Goal: Task Accomplishment & Management: Manage account settings

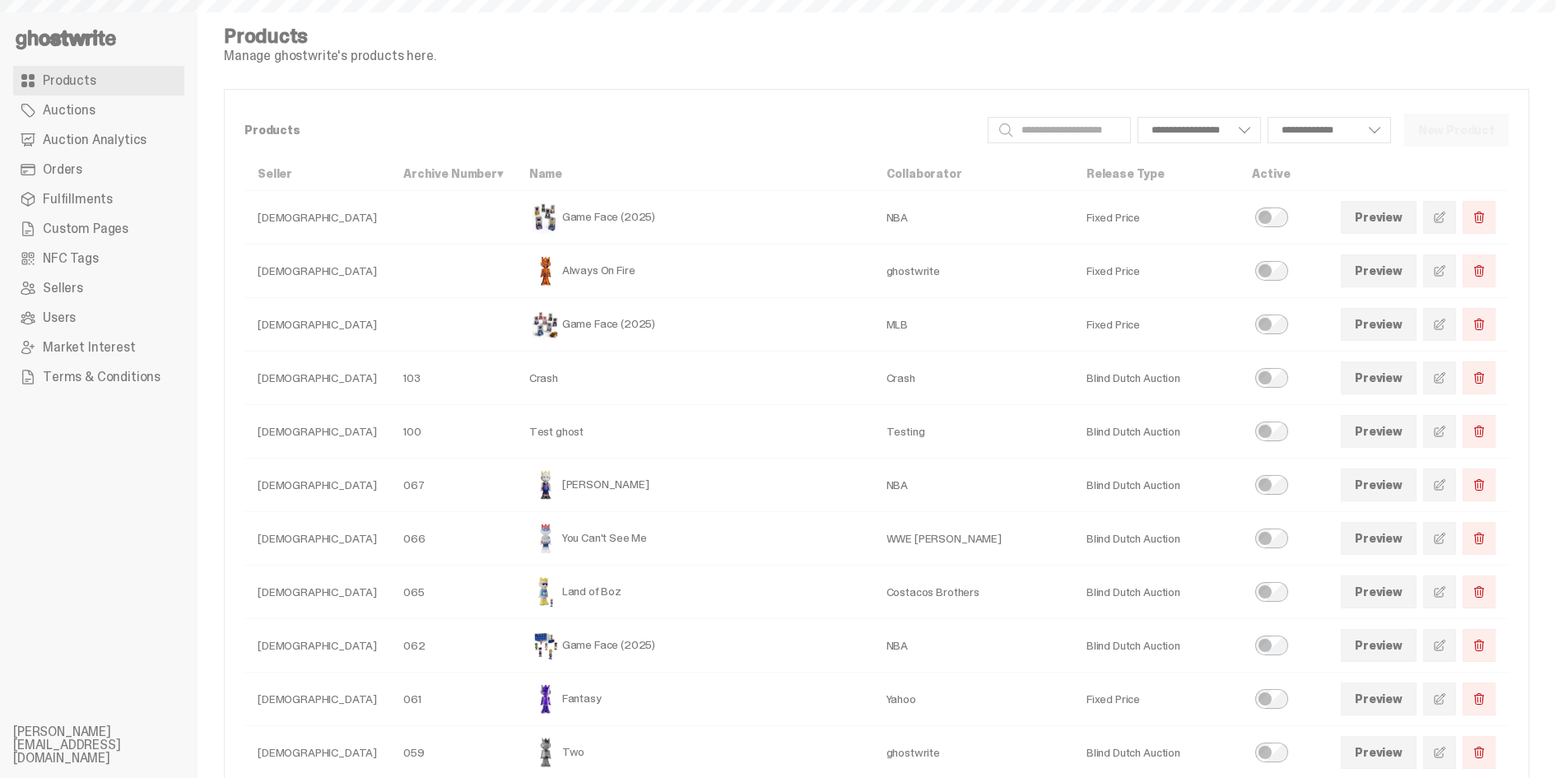
select select
click at [108, 160] on link "Orders" at bounding box center [99, 170] width 171 height 30
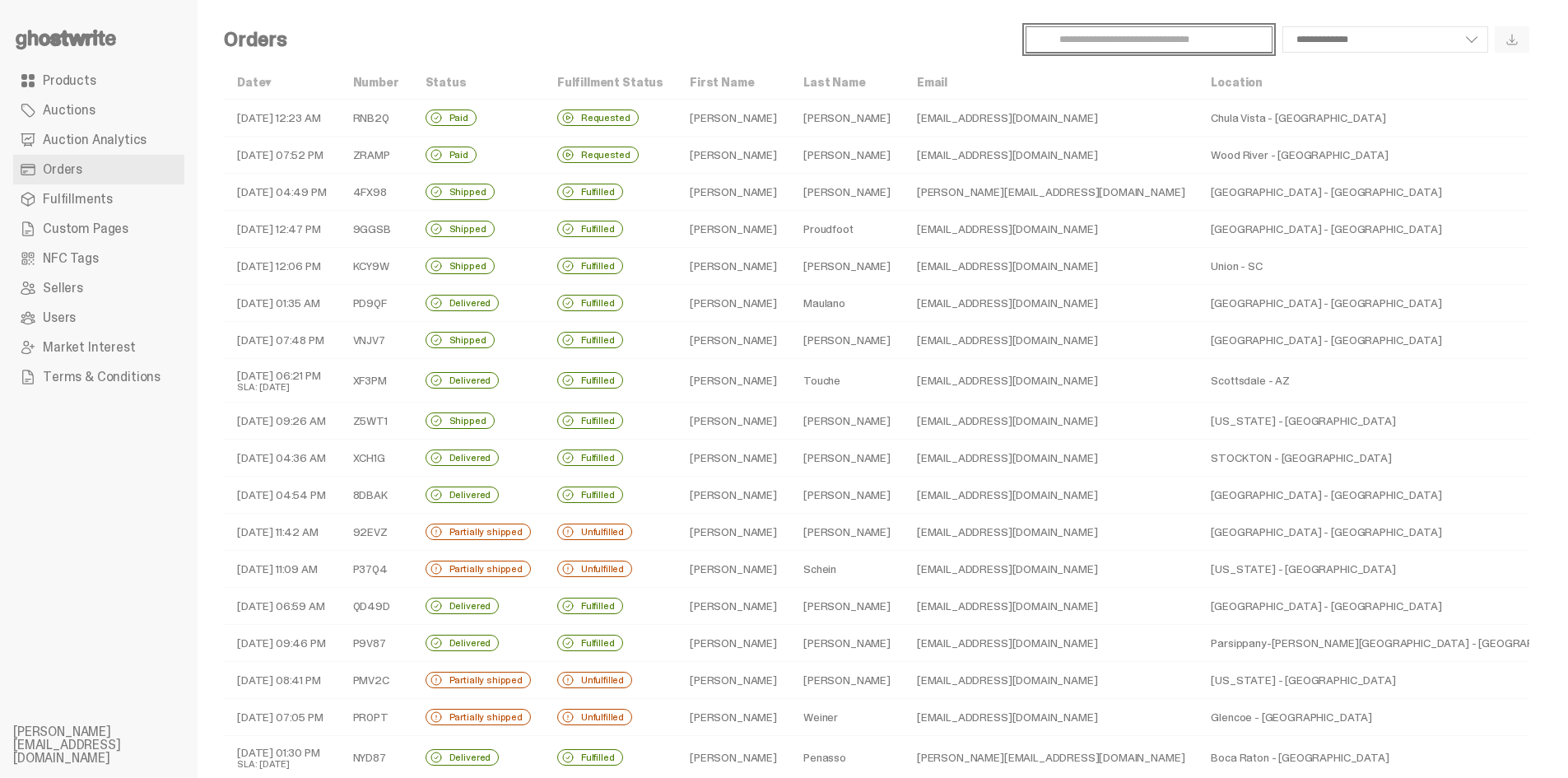
click at [1152, 43] on input "Search" at bounding box center [1148, 40] width 247 height 27
paste input "*********"
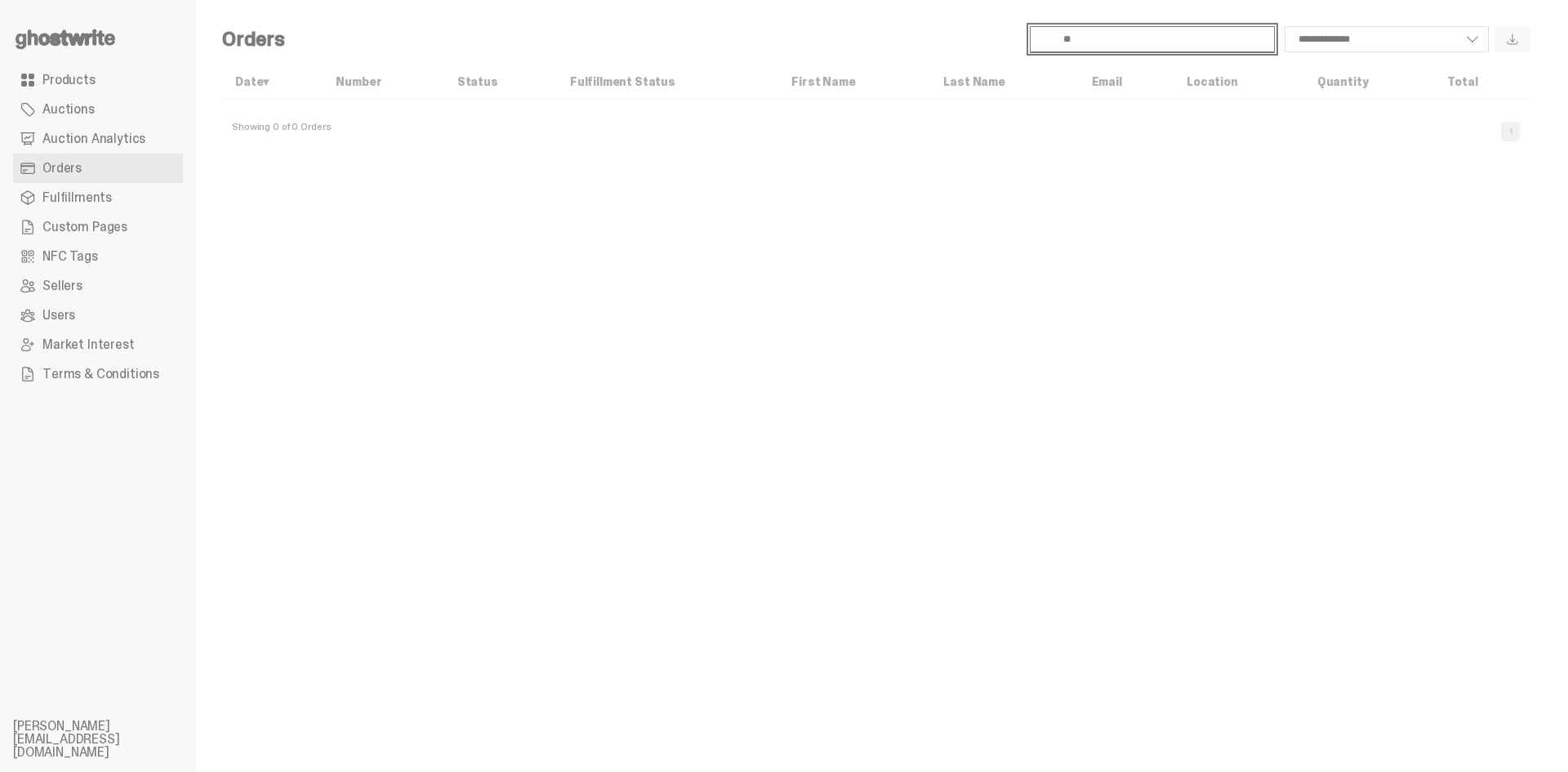
type input "*"
paste input "text"
type input "*****"
select select
click at [516, 527] on div "**********" at bounding box center [876, 386] width 1360 height 772
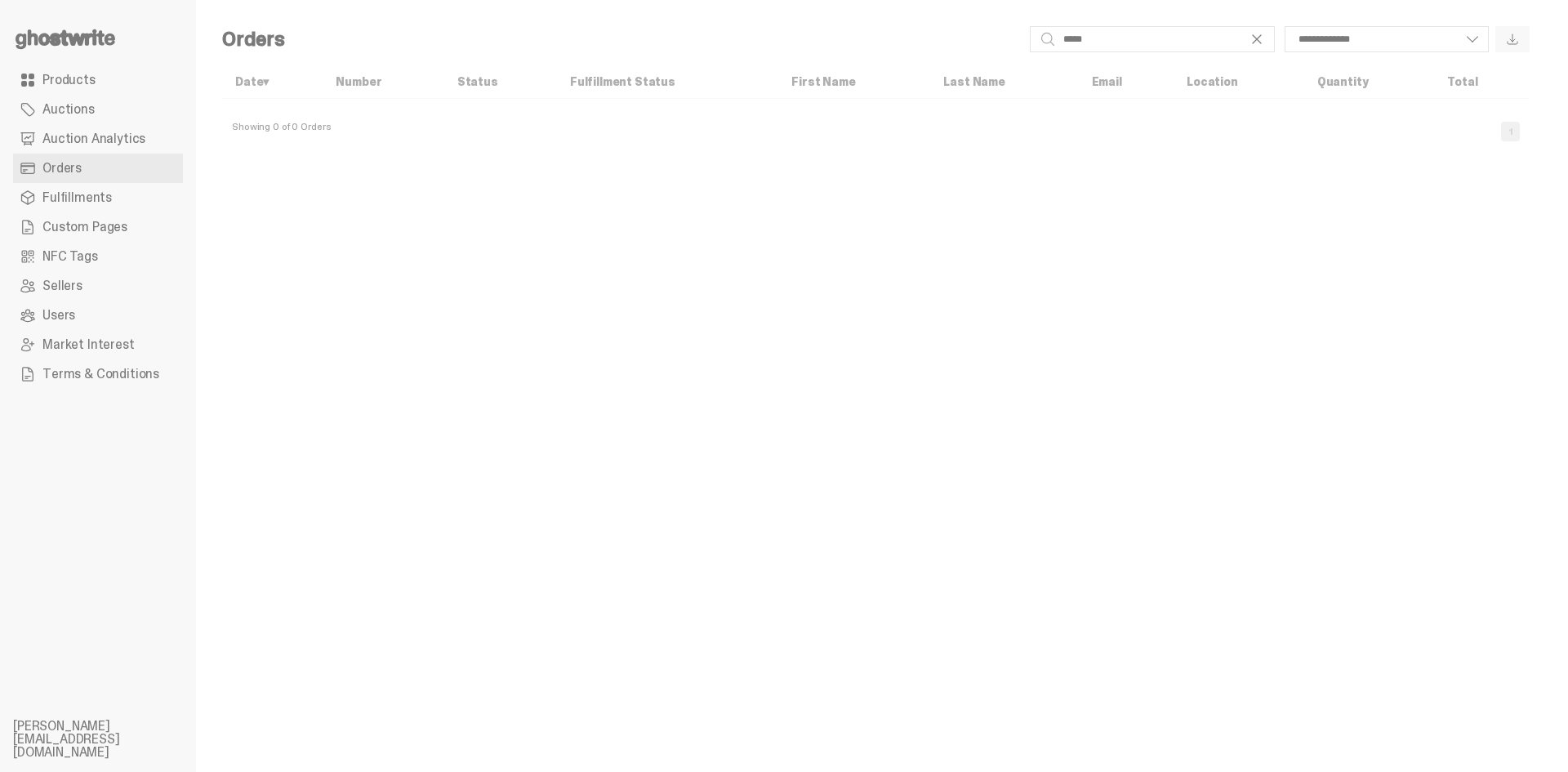
click at [96, 82] on link "Products" at bounding box center [98, 81] width 170 height 30
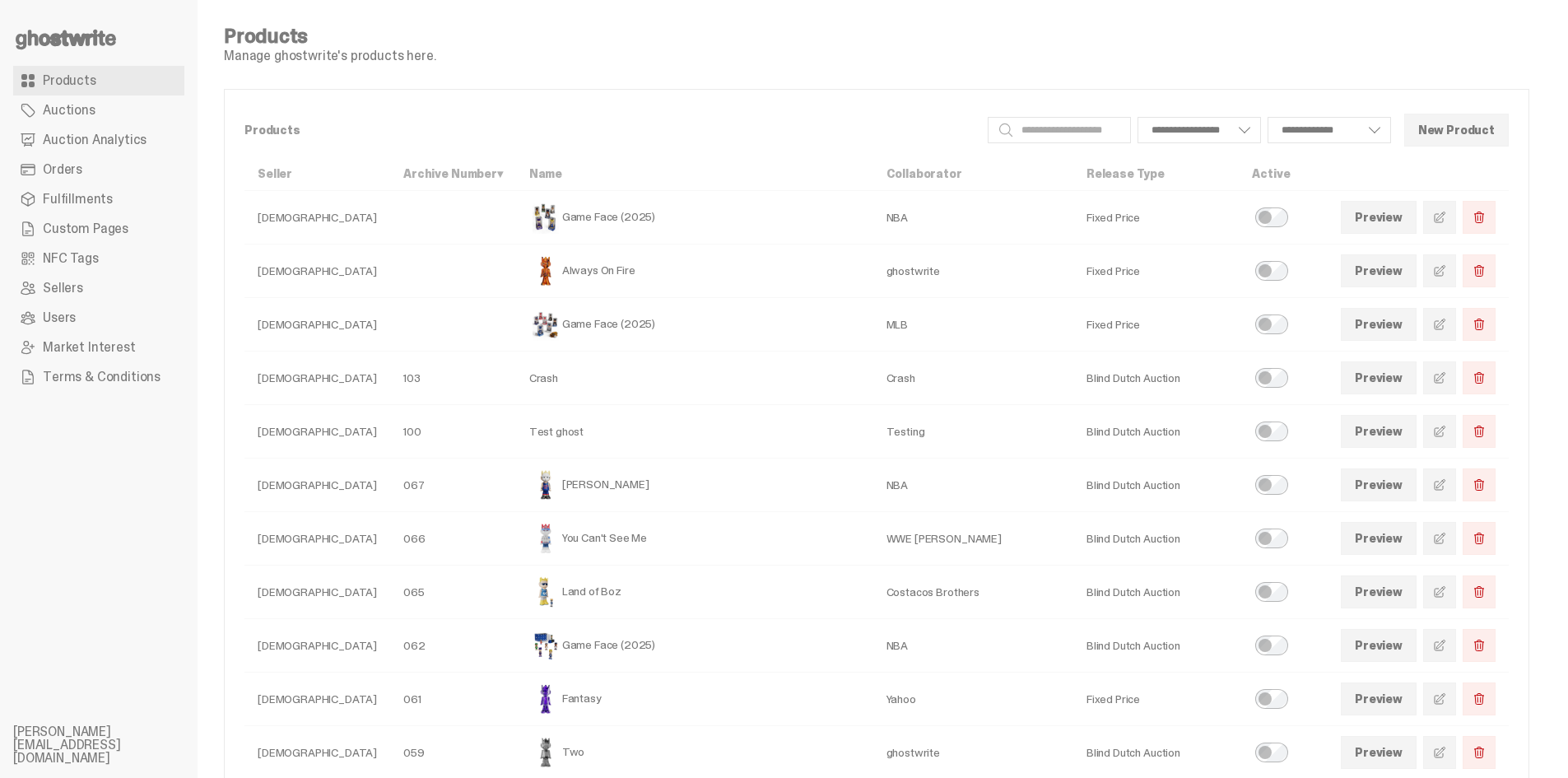
click at [90, 112] on span "Auctions" at bounding box center [69, 110] width 53 height 13
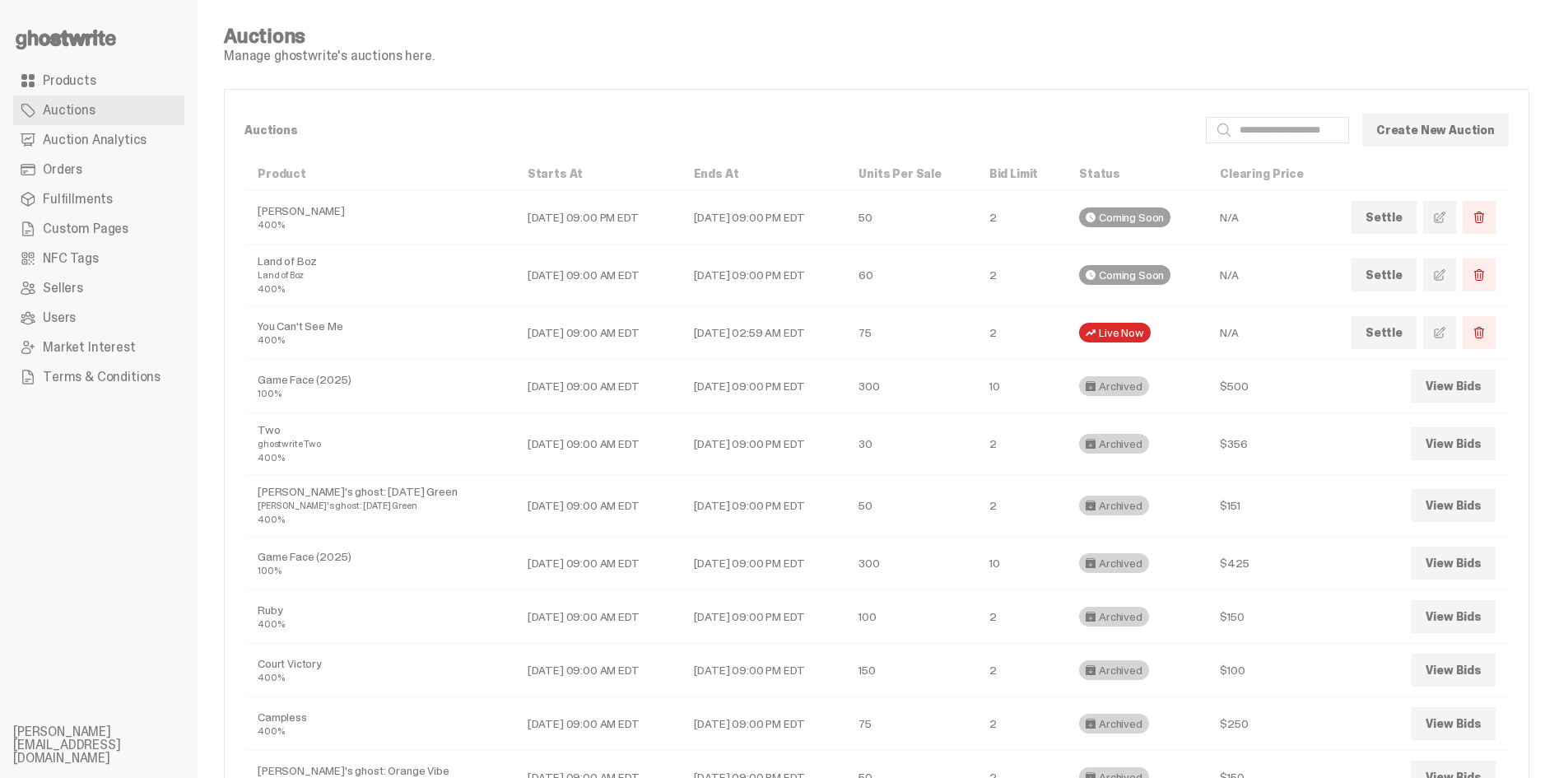
click at [1445, 339] on span at bounding box center [1439, 332] width 13 height 13
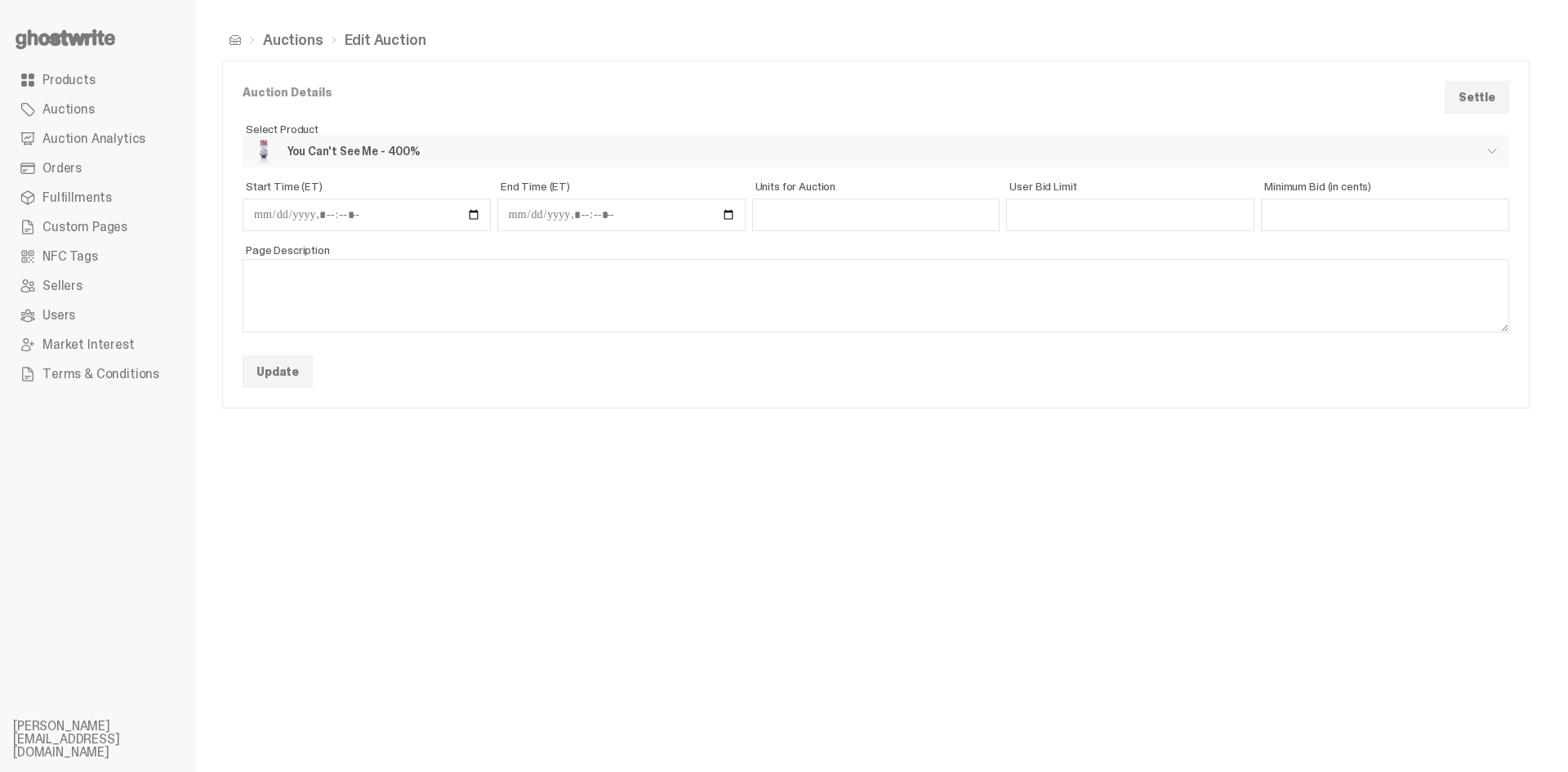
click at [89, 137] on span "Auction Analytics" at bounding box center [93, 139] width 103 height 13
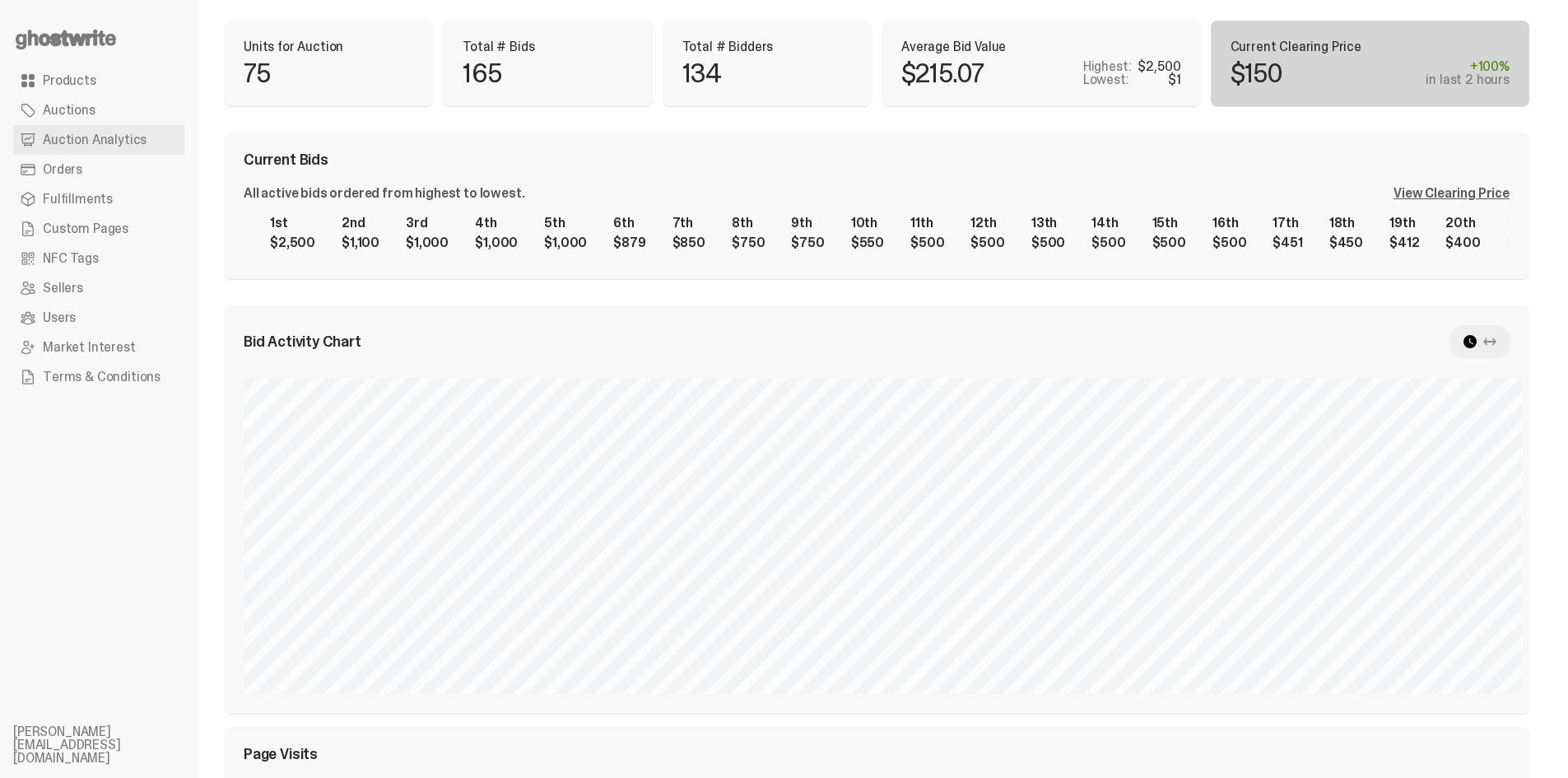
scroll to position [330, 0]
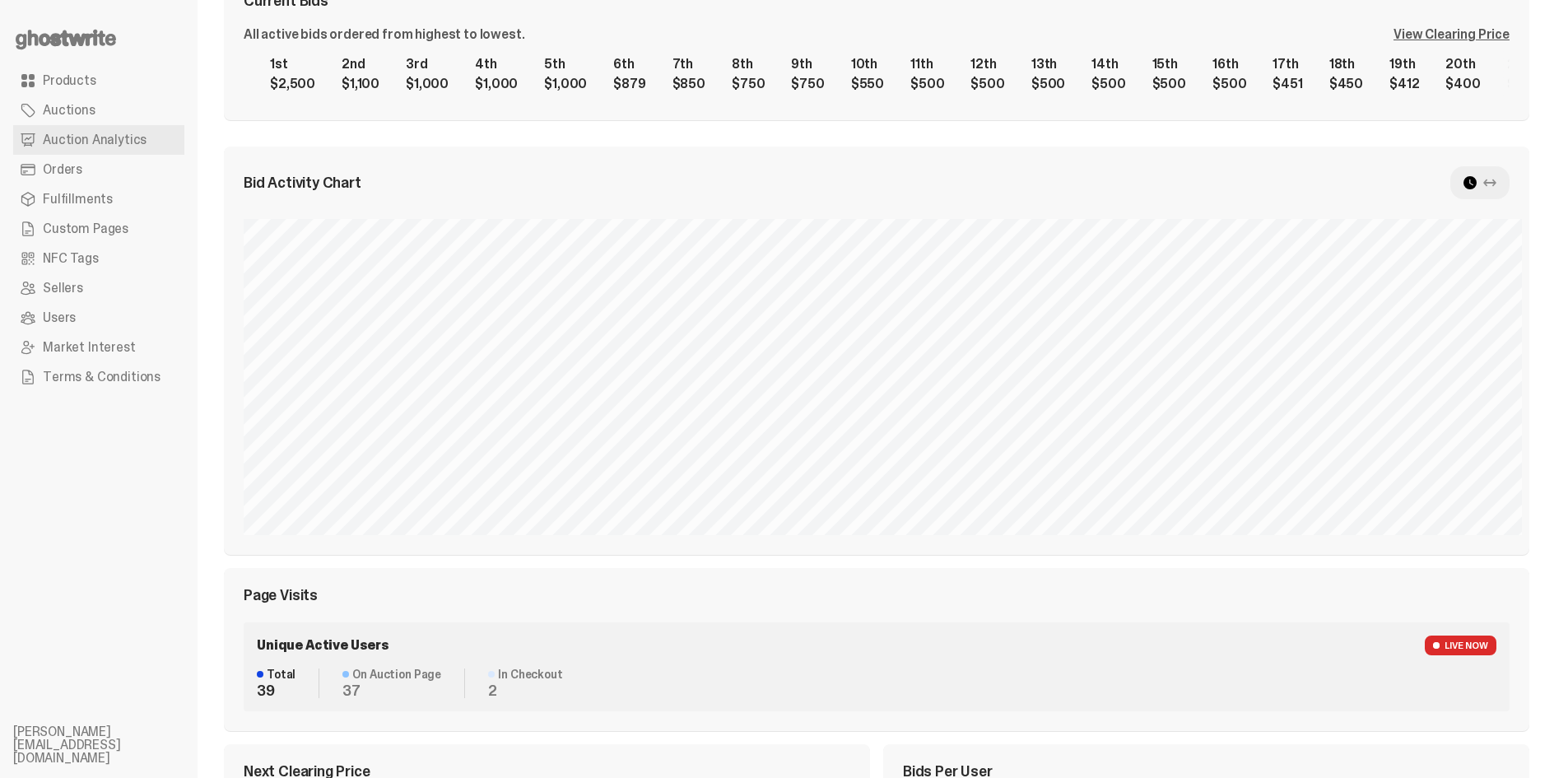
click at [1496, 29] on div "View Clearing Price" at bounding box center [1451, 34] width 116 height 13
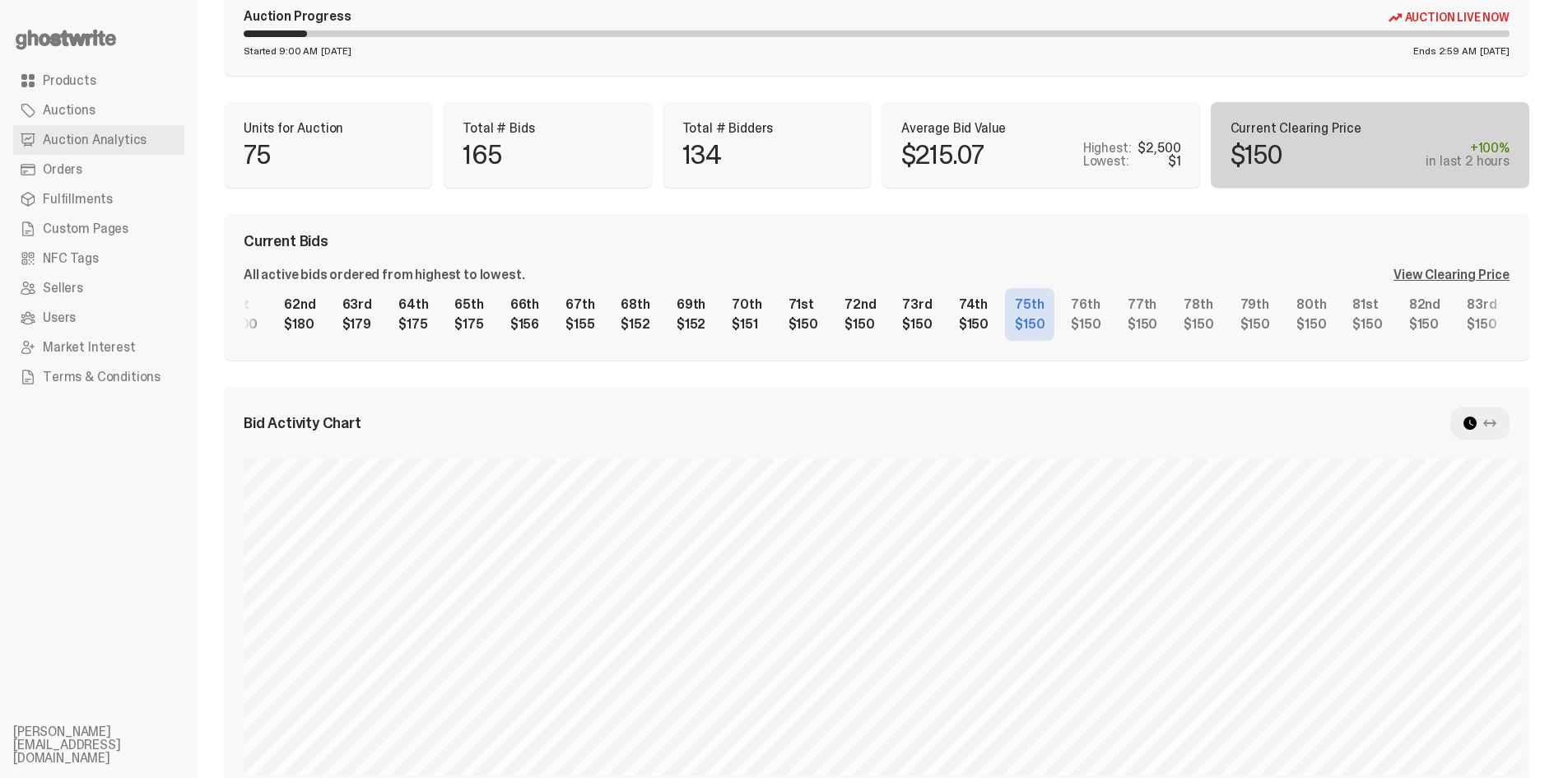
scroll to position [0, 0]
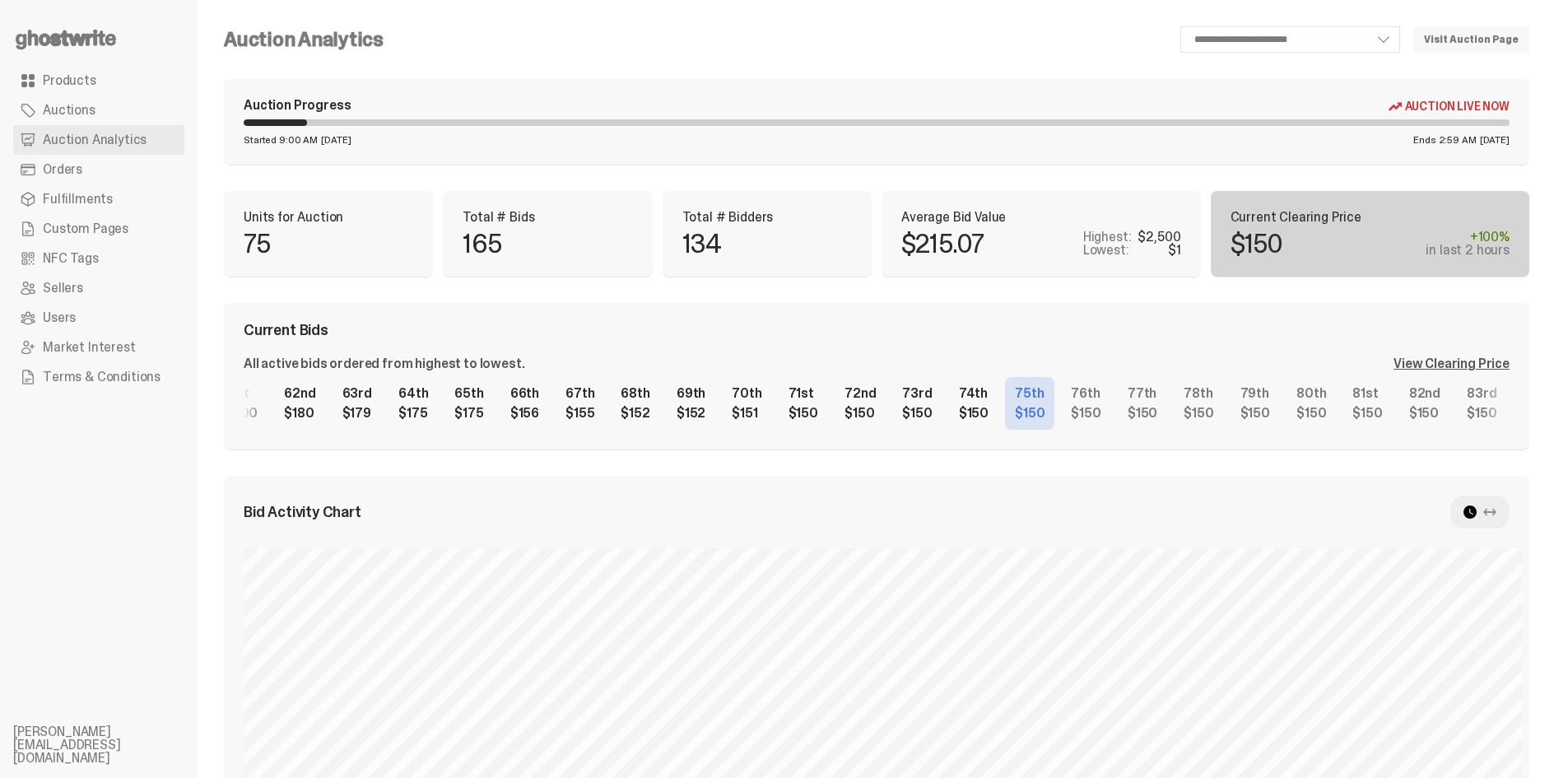
click at [76, 86] on span "Products" at bounding box center [69, 80] width 54 height 13
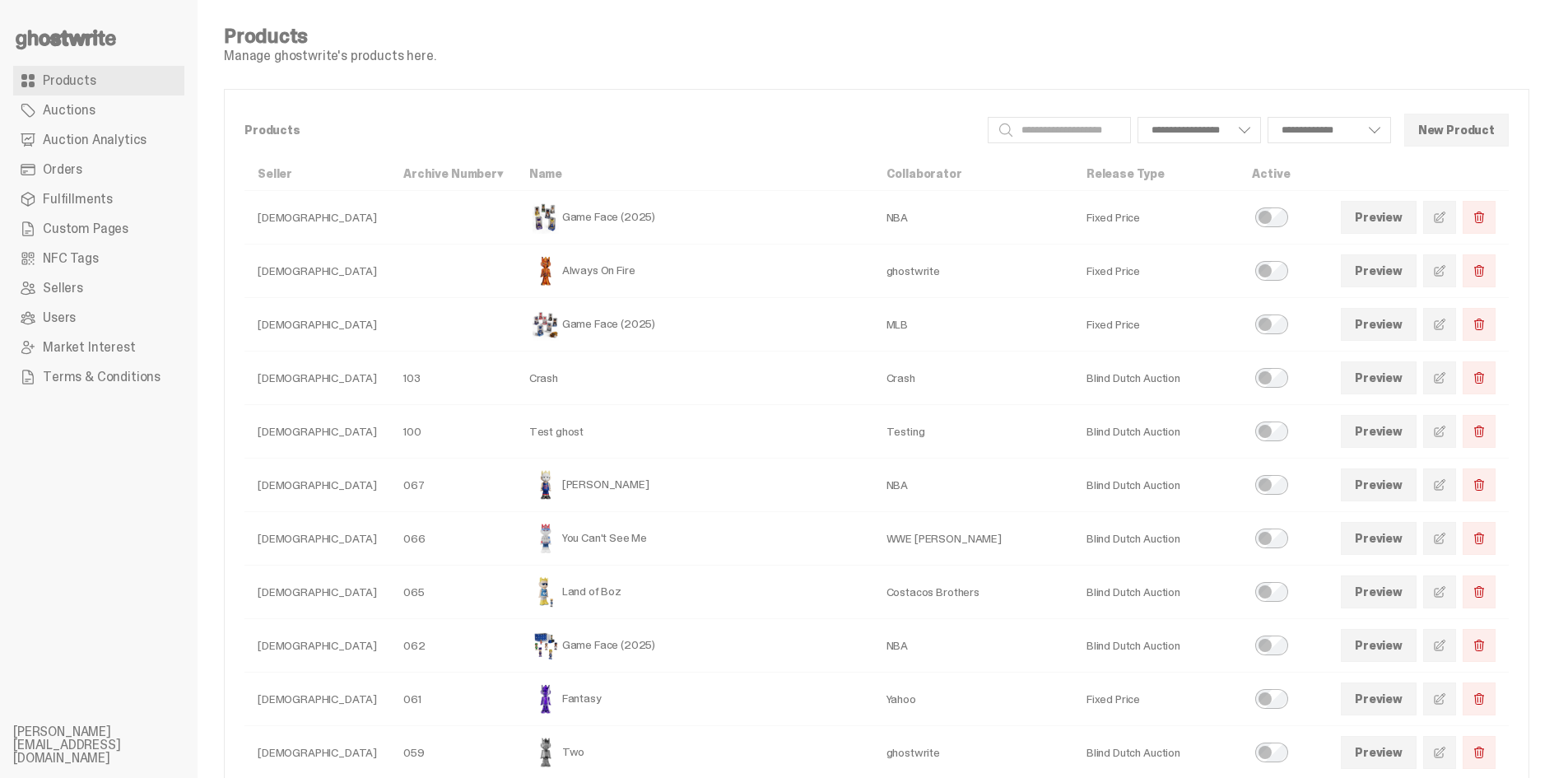
click at [1453, 549] on link at bounding box center [1439, 538] width 33 height 33
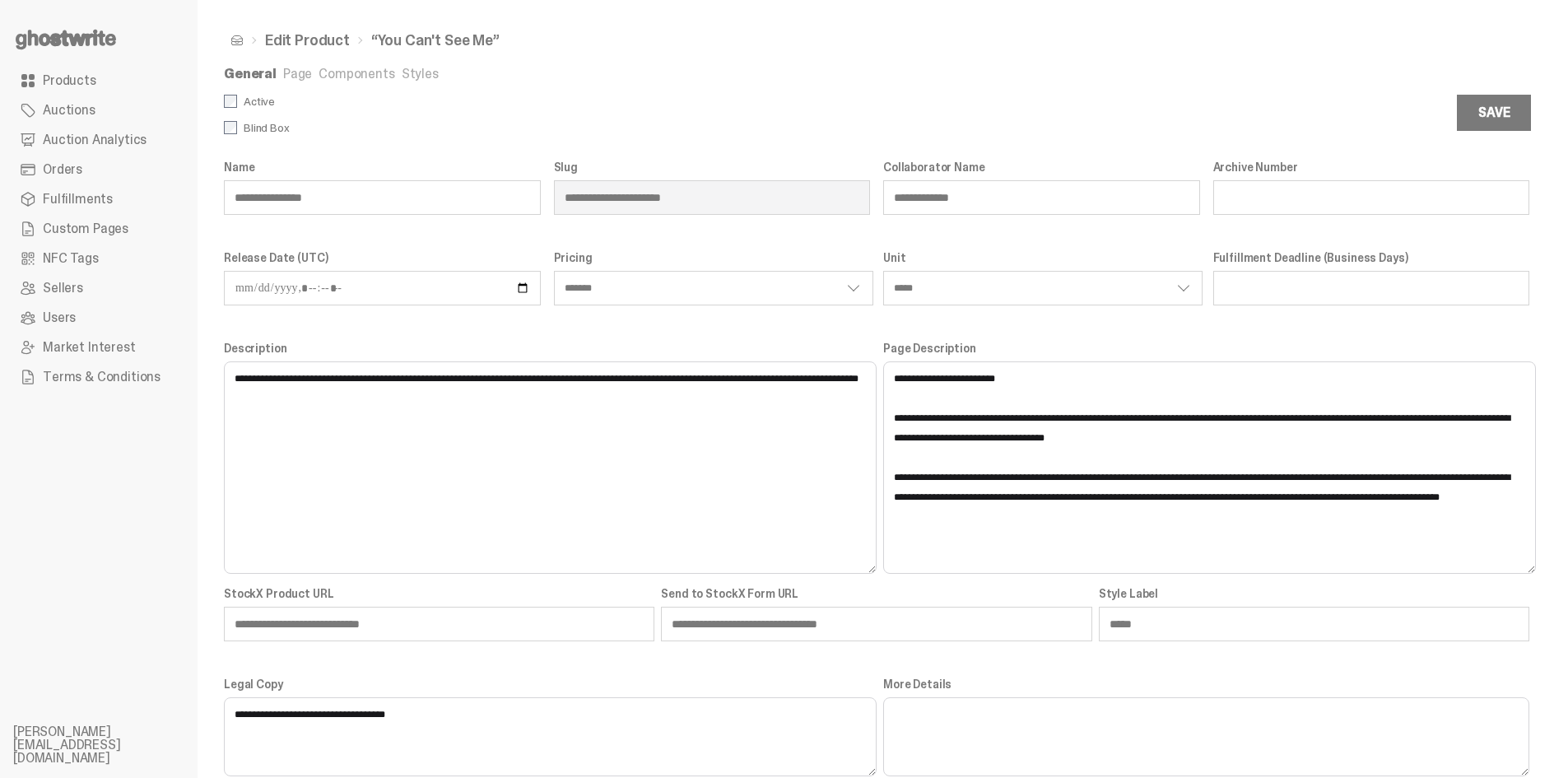
click at [283, 75] on link "Page" at bounding box center [297, 74] width 29 height 18
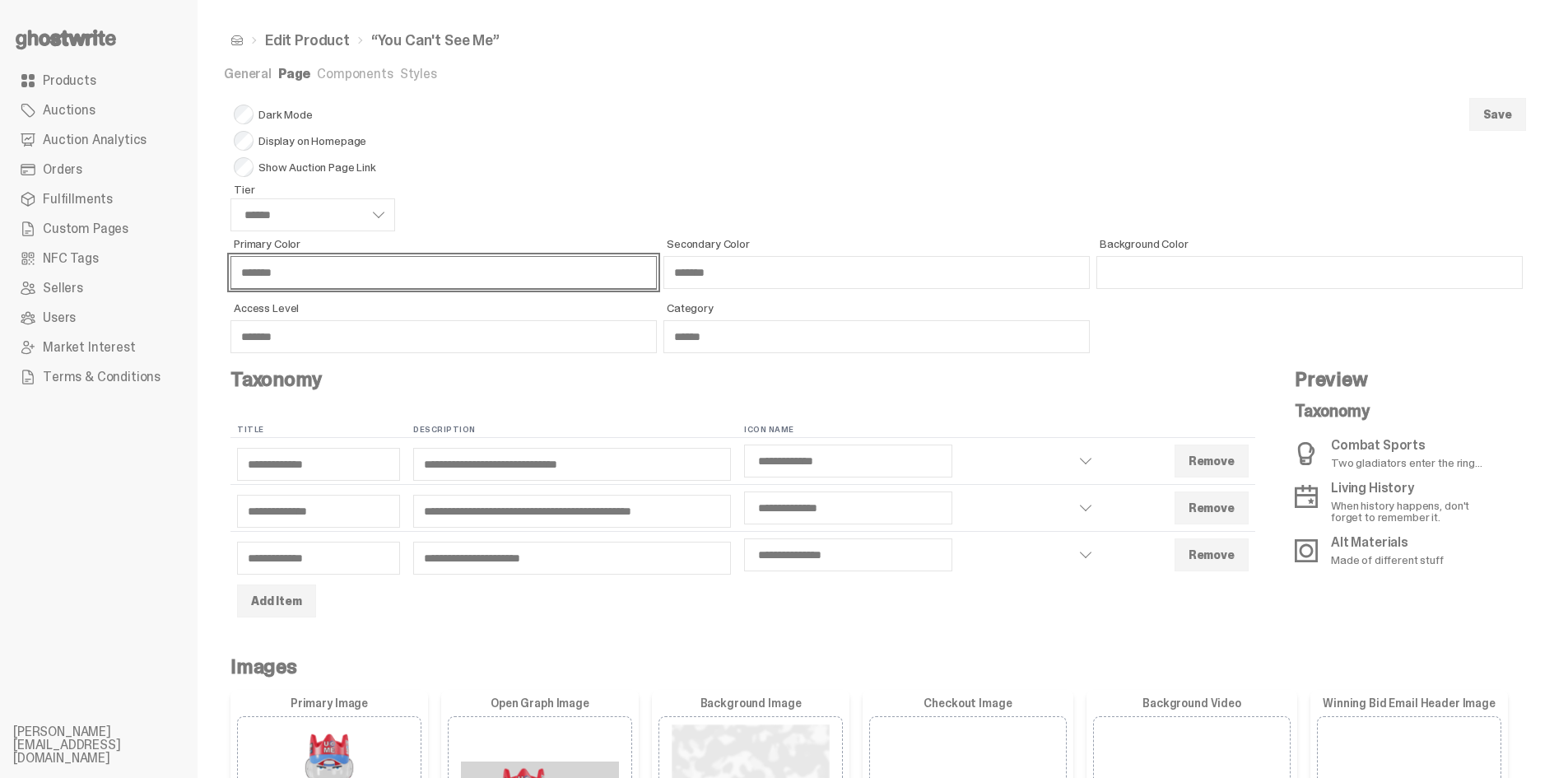
click at [323, 270] on input "*******" at bounding box center [444, 272] width 426 height 33
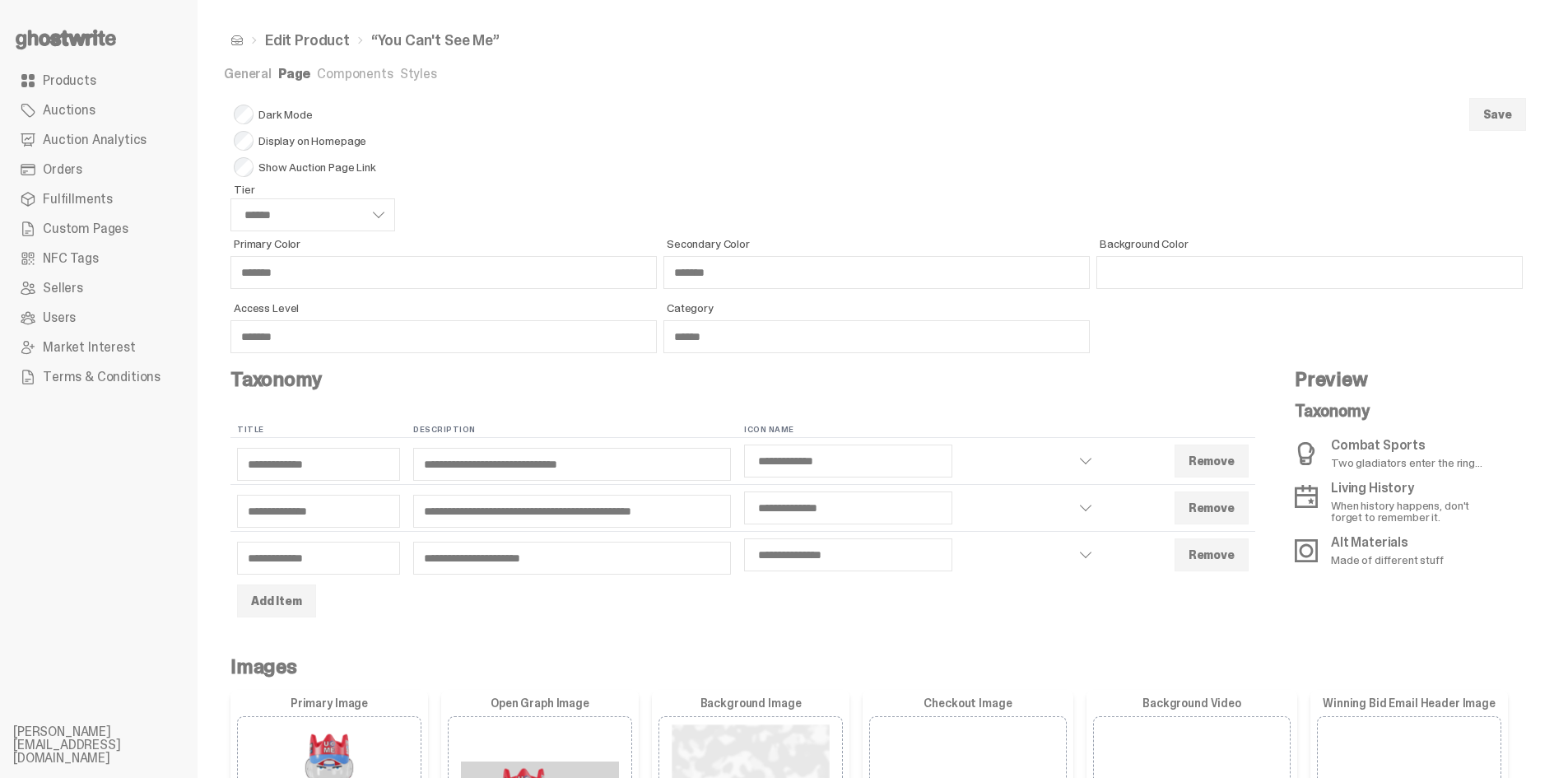
click at [897, 206] on form "Dark Mode Display on Homepage Show Auction Page Link Tier ****** ****** ****** …" at bounding box center [876, 731] width 1305 height 1274
click at [108, 86] on link "Products" at bounding box center [99, 81] width 171 height 30
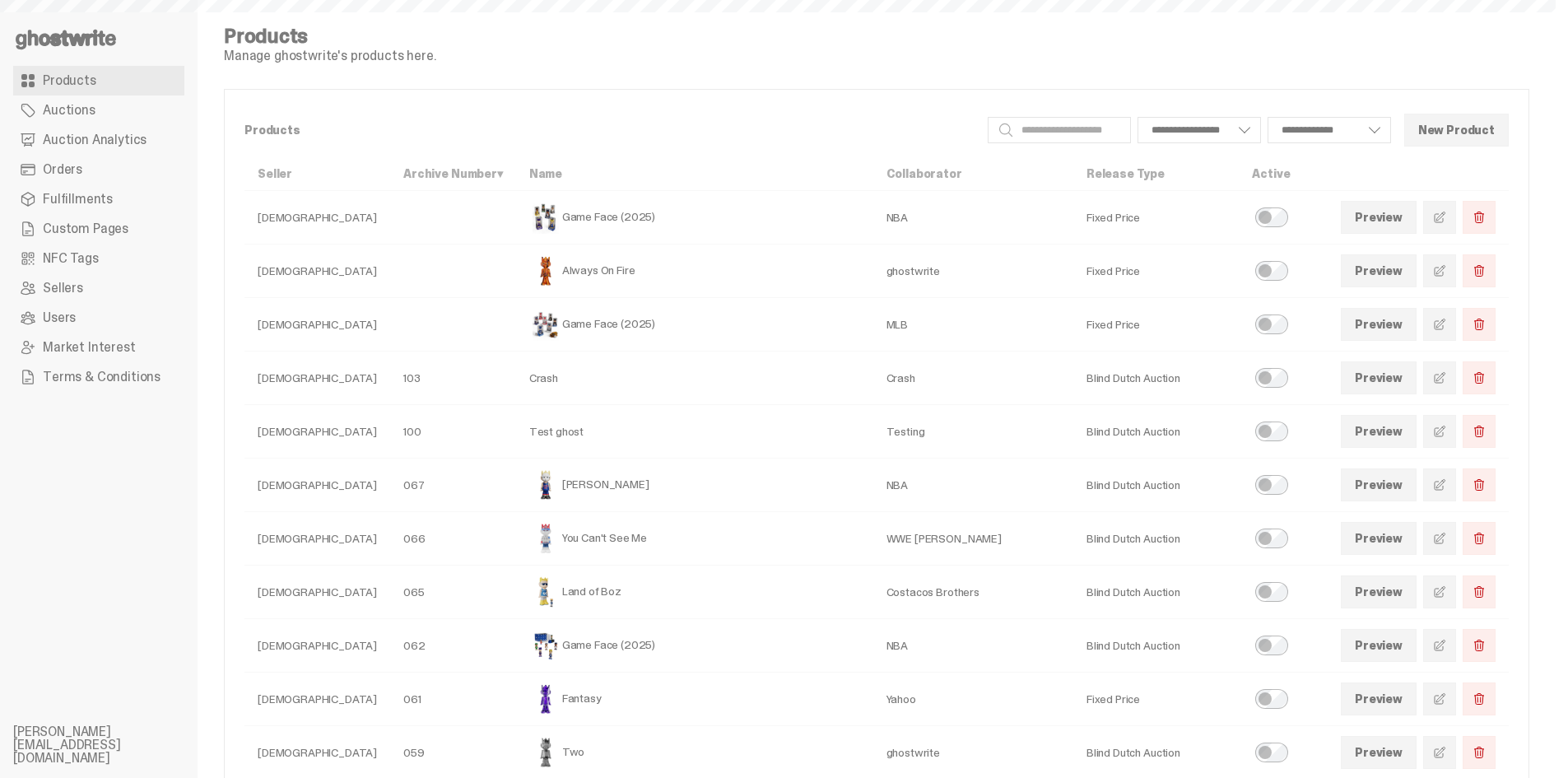
click at [102, 42] on use at bounding box center [66, 40] width 101 height 19
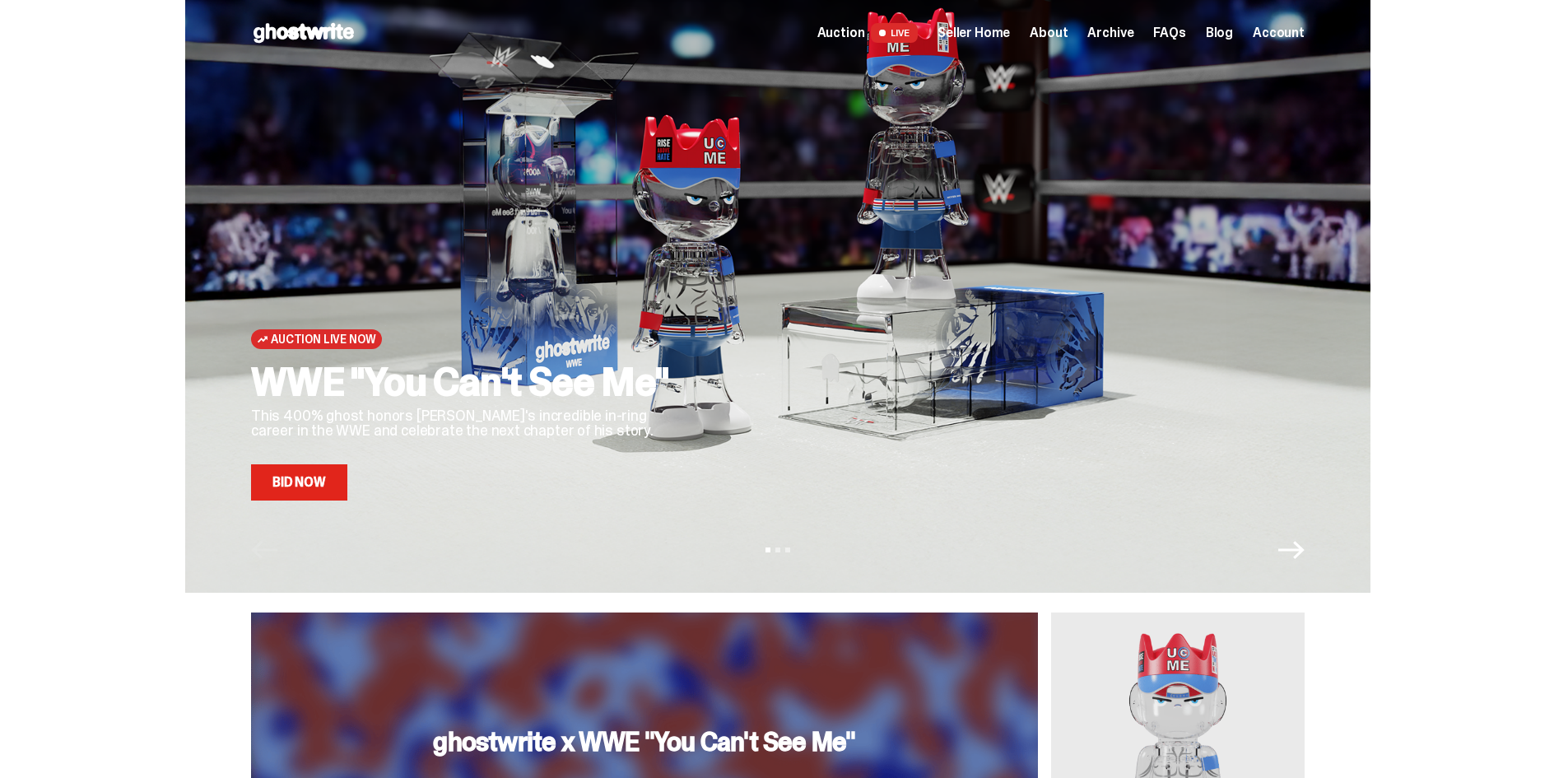
click at [295, 492] on link "Bid Now" at bounding box center [299, 482] width 96 height 36
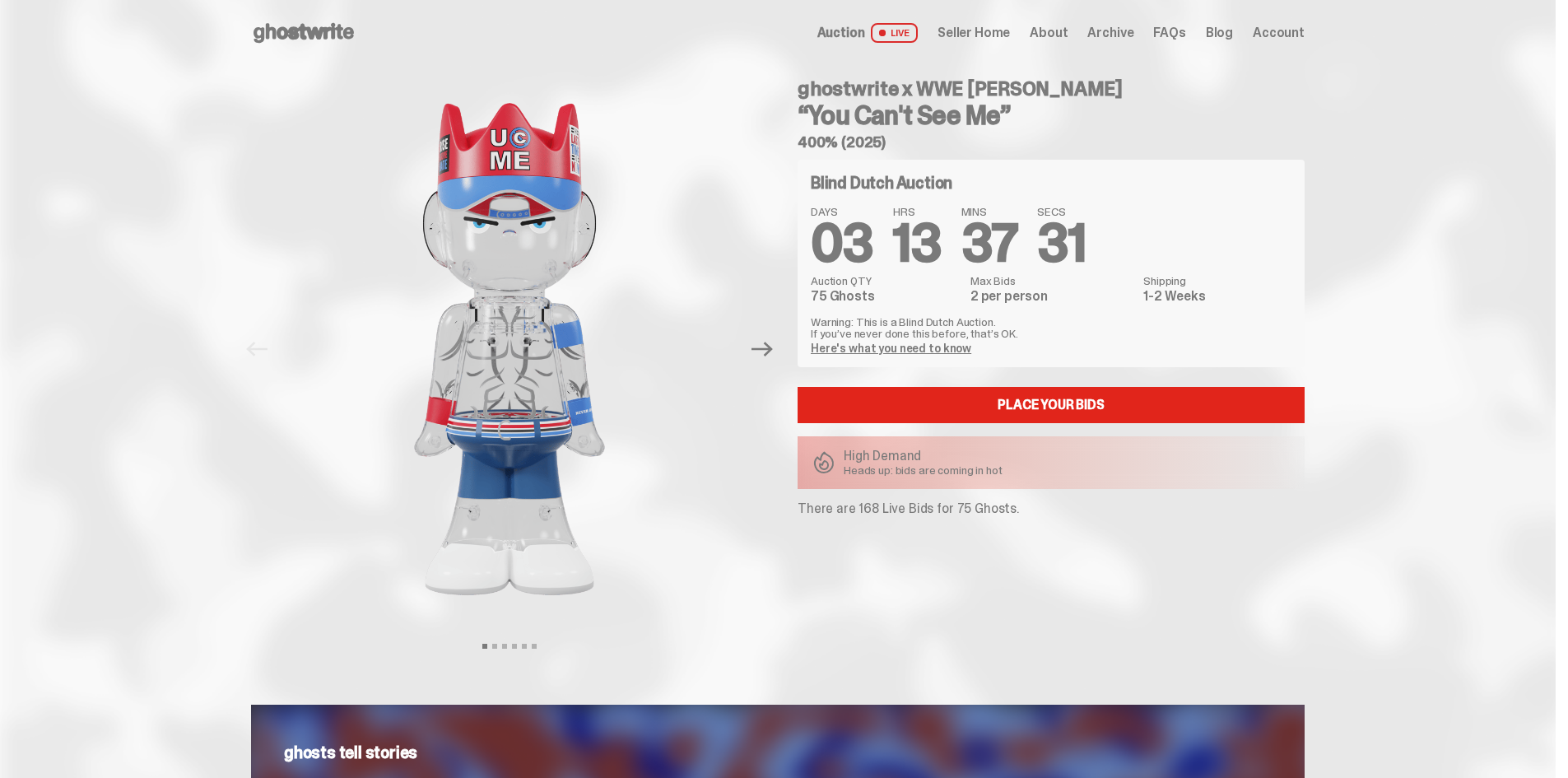
click at [1122, 36] on span "Archive" at bounding box center [1110, 33] width 46 height 13
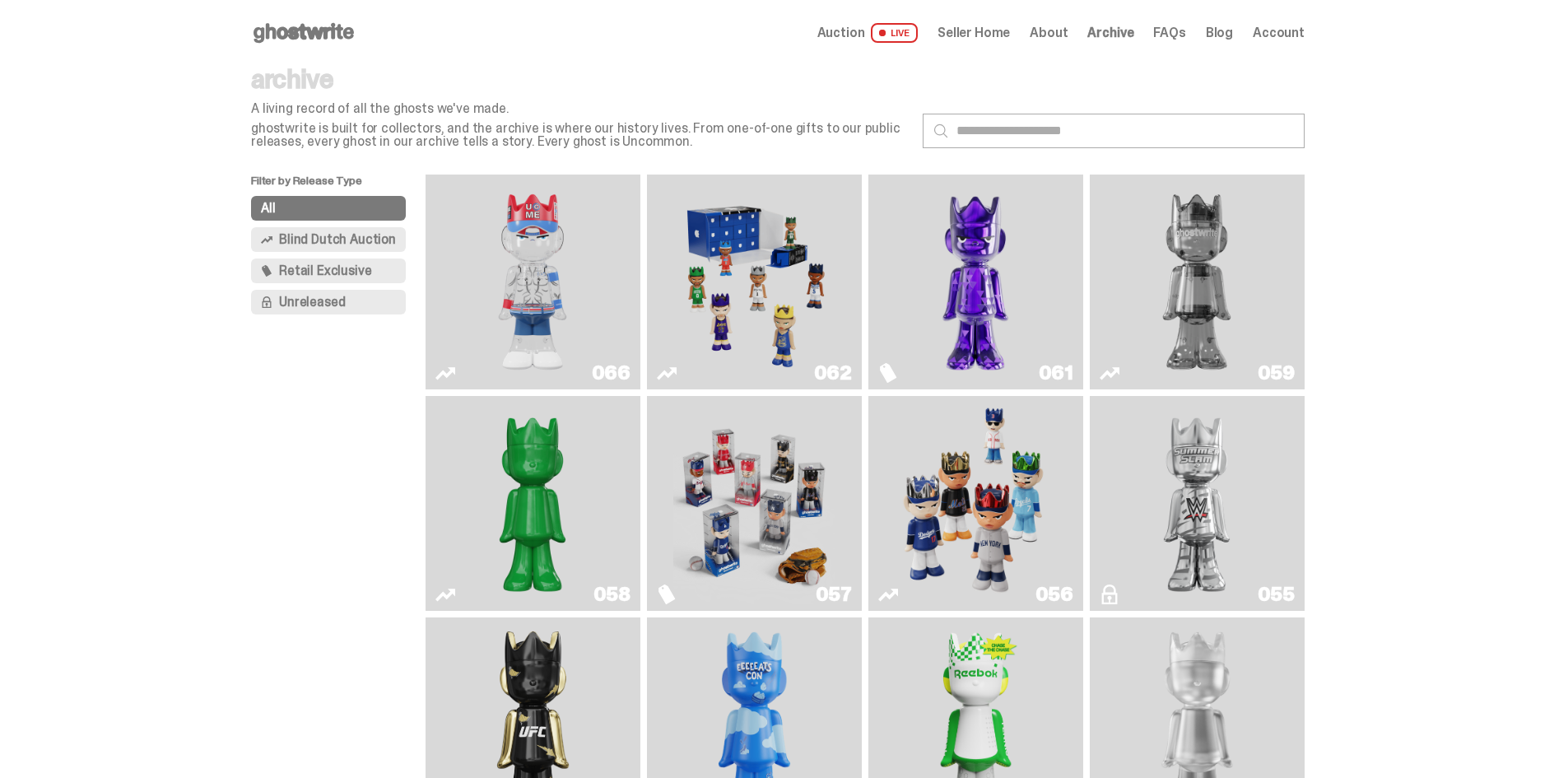
scroll to position [330, 0]
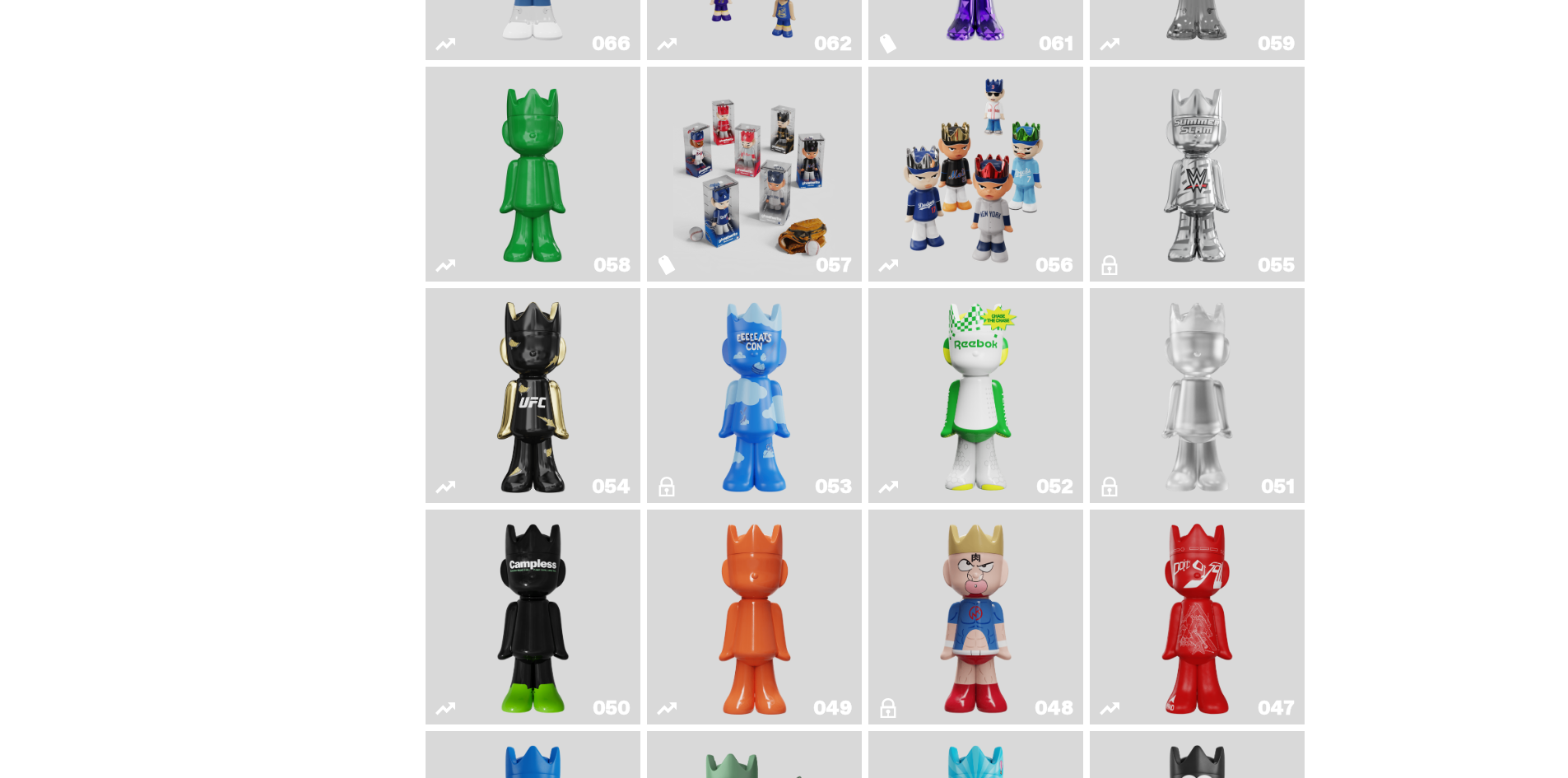
click at [504, 370] on img "Ruby" at bounding box center [533, 395] width 88 height 202
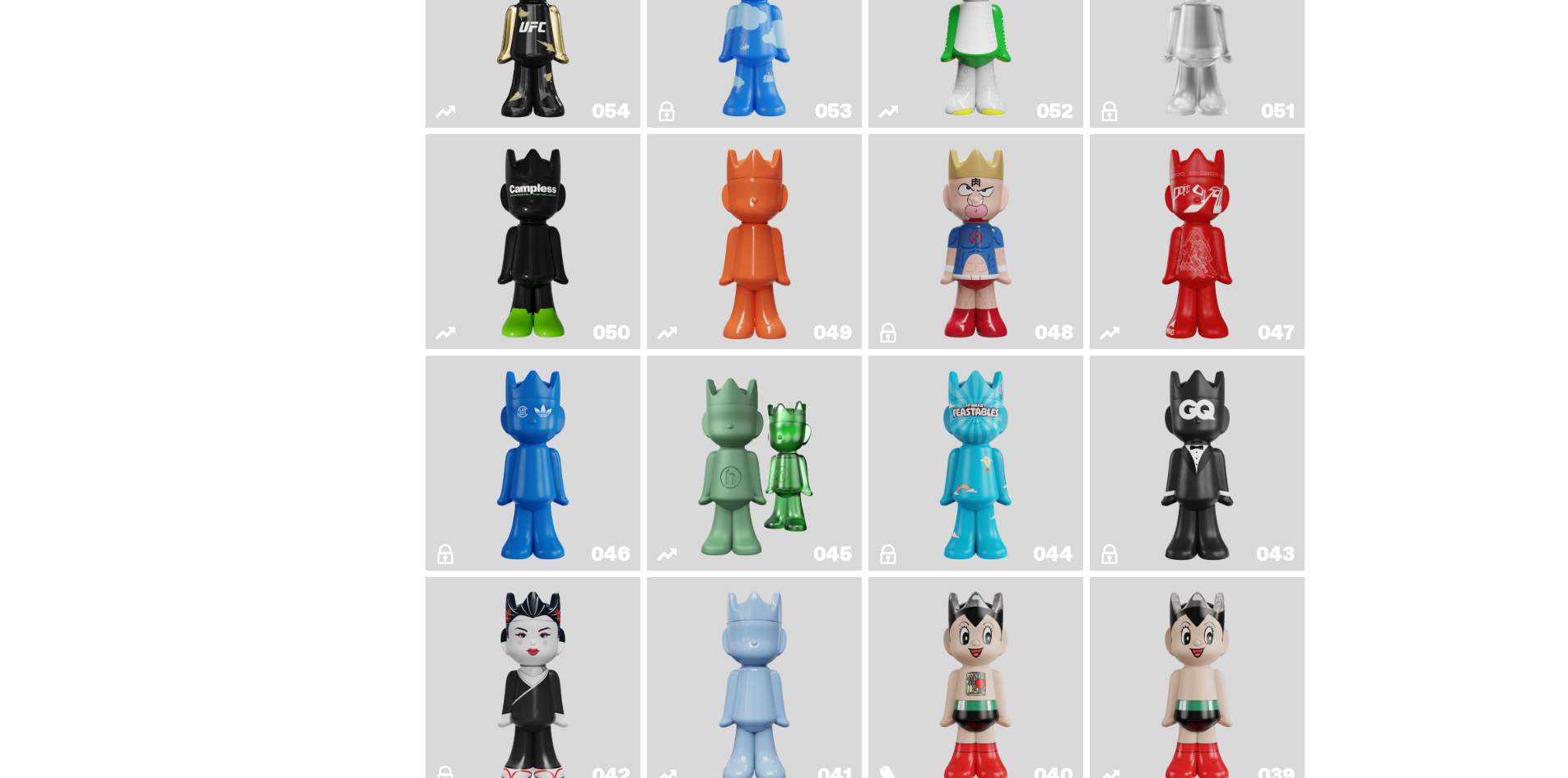
scroll to position [905, 0]
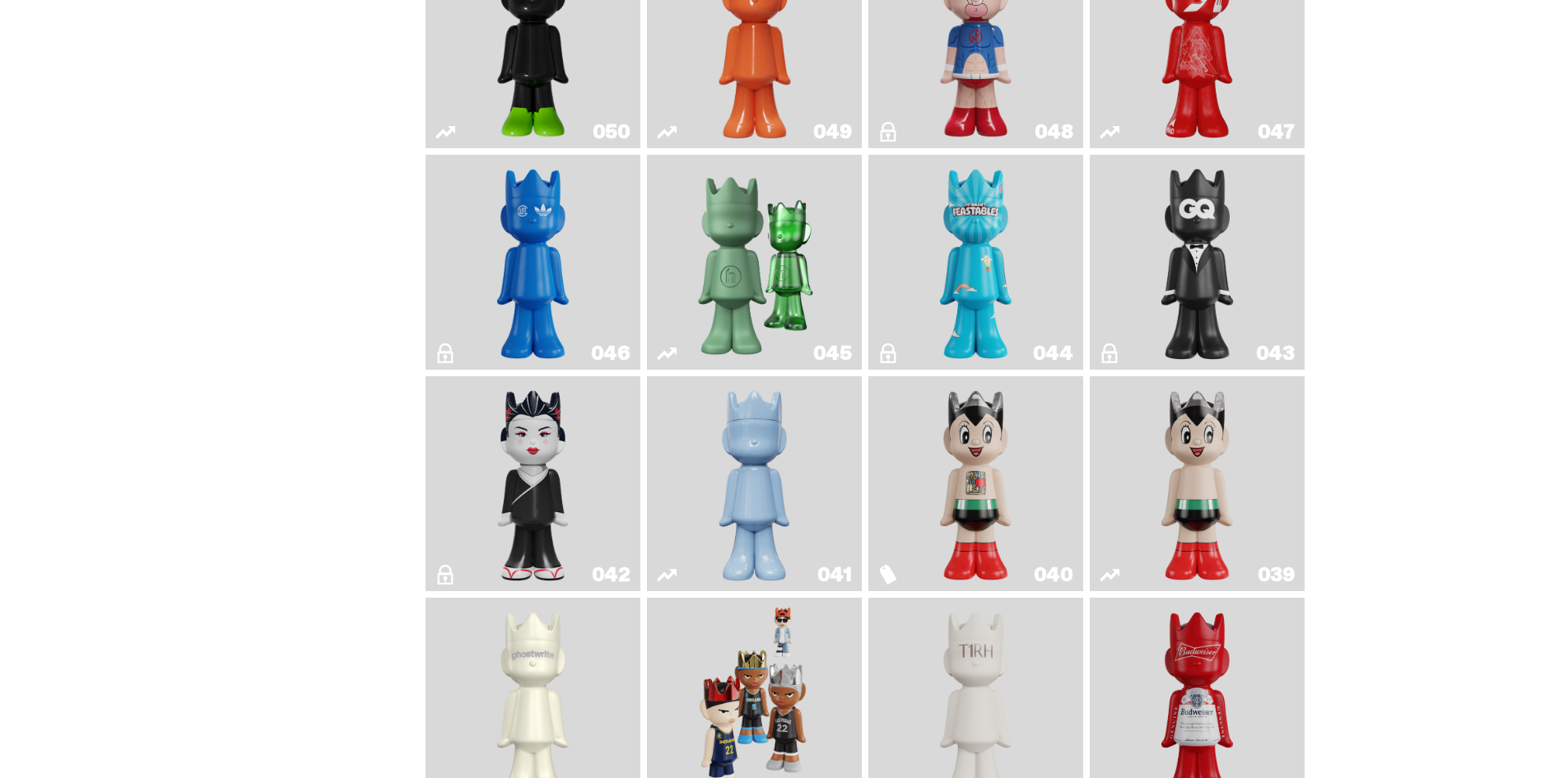
click at [998, 430] on img "Astro Boy (Heart)" at bounding box center [976, 484] width 88 height 202
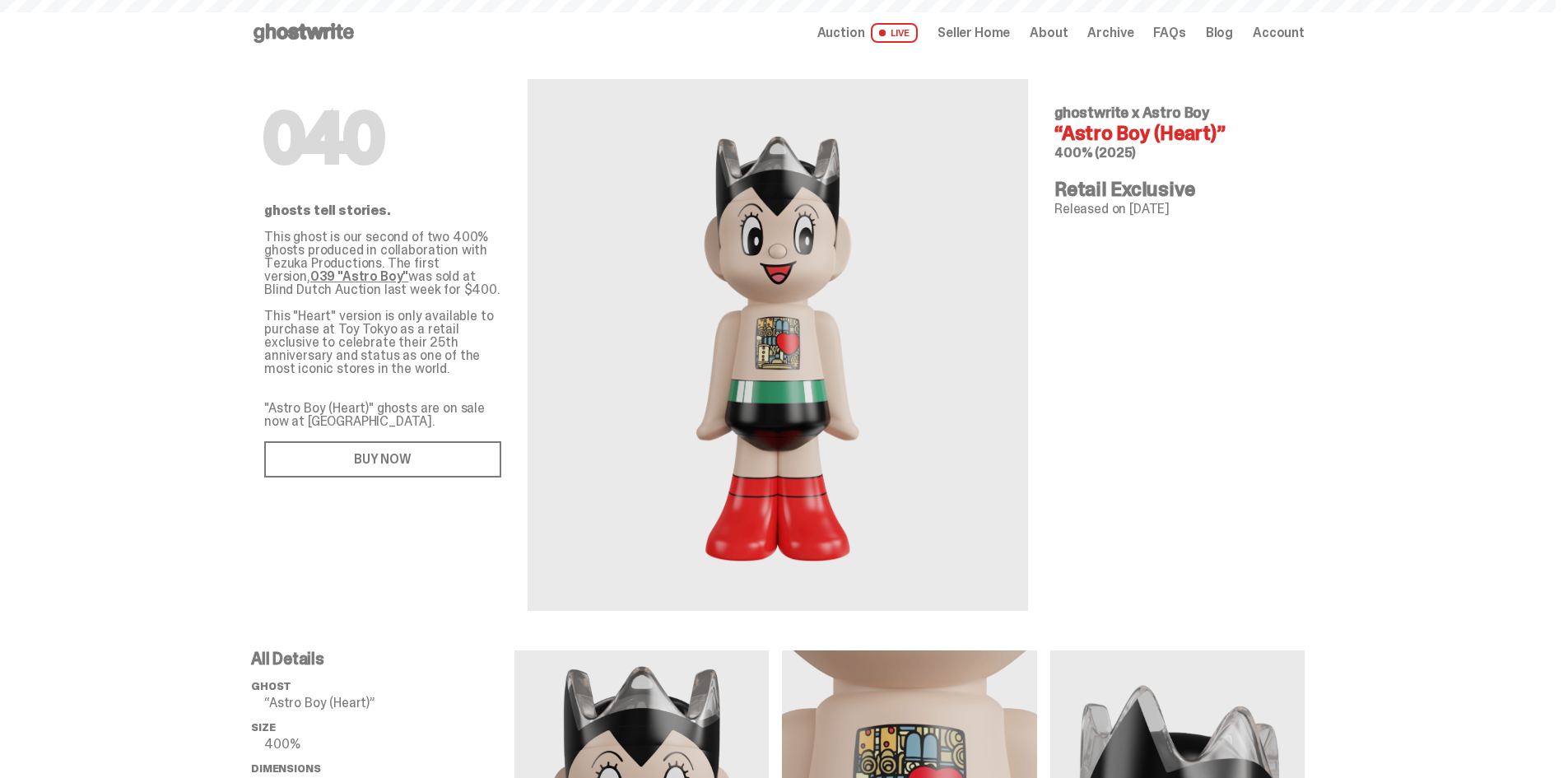
scroll to position [905, 0]
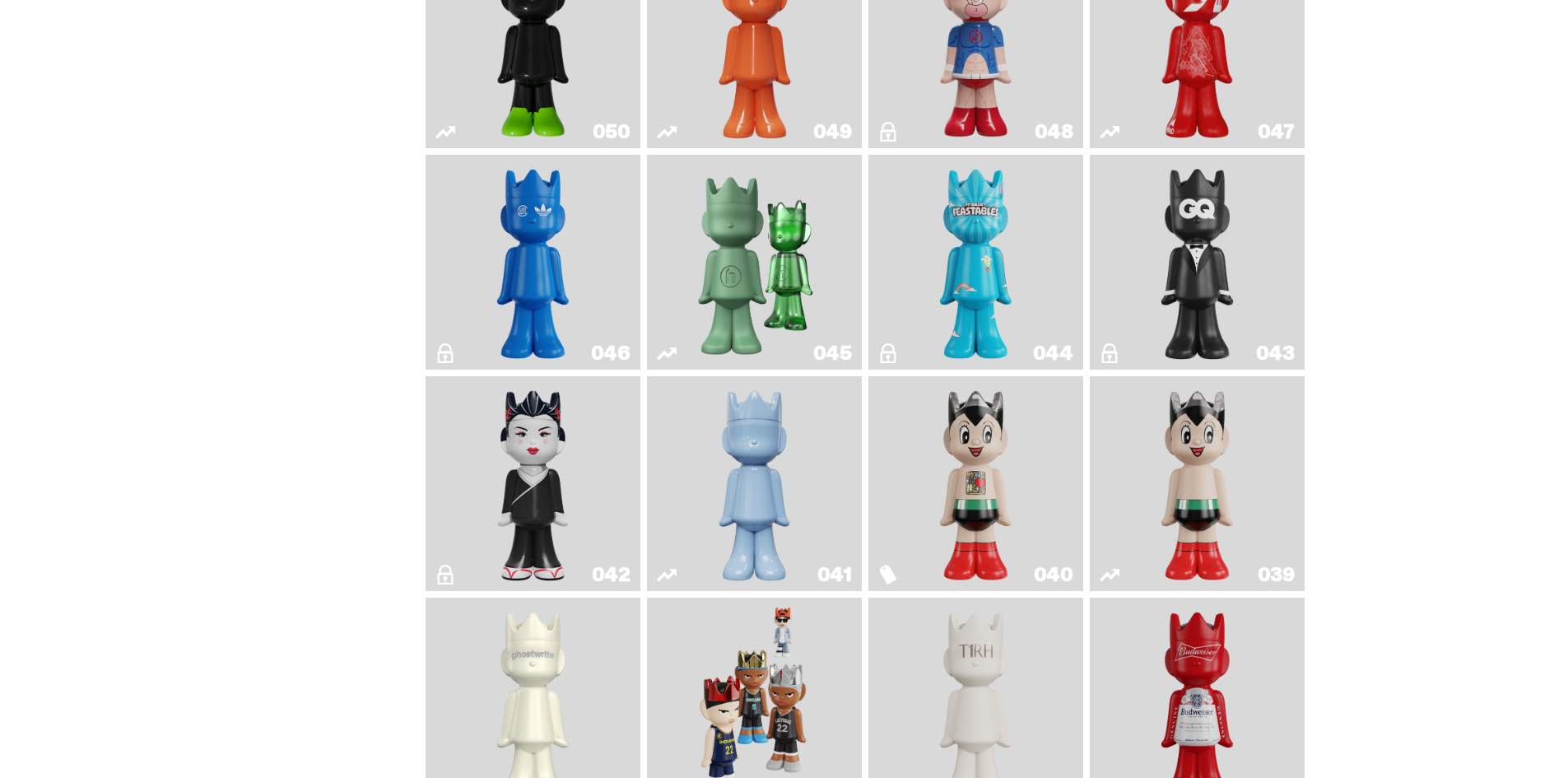
click at [1174, 460] on img "Astro Boy" at bounding box center [1198, 484] width 88 height 202
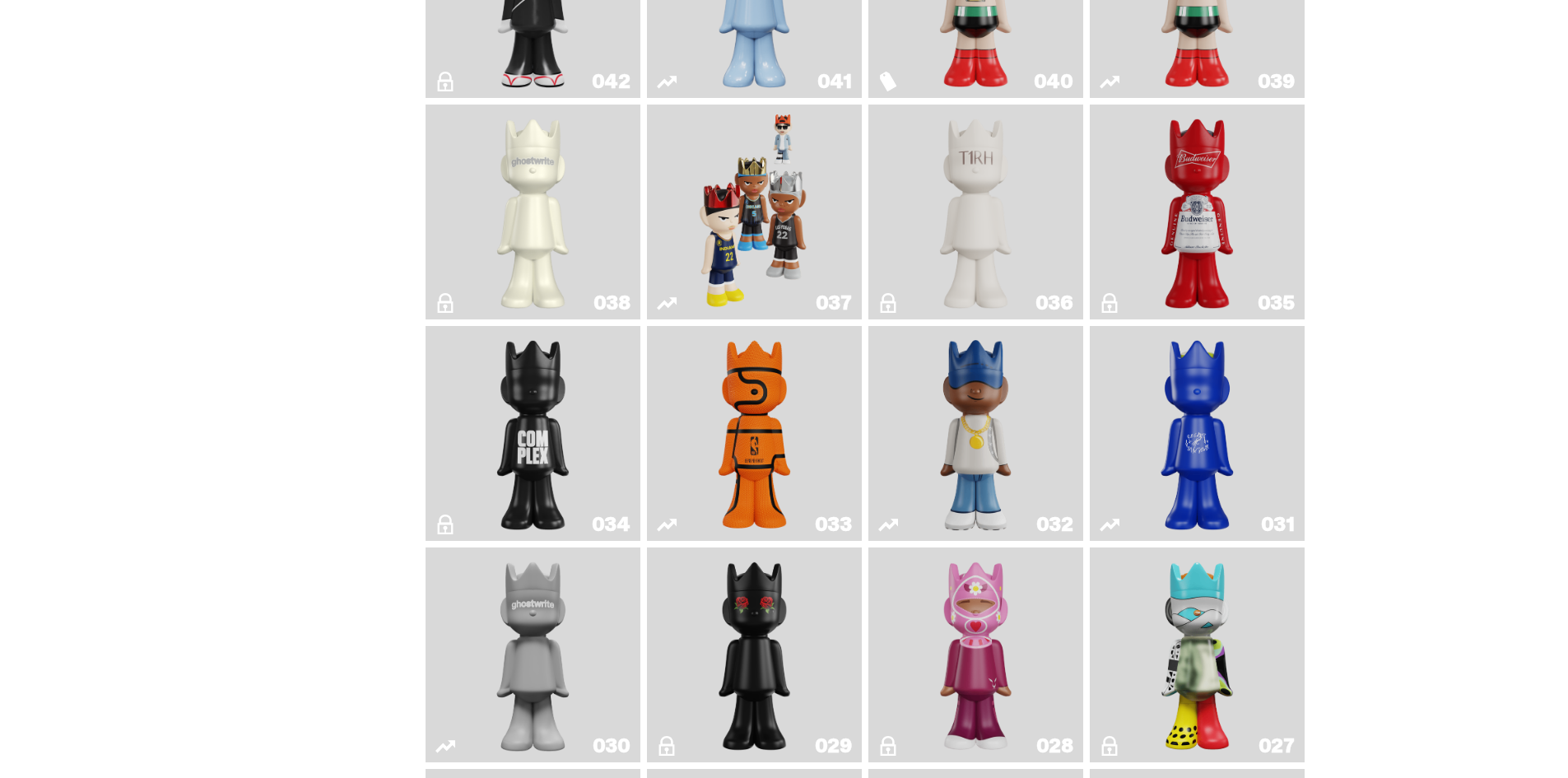
scroll to position [1400, 0]
click at [698, 421] on link "033" at bounding box center [754, 432] width 195 height 202
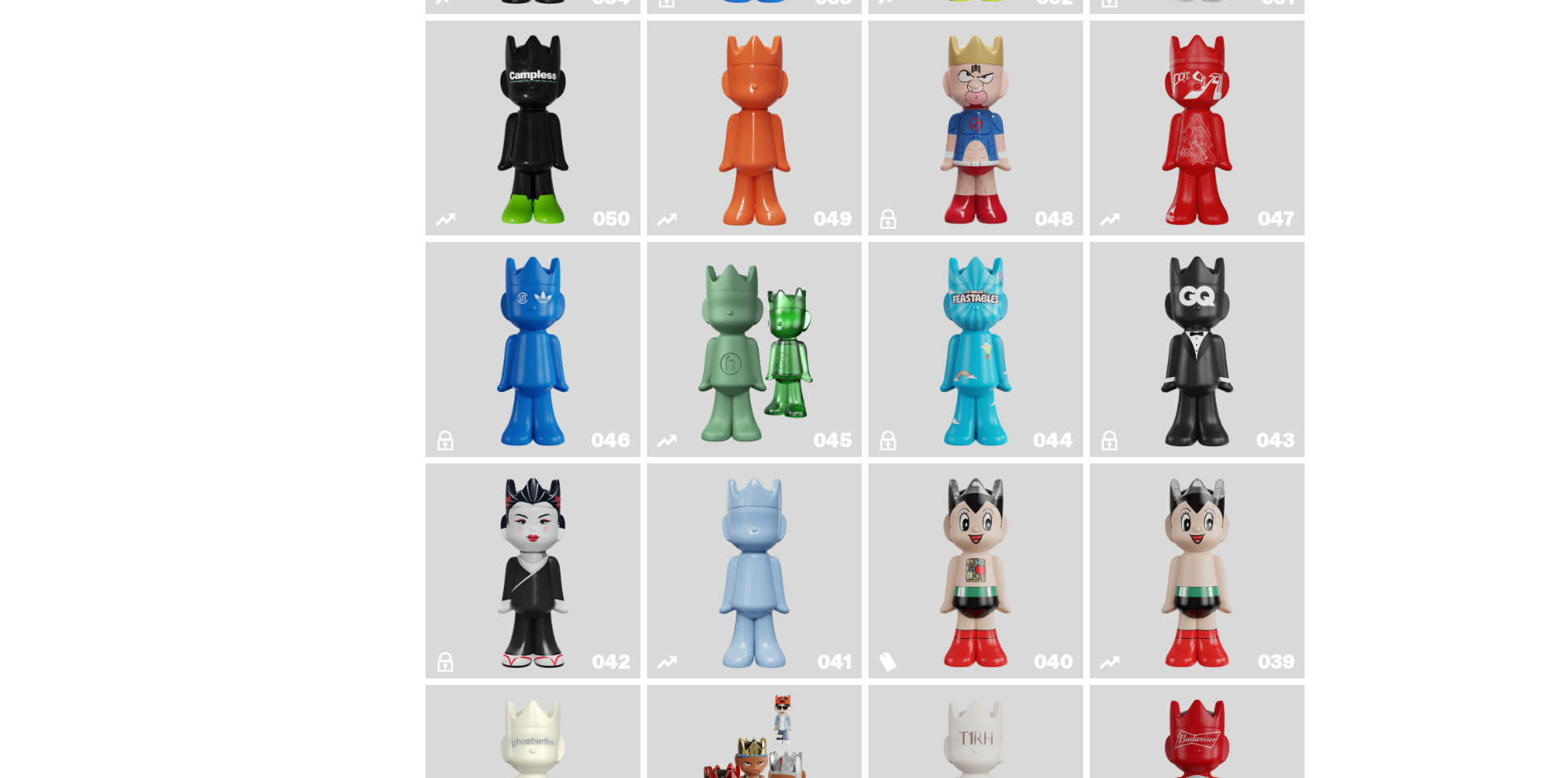
scroll to position [741, 0]
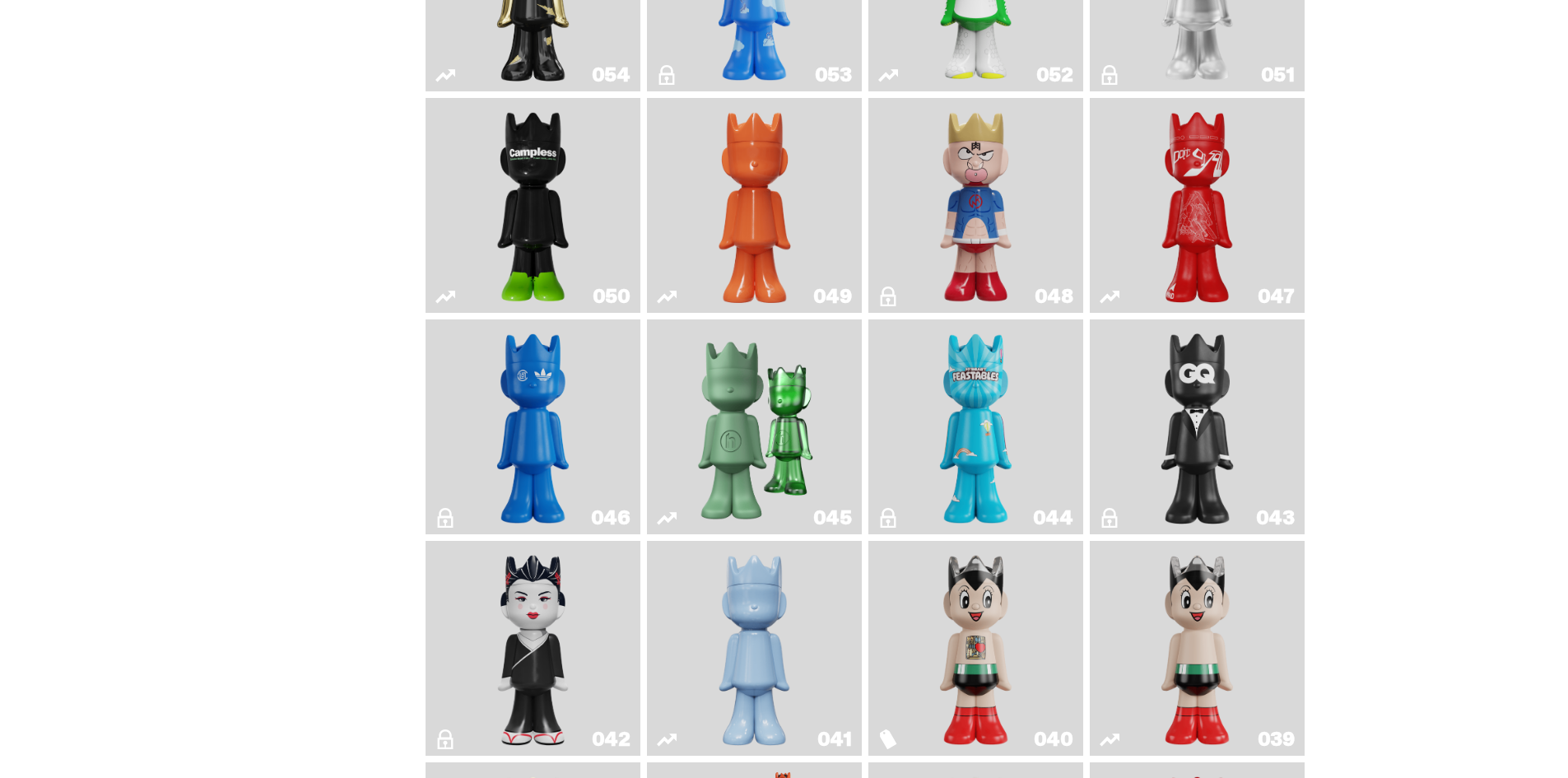
click at [1031, 195] on link "048" at bounding box center [976, 205] width 195 height 202
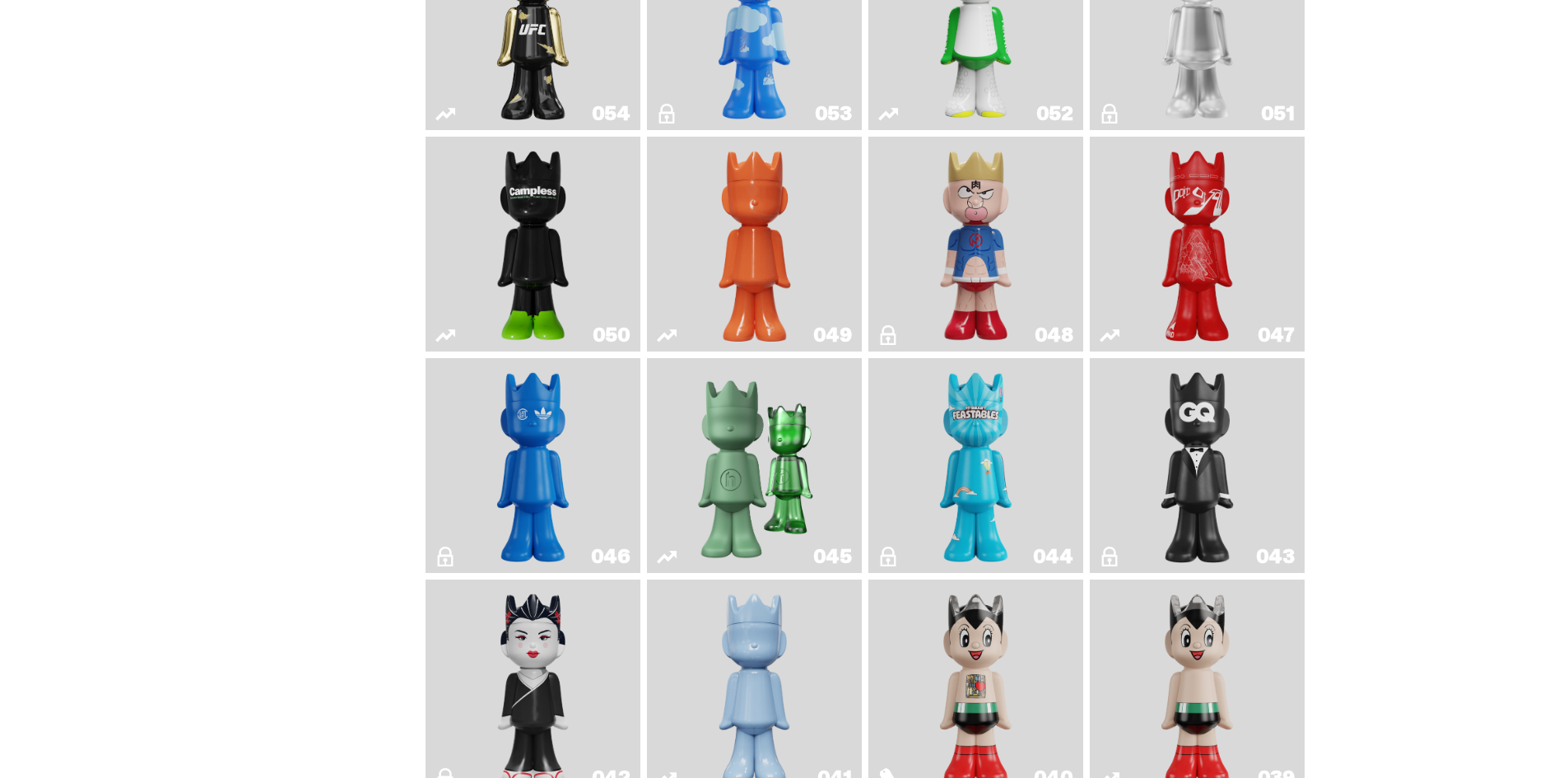
scroll to position [576, 0]
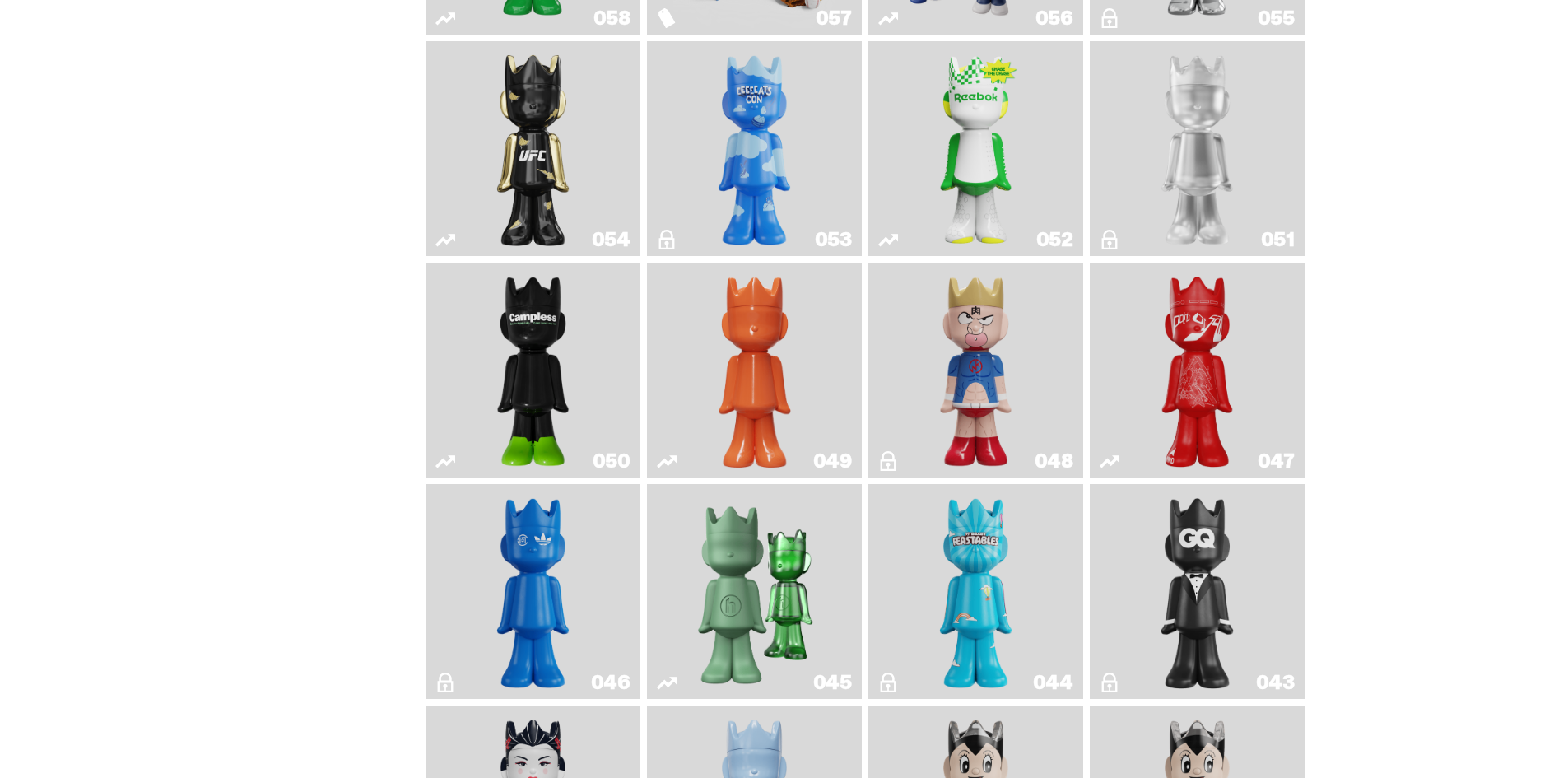
click at [537, 391] on img "Campless" at bounding box center [533, 370] width 88 height 202
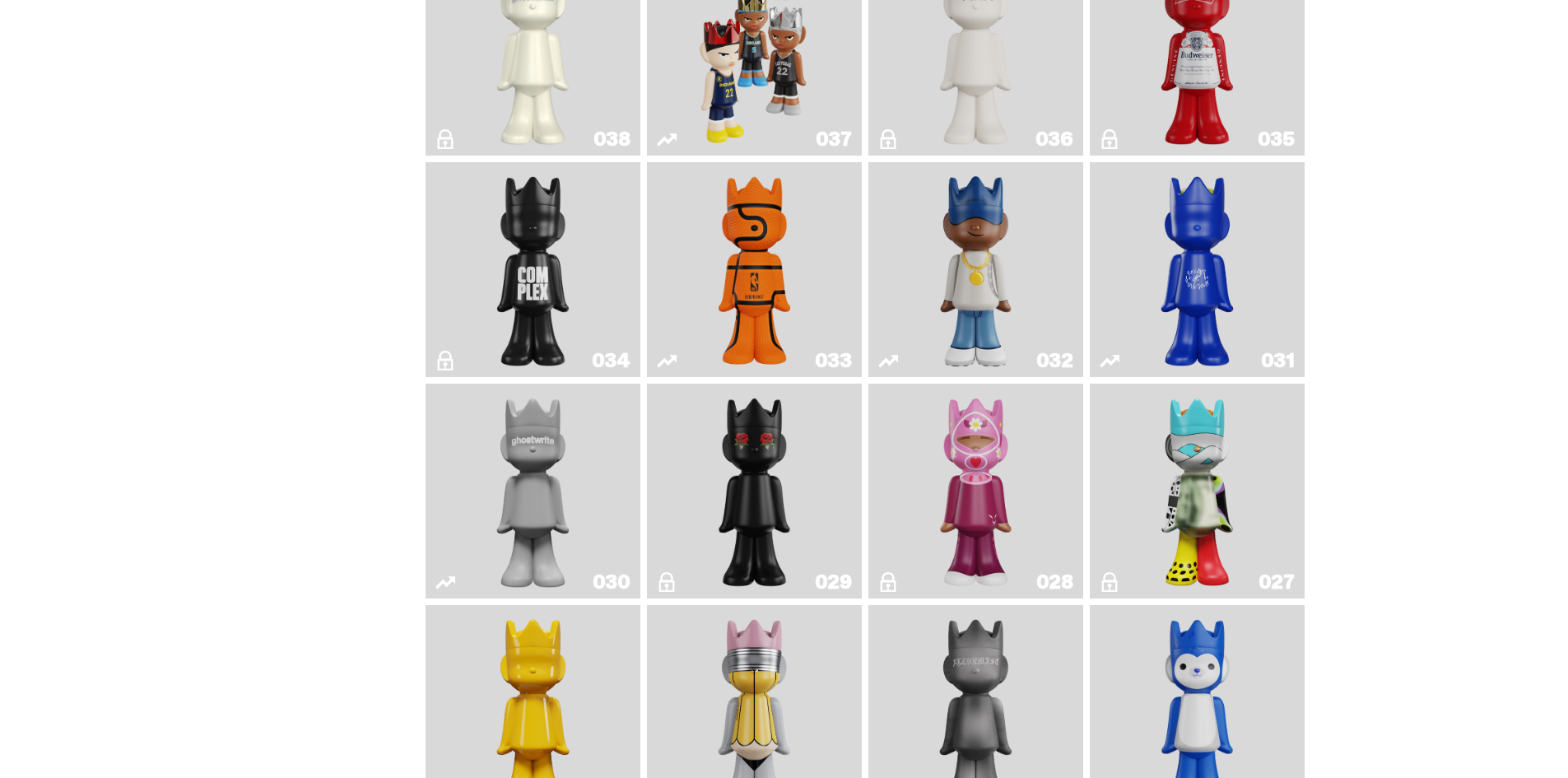
scroll to position [1565, 0]
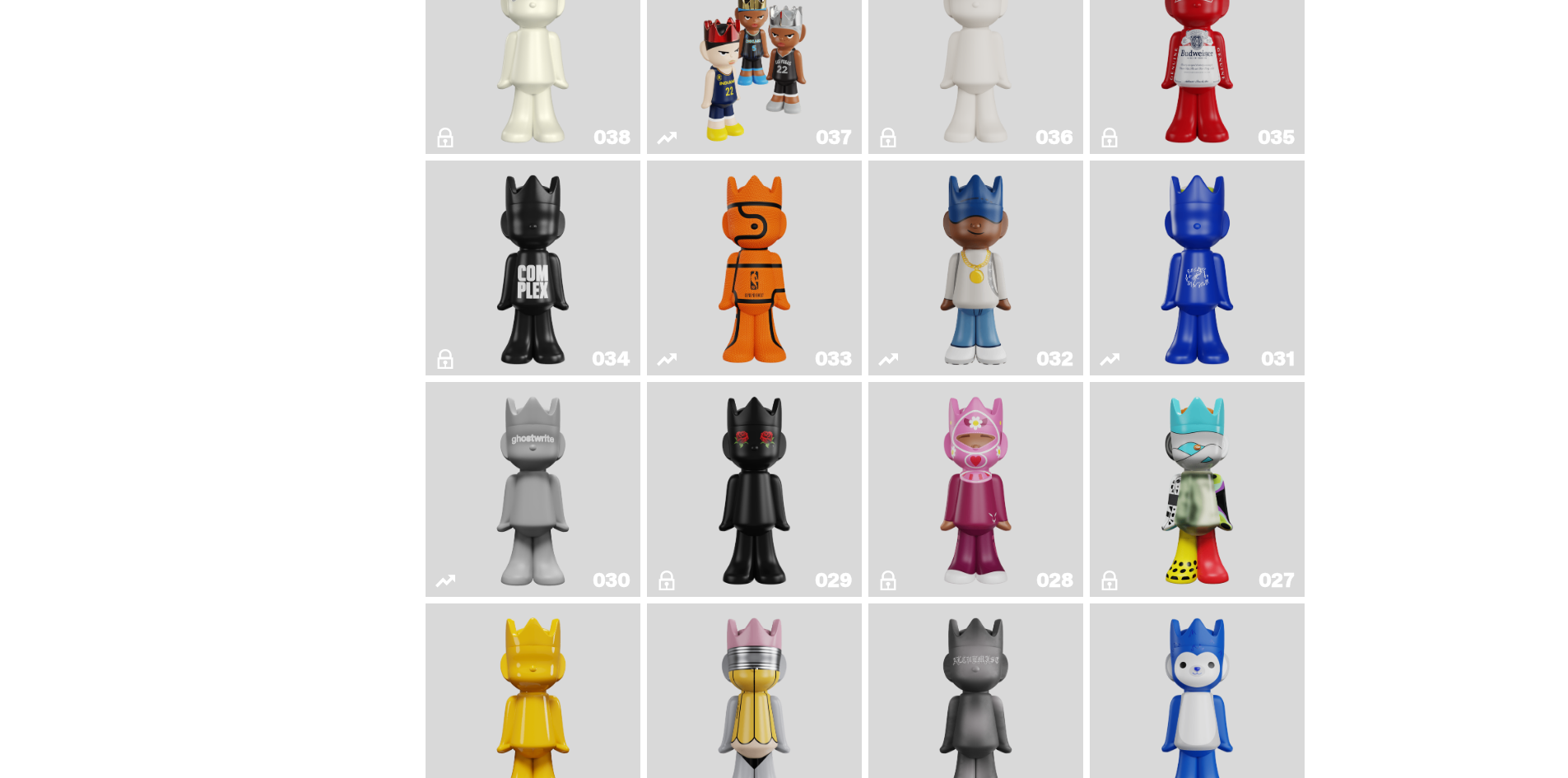
click at [938, 256] on img "Swingman" at bounding box center [976, 268] width 114 height 202
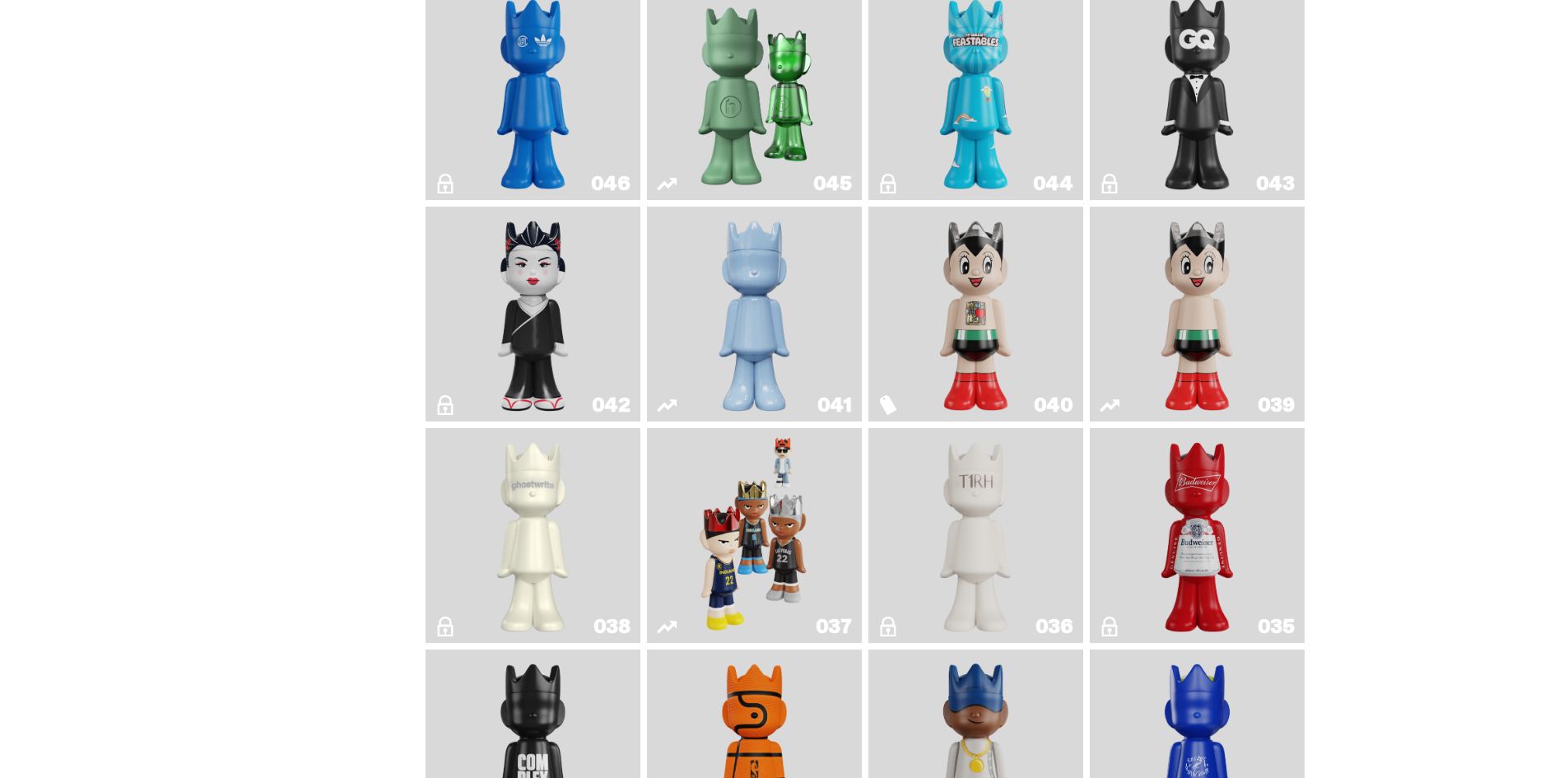
scroll to position [1071, 0]
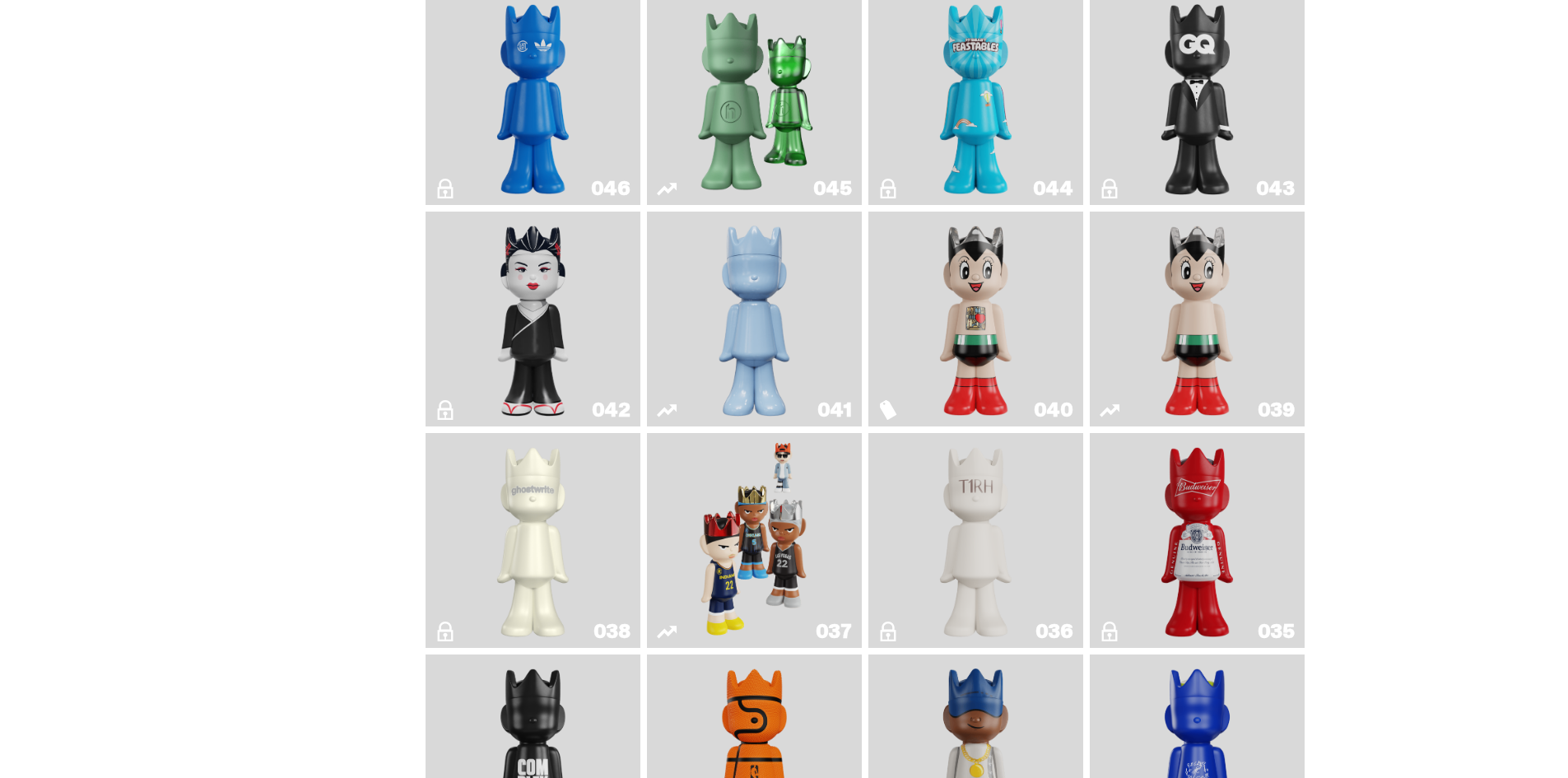
click at [1239, 302] on img "Astro Boy" at bounding box center [1198, 319] width 88 height 202
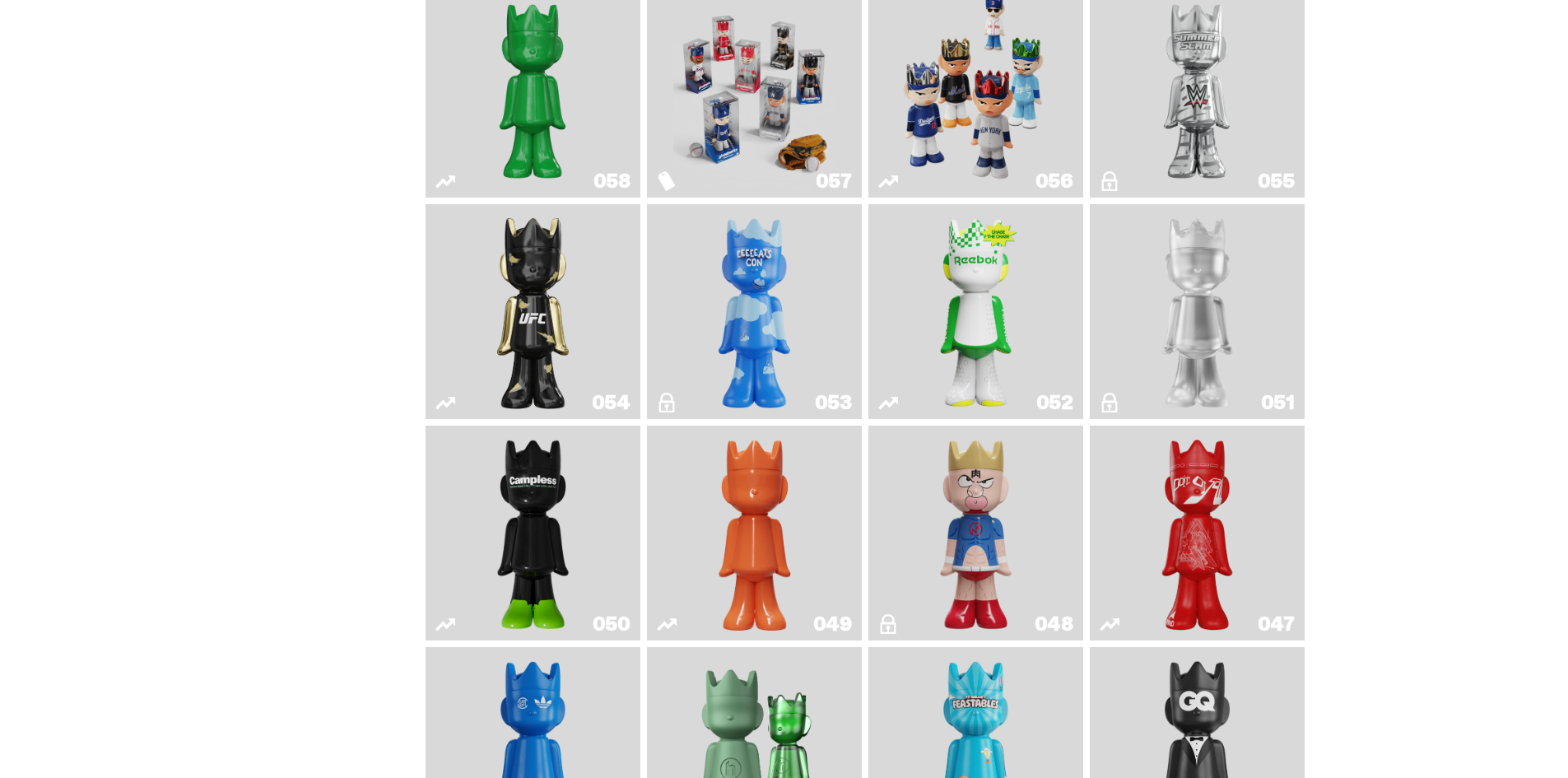
scroll to position [412, 0]
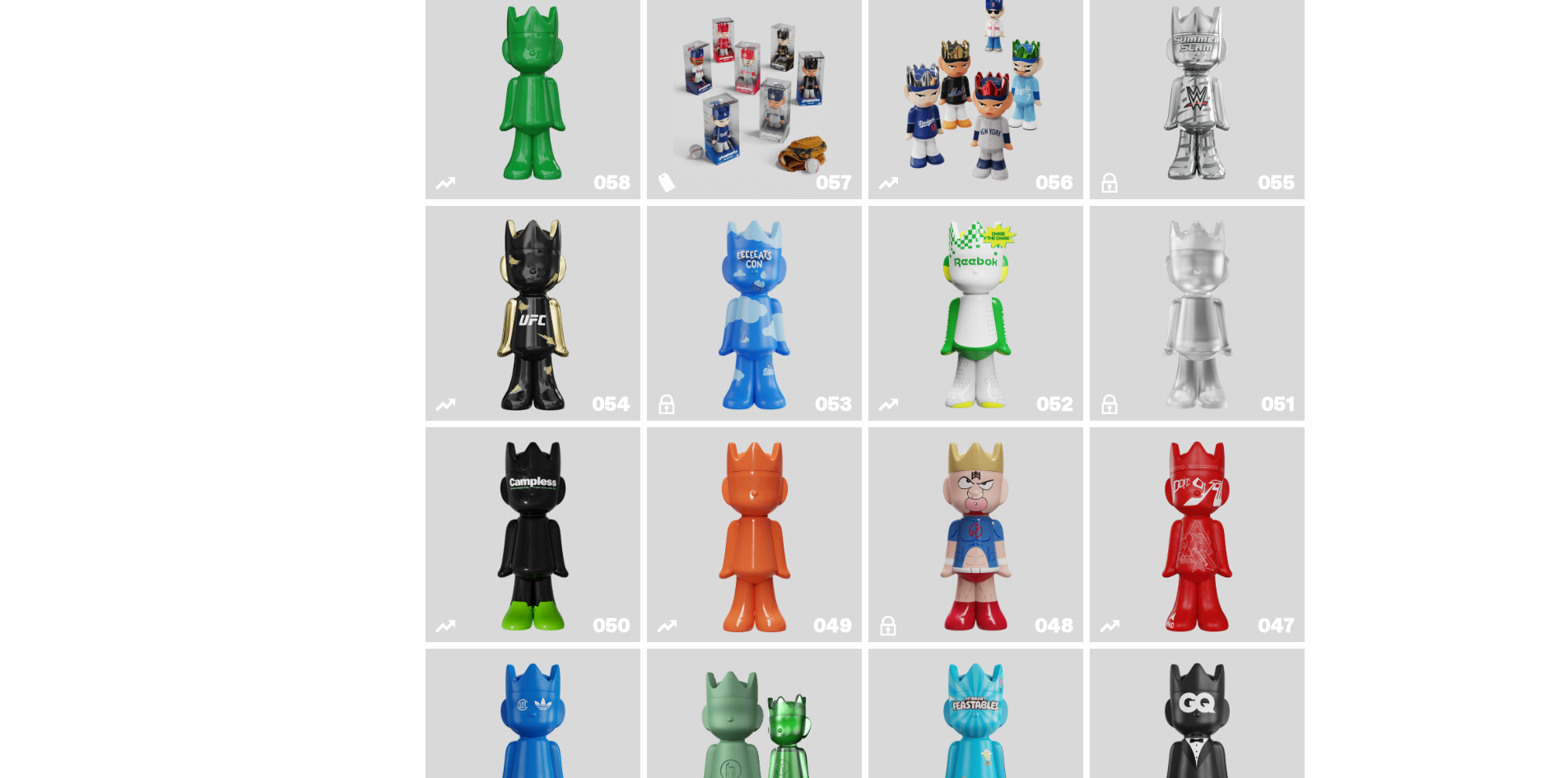
click at [723, 291] on img "ghooooost" at bounding box center [755, 313] width 88 height 202
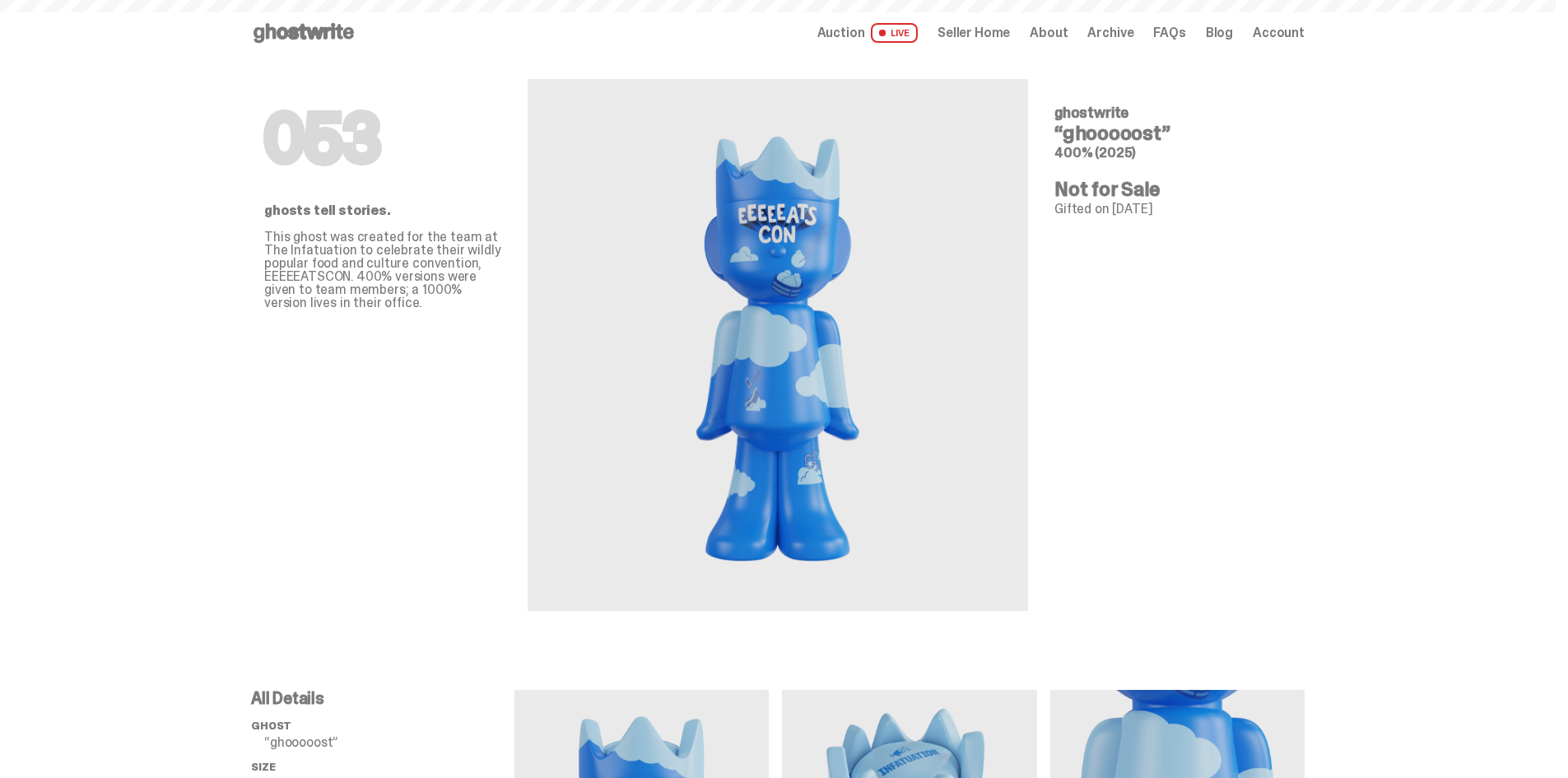
scroll to position [412, 0]
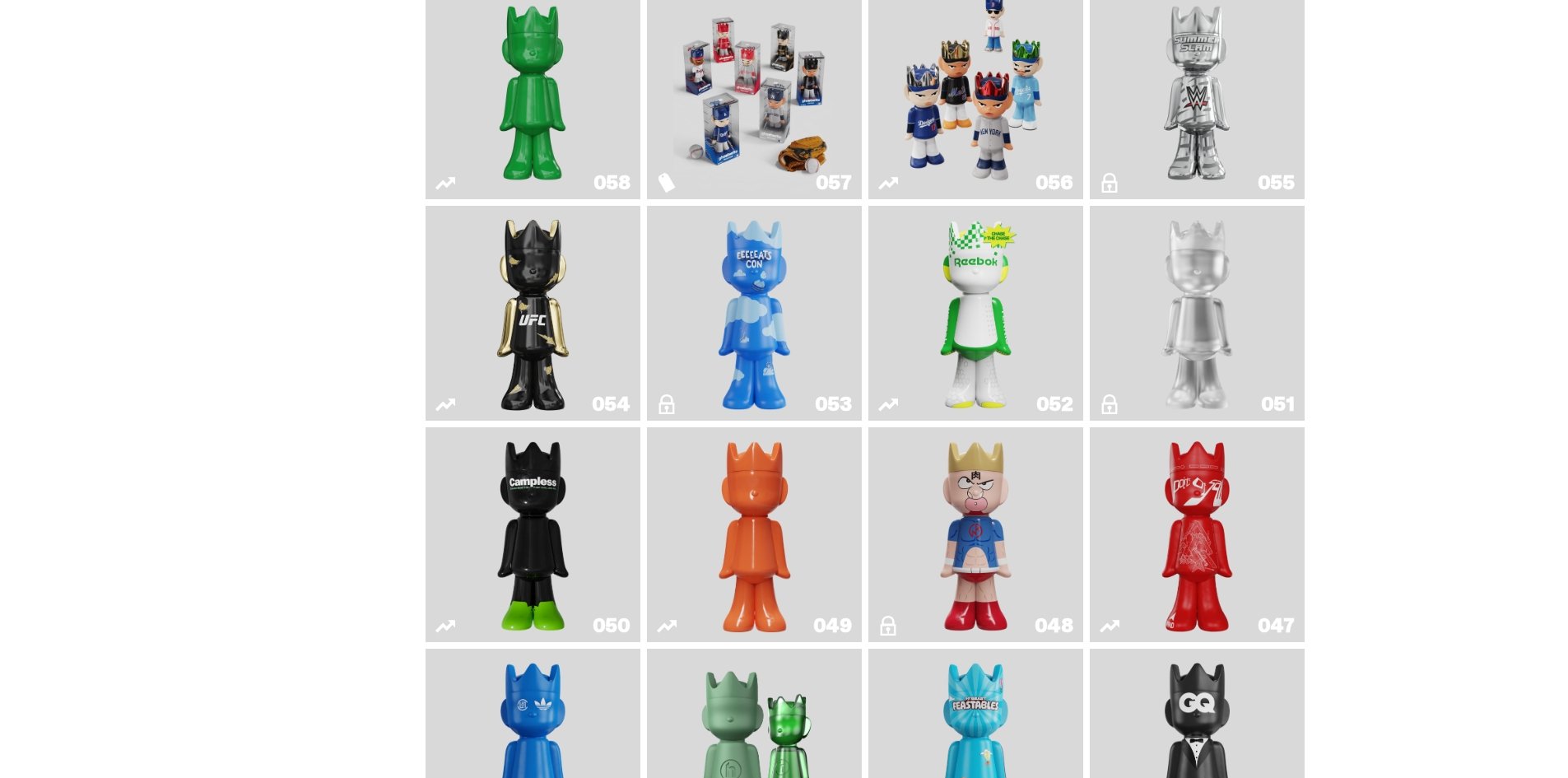
click at [954, 309] on img "Court Victory" at bounding box center [976, 313] width 88 height 202
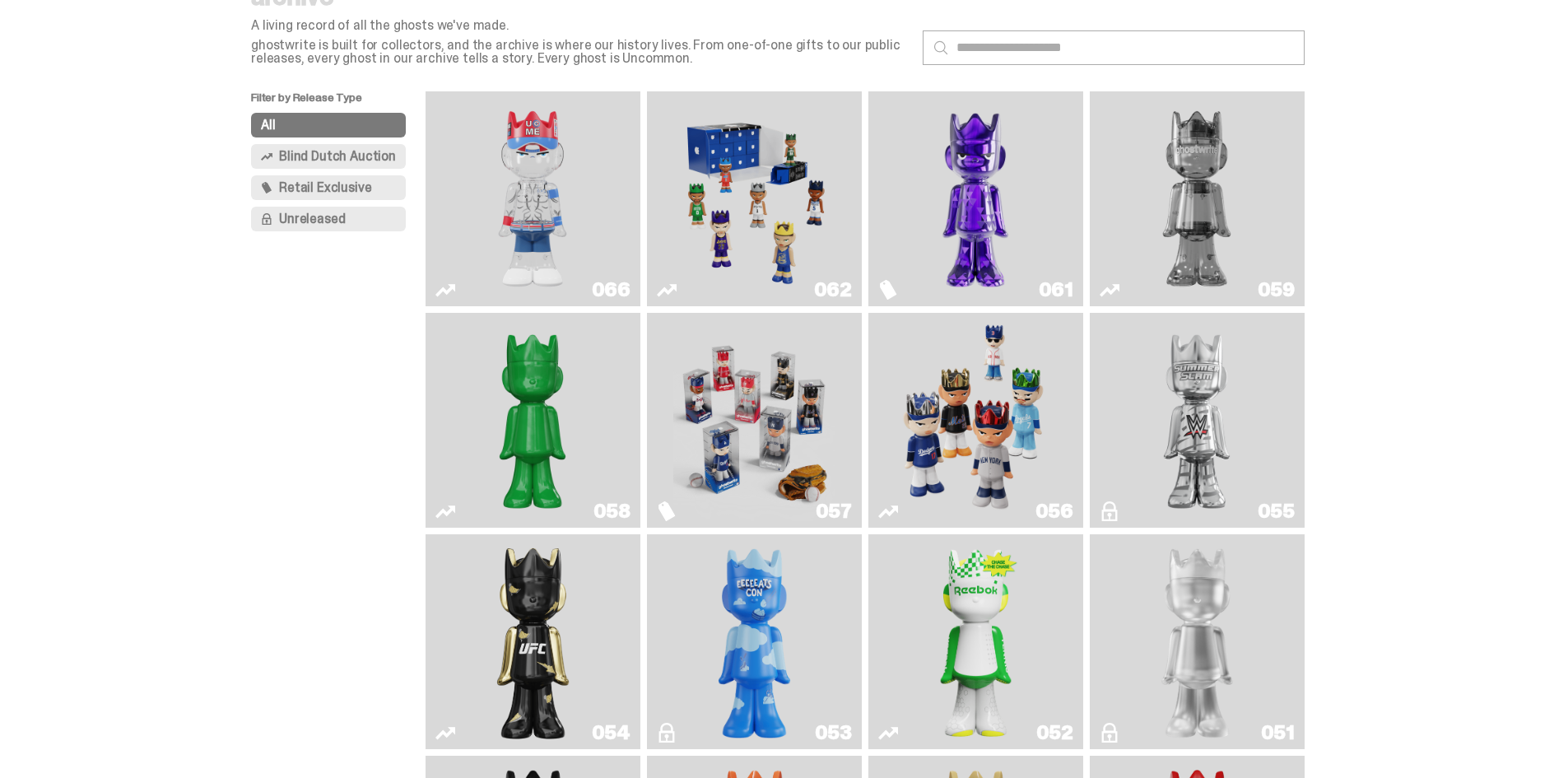
scroll to position [82, 0]
click at [590, 356] on img "Schrödinger's ghost: Sunday Green" at bounding box center [532, 421] width 162 height 202
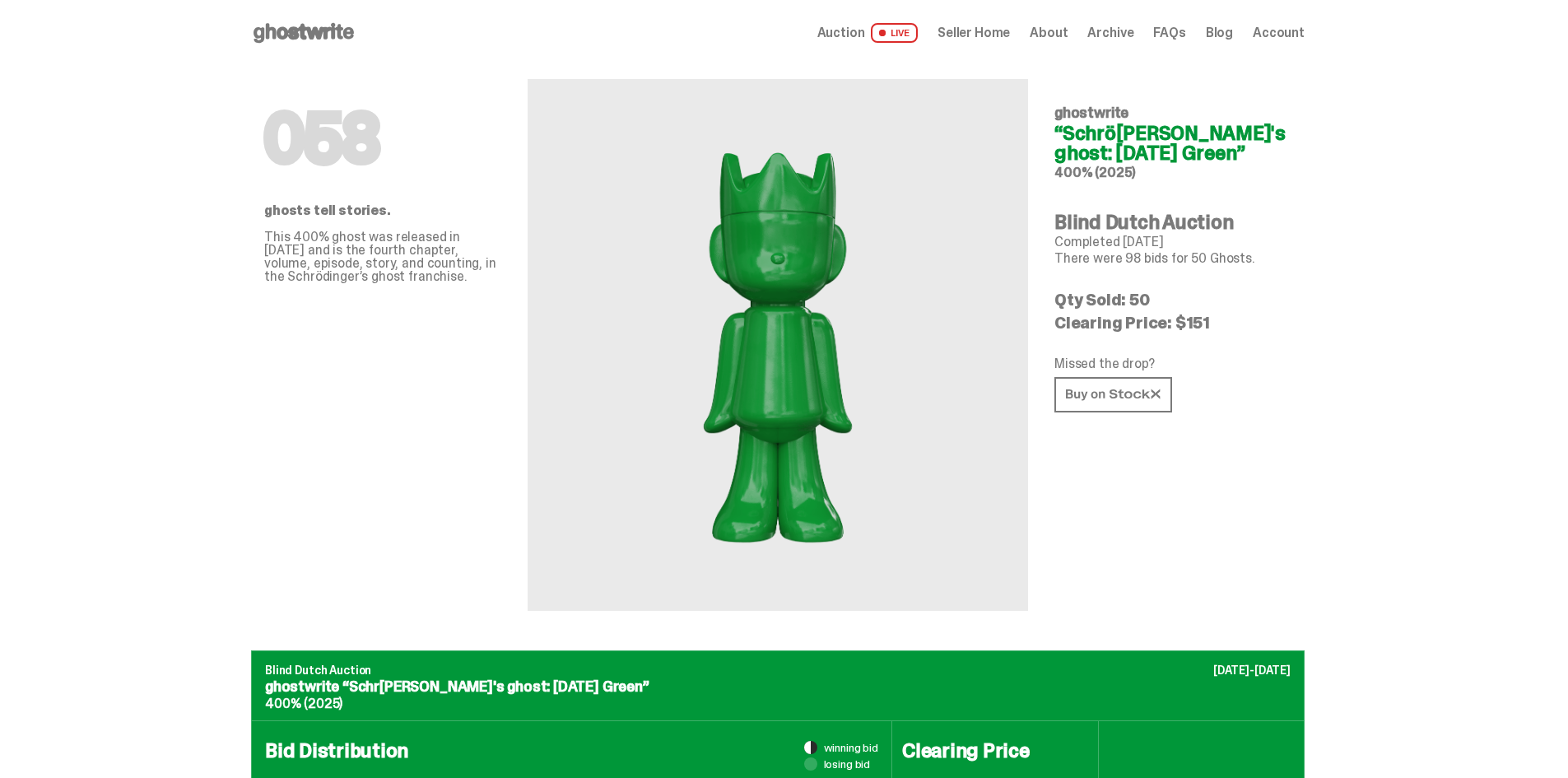
scroll to position [82, 0]
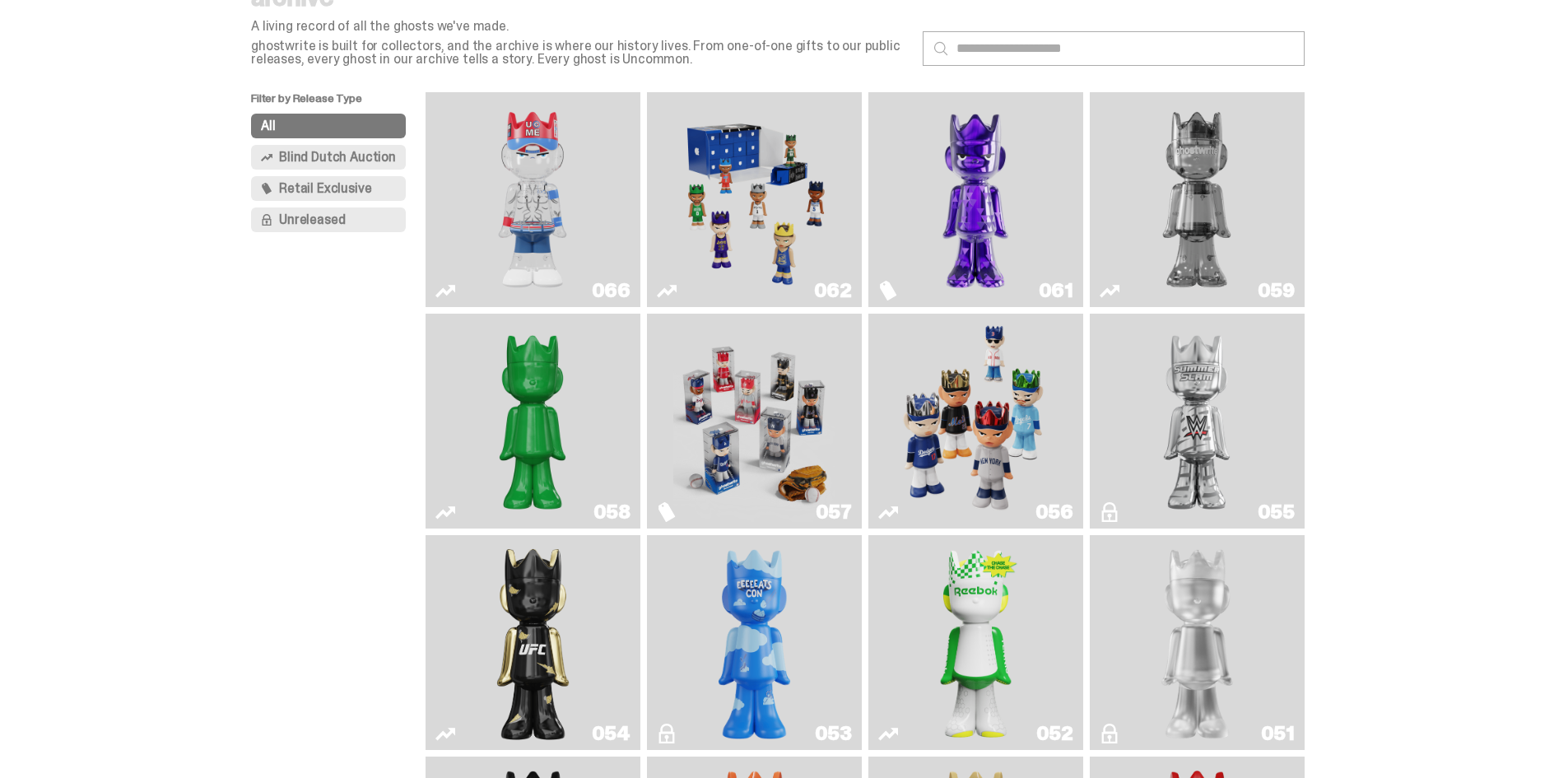
click at [1165, 150] on img "Two" at bounding box center [1197, 200] width 162 height 202
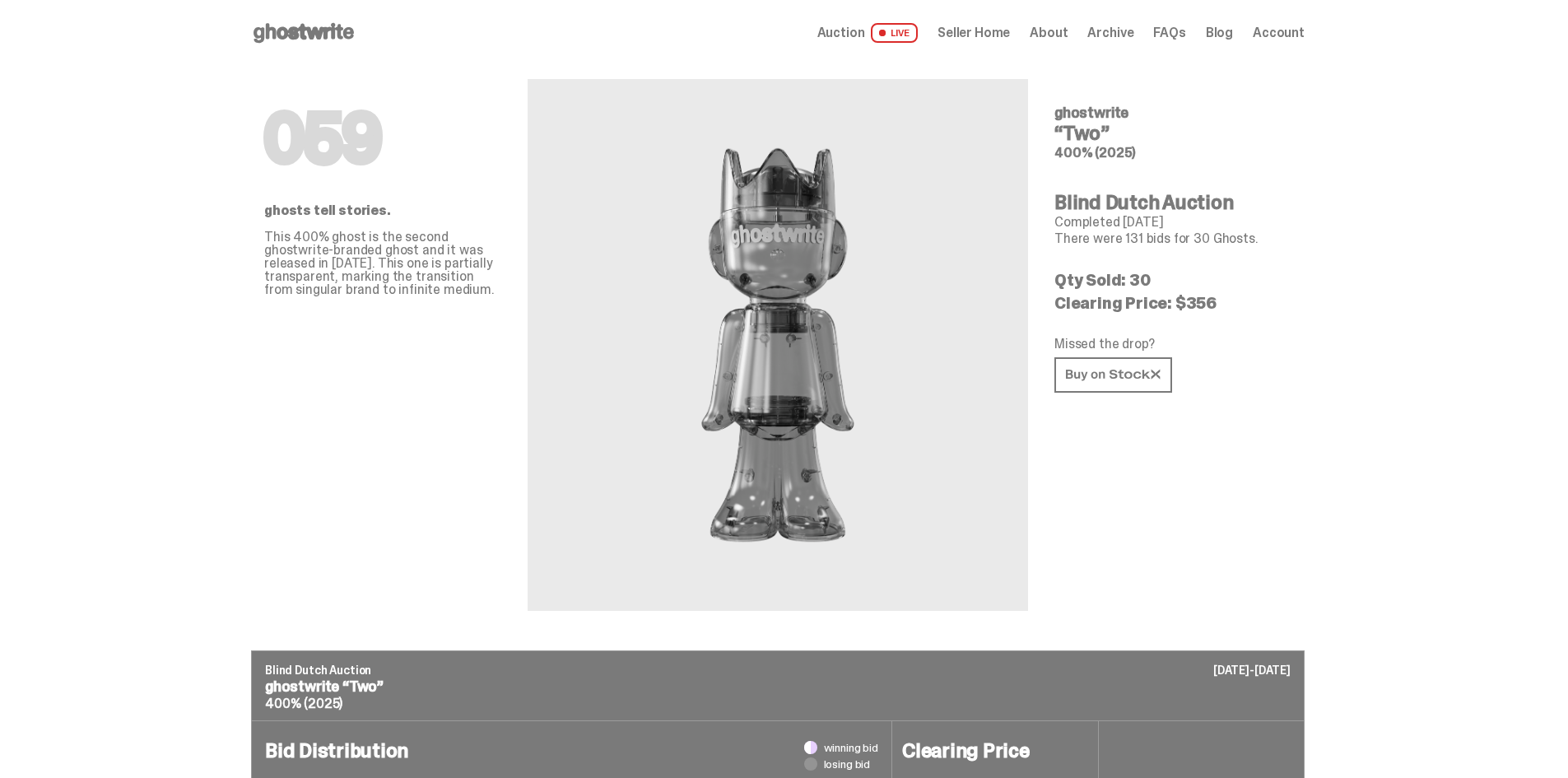
click at [862, 29] on span "Auction" at bounding box center [841, 33] width 48 height 13
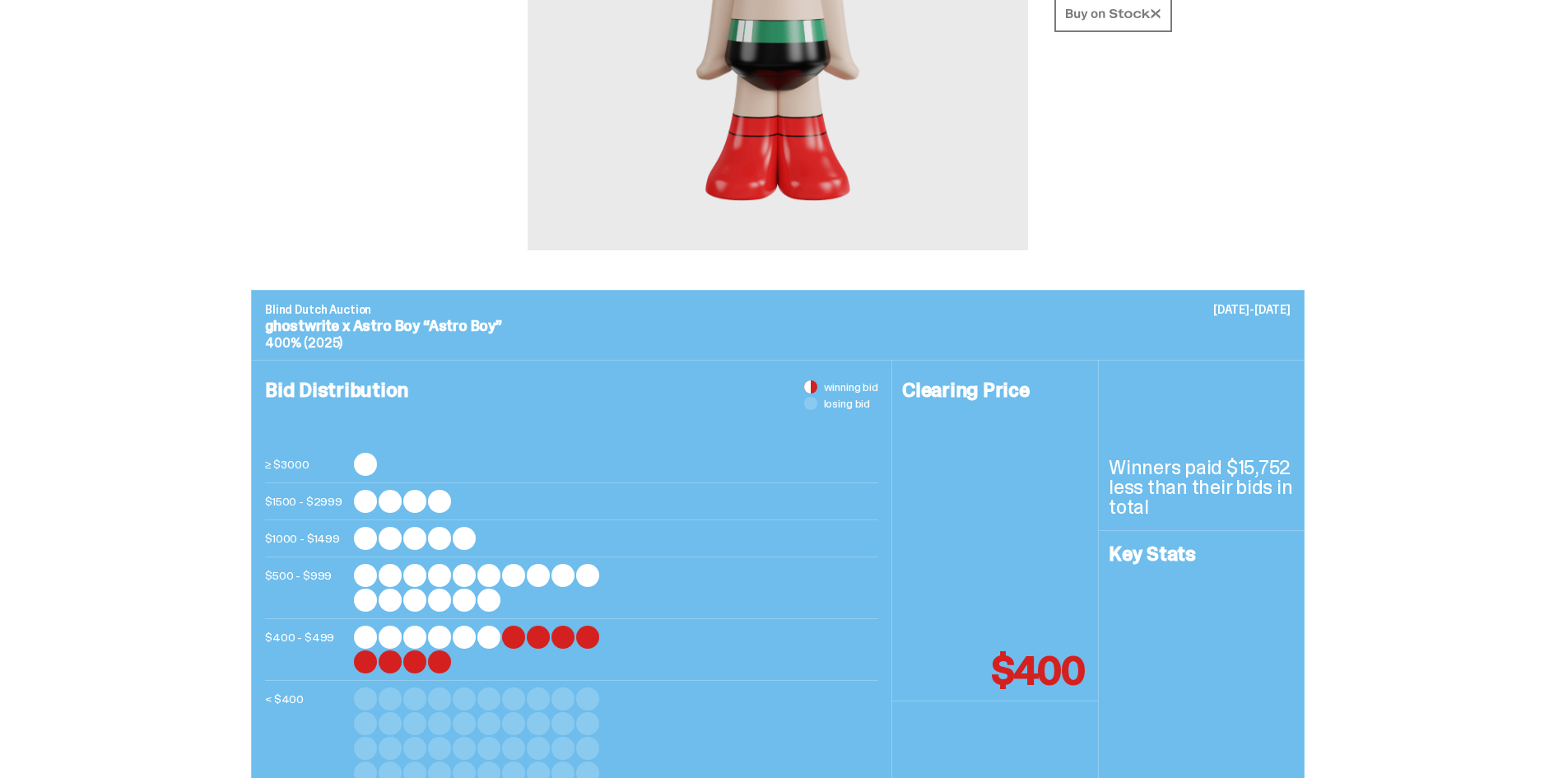
scroll to position [494, 0]
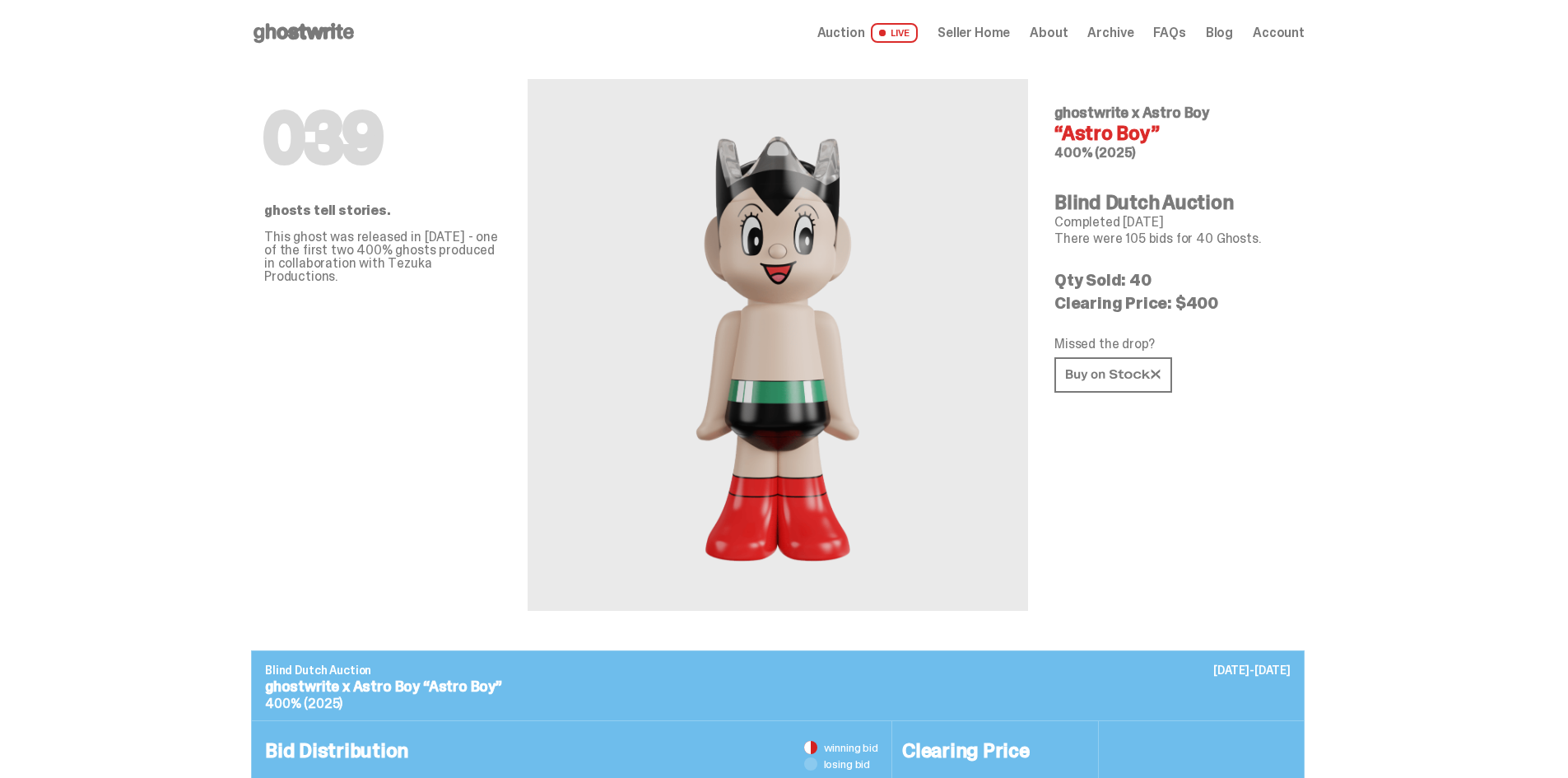
click at [952, 46] on div "Open main menu Home Auction LIVE Seller Home About Archive FAQs Blog Account" at bounding box center [778, 33] width 1054 height 66
click at [972, 38] on span "Seller Home" at bounding box center [974, 33] width 72 height 13
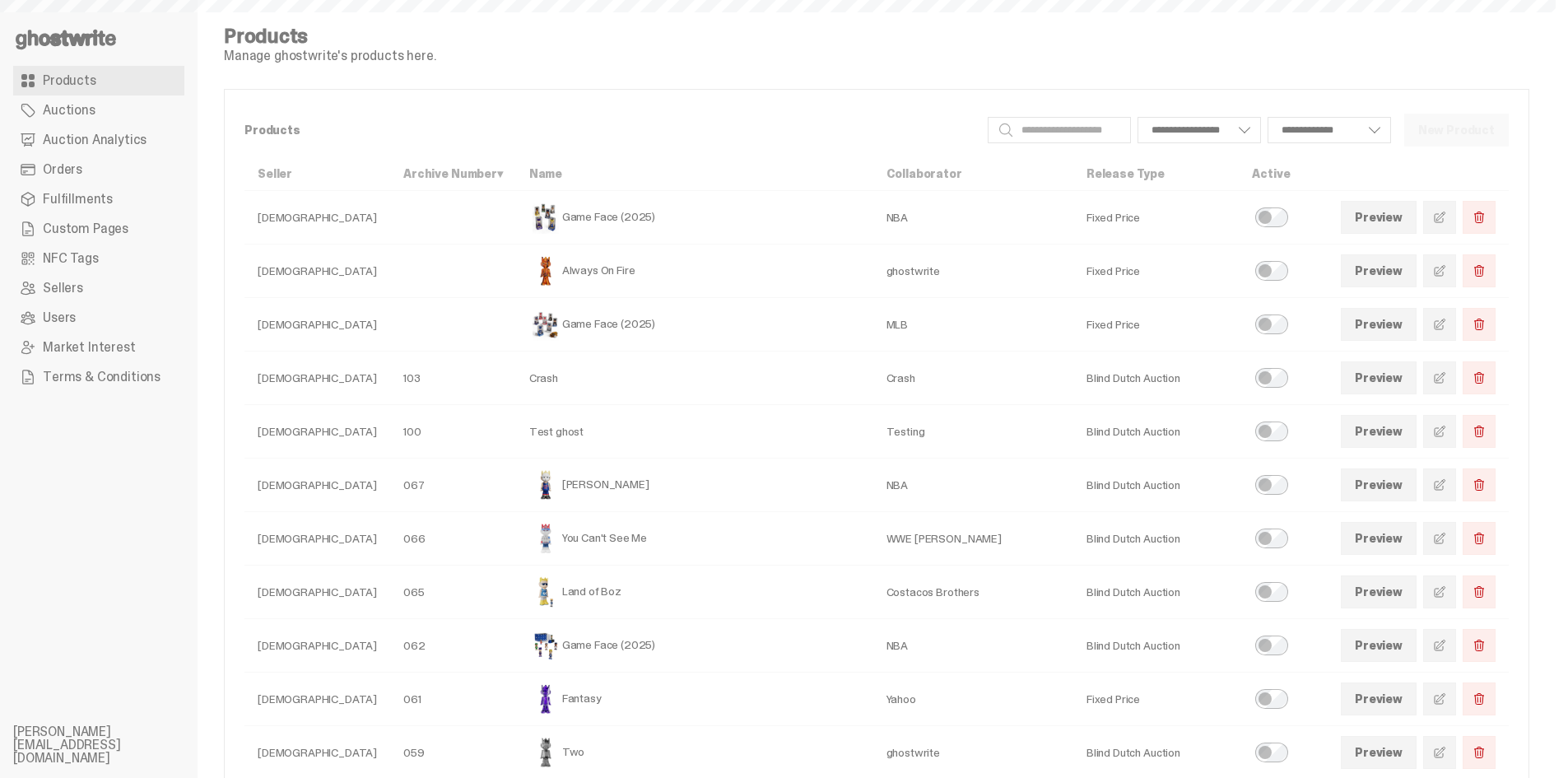
select select
click at [65, 163] on span "Orders" at bounding box center [62, 169] width 40 height 13
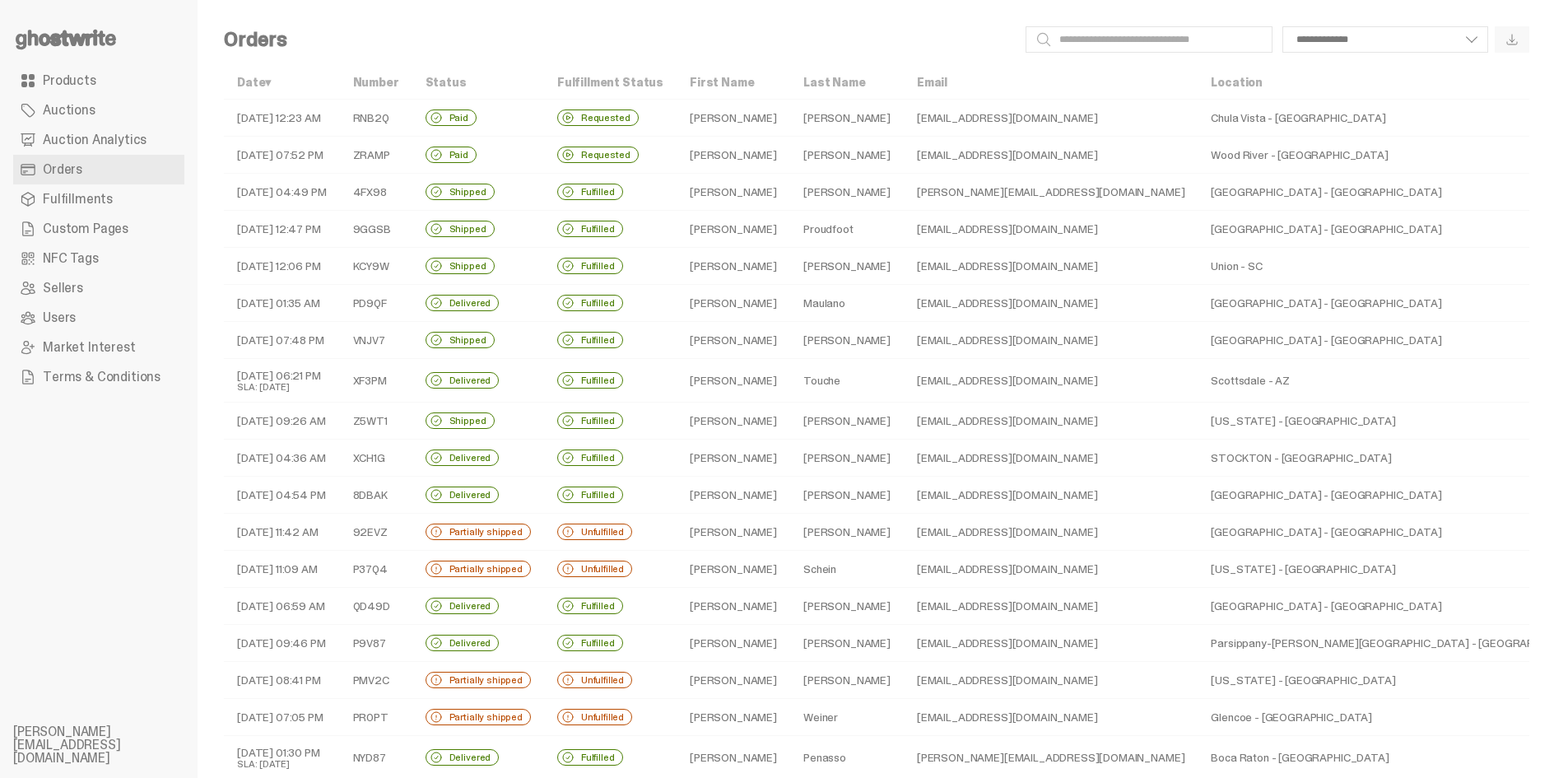
click at [1206, 57] on div "**********" at bounding box center [877, 565] width 1359 height 1131
click at [1206, 50] on input "Search" at bounding box center [1148, 40] width 247 height 27
paste input "**********"
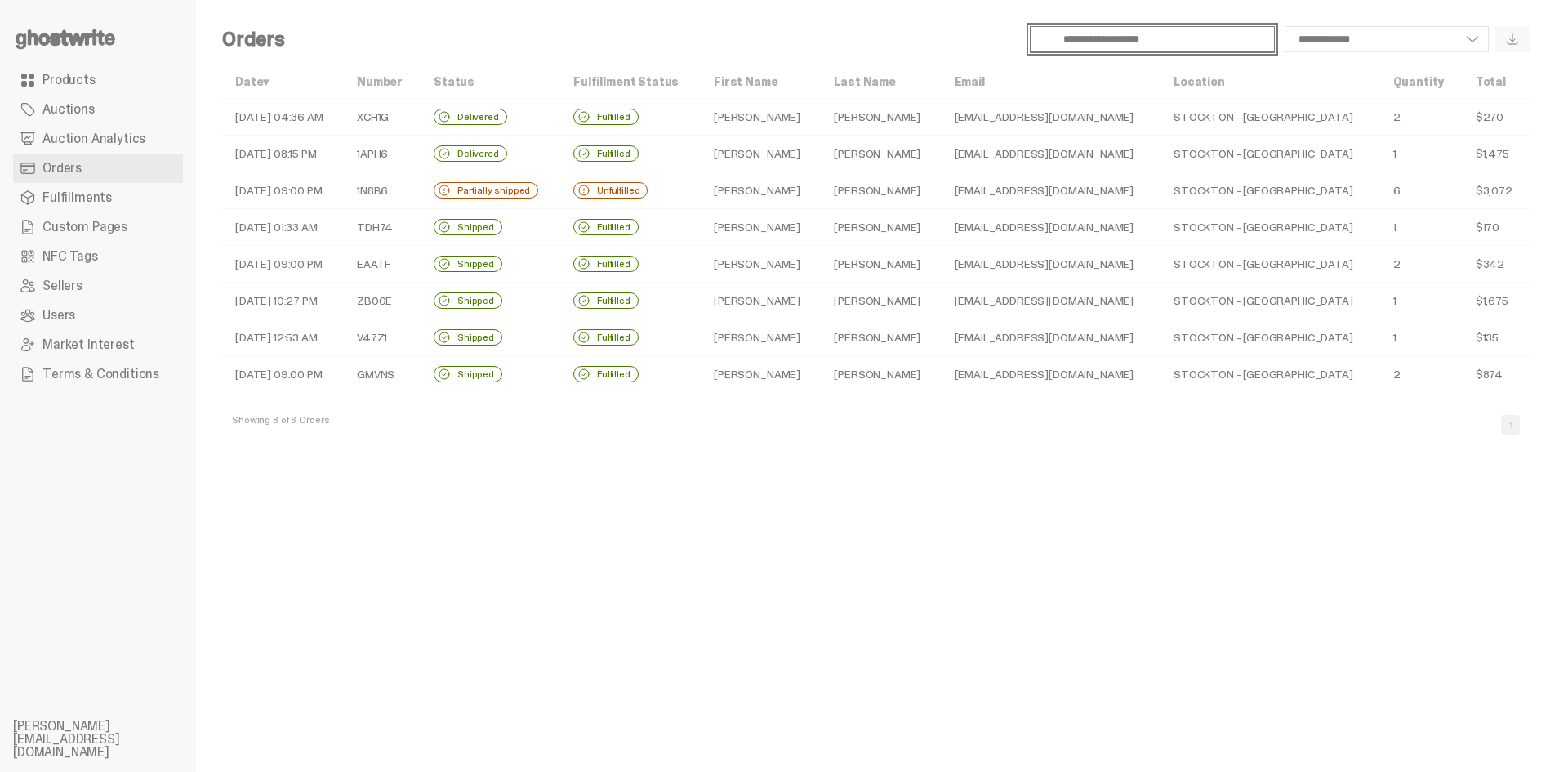
type input "**********"
click at [648, 184] on div "Unfulfilled" at bounding box center [610, 190] width 75 height 17
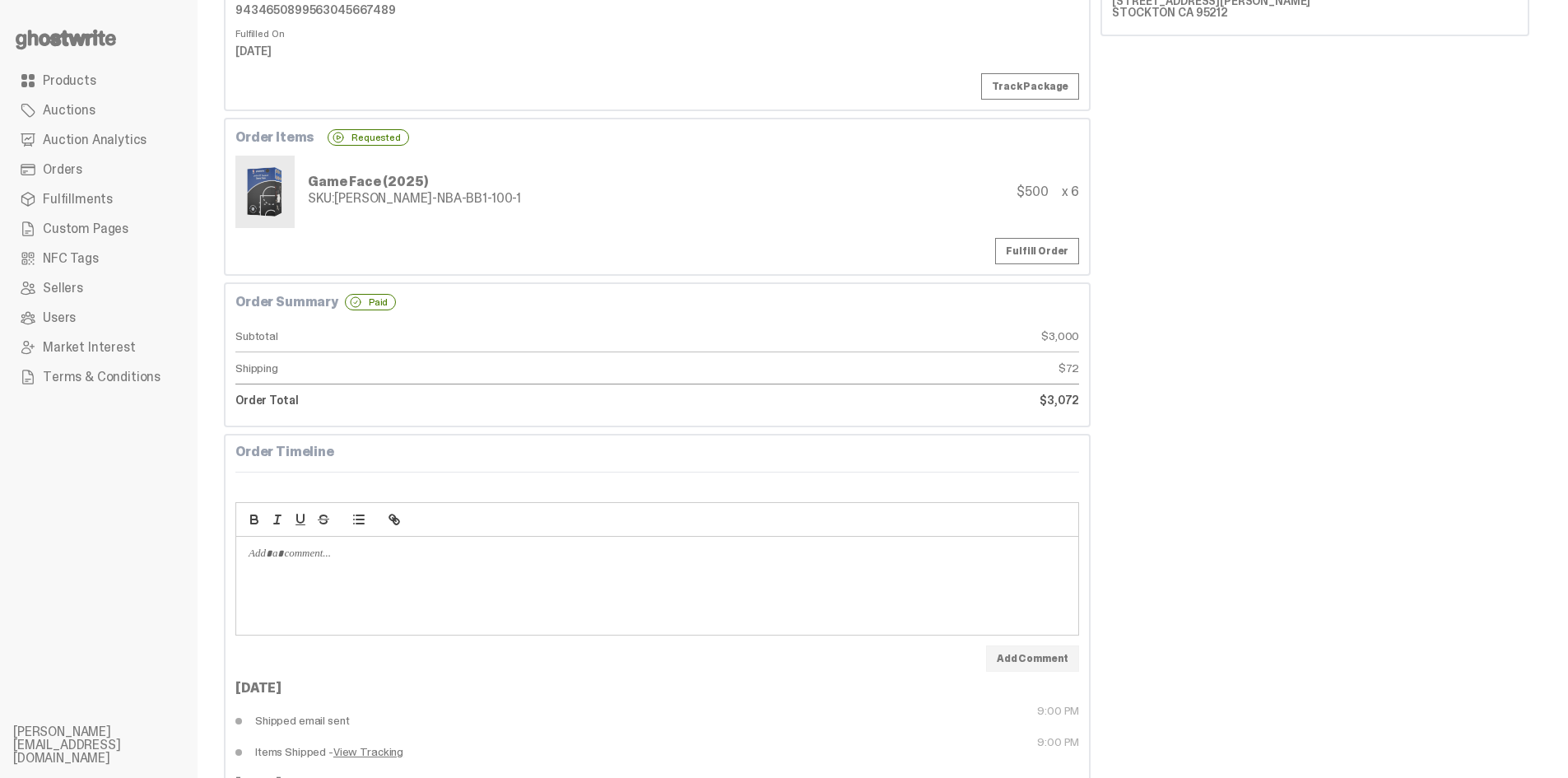
scroll to position [122, 0]
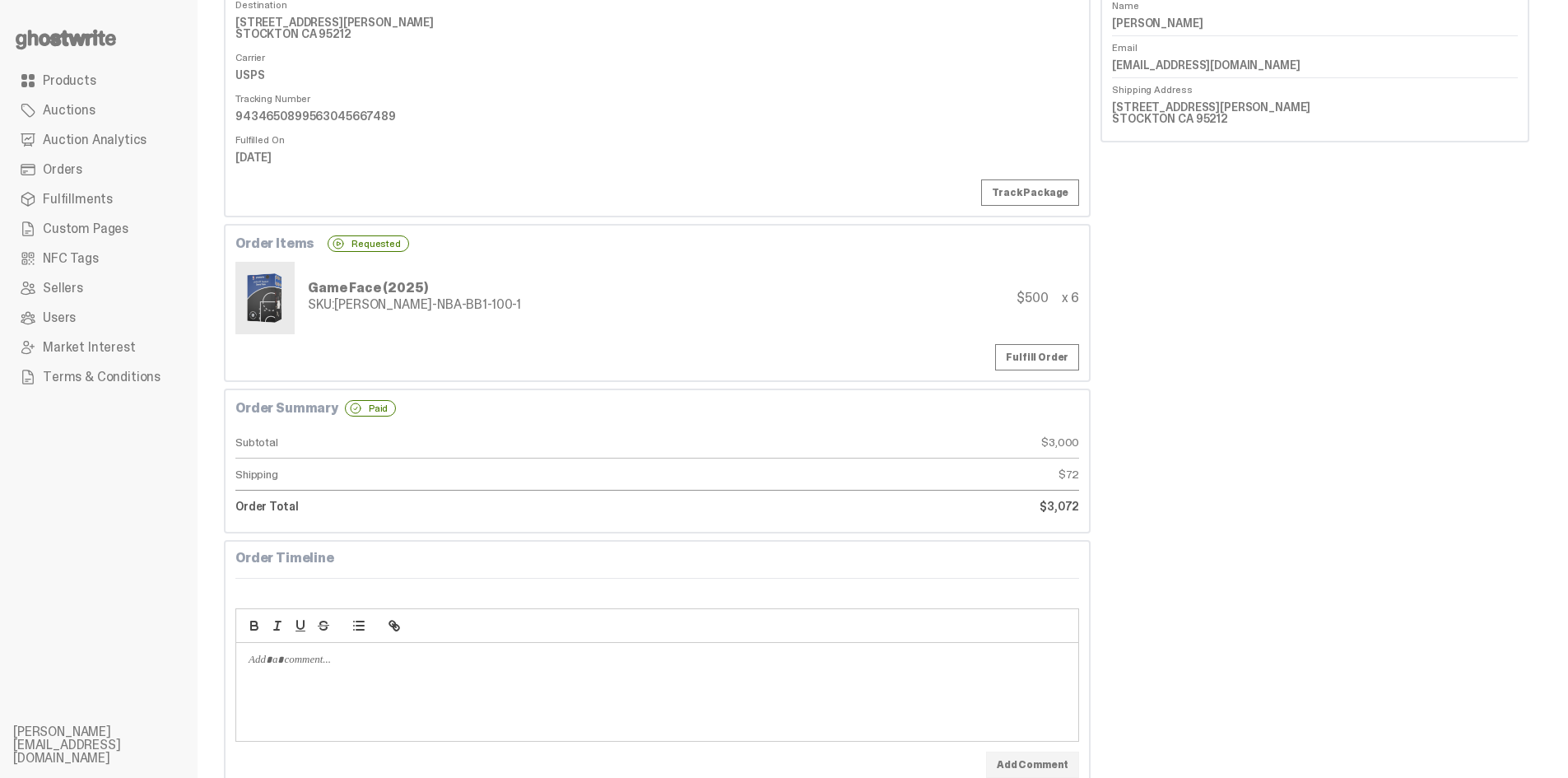
click at [1069, 197] on link "Track Package" at bounding box center [1030, 193] width 98 height 27
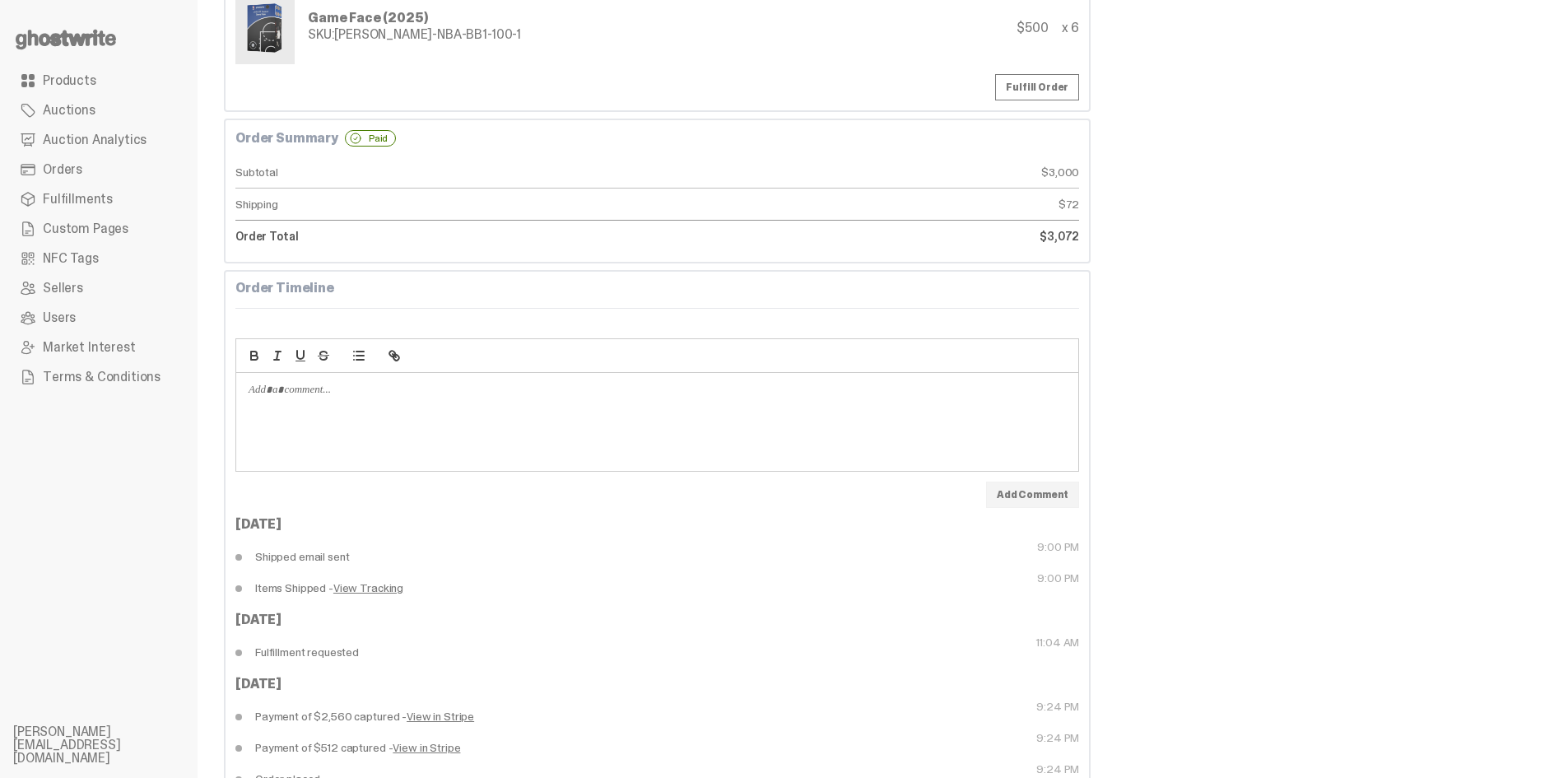
scroll to position [412, 0]
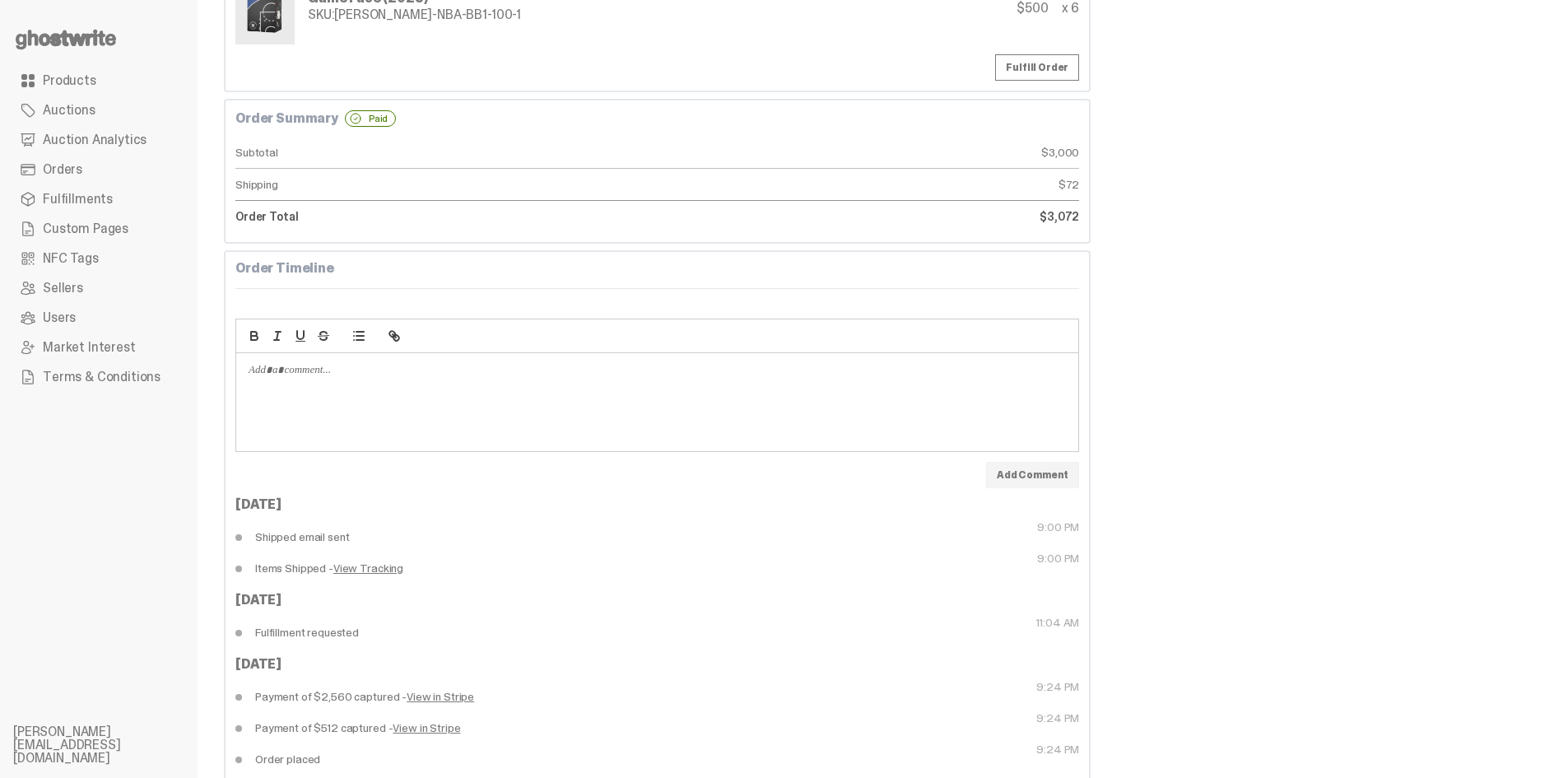
click at [377, 574] on link "View Tracking" at bounding box center [368, 568] width 70 height 11
click at [376, 573] on link "View Tracking" at bounding box center [368, 568] width 70 height 11
click at [114, 80] on link "Products" at bounding box center [99, 81] width 171 height 30
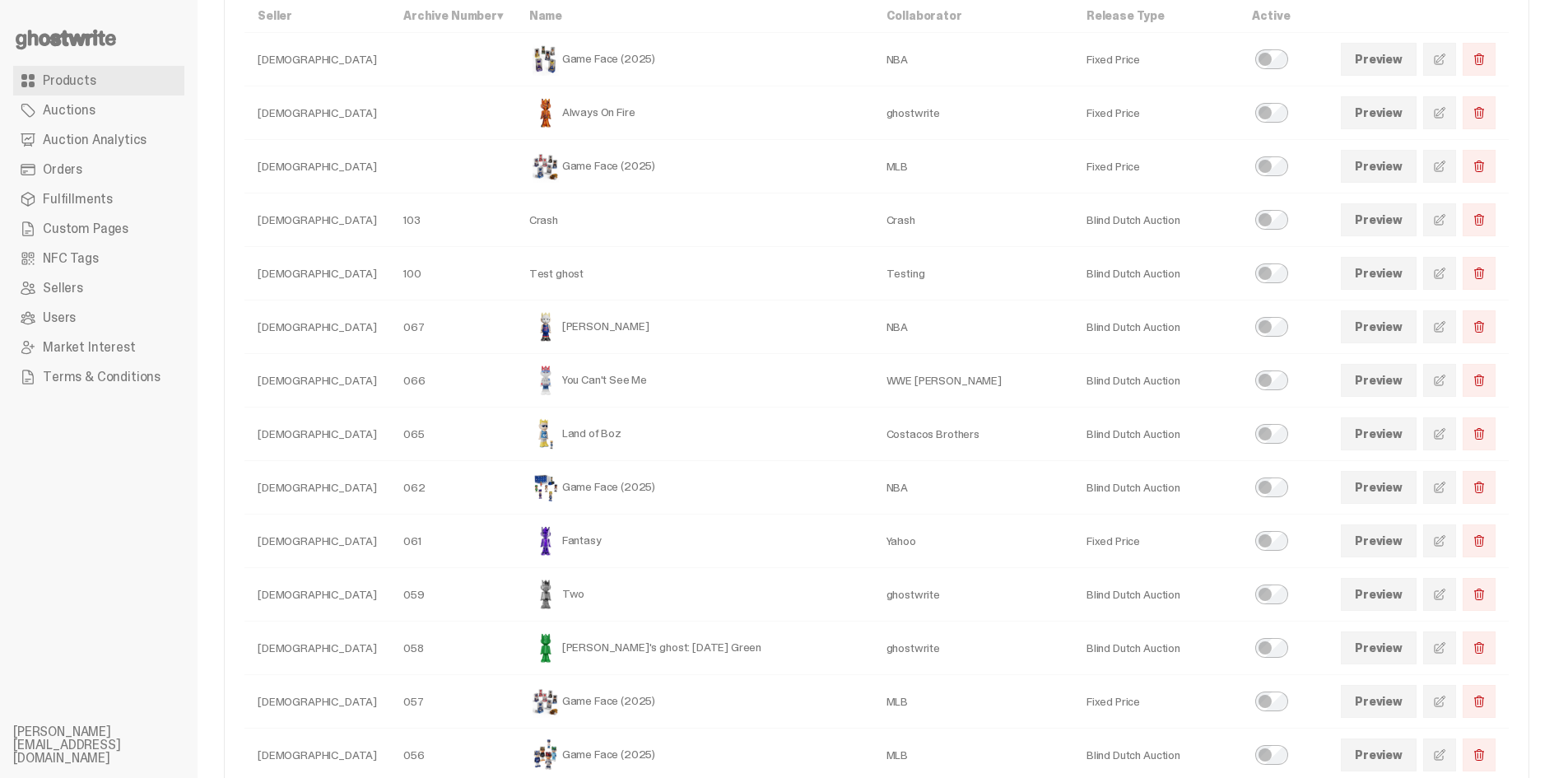
scroll to position [164, 0]
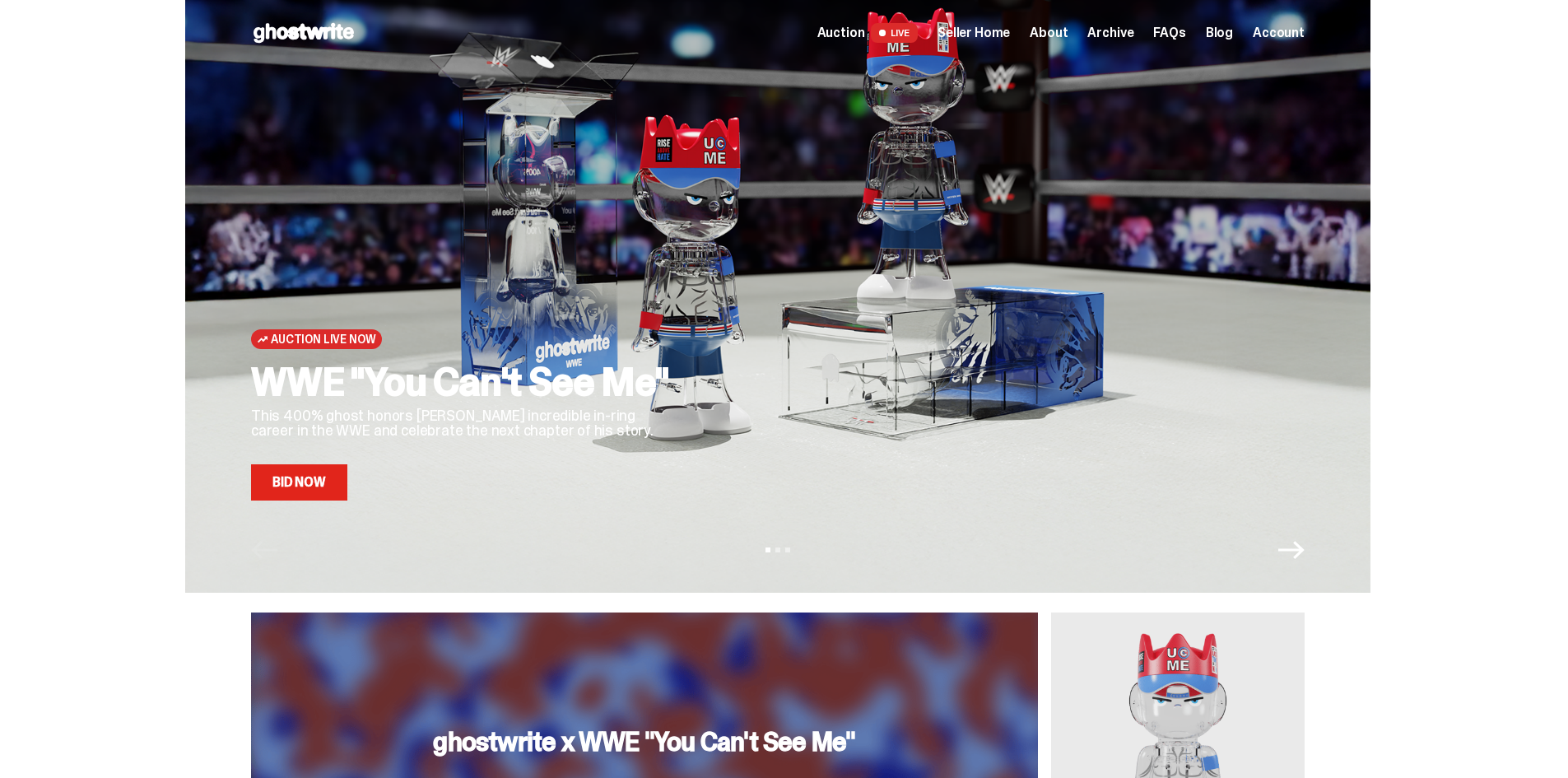
click at [1010, 33] on span "Seller Home" at bounding box center [974, 33] width 72 height 13
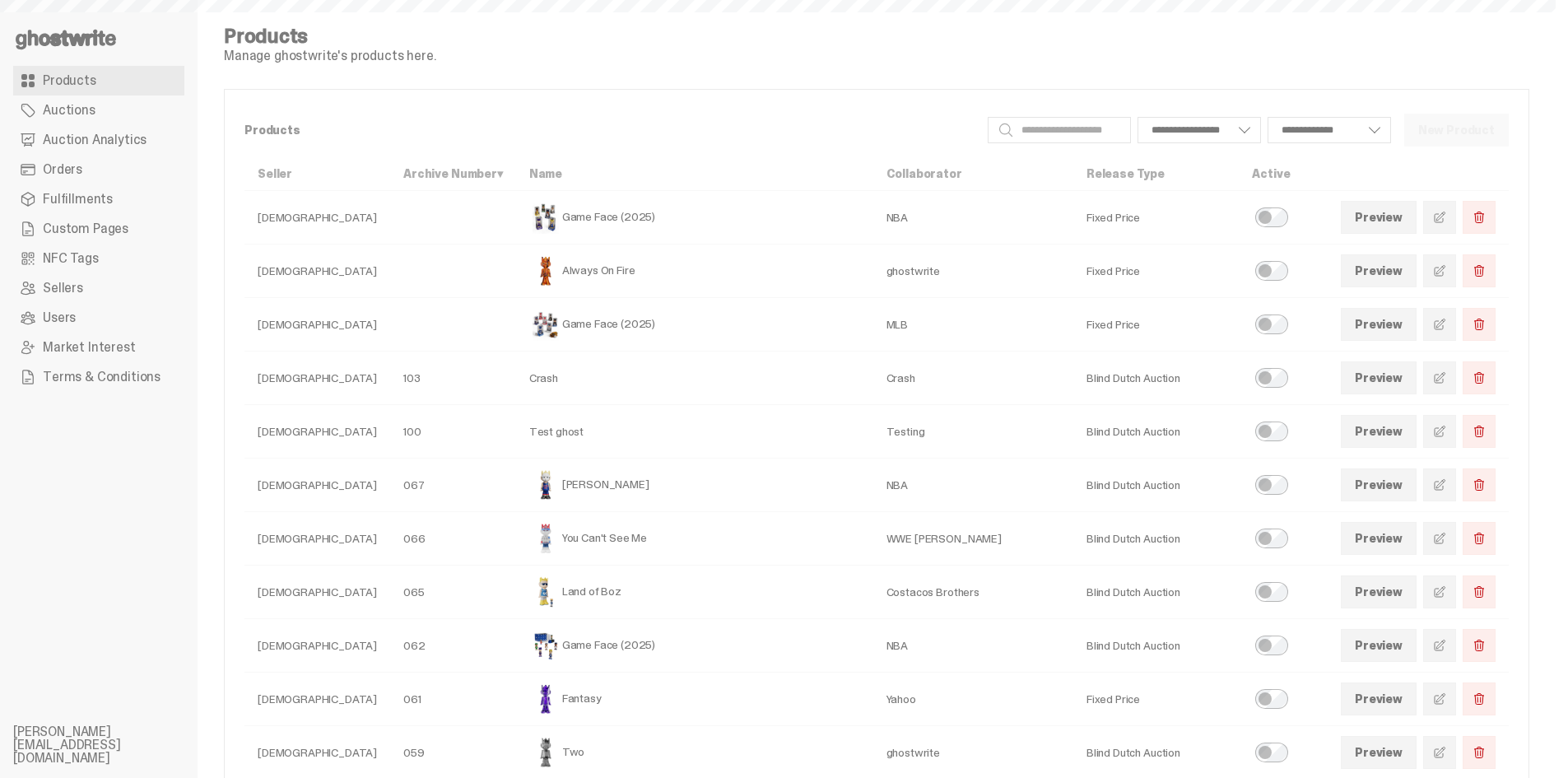
select select
click at [112, 225] on span "Custom Pages" at bounding box center [85, 228] width 86 height 13
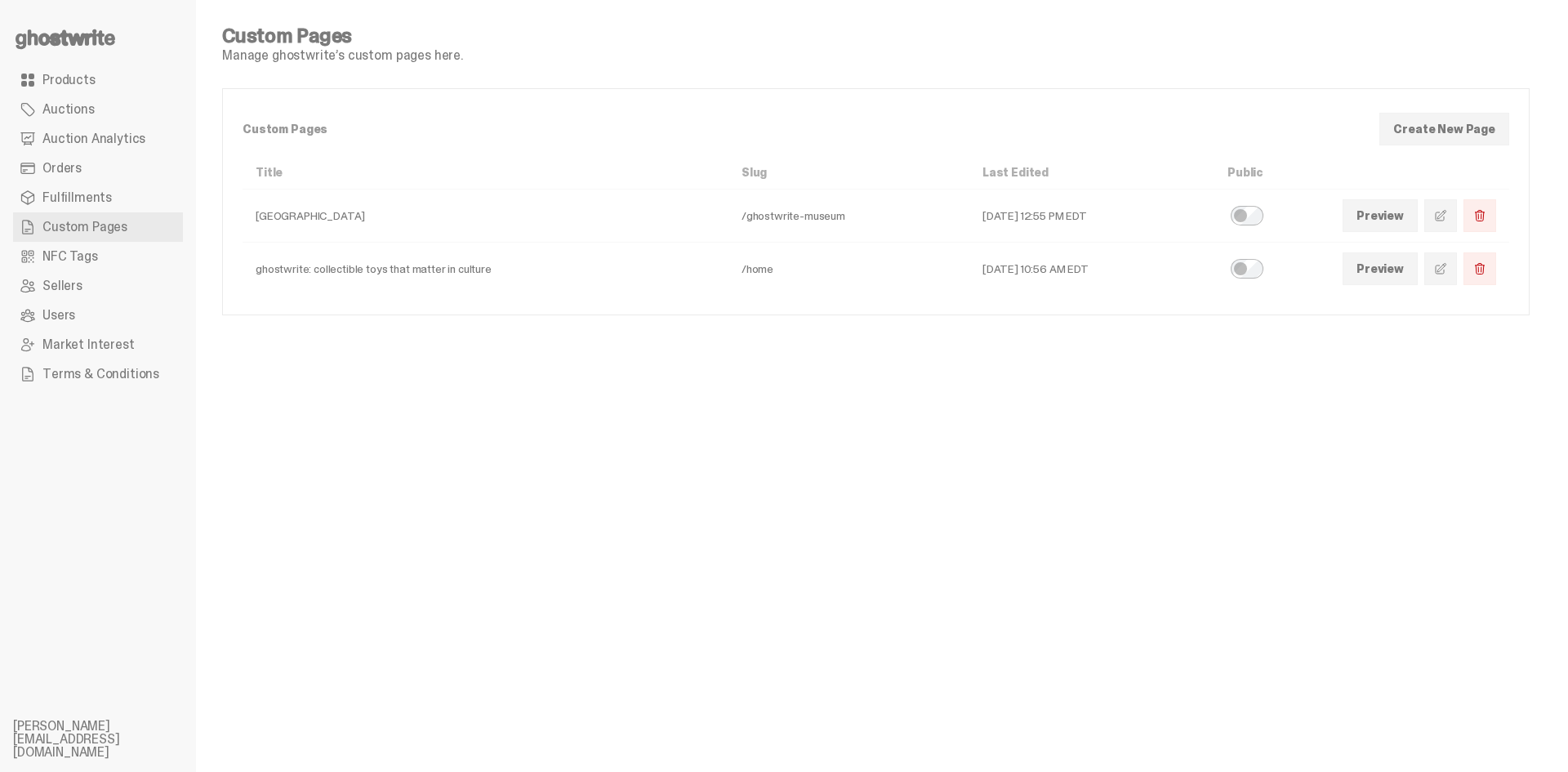
click at [1440, 275] on link at bounding box center [1440, 268] width 32 height 32
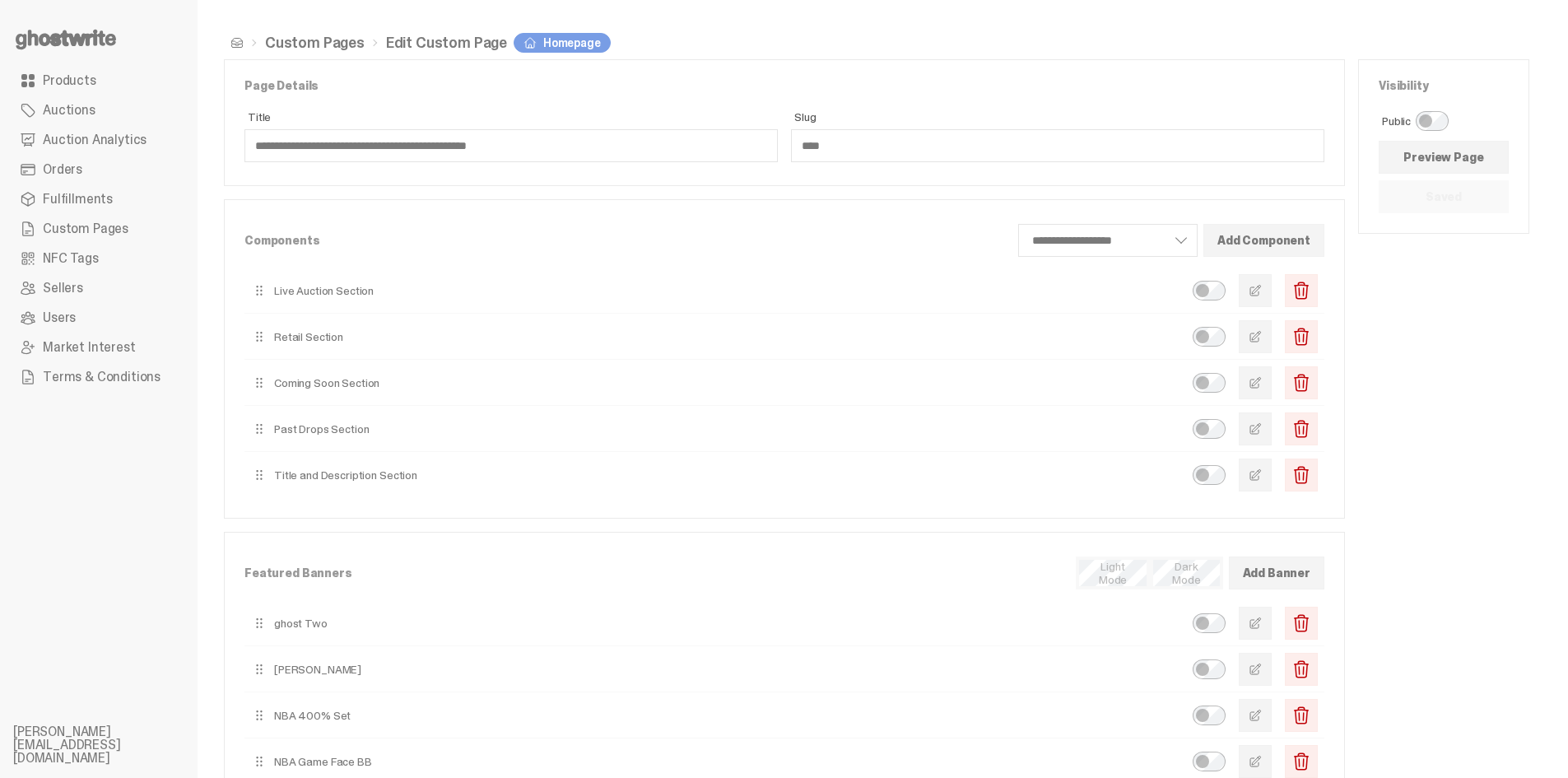
click at [1262, 479] on span "button" at bounding box center [1255, 475] width 13 height 13
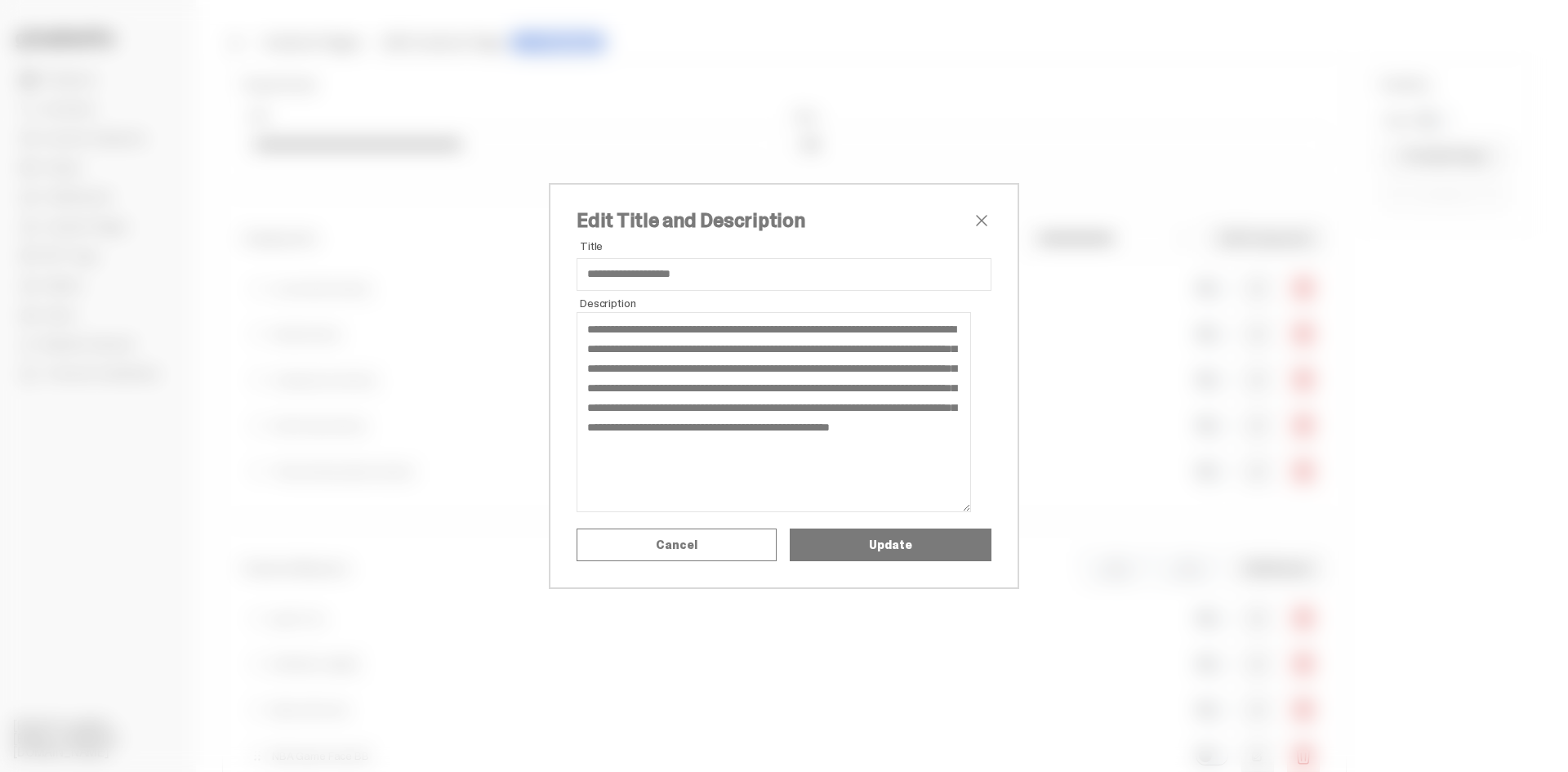
click at [972, 211] on span "close" at bounding box center [981, 220] width 19 height 19
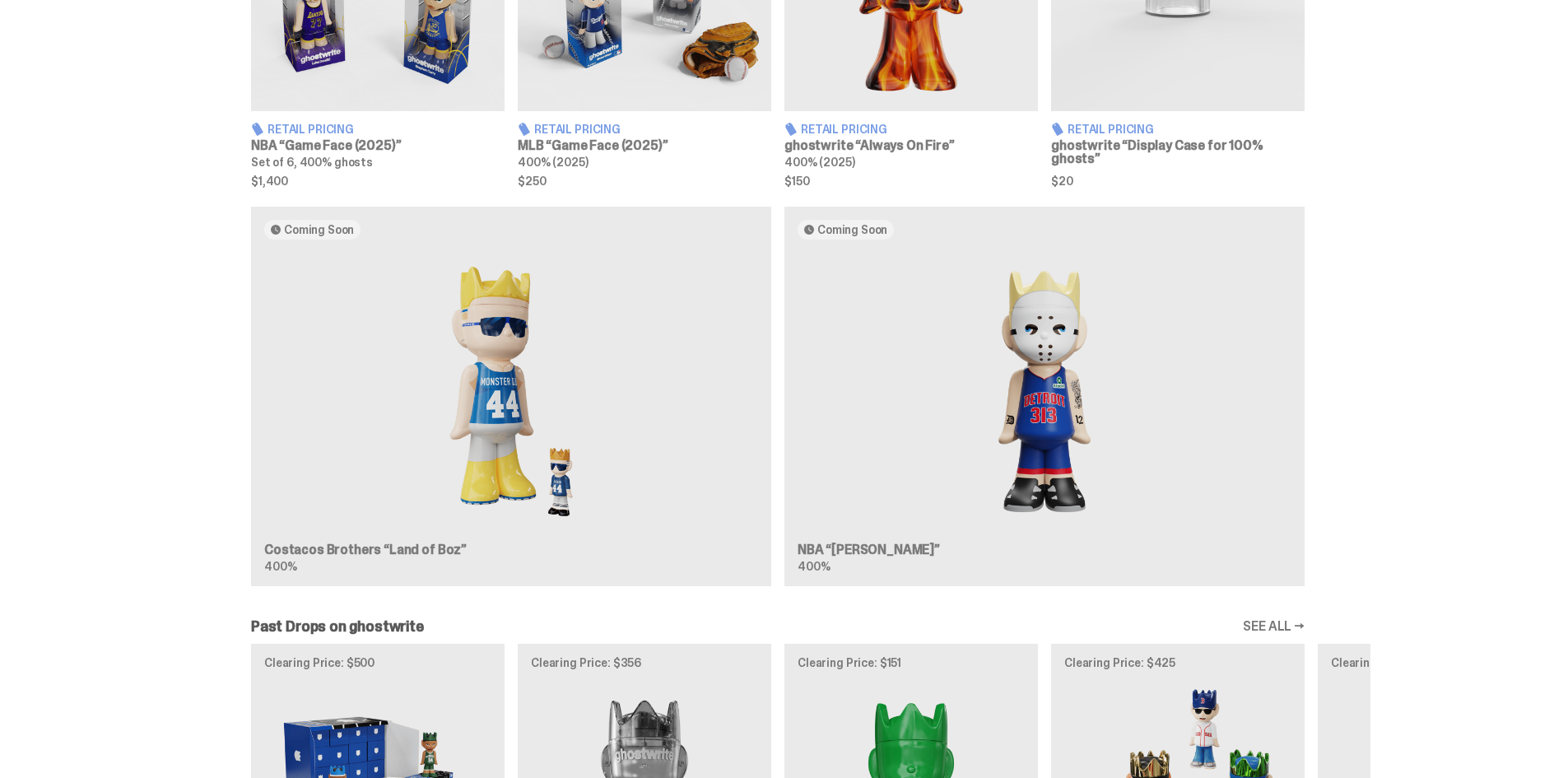
scroll to position [1830, 0]
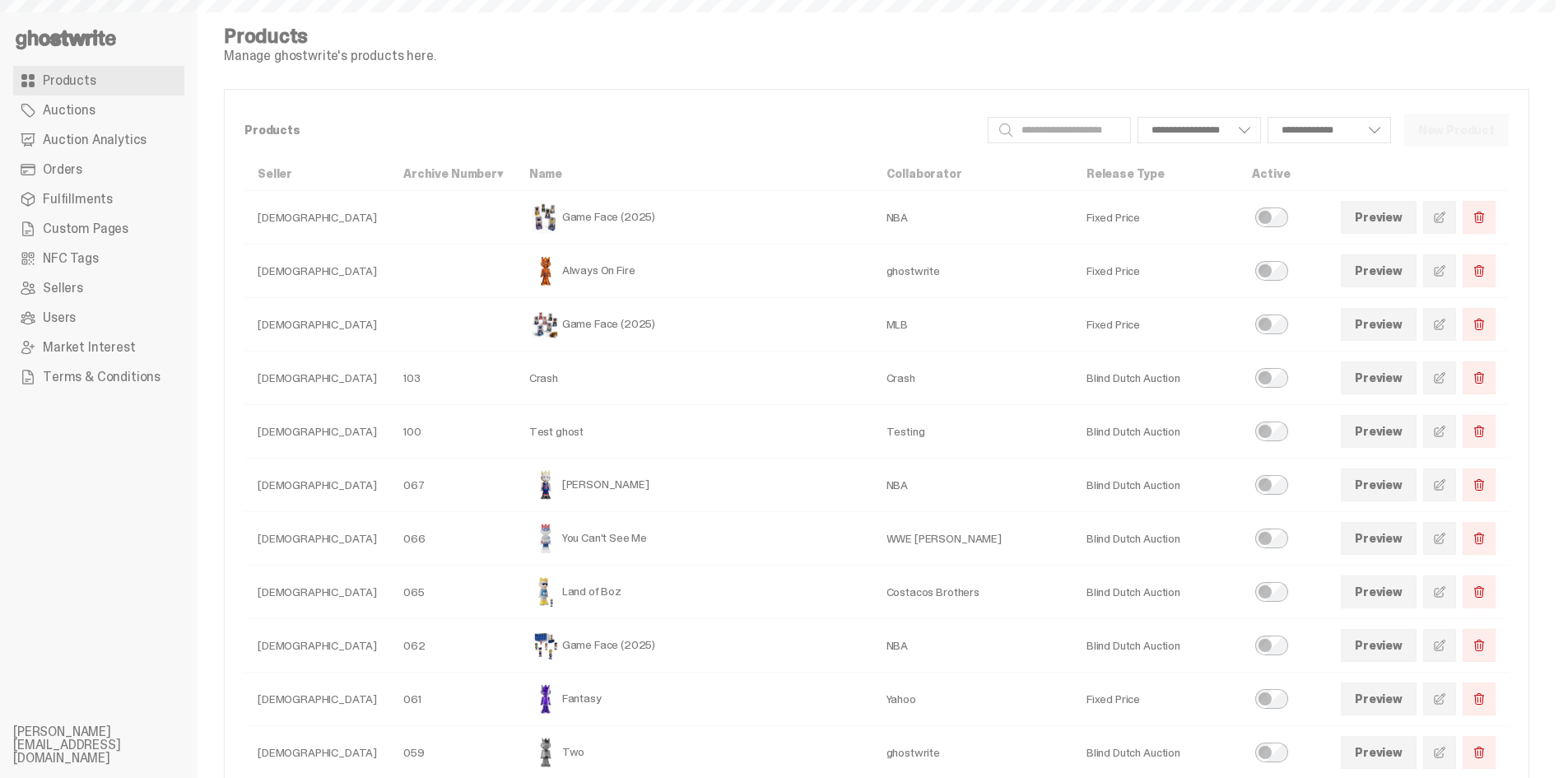
select select
click at [1442, 599] on link at bounding box center [1439, 591] width 33 height 33
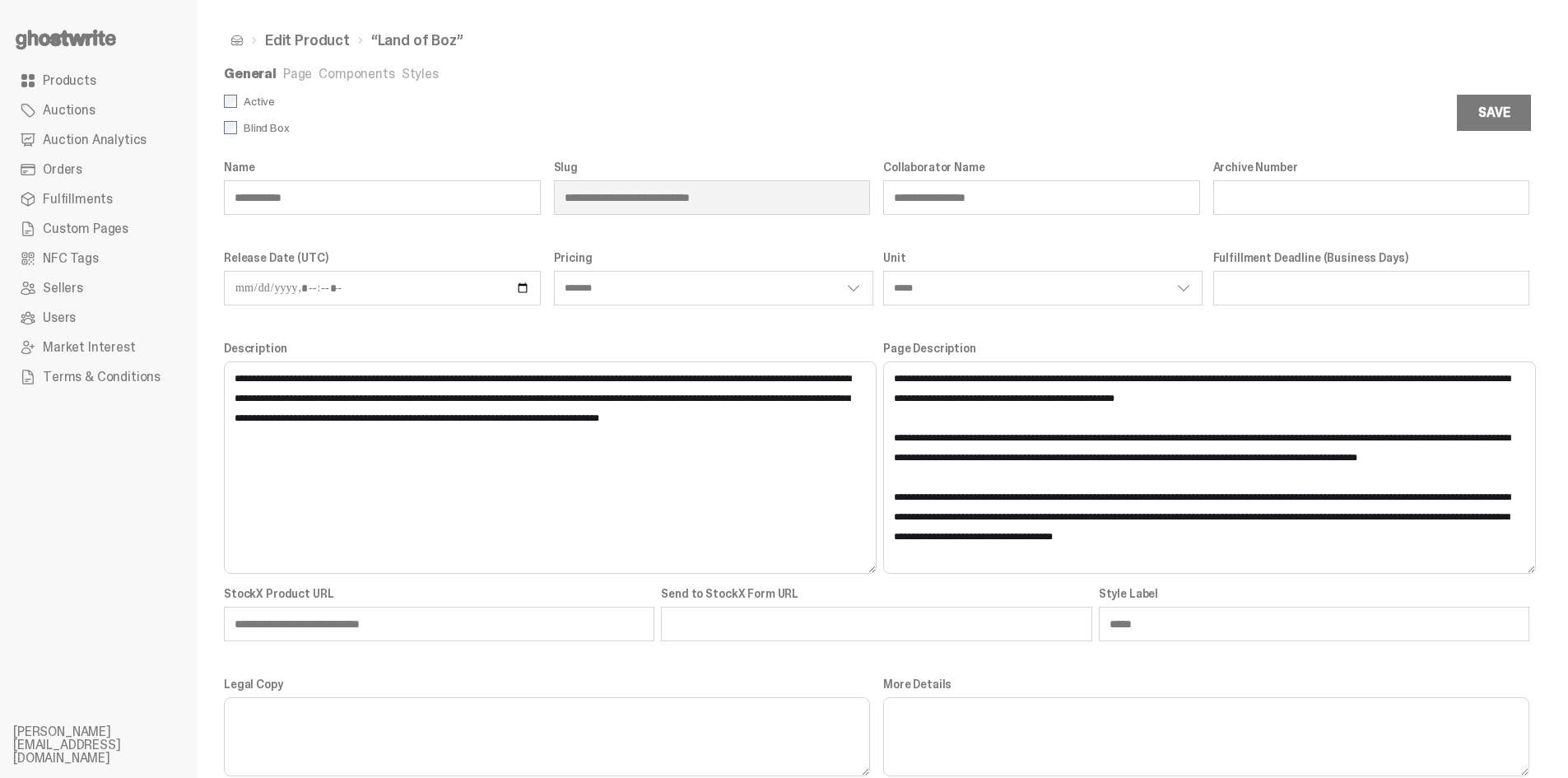
click at [95, 103] on link "Auctions" at bounding box center [99, 111] width 171 height 30
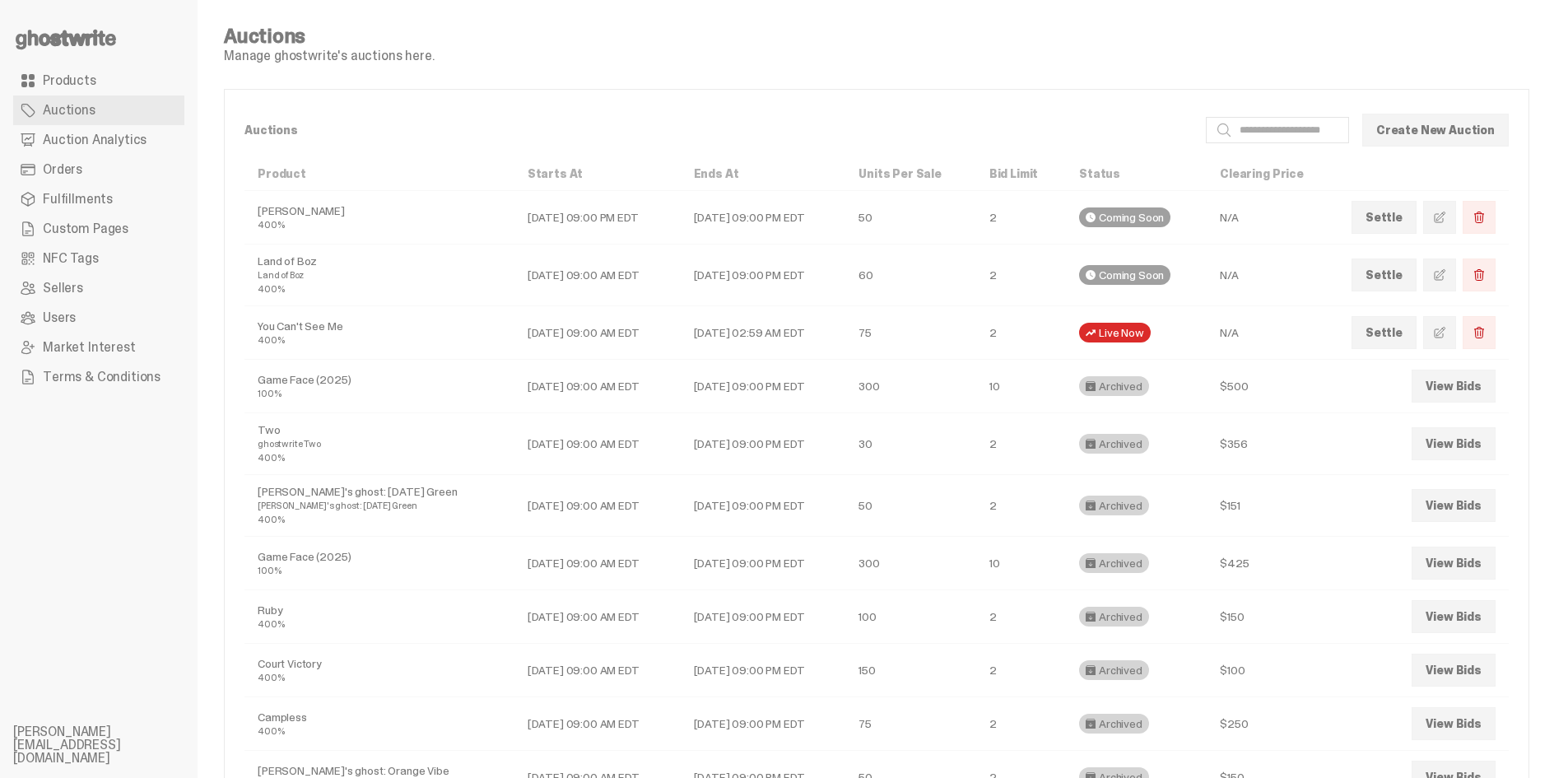
click at [1457, 277] on link at bounding box center [1439, 274] width 33 height 33
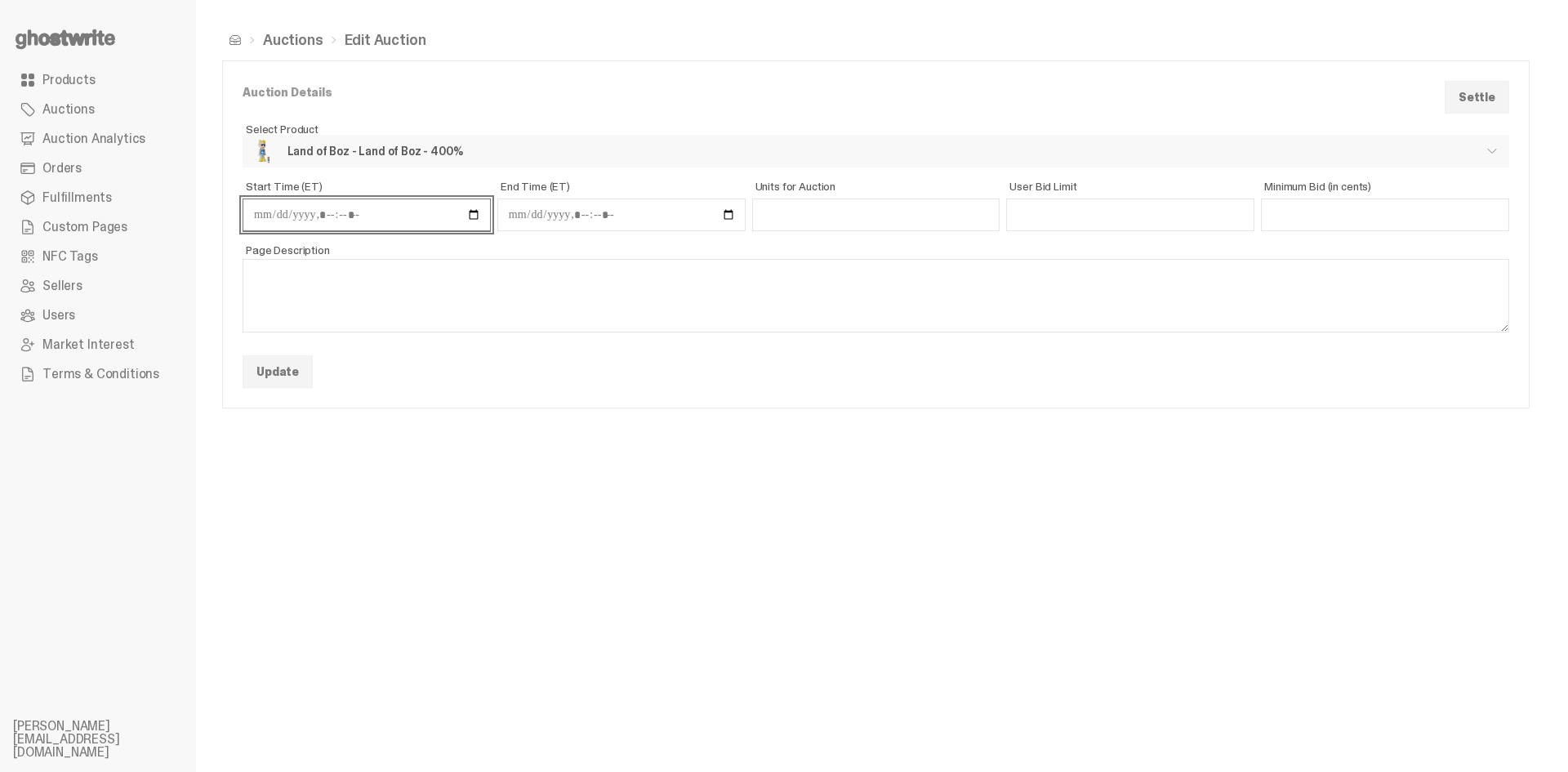
click at [473, 213] on input "Start Time (ET)" at bounding box center [367, 214] width 248 height 32
type input "**********"
click at [404, 539] on div "Auctions Edit Auction Auction Details Settle ** Select Product Select a product…" at bounding box center [876, 386] width 1360 height 772
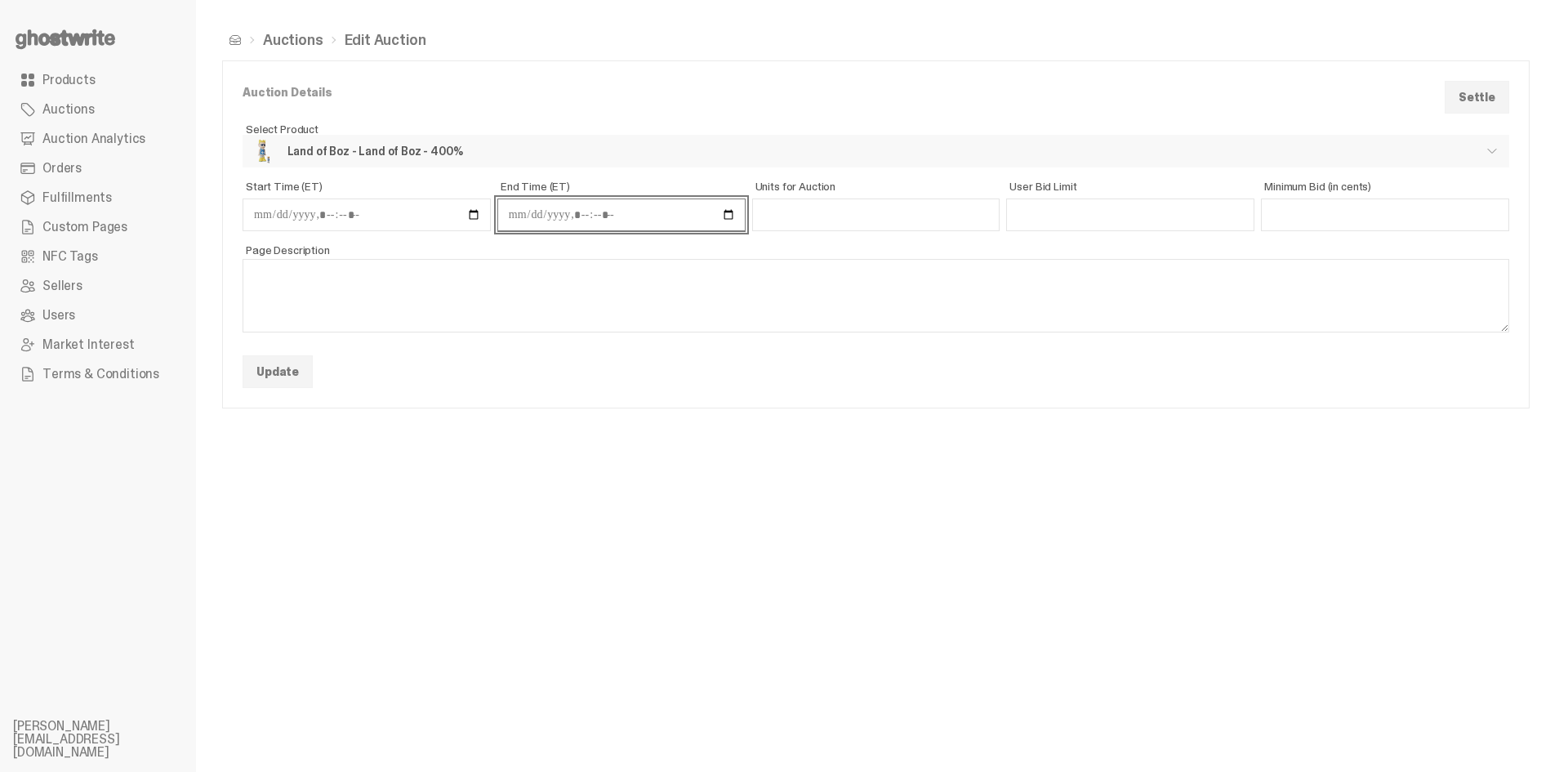
click at [731, 211] on input "End Time (ET)" at bounding box center [621, 214] width 248 height 32
type input "**********"
click at [620, 505] on div "Auctions Edit Auction Auction Details Settle ** Select Product Select a product…" at bounding box center [876, 386] width 1360 height 772
click at [278, 379] on button "Update" at bounding box center [278, 371] width 70 height 32
click at [79, 224] on span "Custom Pages" at bounding box center [84, 226] width 85 height 13
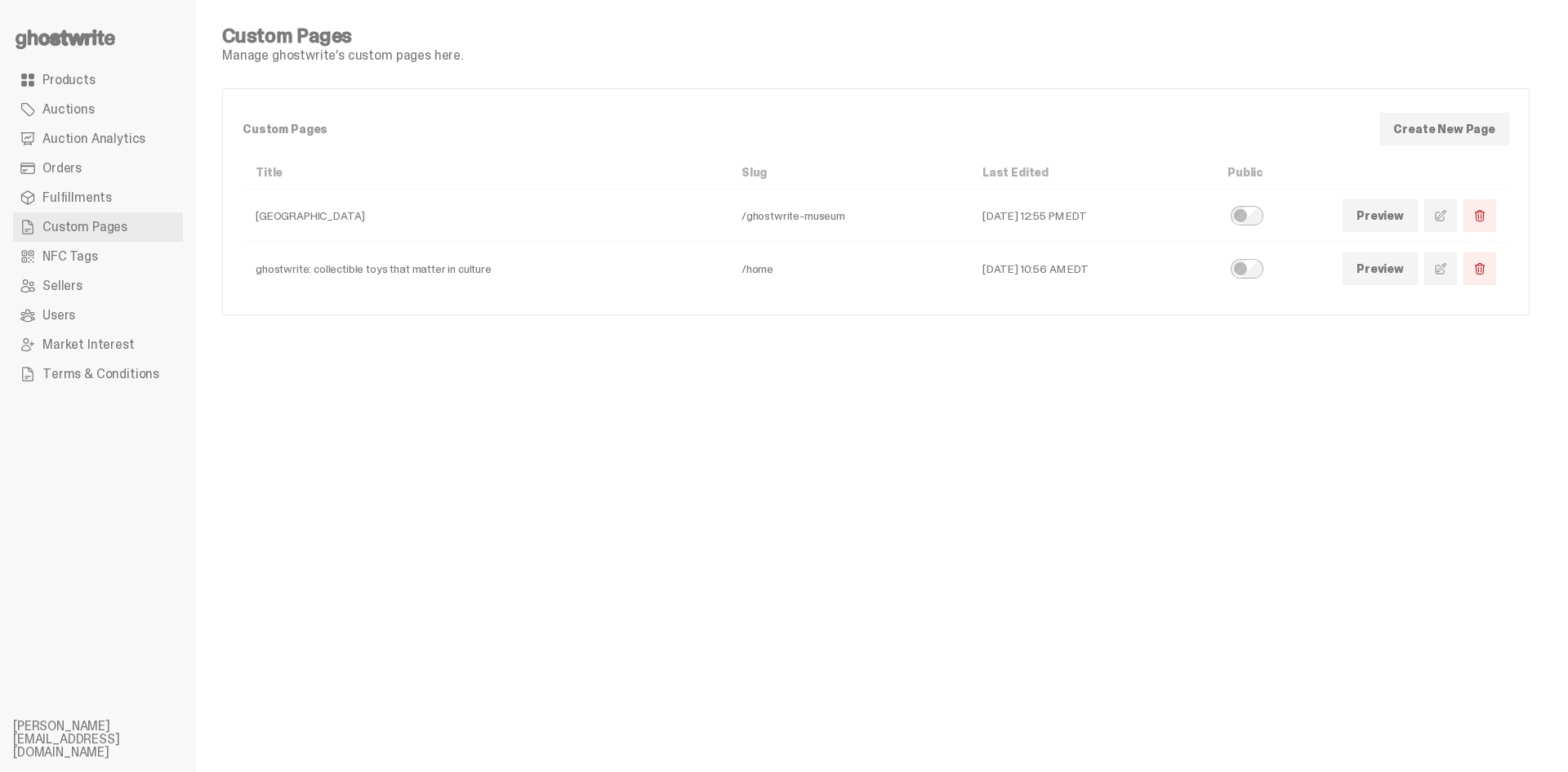
click at [1444, 273] on span at bounding box center [1440, 268] width 13 height 13
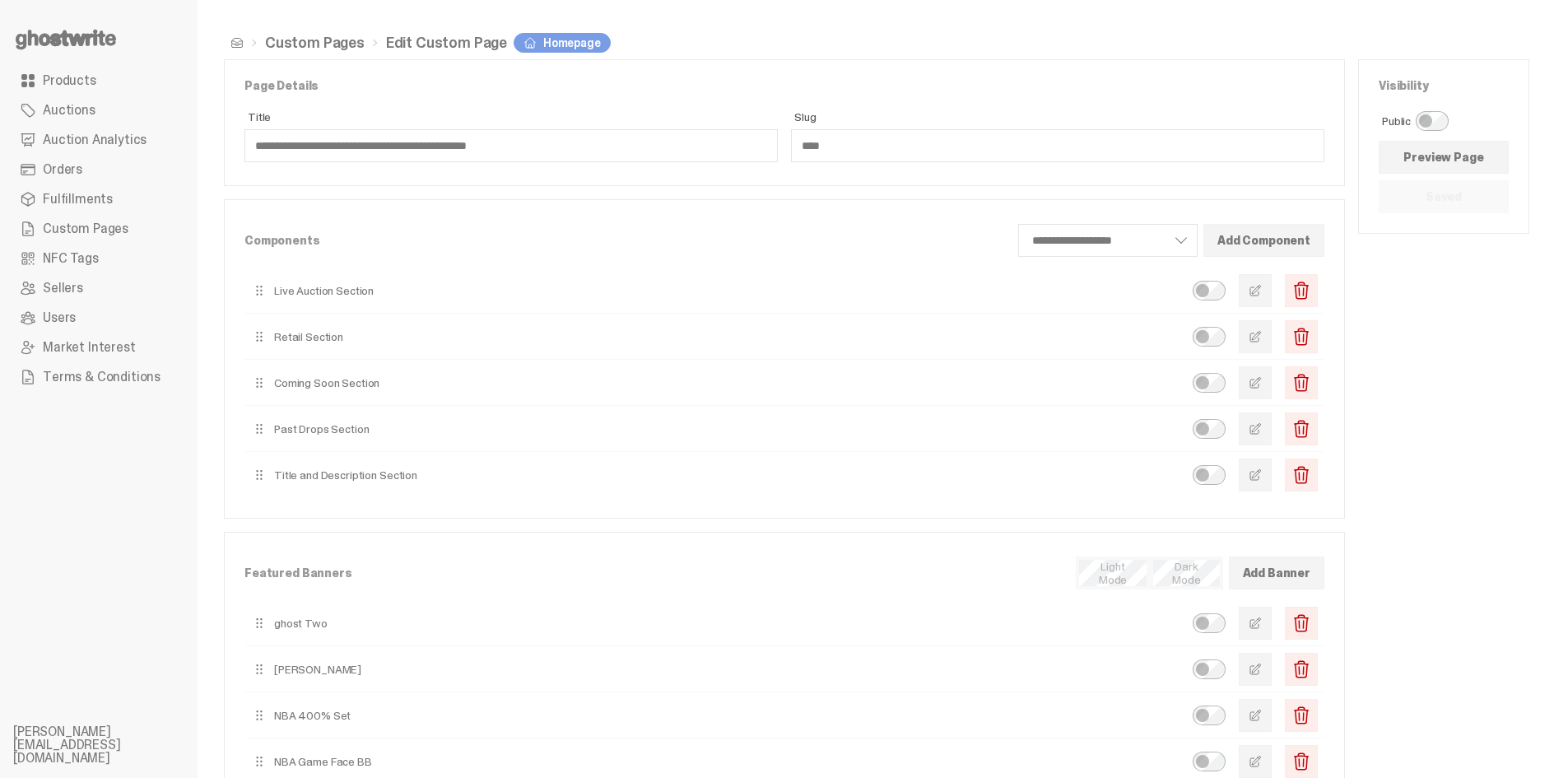
click at [1272, 388] on button "button" at bounding box center [1255, 382] width 33 height 33
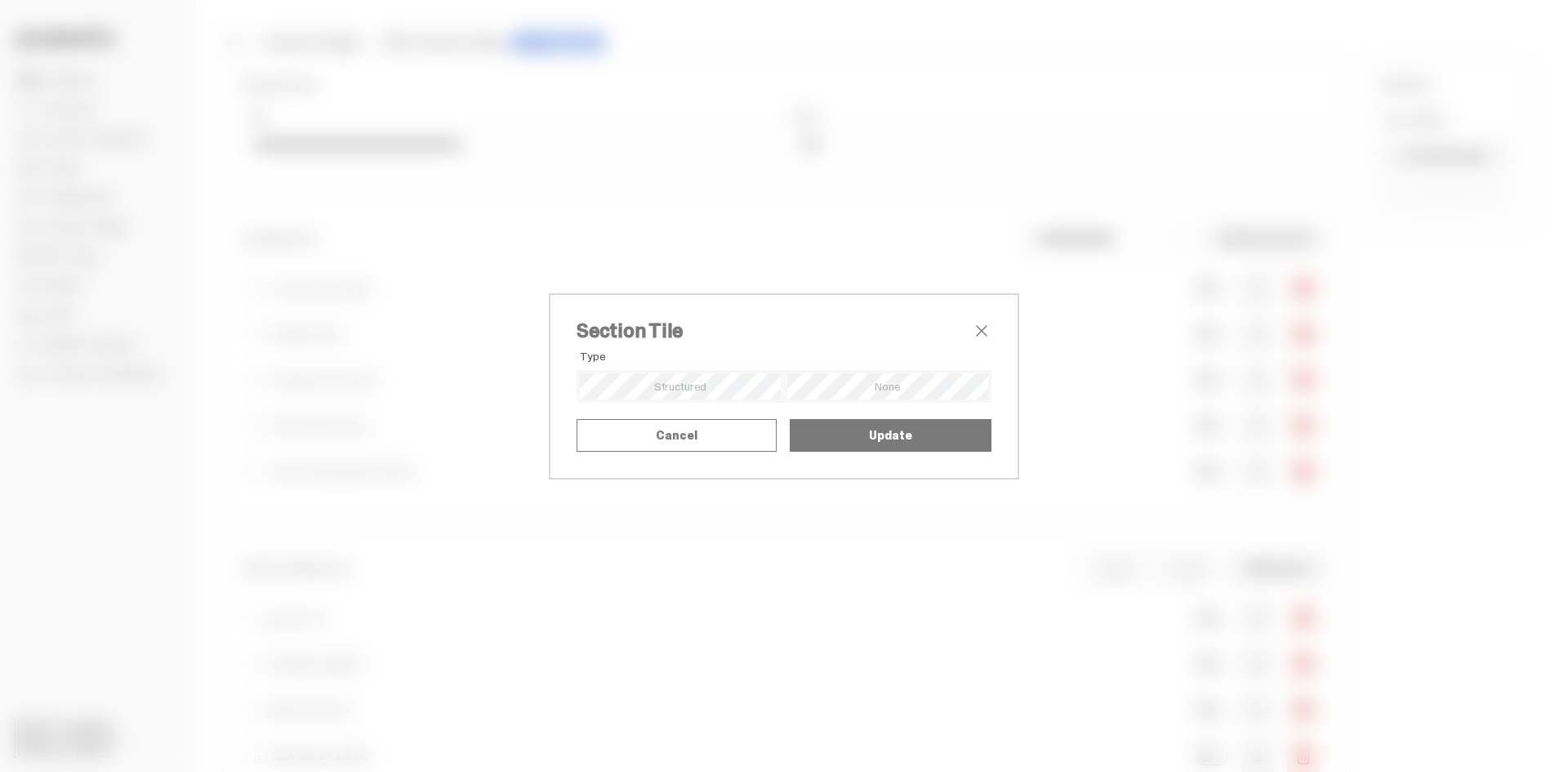
click at [964, 321] on h2 "Section Tile" at bounding box center [774, 331] width 396 height 19
click at [979, 321] on span "close" at bounding box center [981, 331] width 19 height 19
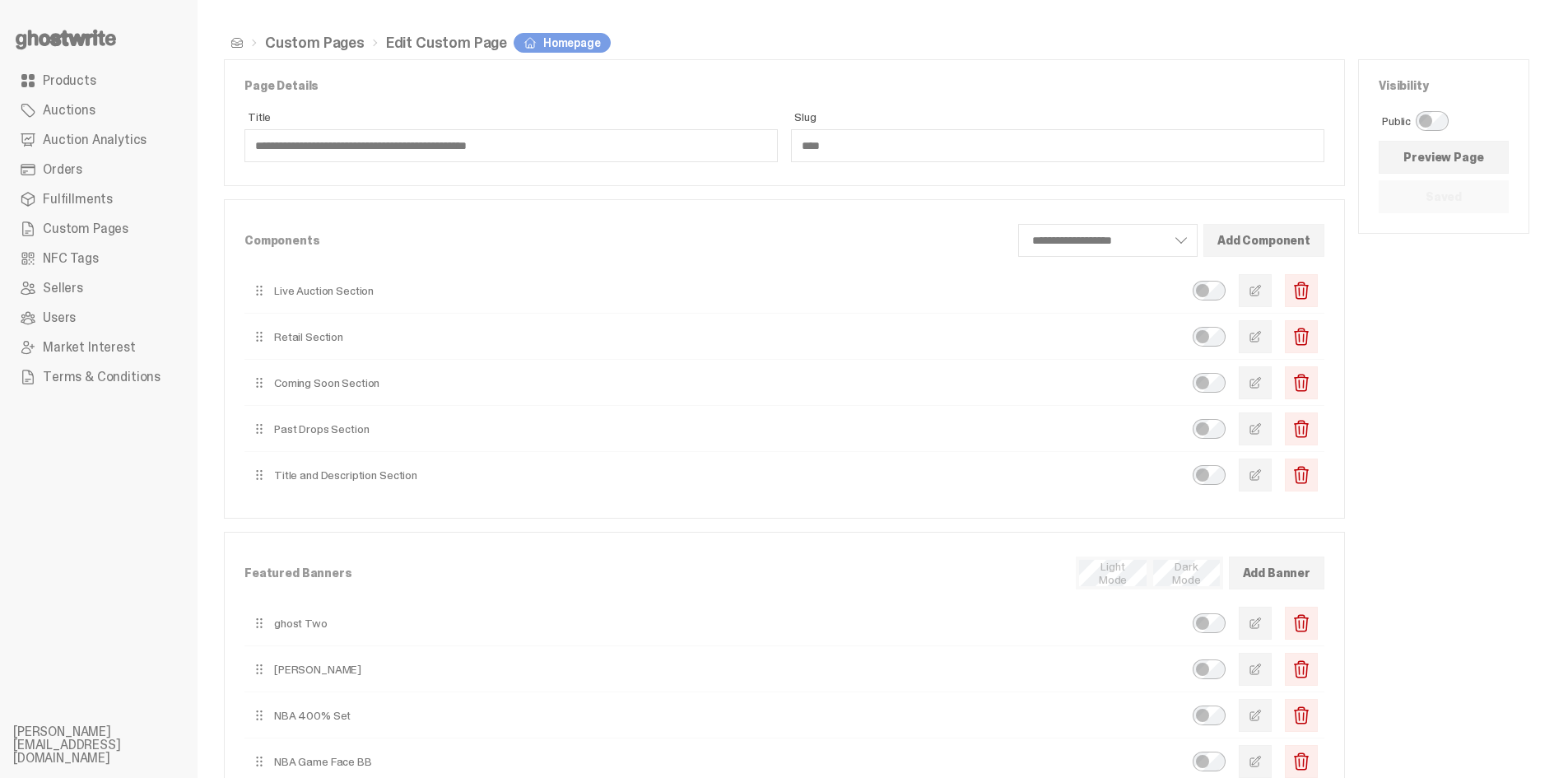
click at [1258, 430] on button "button" at bounding box center [1255, 429] width 33 height 33
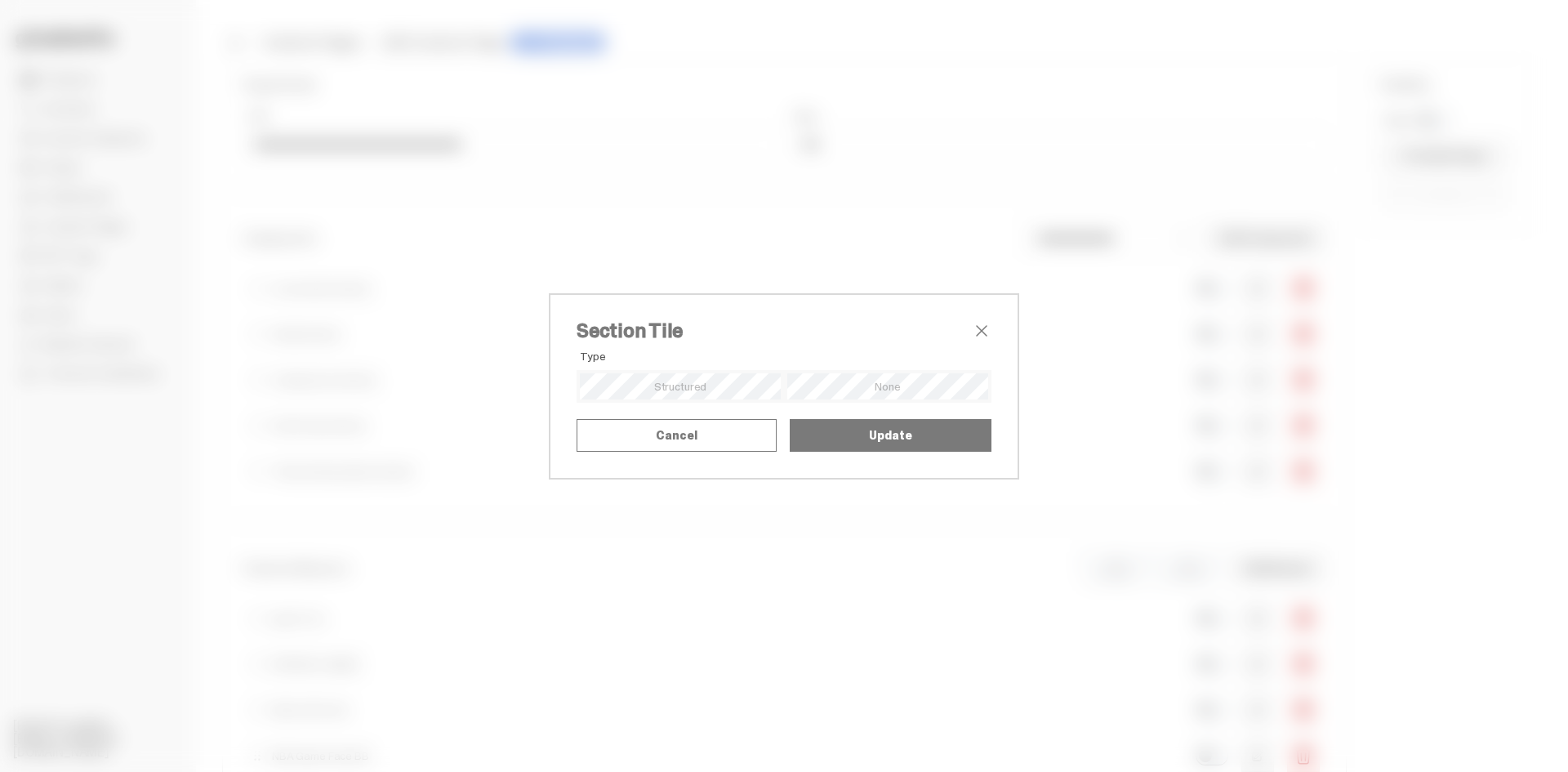
click at [985, 321] on span "close" at bounding box center [981, 331] width 19 height 19
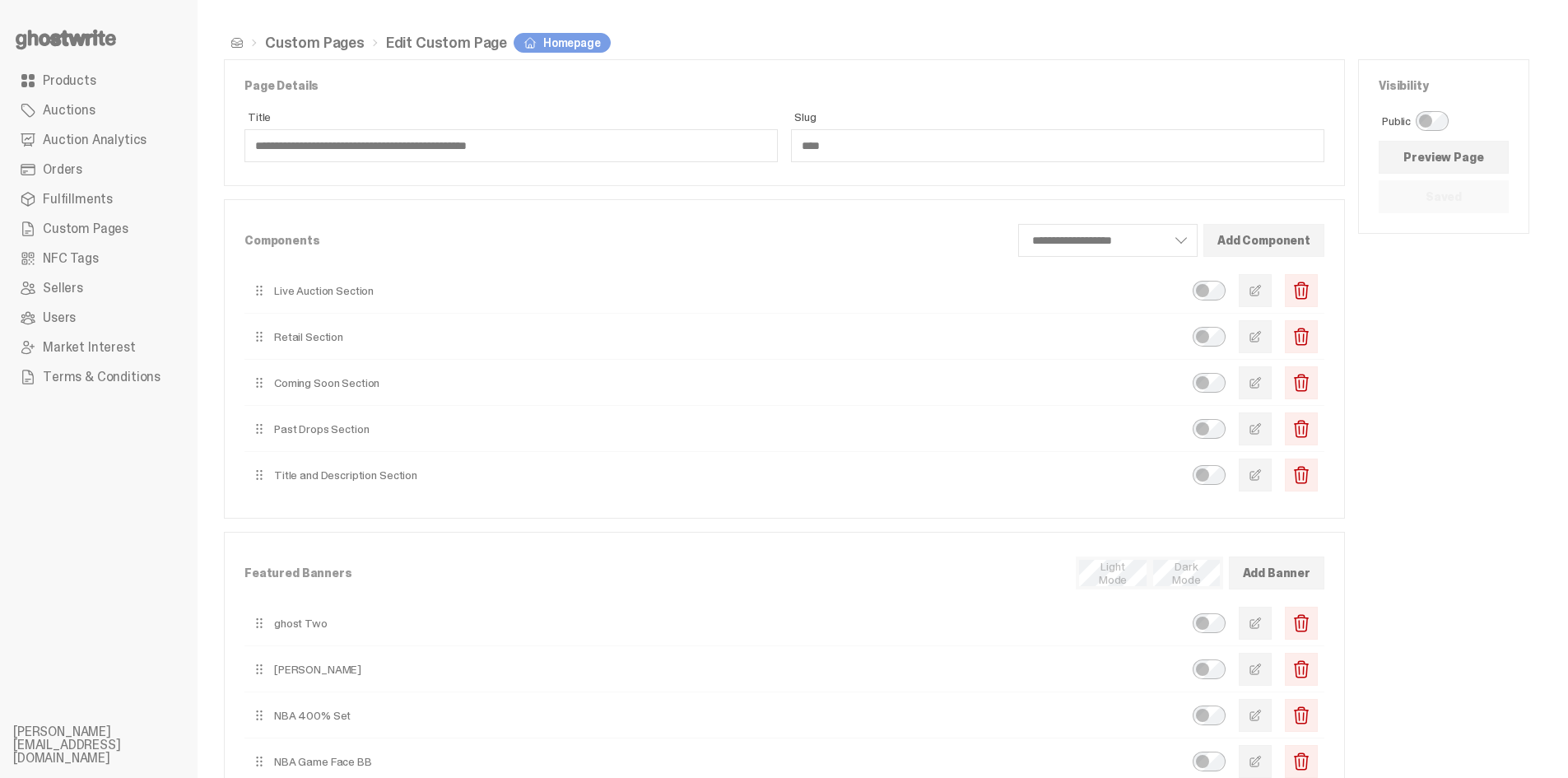
click at [62, 229] on span "Custom Pages" at bounding box center [85, 228] width 86 height 13
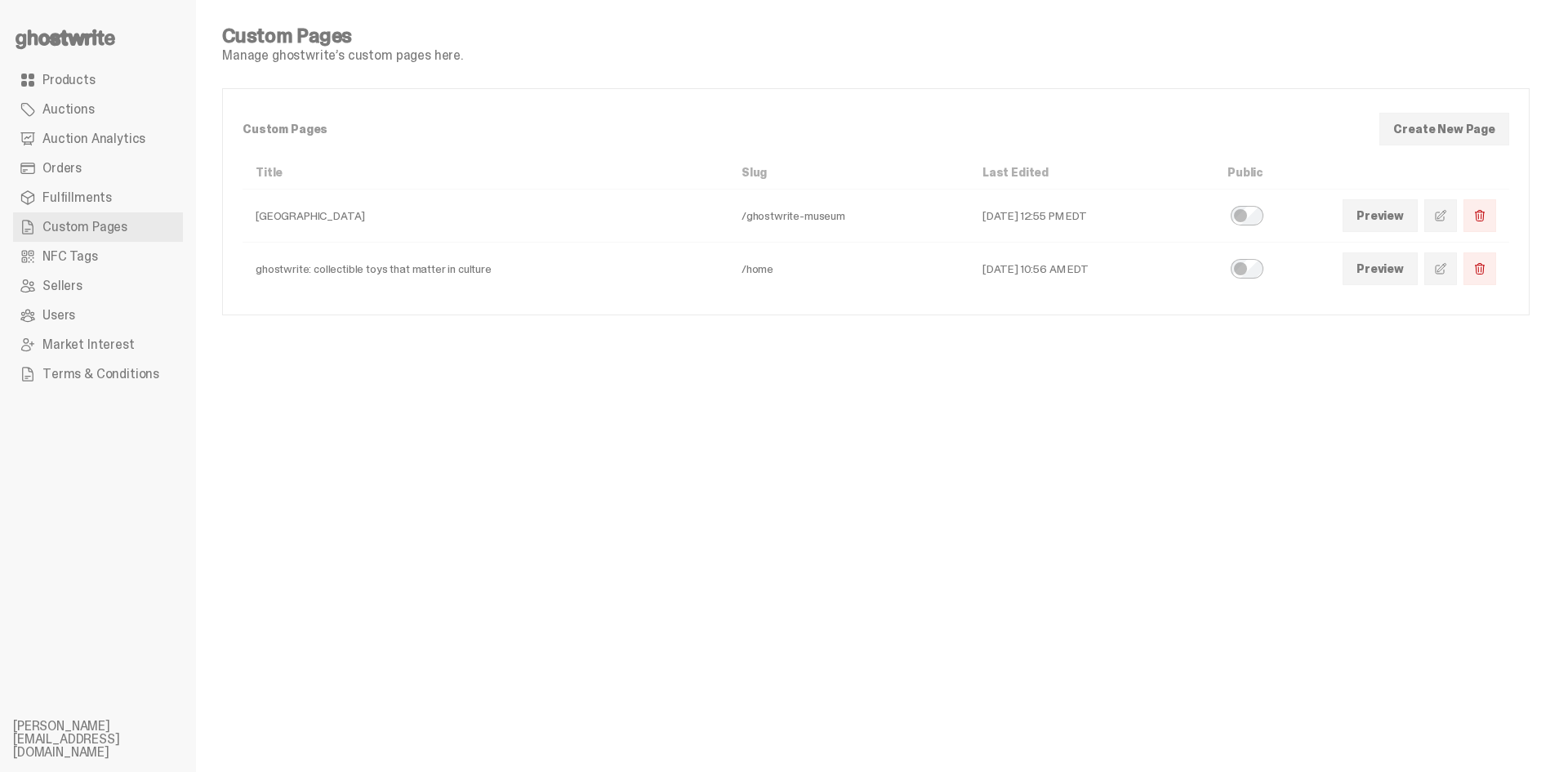
click at [1433, 274] on link at bounding box center [1440, 268] width 32 height 32
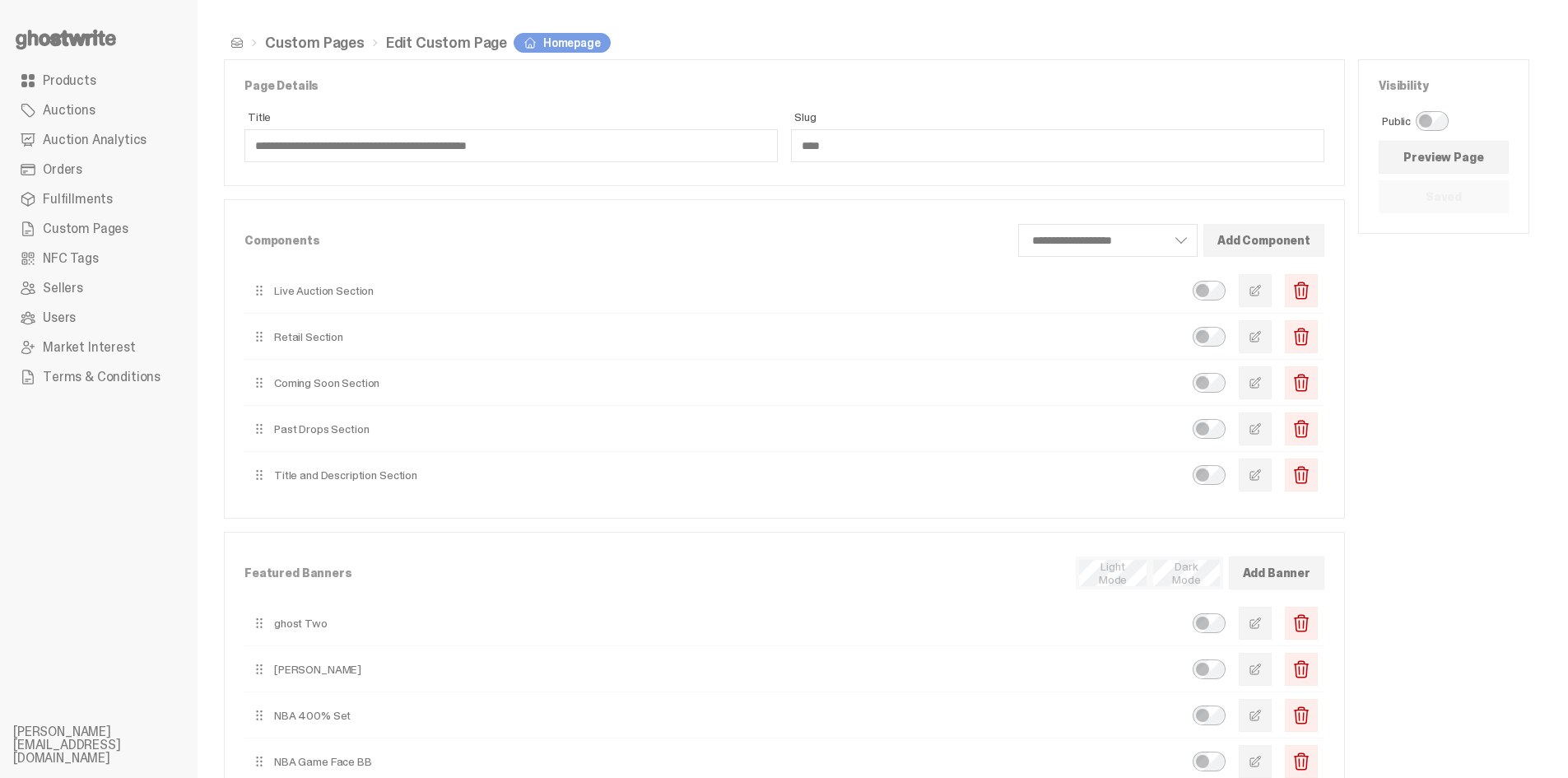
click at [1272, 390] on button "button" at bounding box center [1255, 382] width 33 height 33
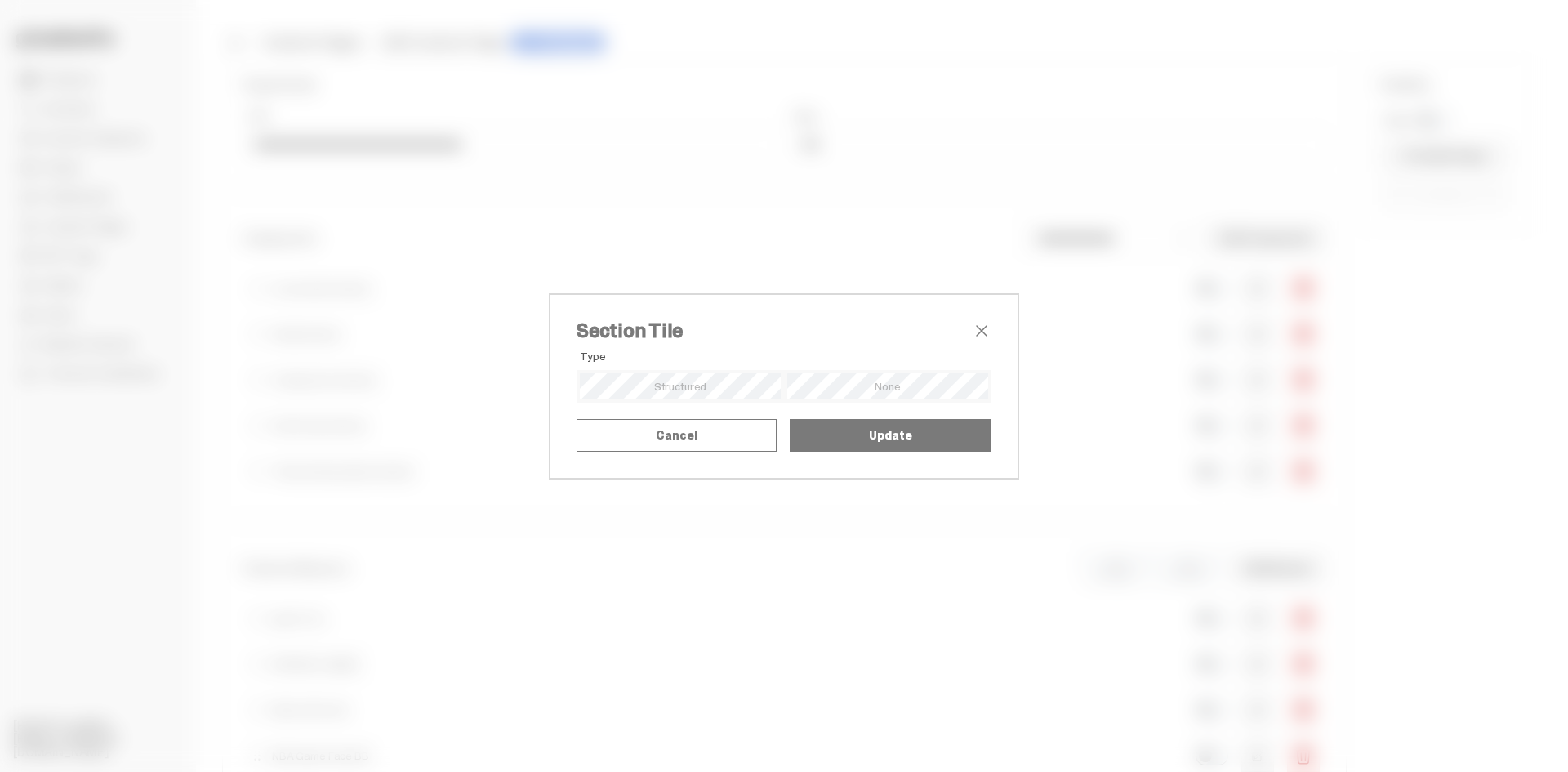
click at [984, 321] on span "close" at bounding box center [981, 331] width 19 height 19
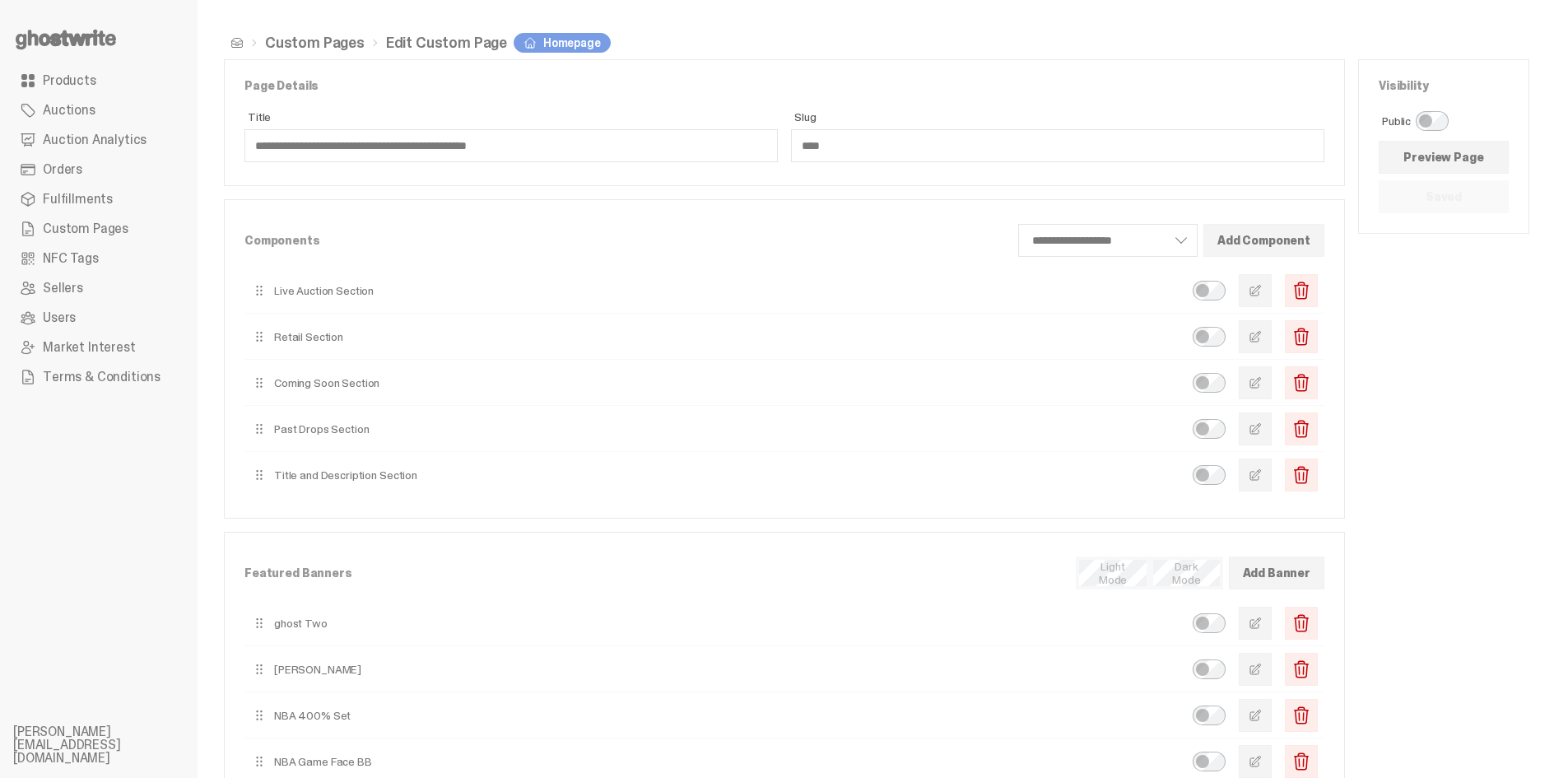
click at [1259, 382] on button "button" at bounding box center [1255, 382] width 33 height 33
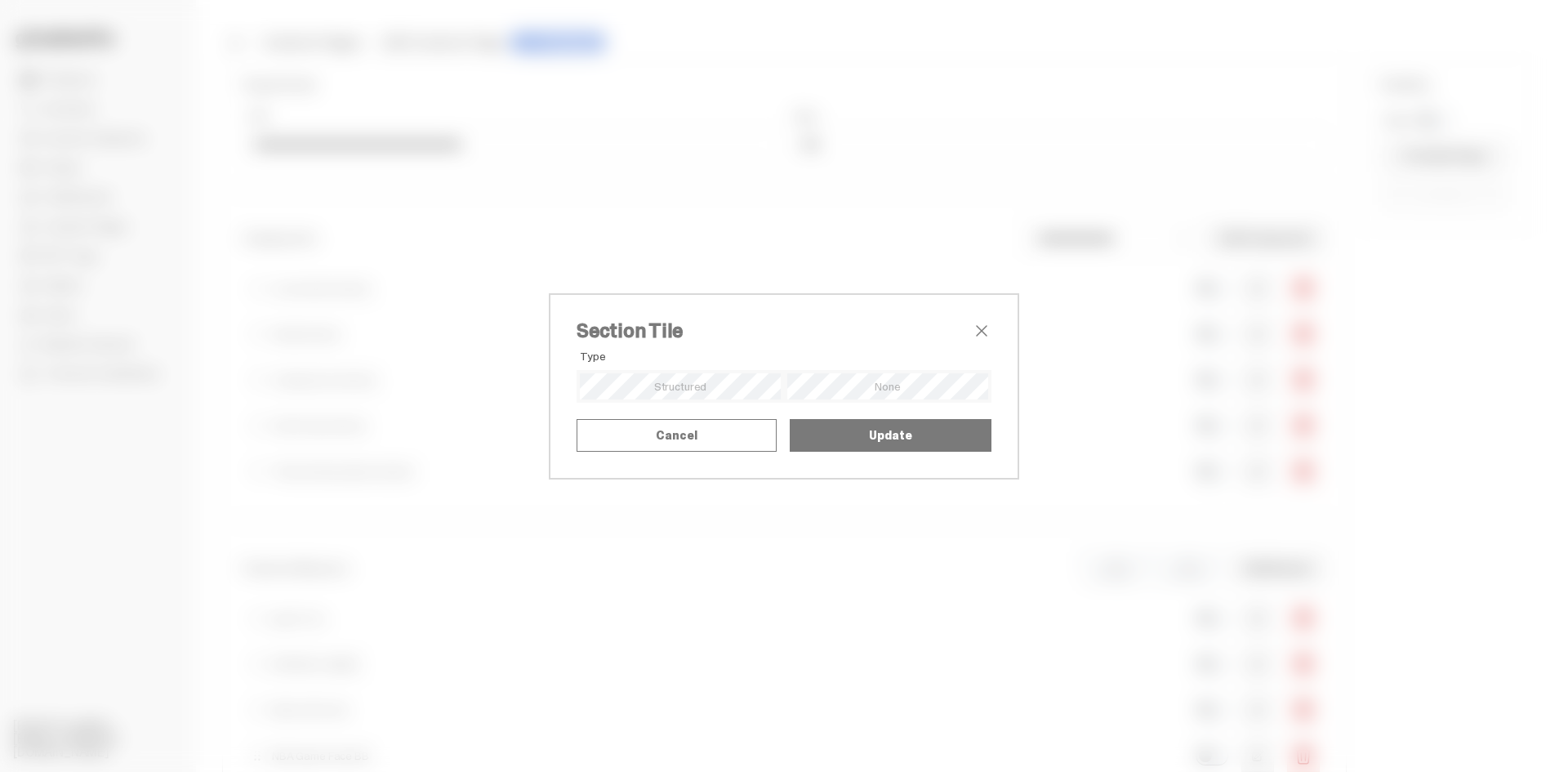
click at [979, 321] on span "close" at bounding box center [981, 331] width 19 height 19
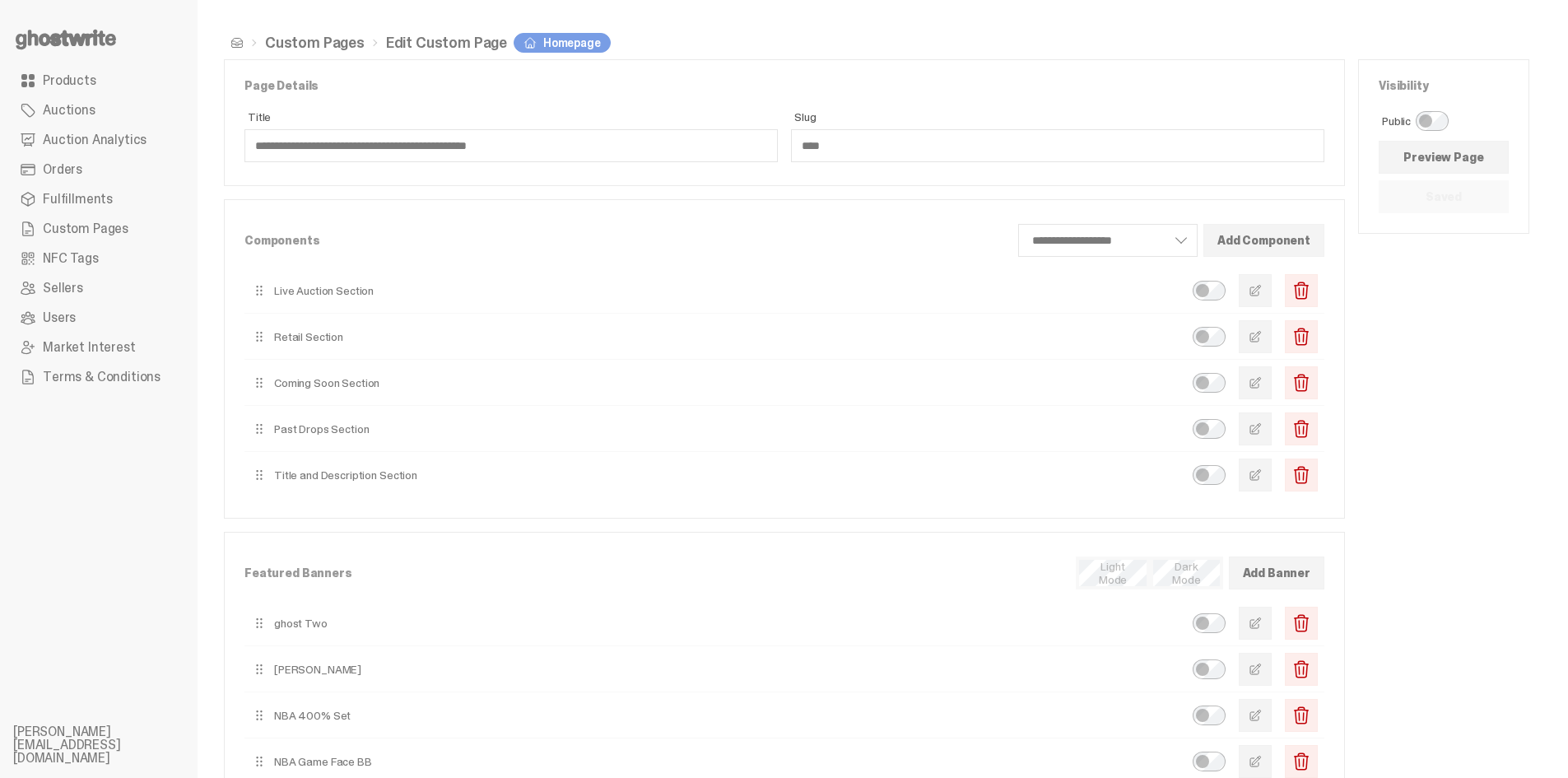
click at [1465, 530] on div "Visibility Public Preview Page Saved" at bounding box center [1444, 501] width 171 height 884
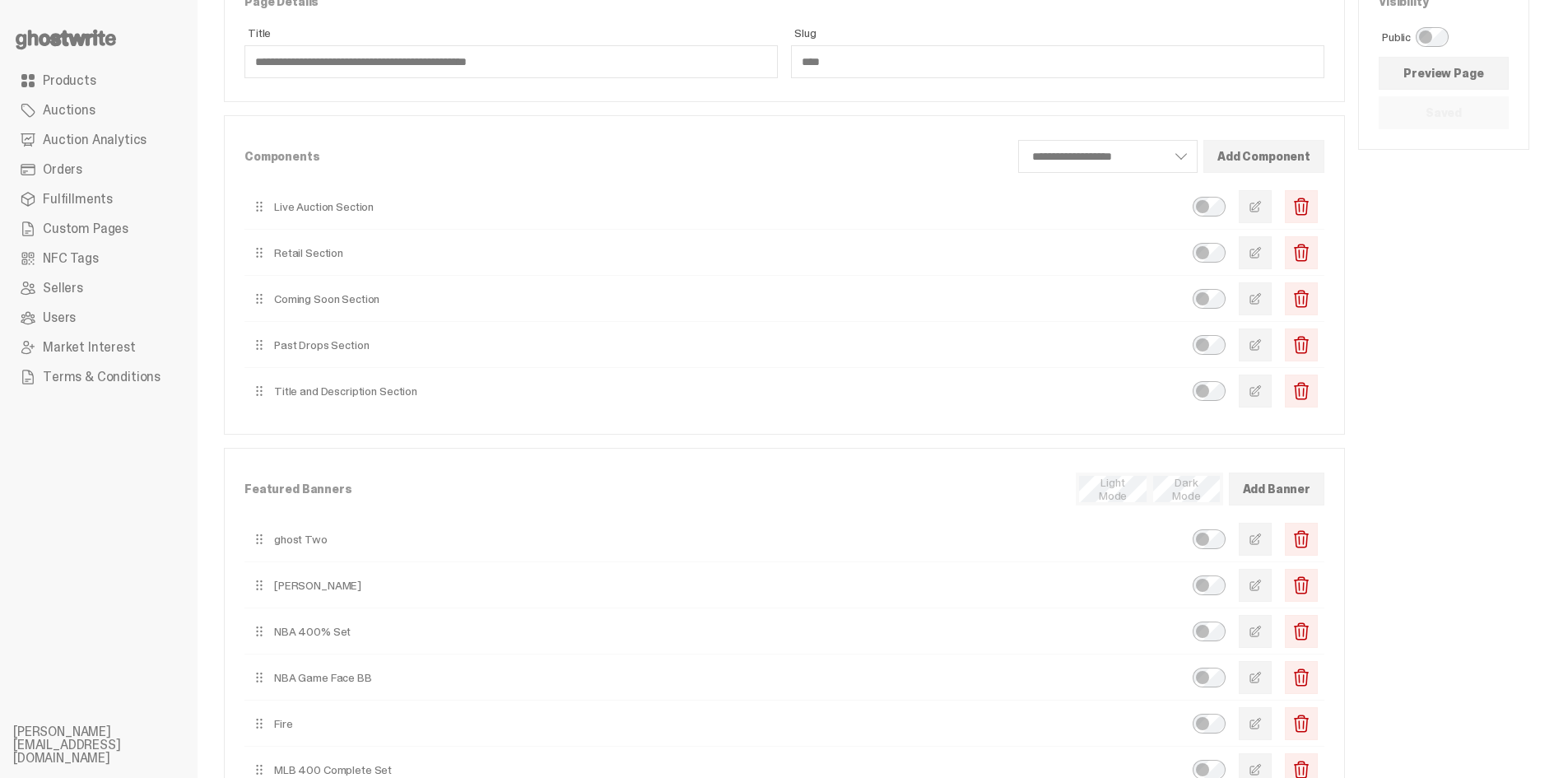
scroll to position [82, 0]
click at [1262, 210] on span "button" at bounding box center [1255, 208] width 13 height 13
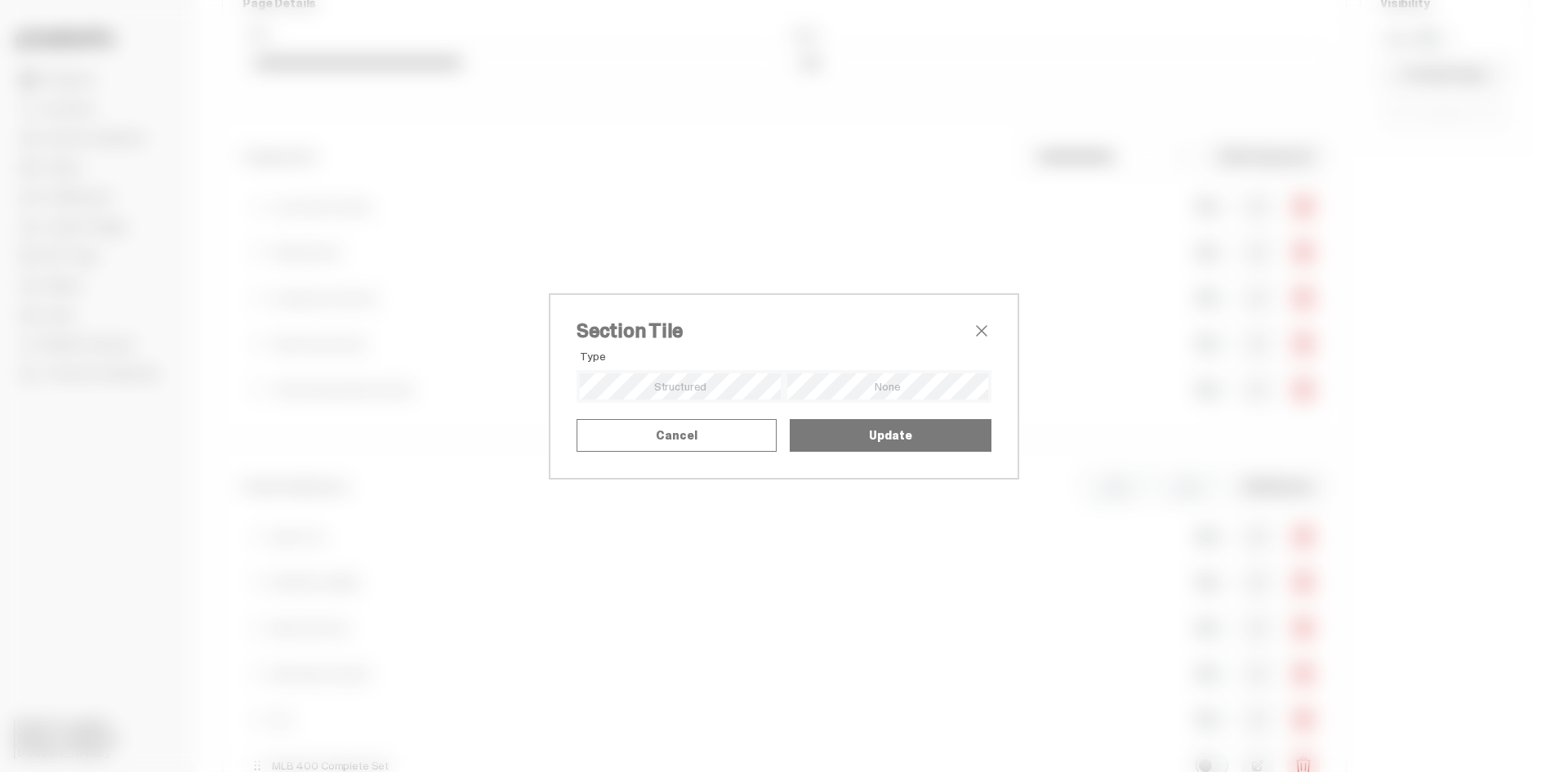
click at [972, 321] on span "close" at bounding box center [981, 331] width 19 height 19
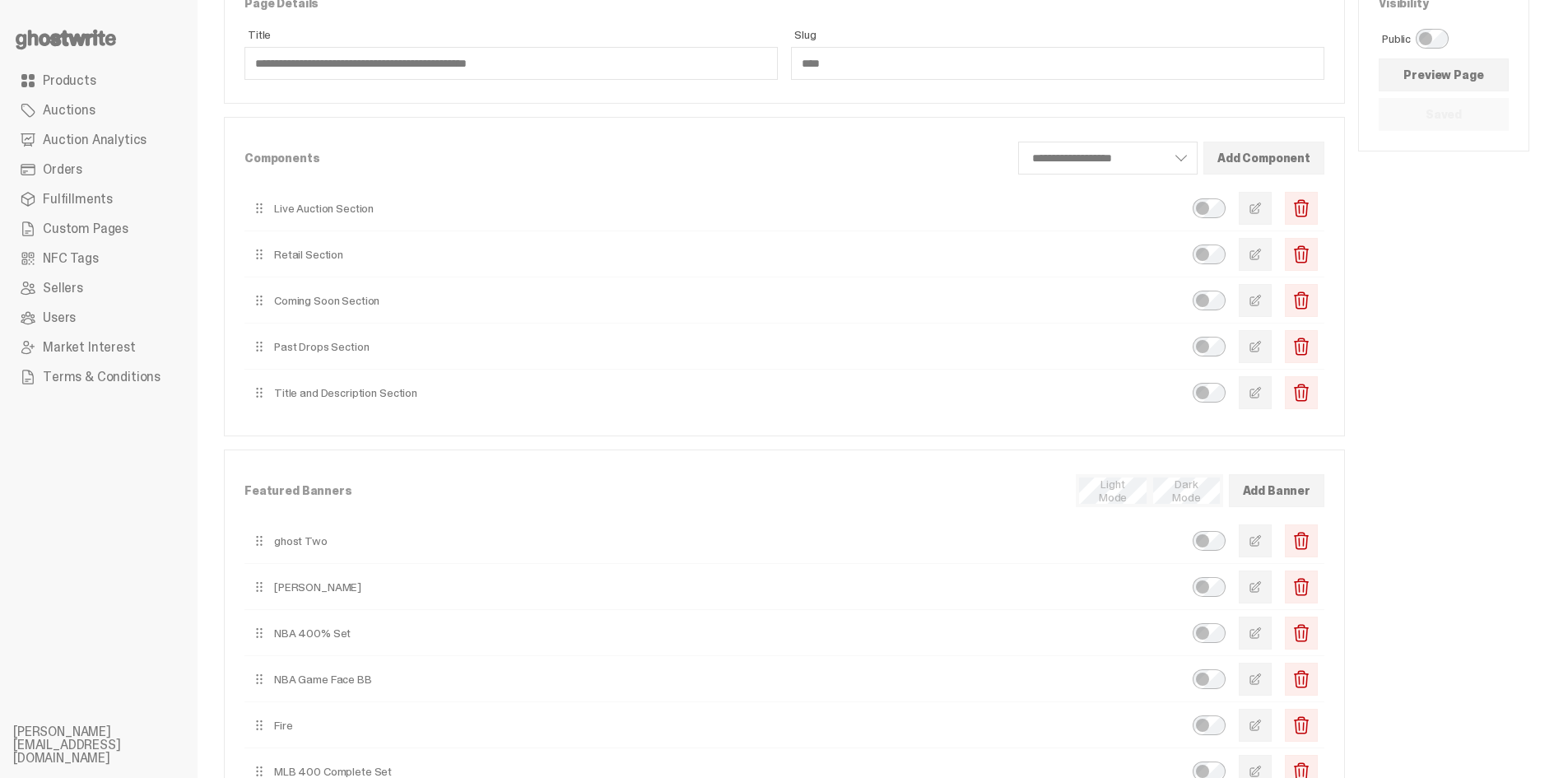
click at [1261, 246] on button "button" at bounding box center [1255, 254] width 33 height 33
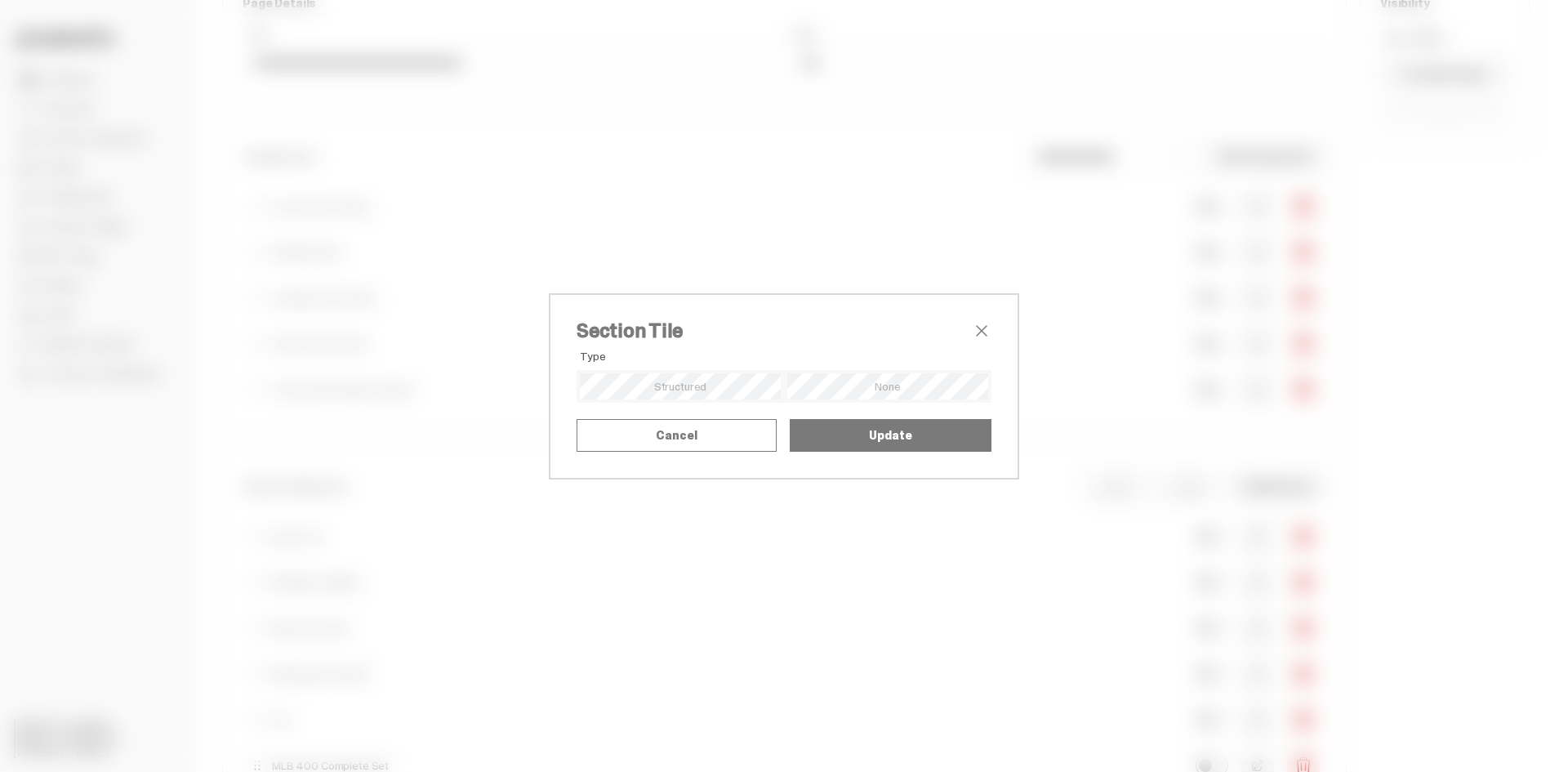
click at [979, 321] on span "close" at bounding box center [981, 331] width 19 height 19
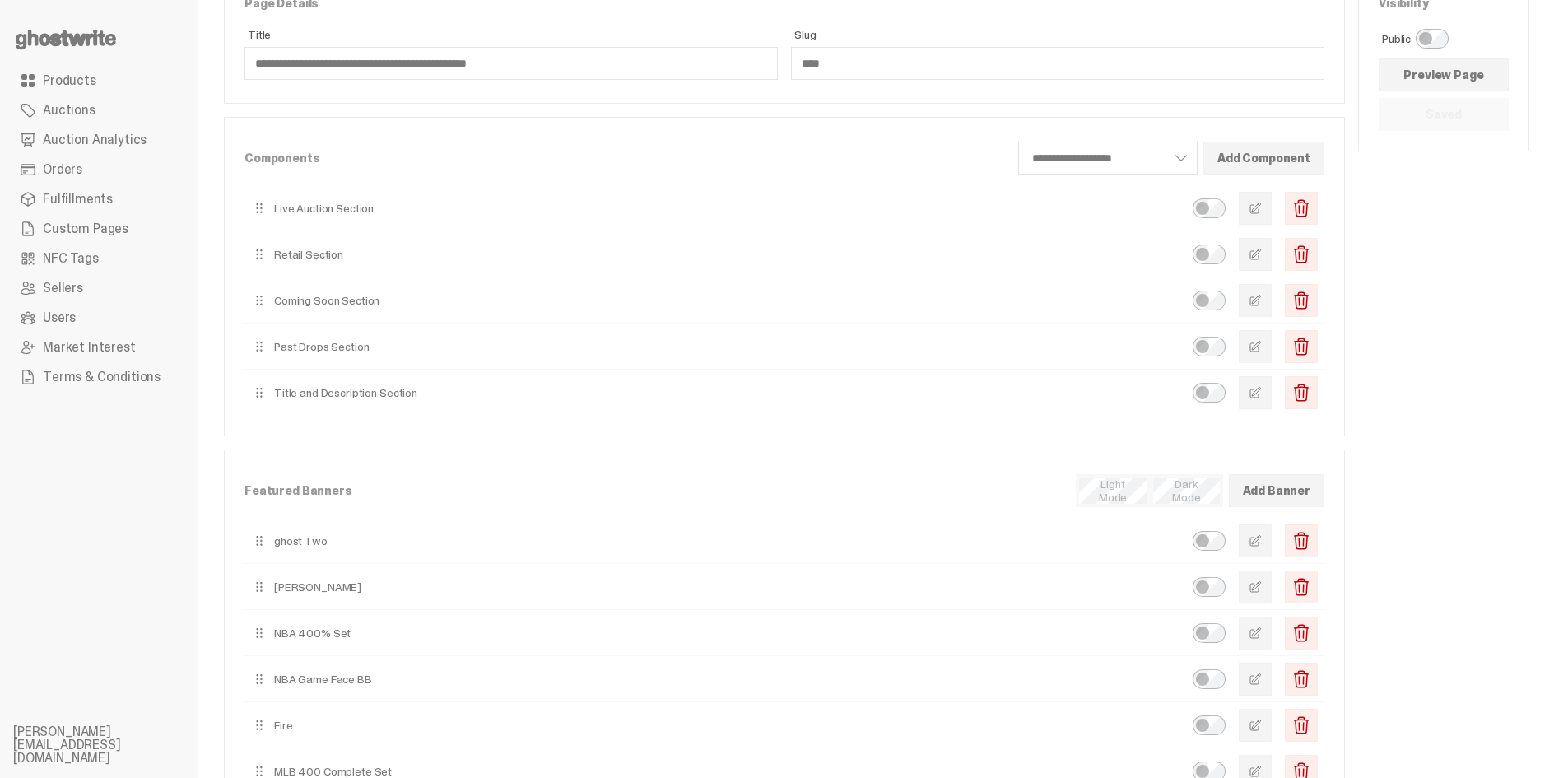
click at [103, 82] on link "Products" at bounding box center [99, 81] width 171 height 30
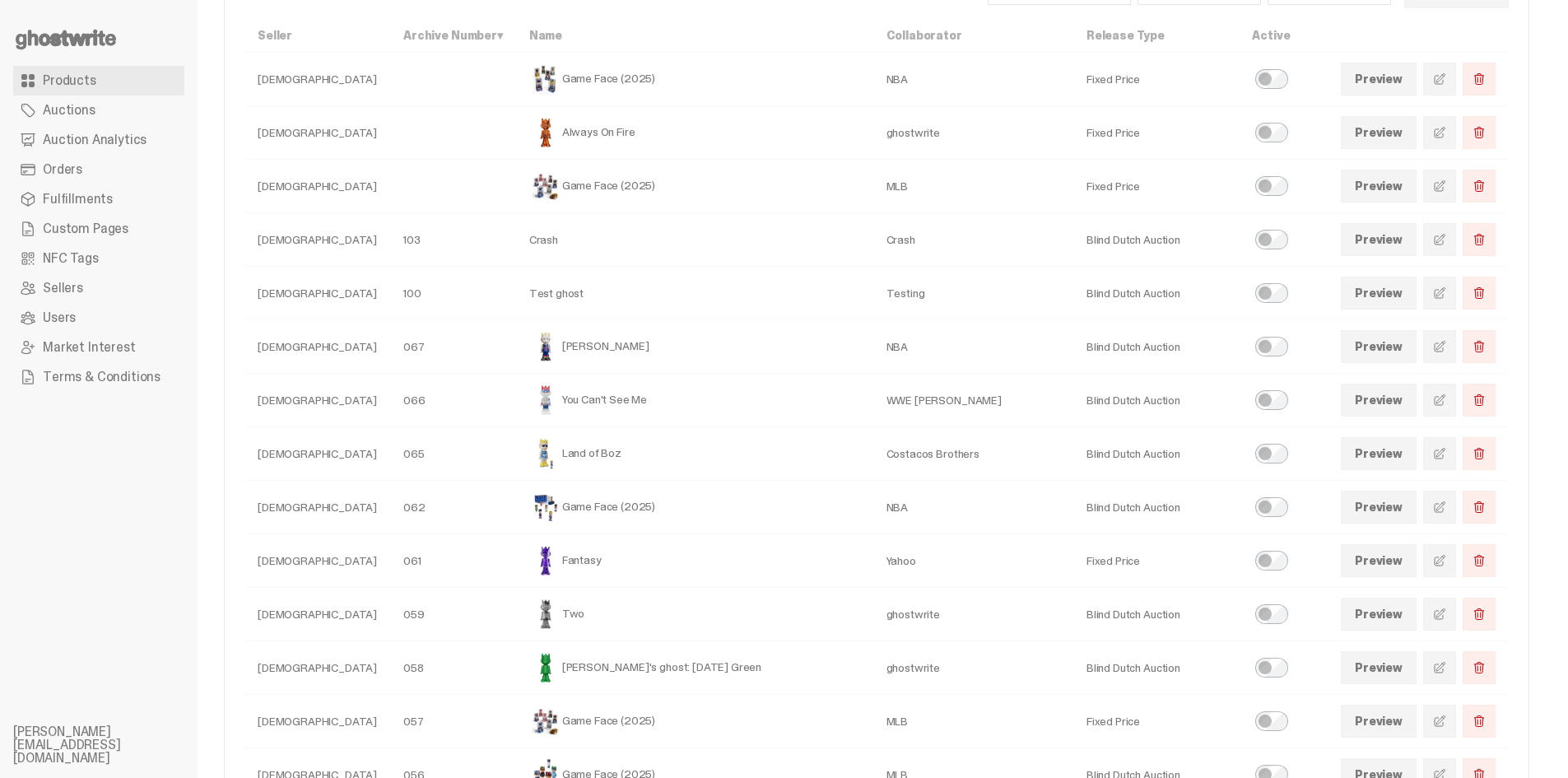
scroll to position [164, 0]
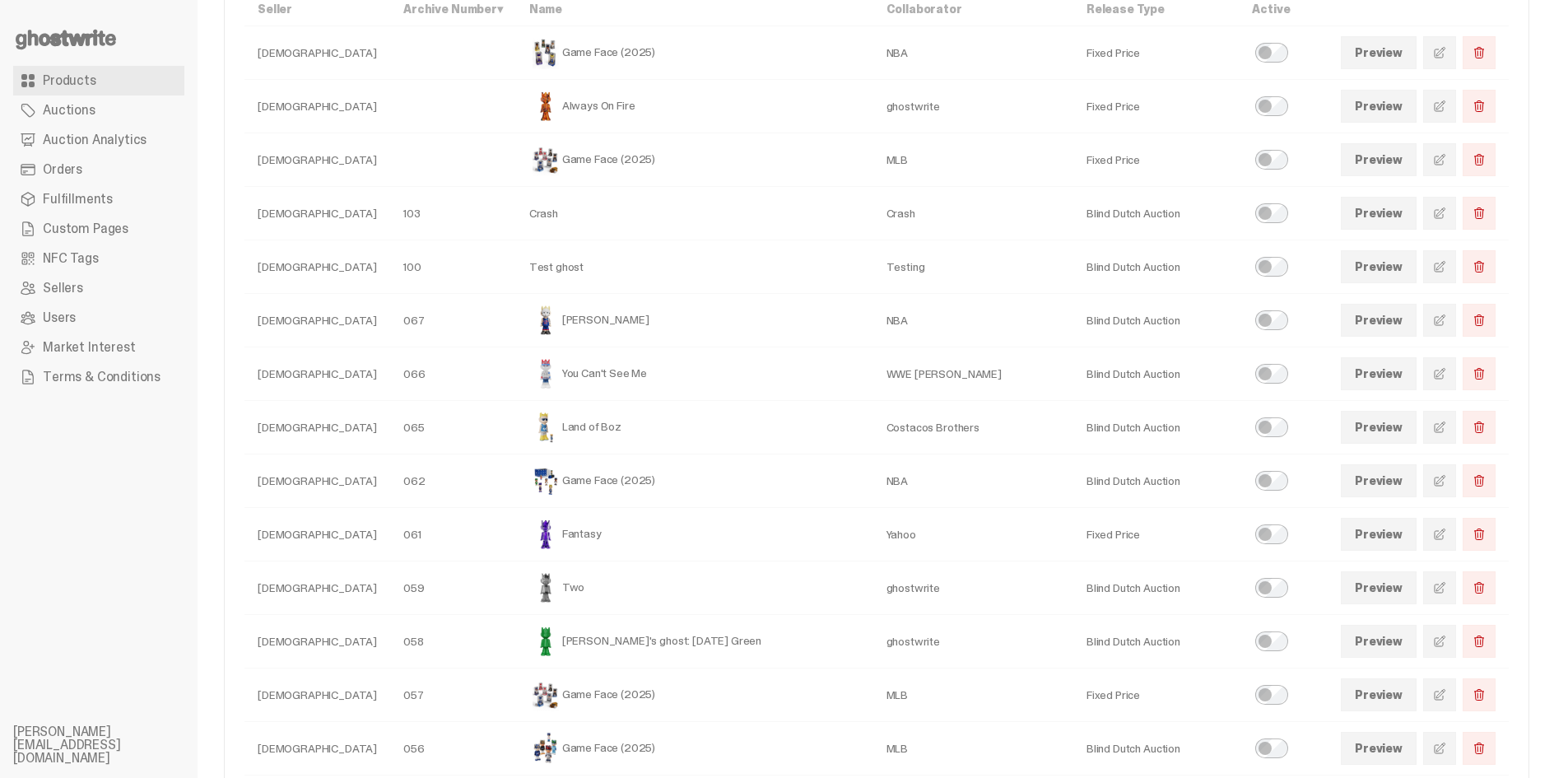
click at [1457, 374] on link at bounding box center [1439, 373] width 33 height 33
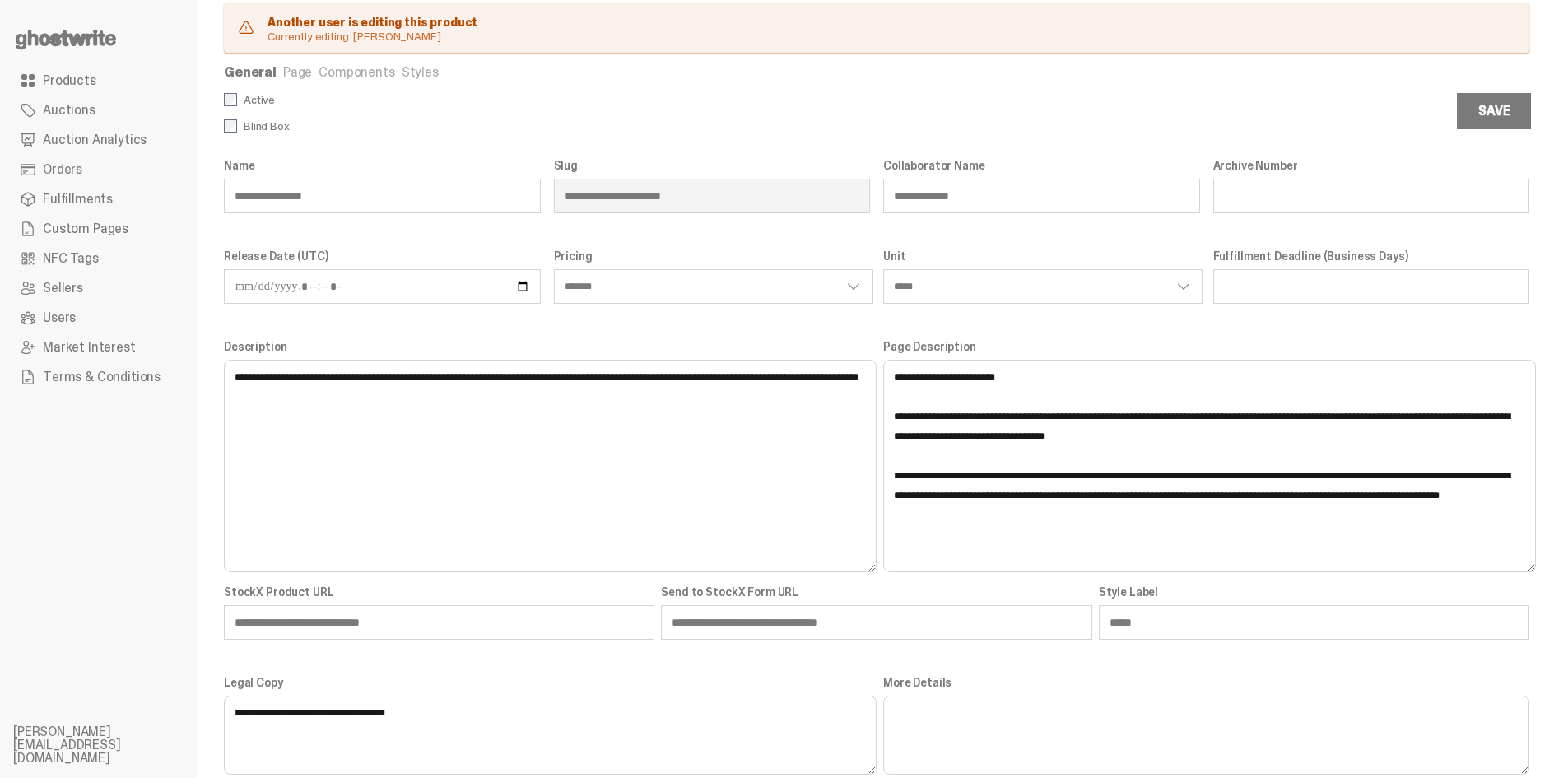
scroll to position [74, 0]
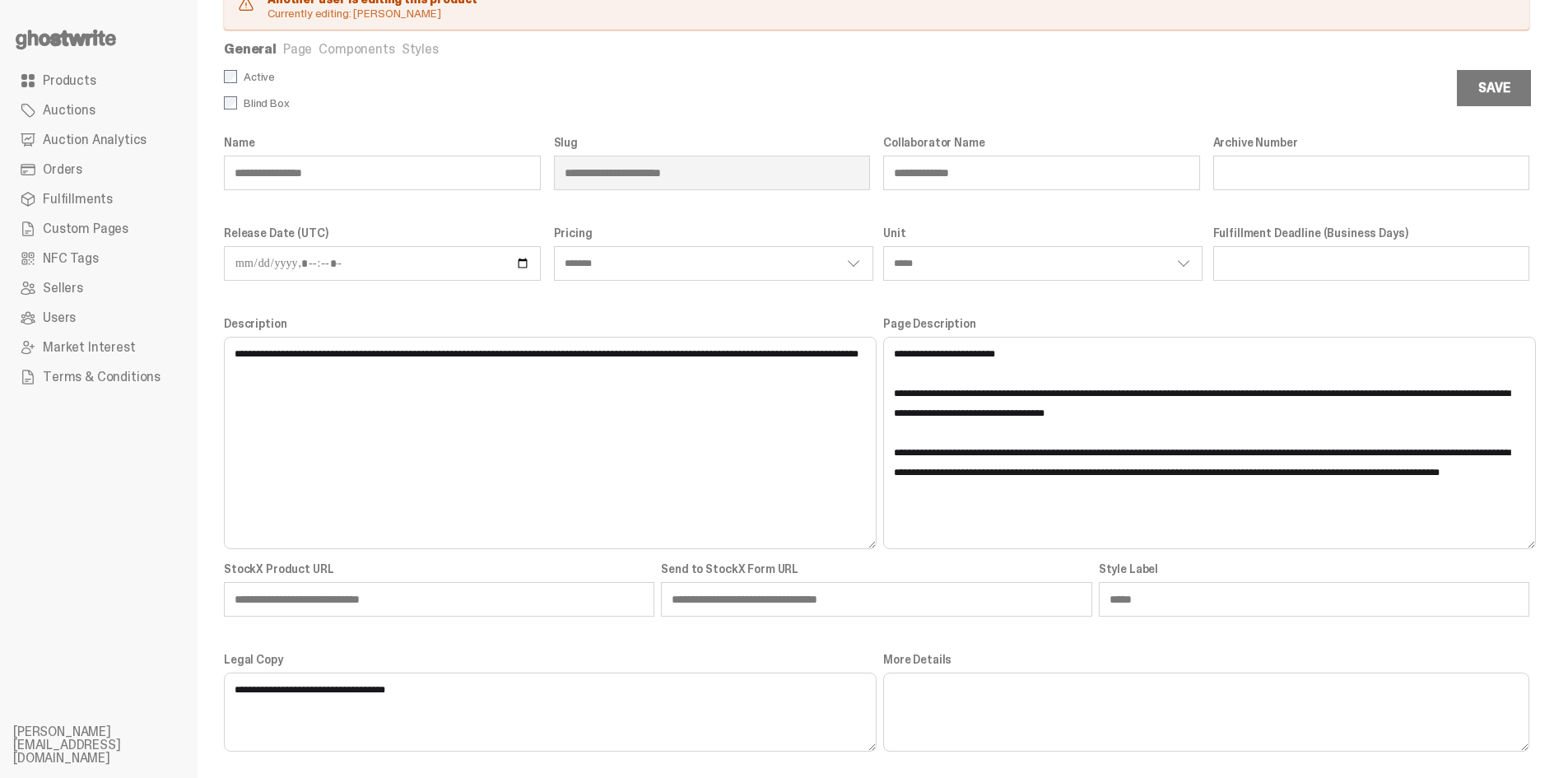
click at [302, 51] on link "Page" at bounding box center [297, 50] width 29 height 18
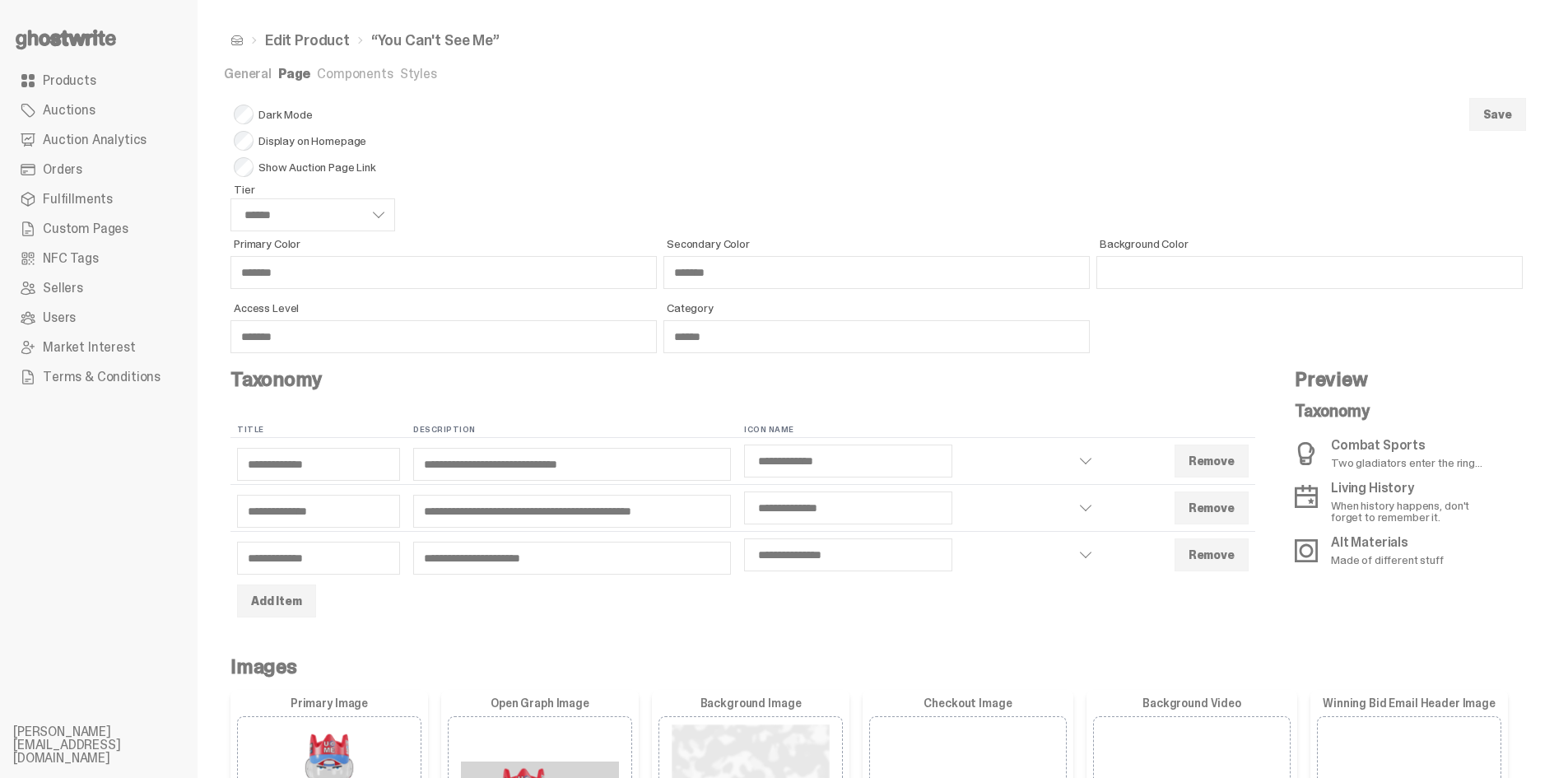
click at [85, 88] on span "Products" at bounding box center [69, 80] width 54 height 13
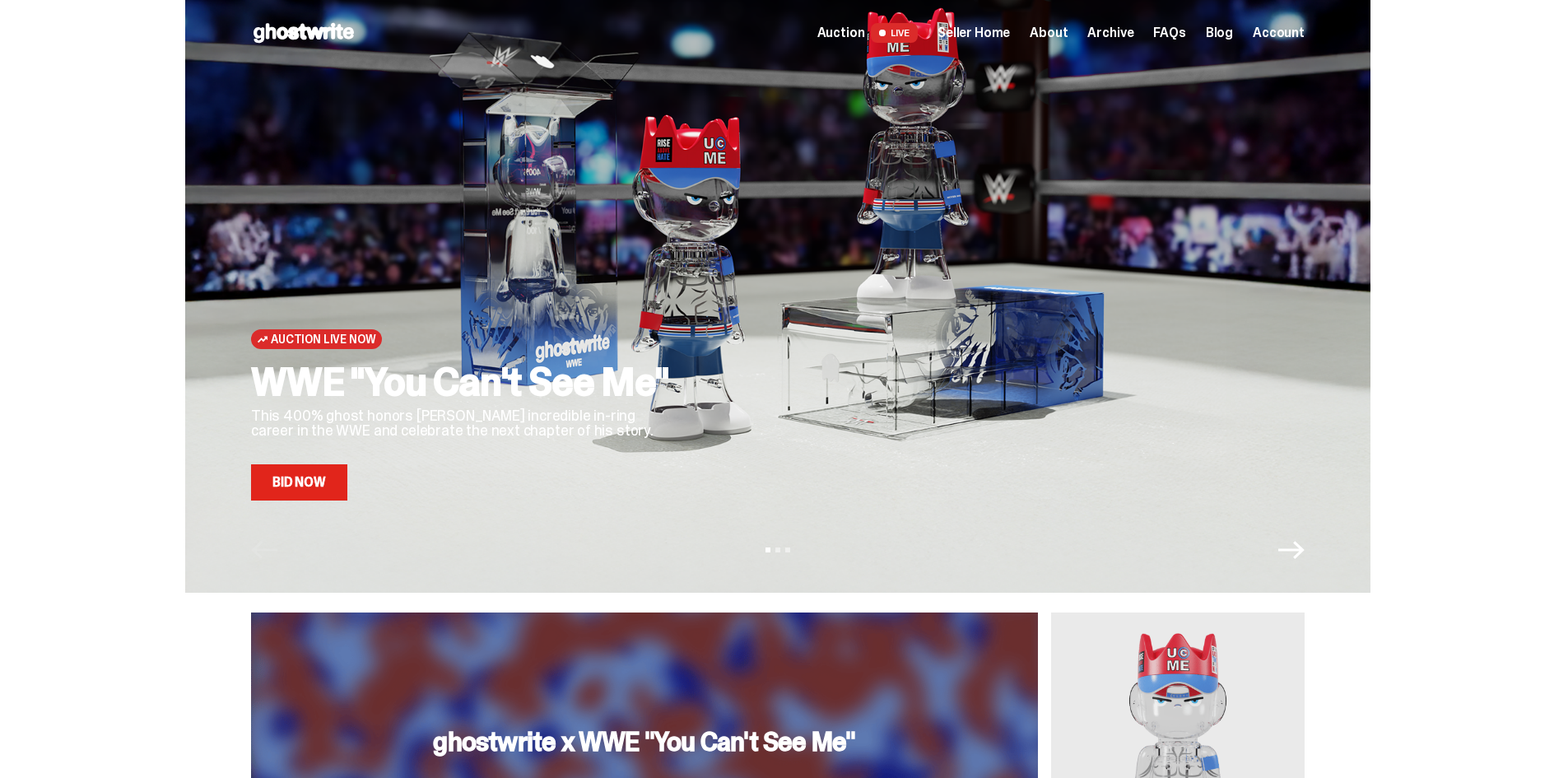
click at [334, 484] on link "Bid Now" at bounding box center [299, 482] width 96 height 36
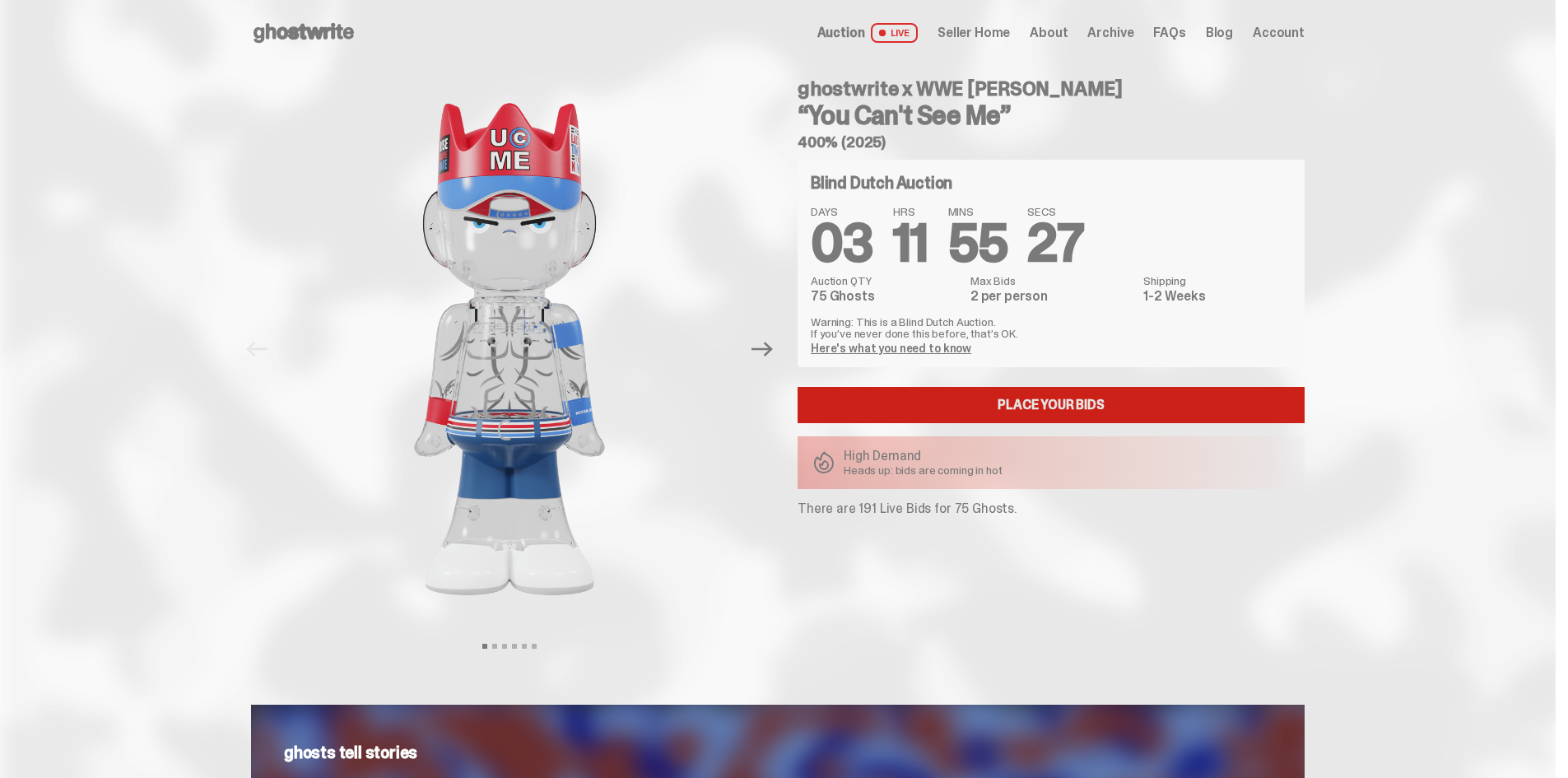
click at [1013, 403] on link "Place your Bids" at bounding box center [1051, 405] width 507 height 36
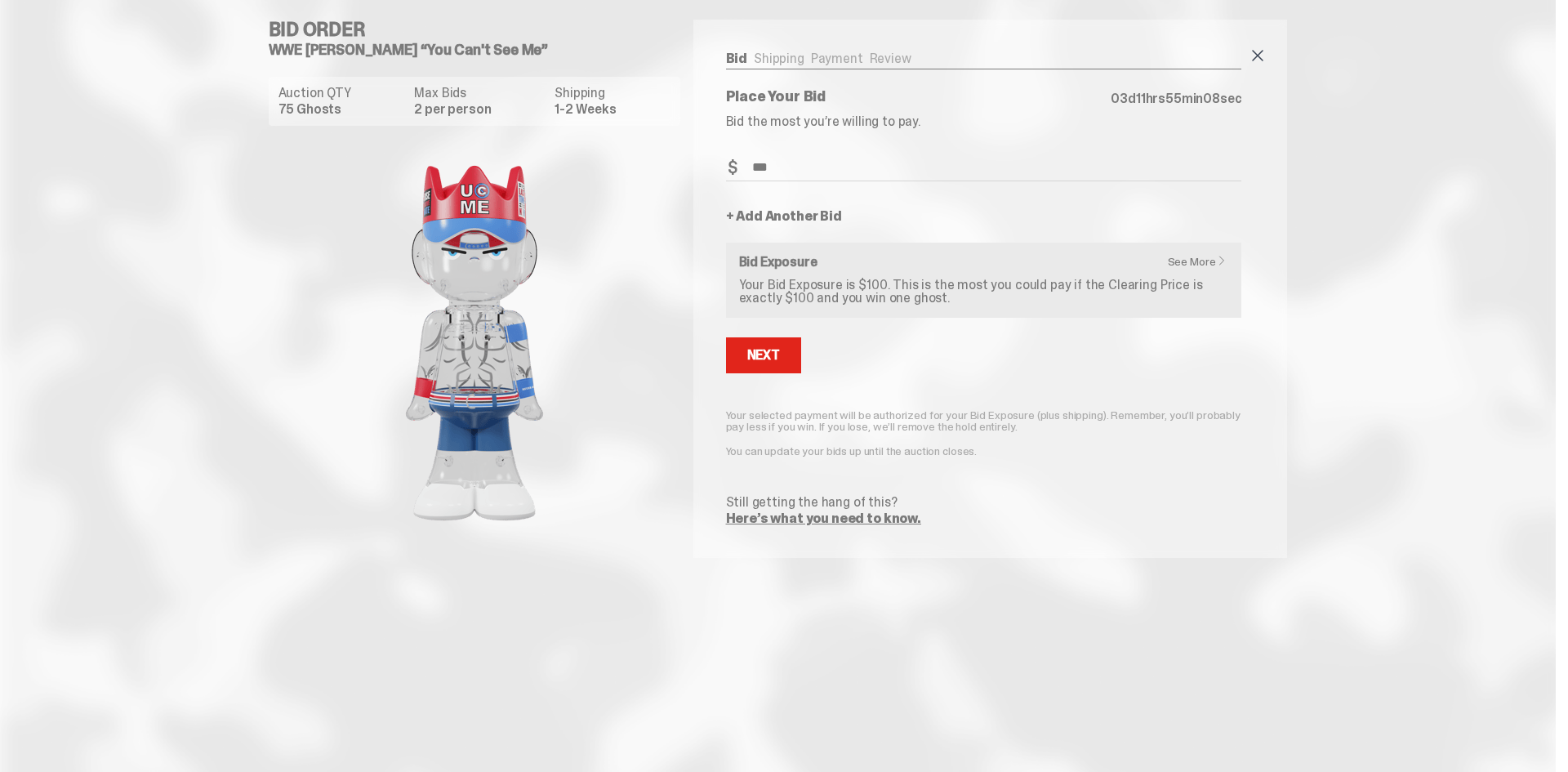
type input "***"
click at [1251, 55] on span at bounding box center [1258, 55] width 19 height 19
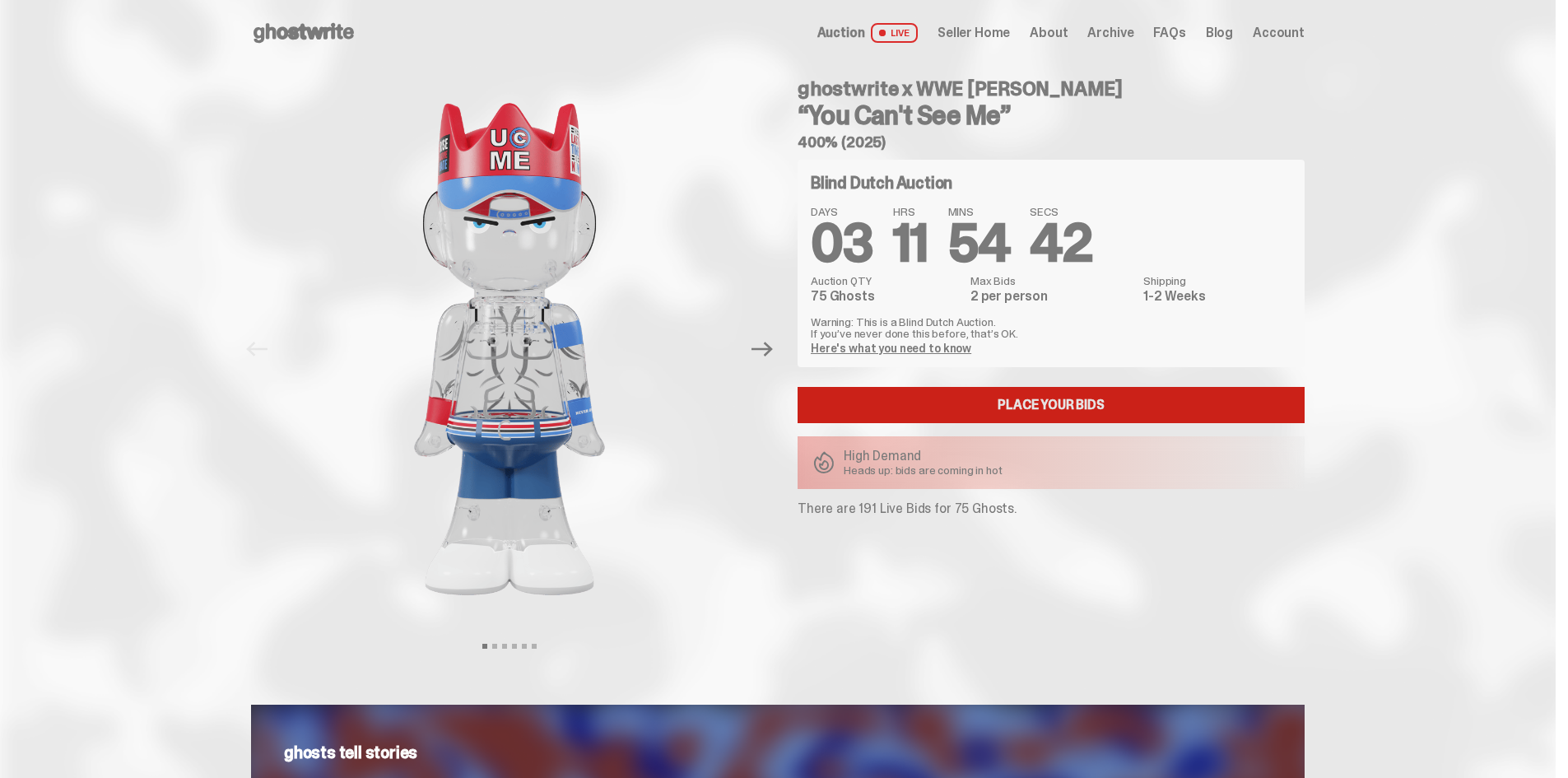
click at [1002, 404] on link "Place your Bids" at bounding box center [1051, 405] width 507 height 36
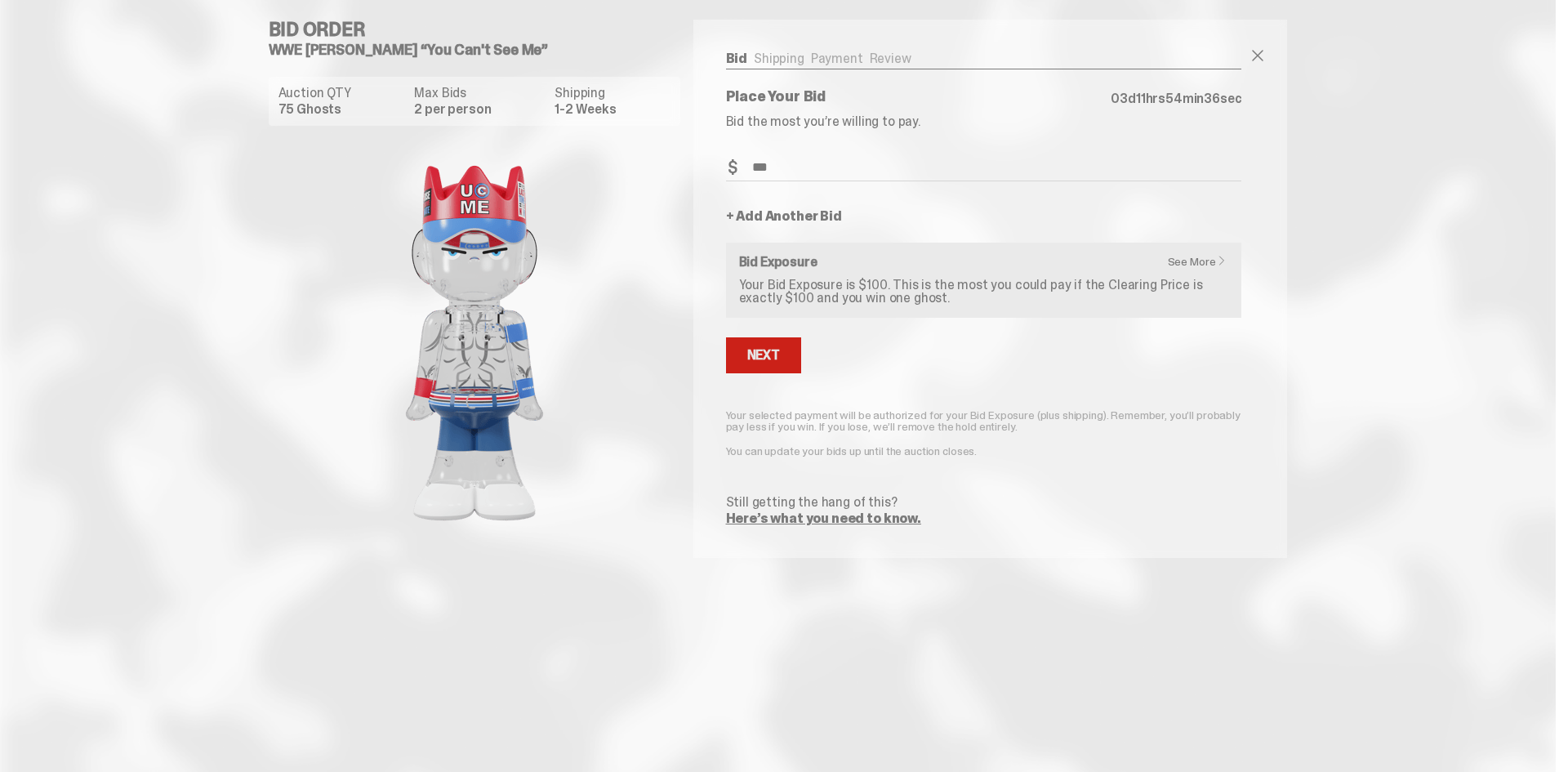
type input "***"
click at [770, 349] on div "Next" at bounding box center [763, 355] width 32 height 13
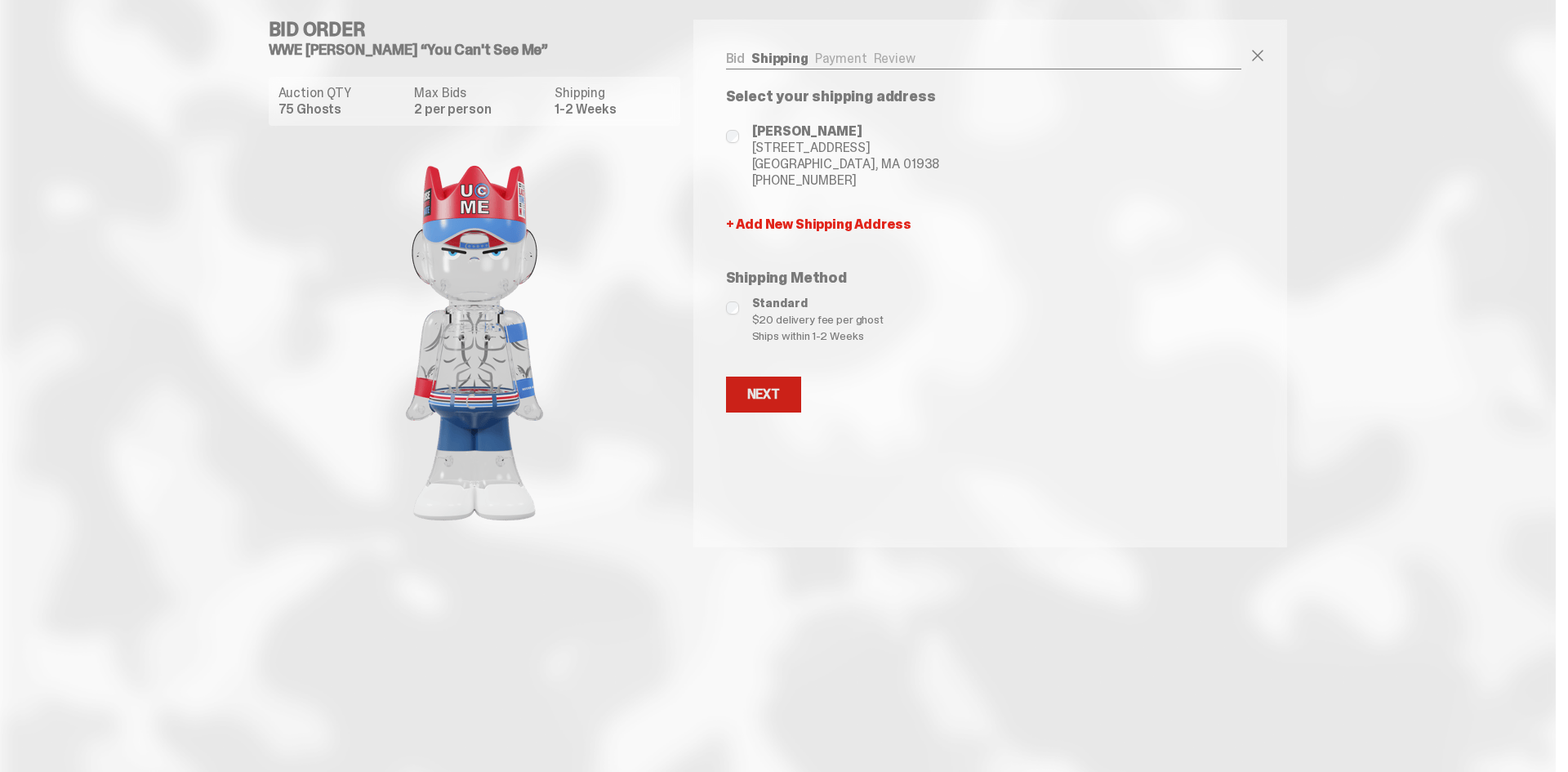
click at [767, 393] on div "Next" at bounding box center [763, 394] width 32 height 13
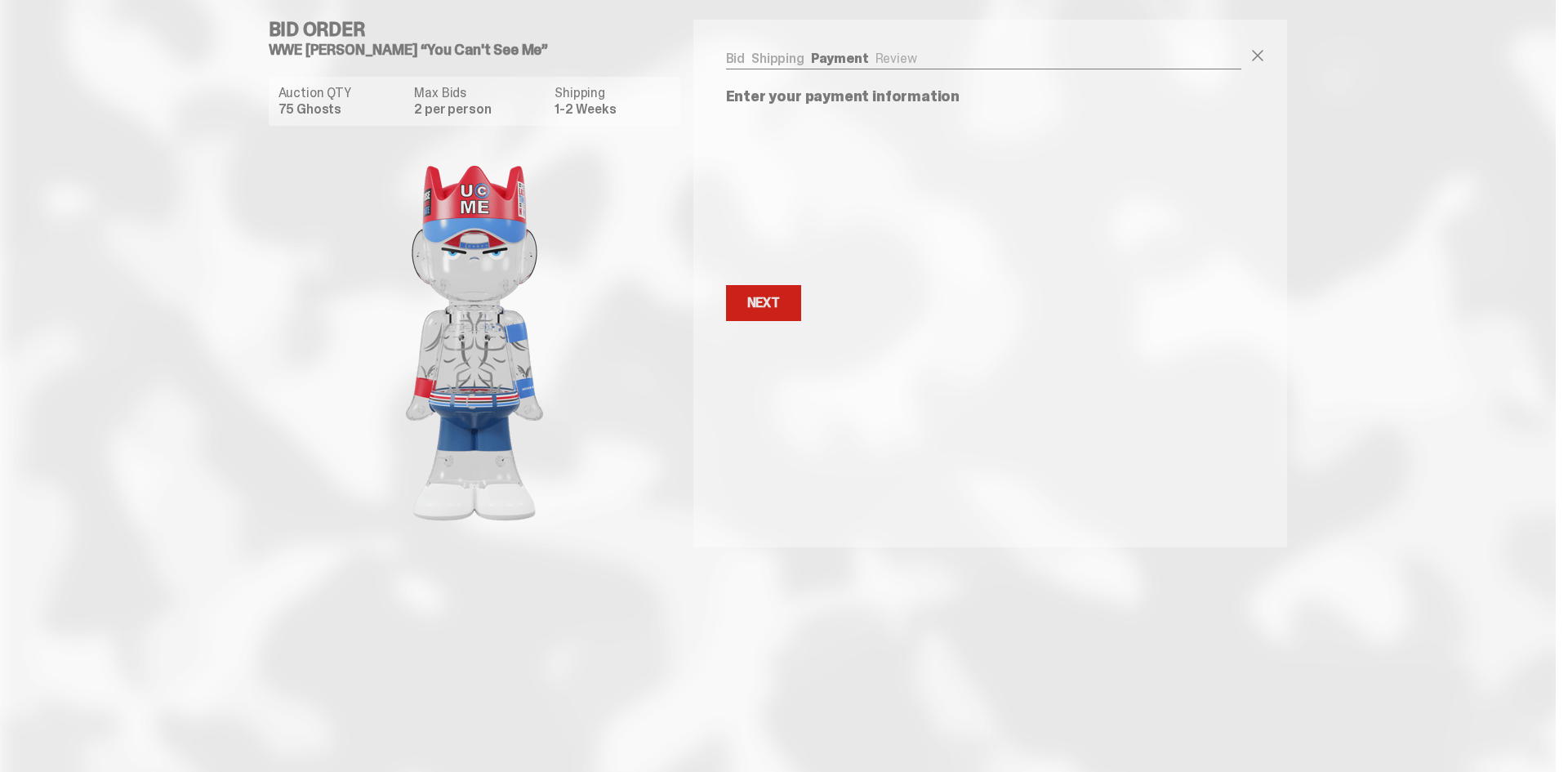
click at [794, 305] on button "Next Next" at bounding box center [764, 303] width 75 height 36
click at [775, 255] on div "Next" at bounding box center [763, 257] width 32 height 13
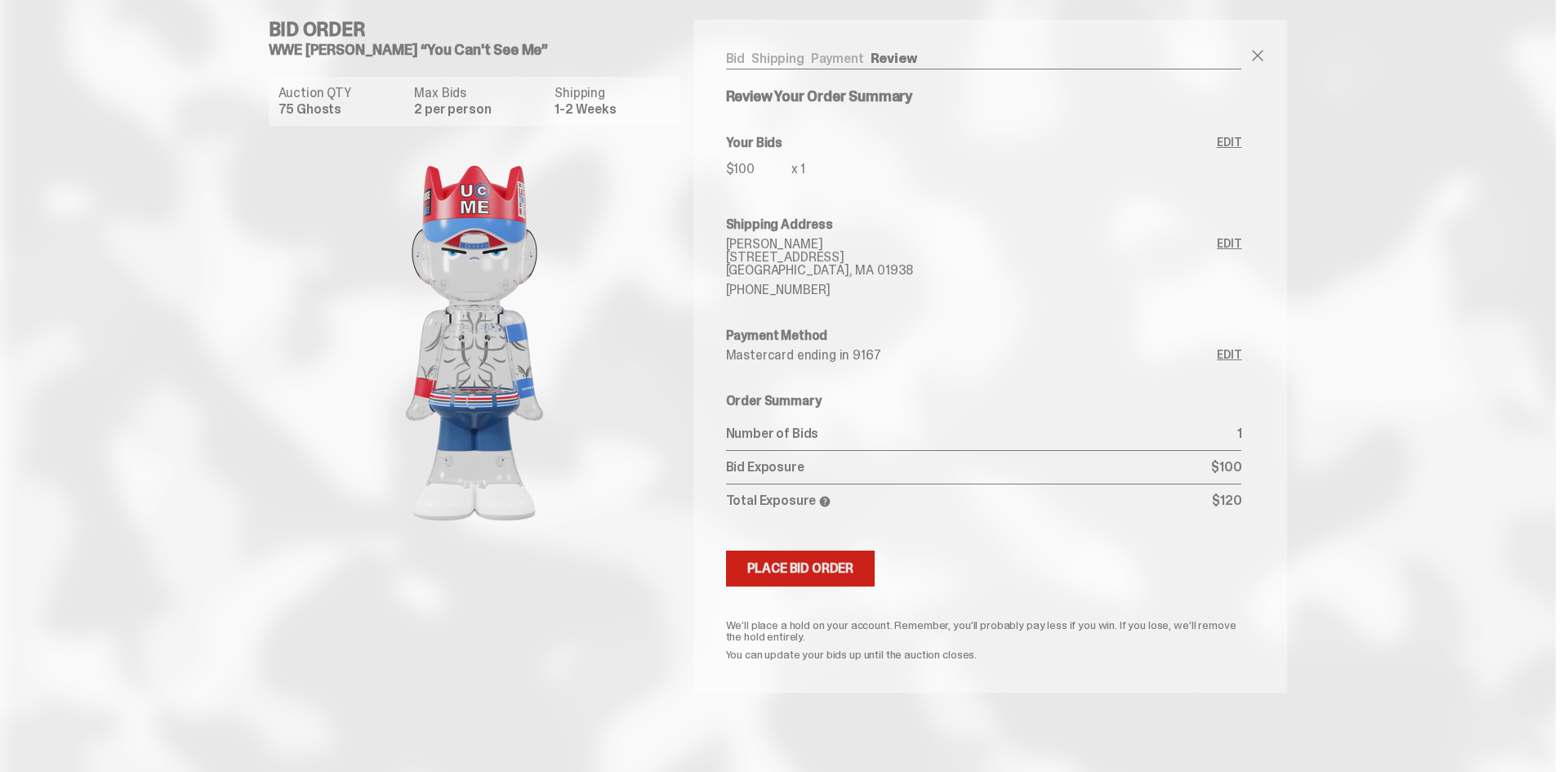
click at [782, 568] on div "Place Bid Order" at bounding box center [801, 568] width 107 height 13
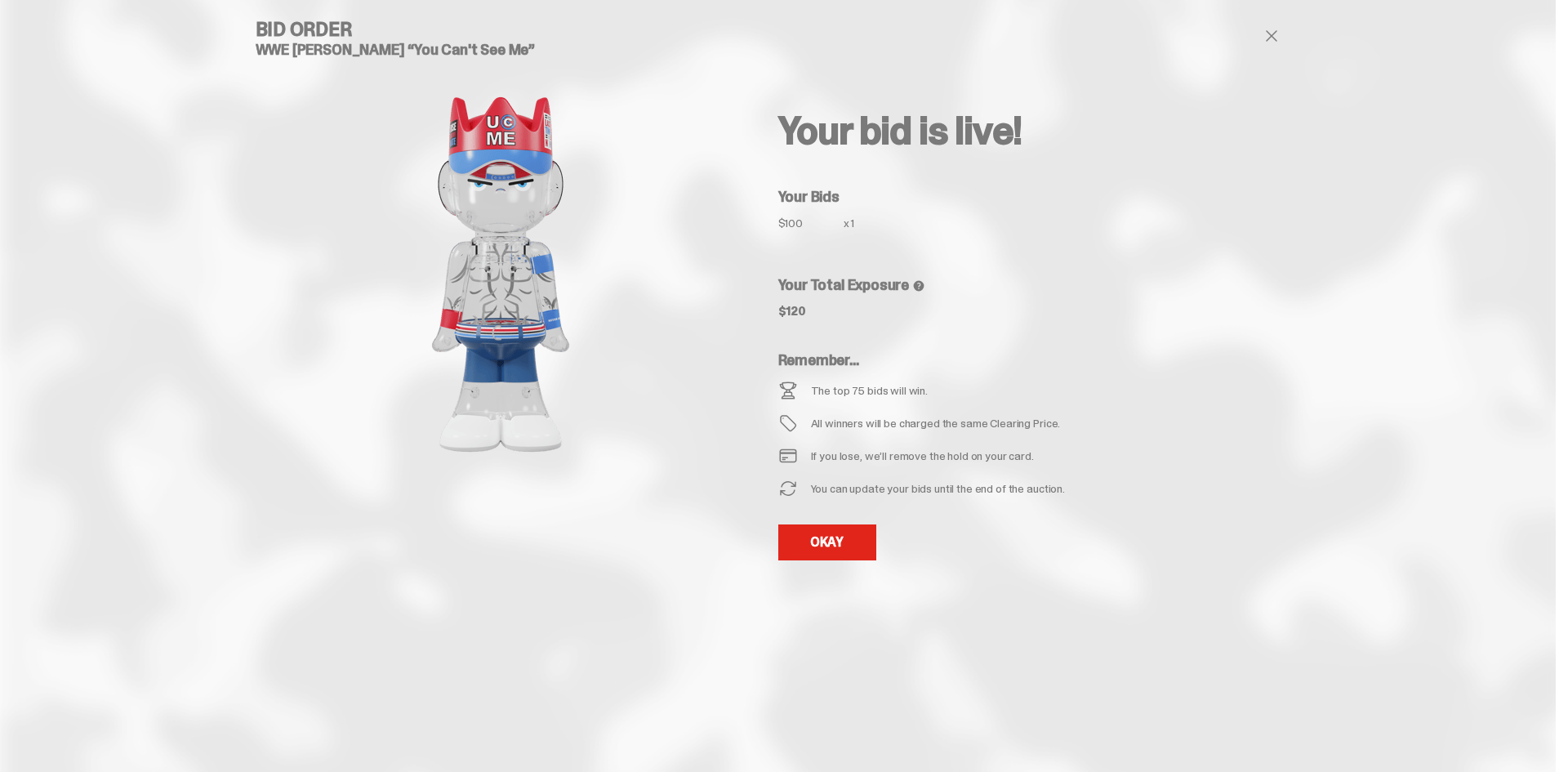
drag, startPoint x: 845, startPoint y: 389, endPoint x: 811, endPoint y: 390, distance: 34.0
click at [811, 390] on div "The top 75 bids will win." at bounding box center [987, 390] width 418 height 19
click at [829, 536] on link "OKAY" at bounding box center [828, 542] width 98 height 36
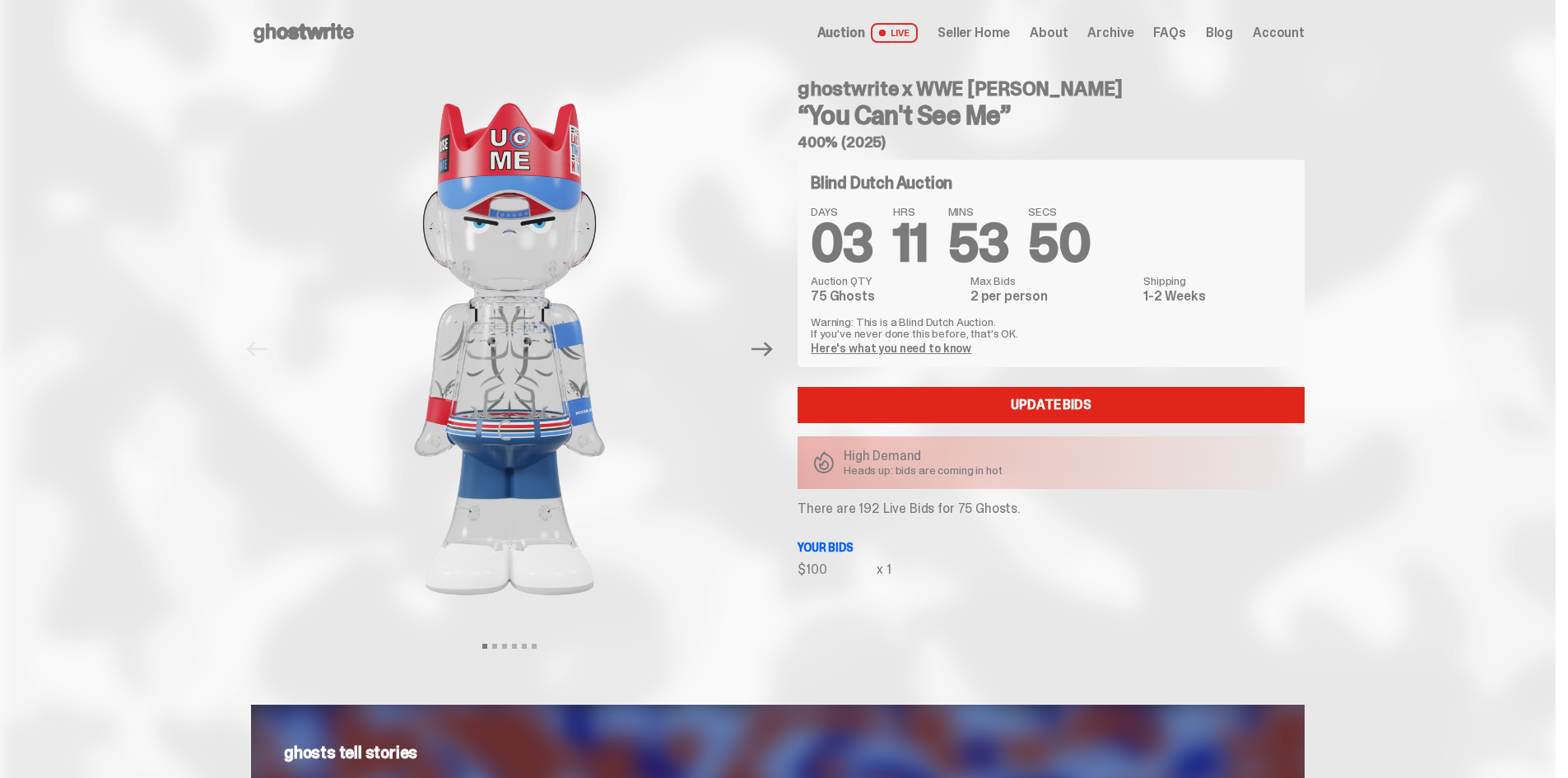
click at [325, 34] on use at bounding box center [304, 33] width 101 height 19
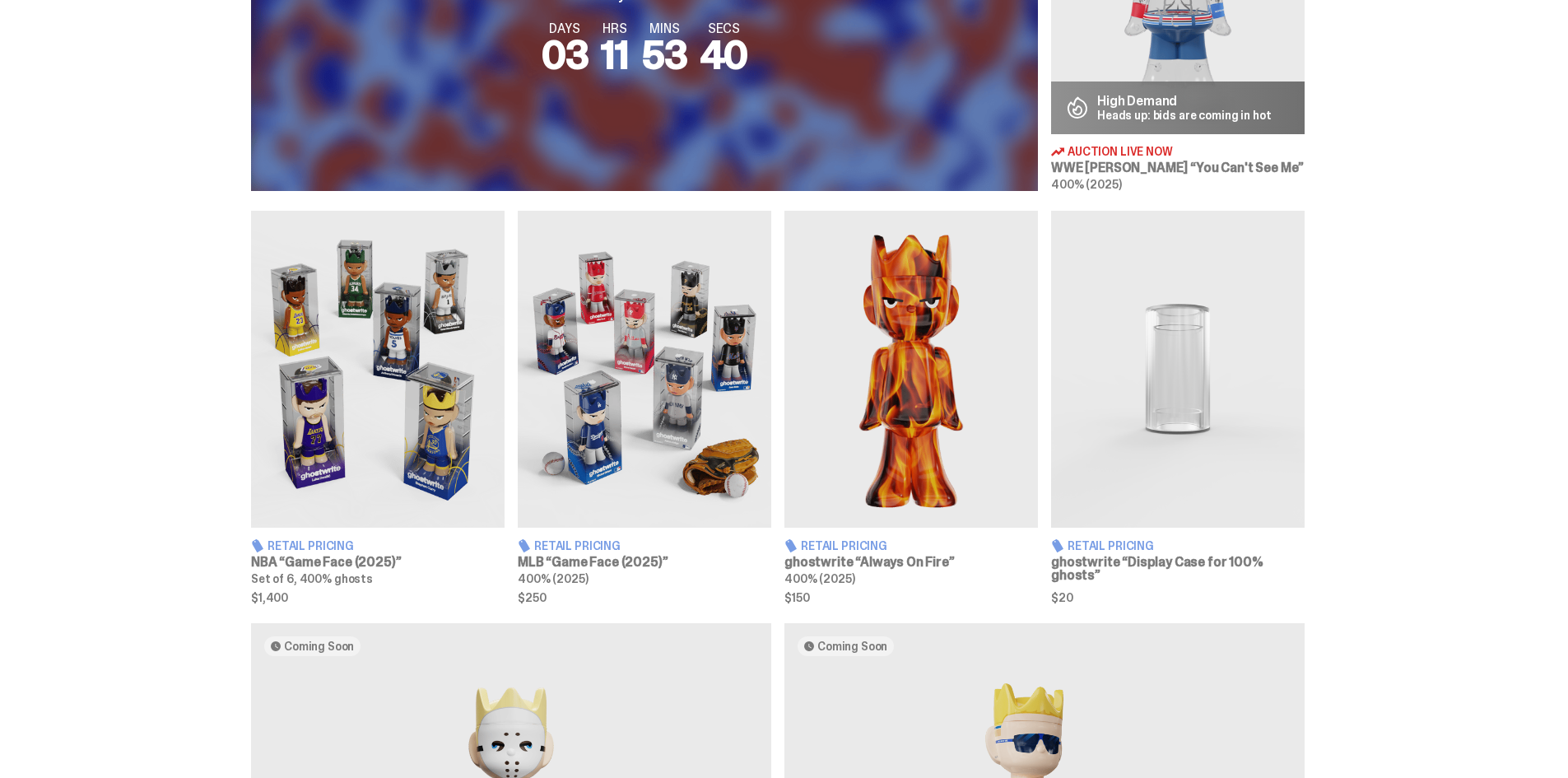
scroll to position [823, 0]
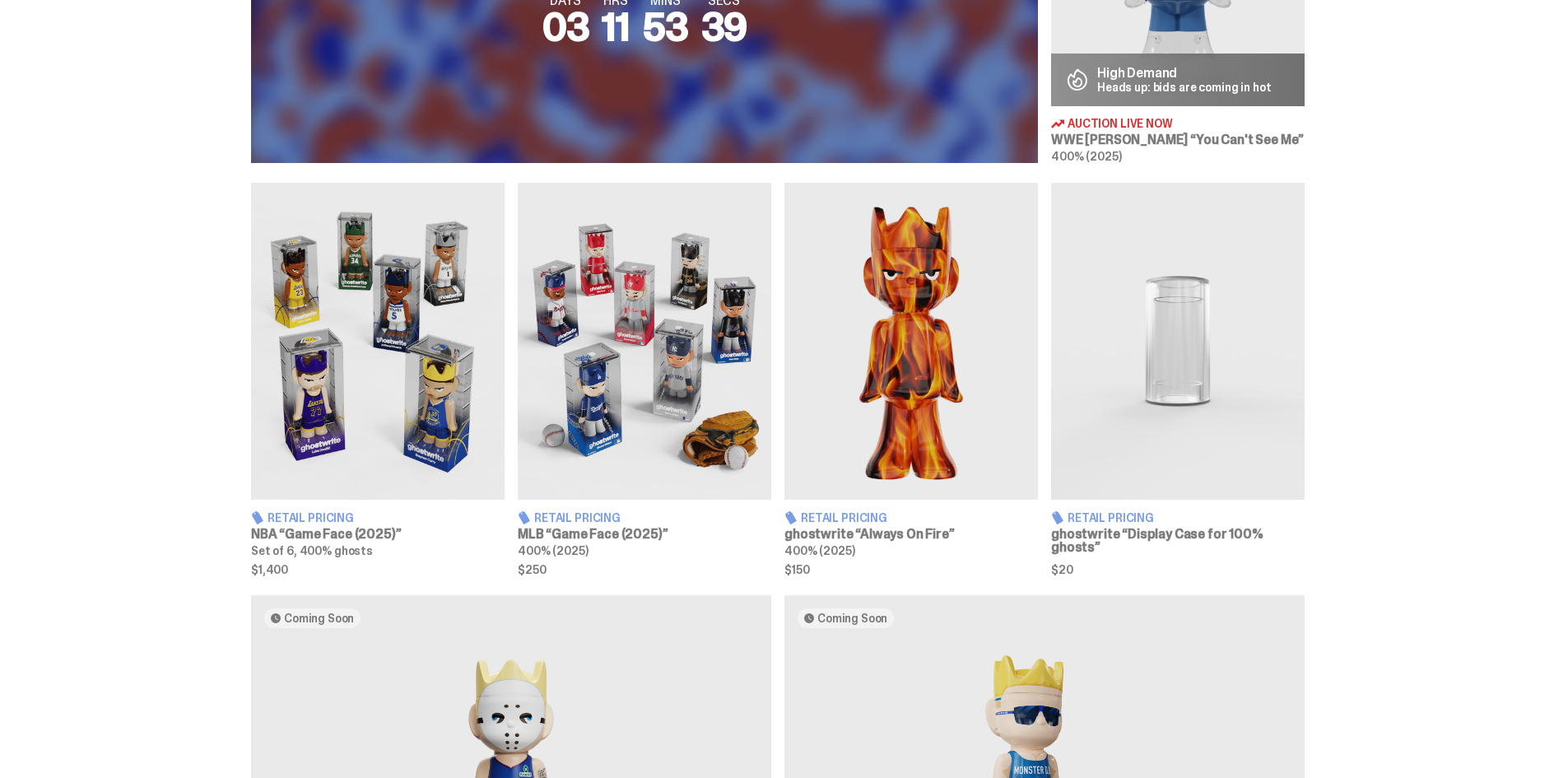
click at [307, 354] on img at bounding box center [377, 341] width 254 height 317
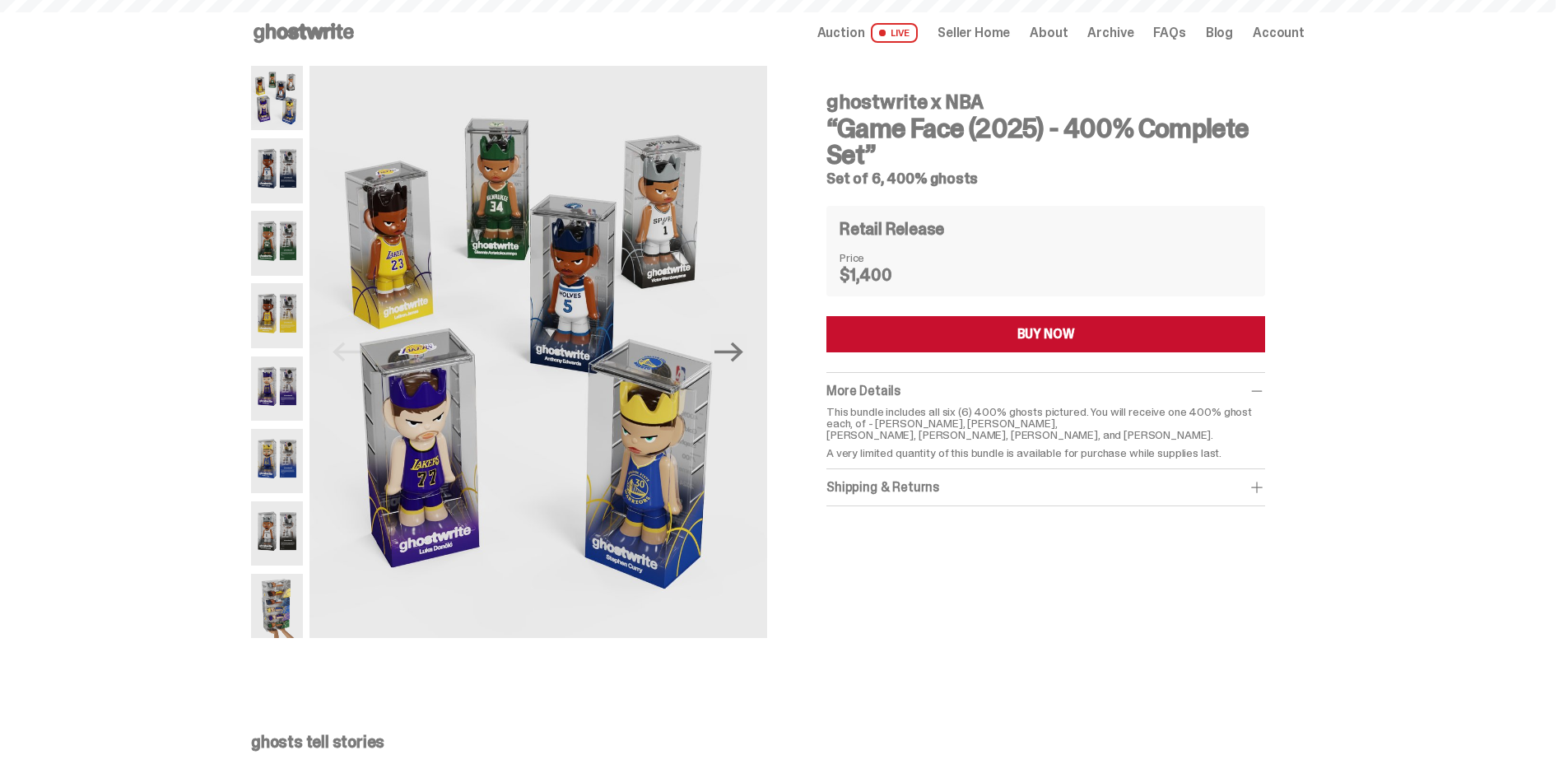
click at [989, 336] on button "BUY NOW" at bounding box center [1046, 334] width 438 height 36
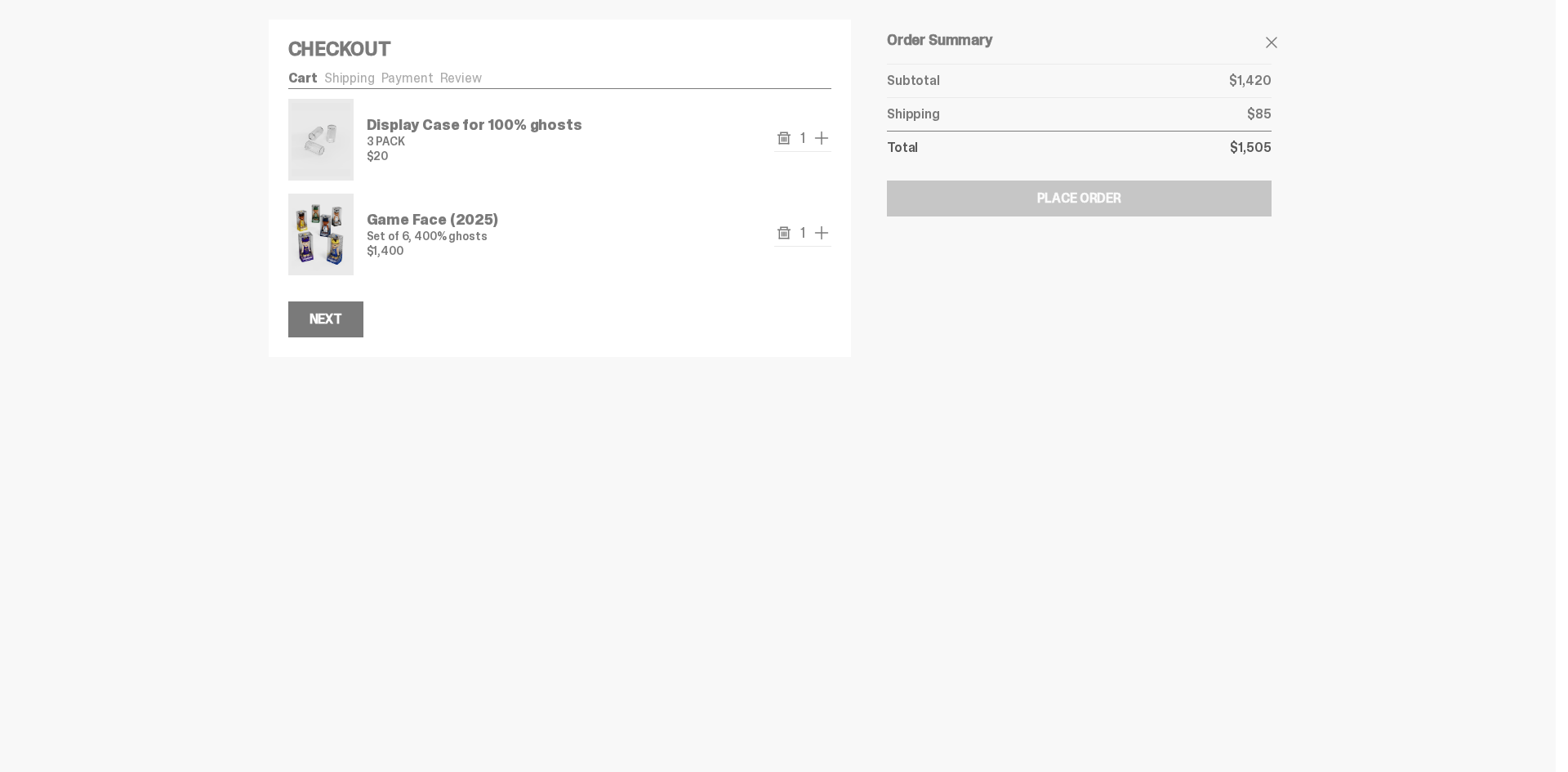
click at [780, 132] on use "remove" at bounding box center [784, 138] width 13 height 12
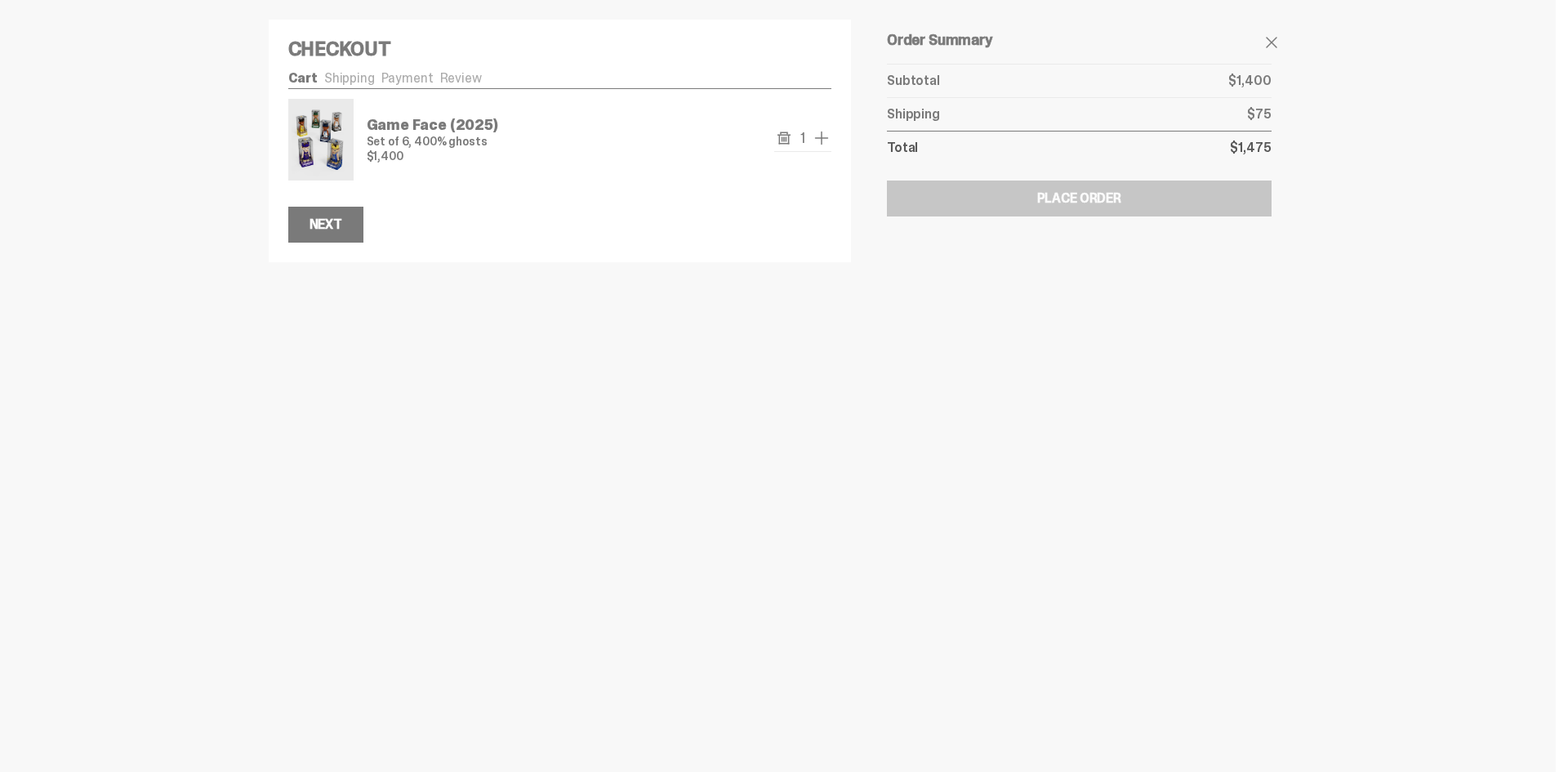
click at [779, 136] on icon "remove" at bounding box center [784, 138] width 13 height 13
click at [1275, 34] on span at bounding box center [1272, 42] width 19 height 19
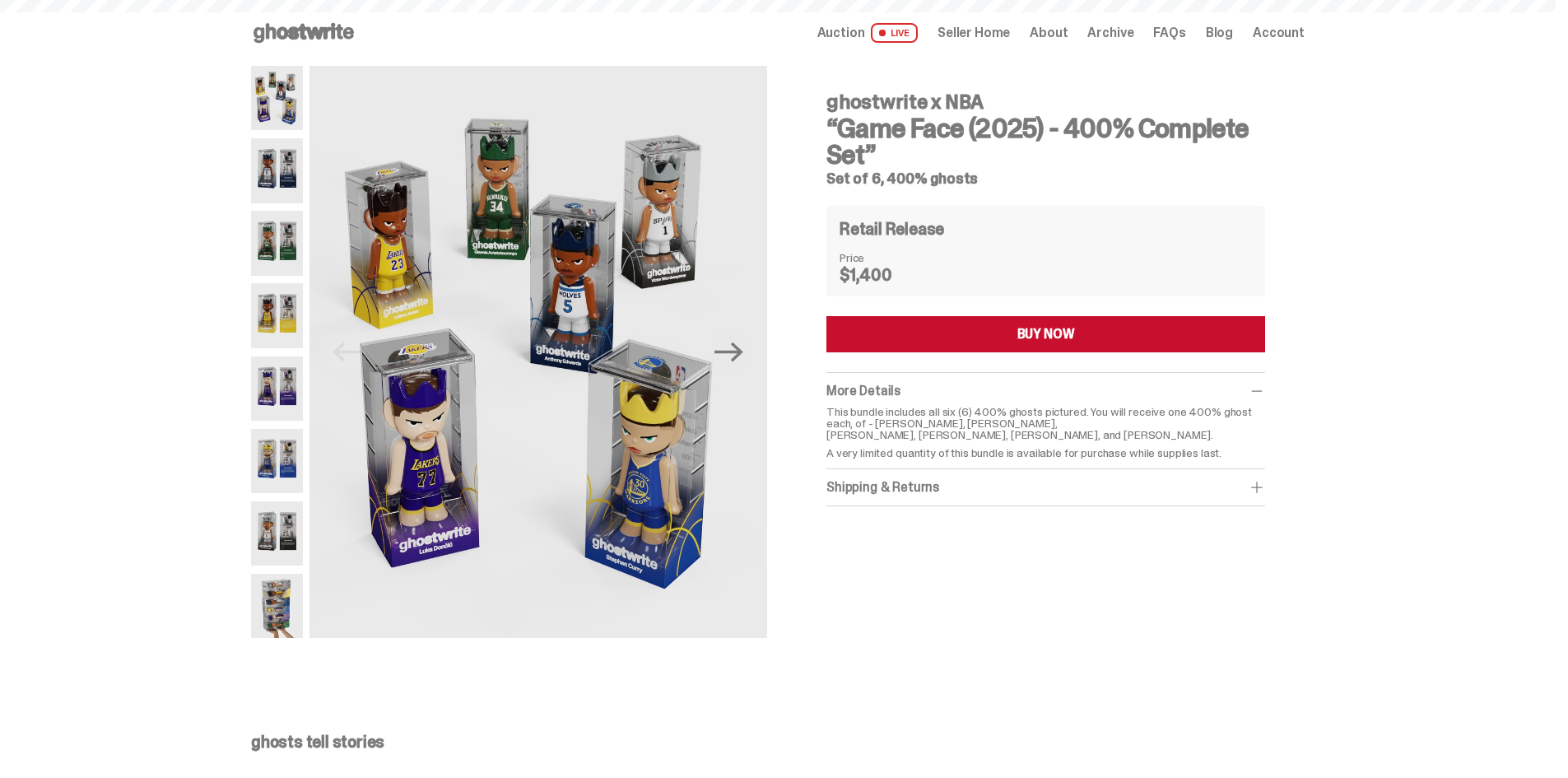
click at [849, 30] on span "Auction" at bounding box center [841, 33] width 48 height 13
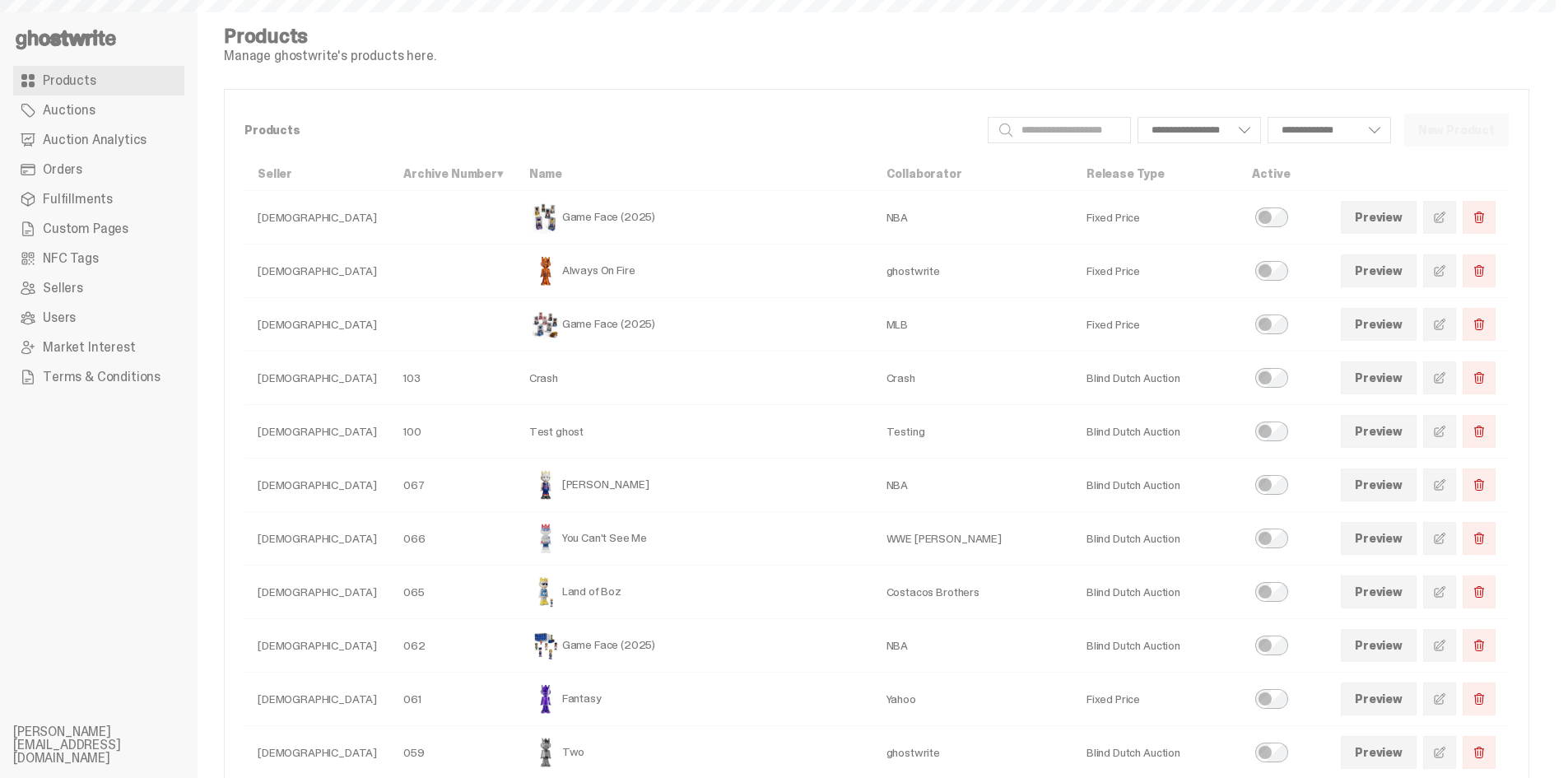
select select
click at [1453, 278] on link at bounding box center [1439, 271] width 33 height 33
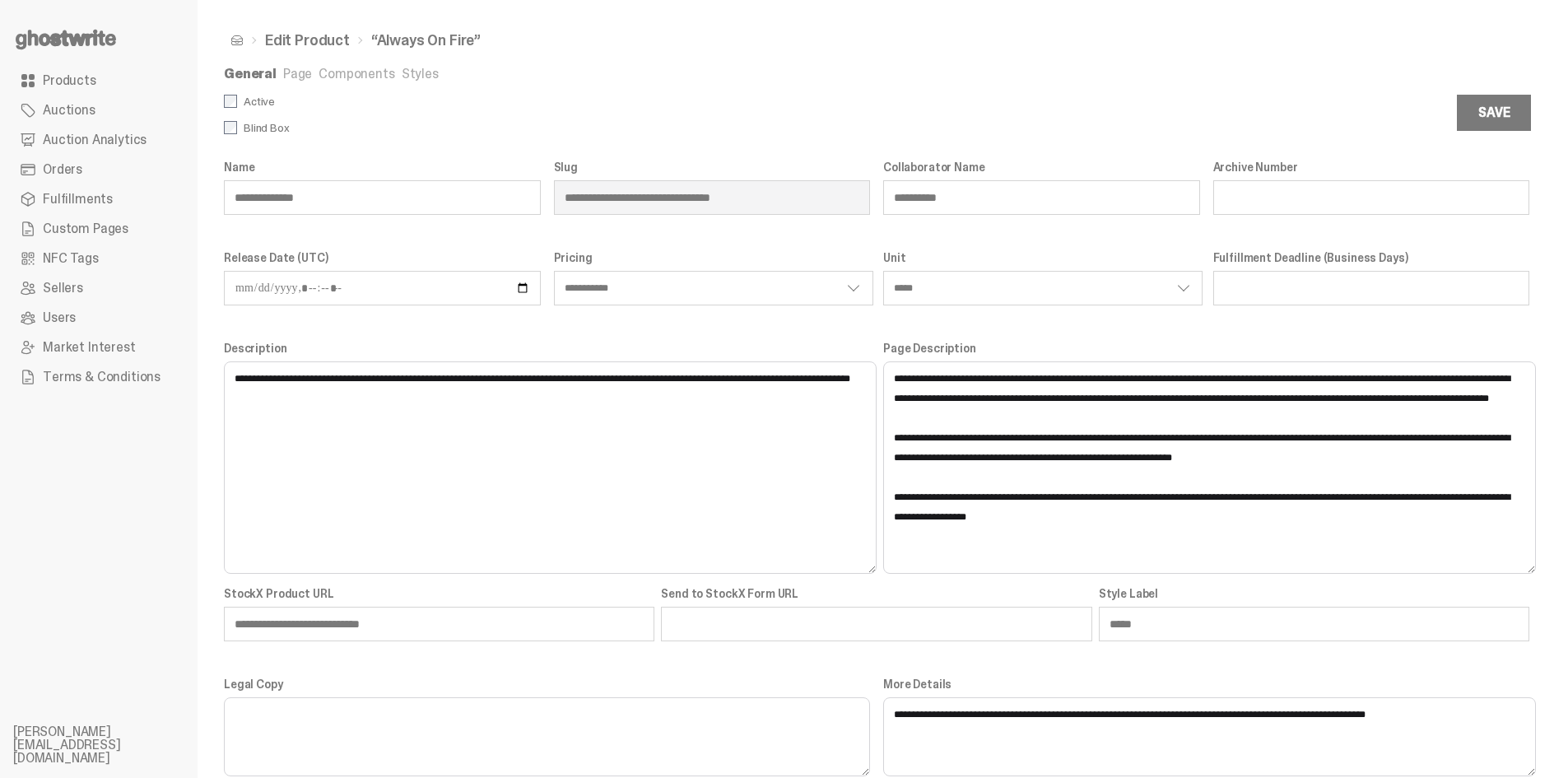
click at [298, 66] on link "Page" at bounding box center [297, 74] width 29 height 18
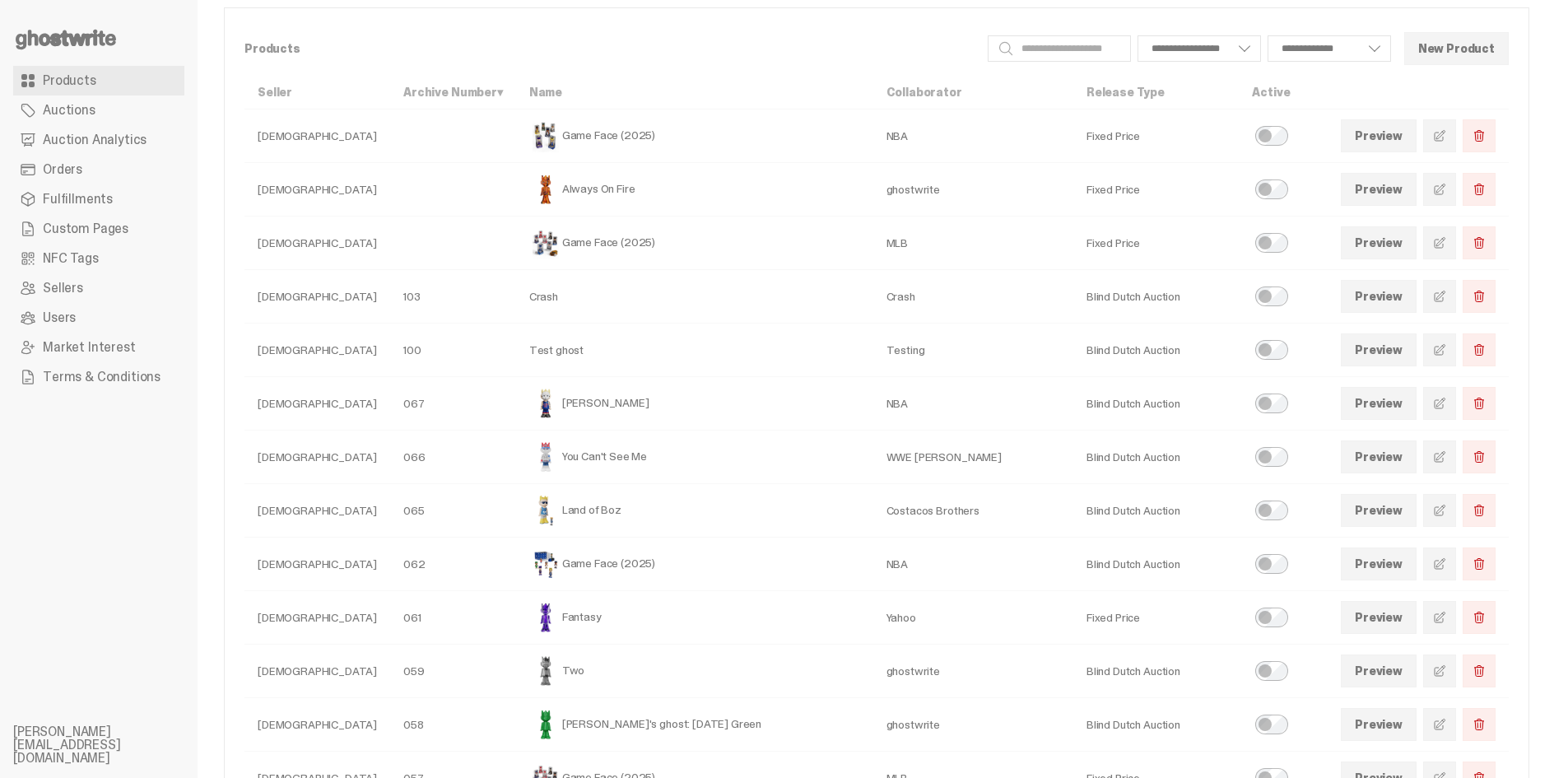
scroll to position [82, 0]
click at [1452, 257] on link at bounding box center [1439, 241] width 33 height 33
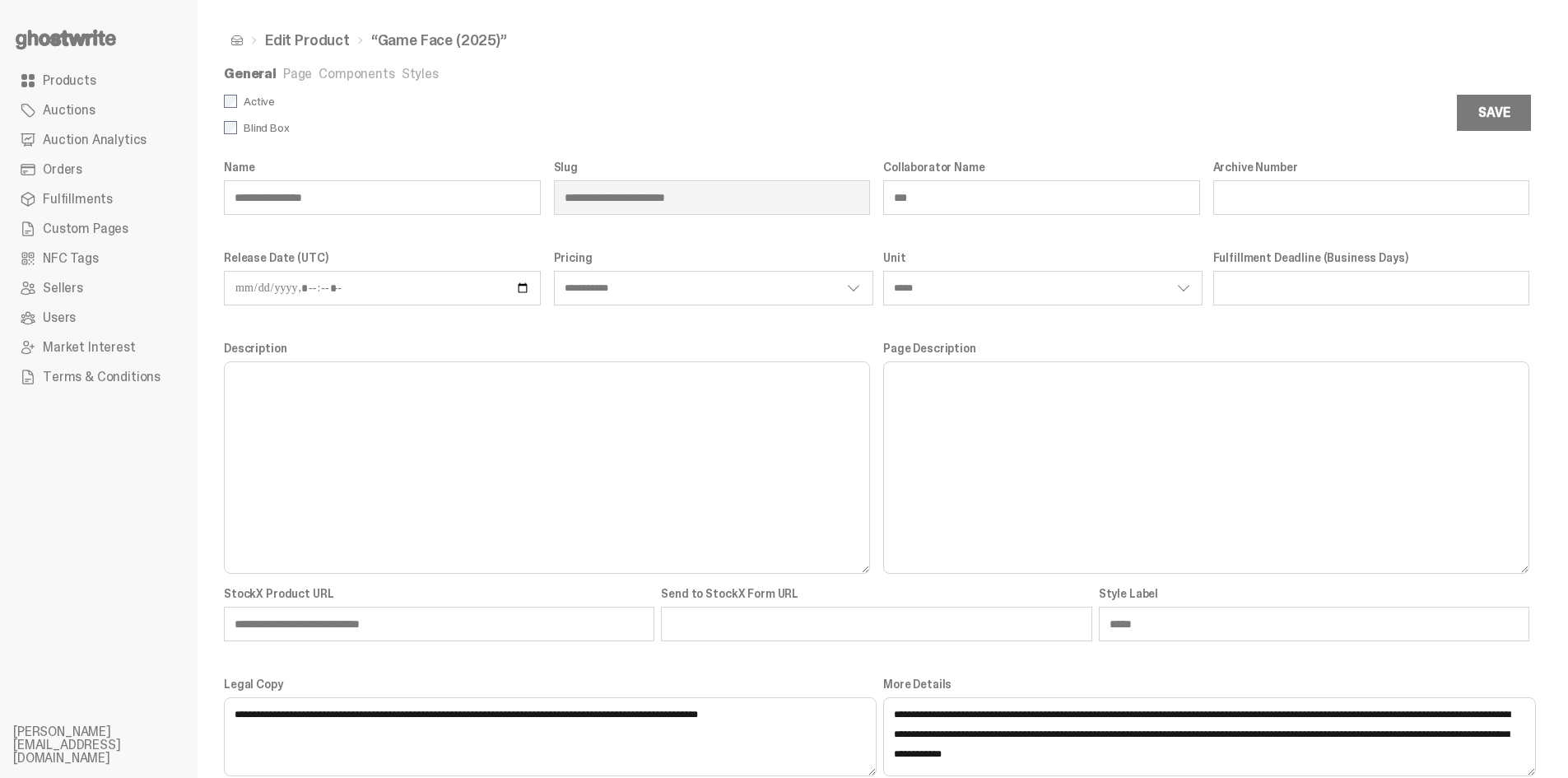
click at [298, 73] on link "Page" at bounding box center [297, 74] width 29 height 18
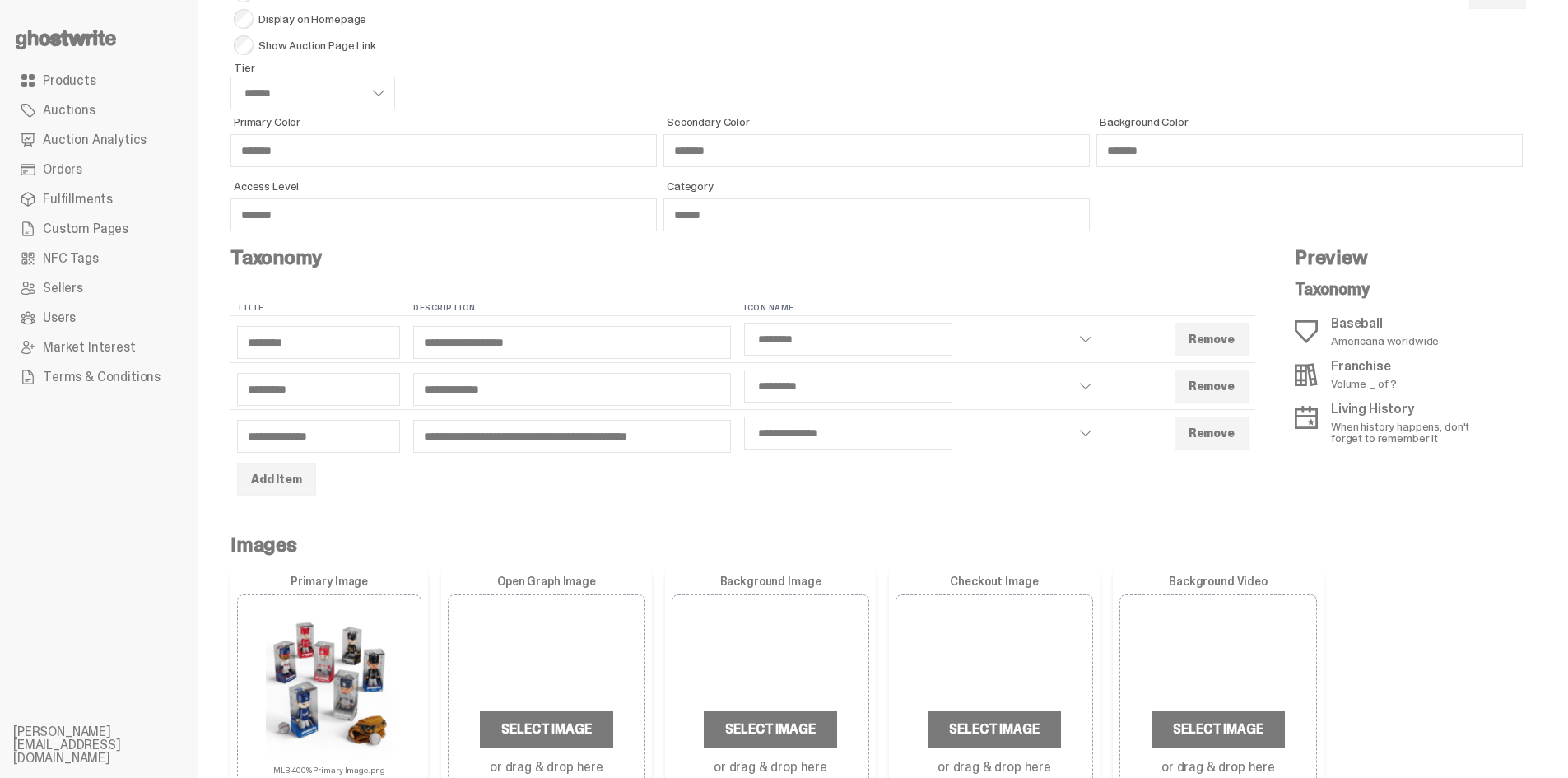
scroll to position [330, 0]
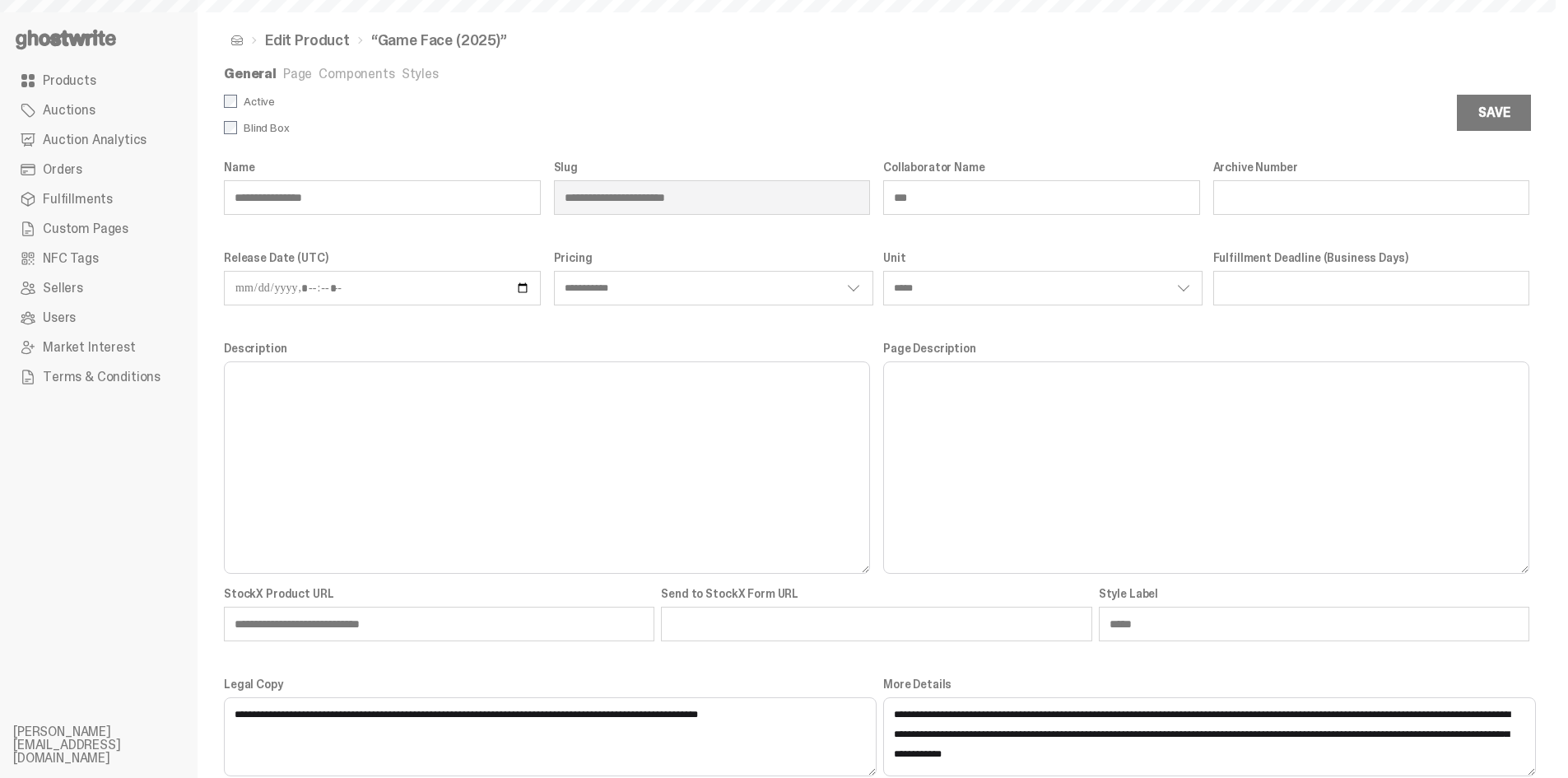
scroll to position [82, 0]
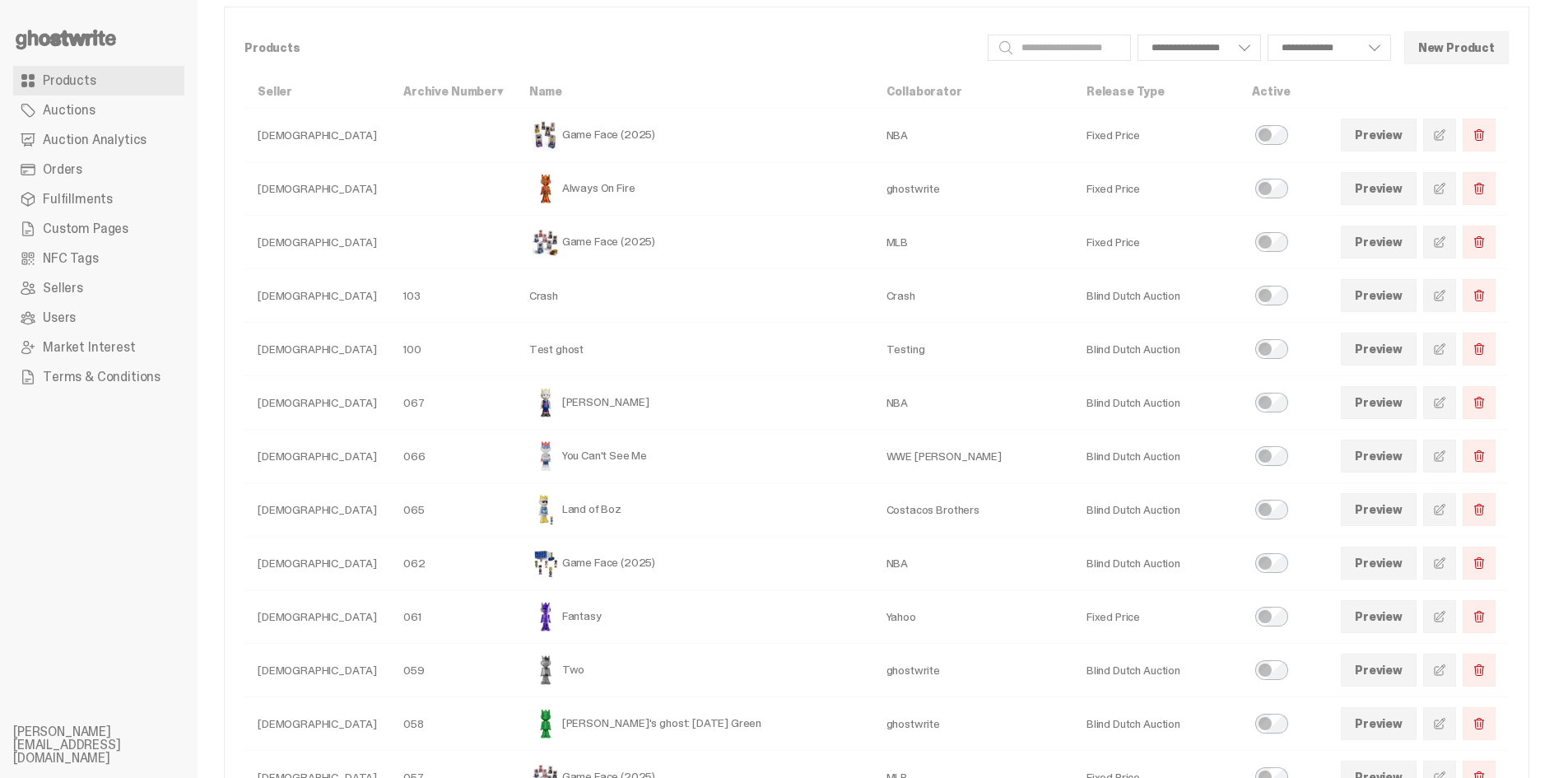
click at [1457, 126] on link at bounding box center [1439, 134] width 33 height 33
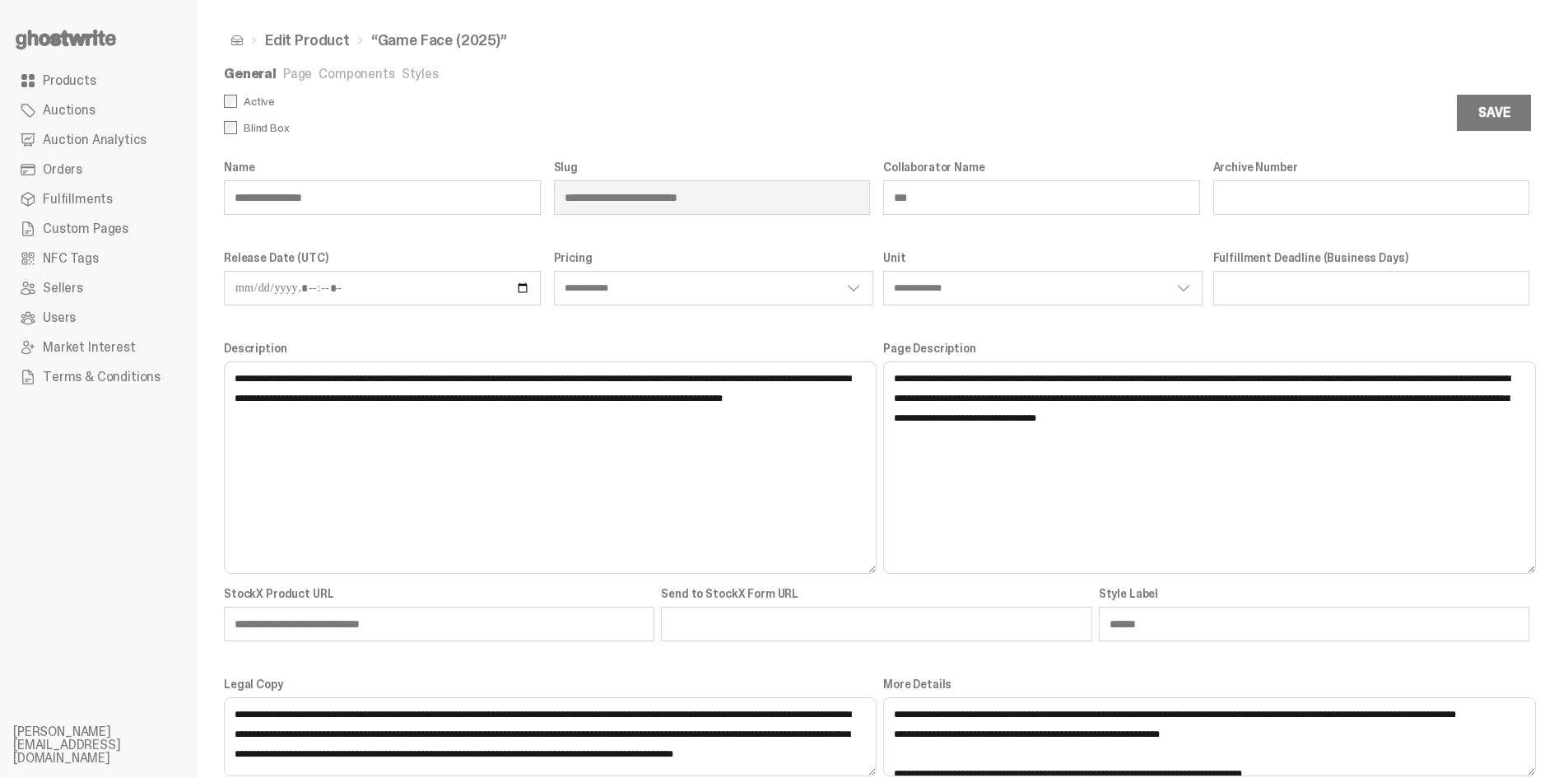
click at [283, 70] on link "Page" at bounding box center [297, 74] width 29 height 18
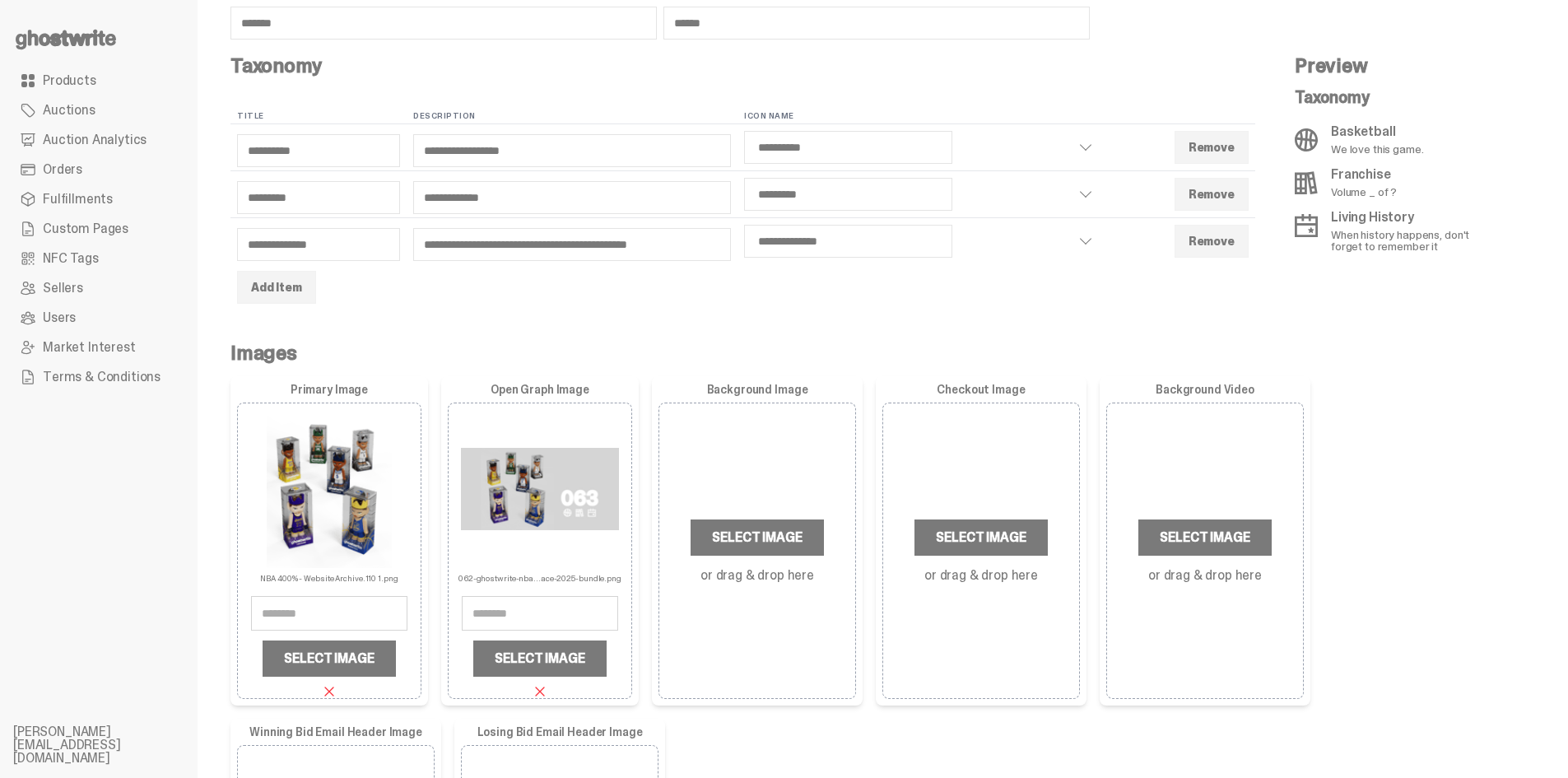
scroll to position [330, 0]
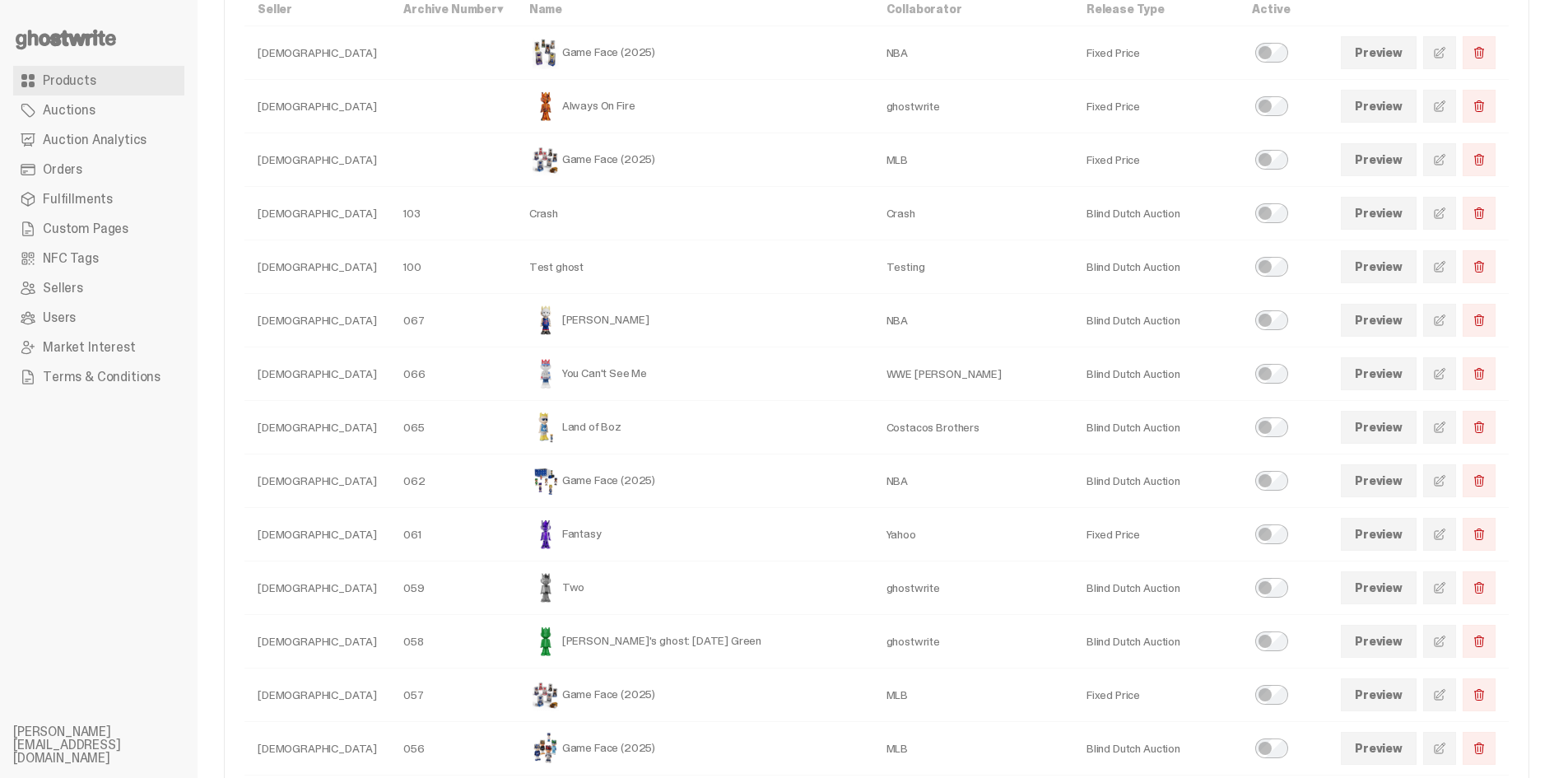
scroll to position [82, 0]
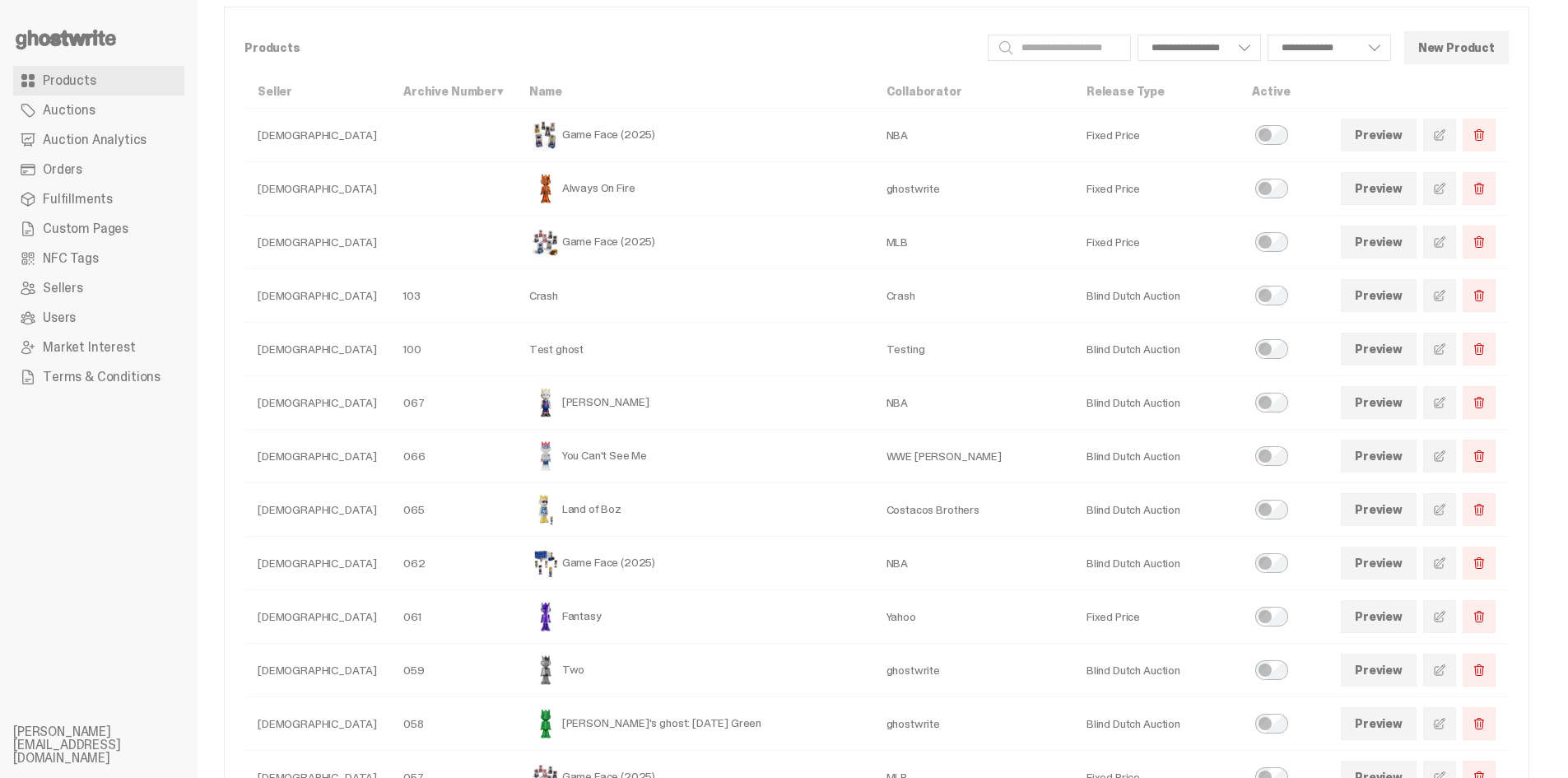
click at [1457, 233] on link at bounding box center [1439, 241] width 33 height 33
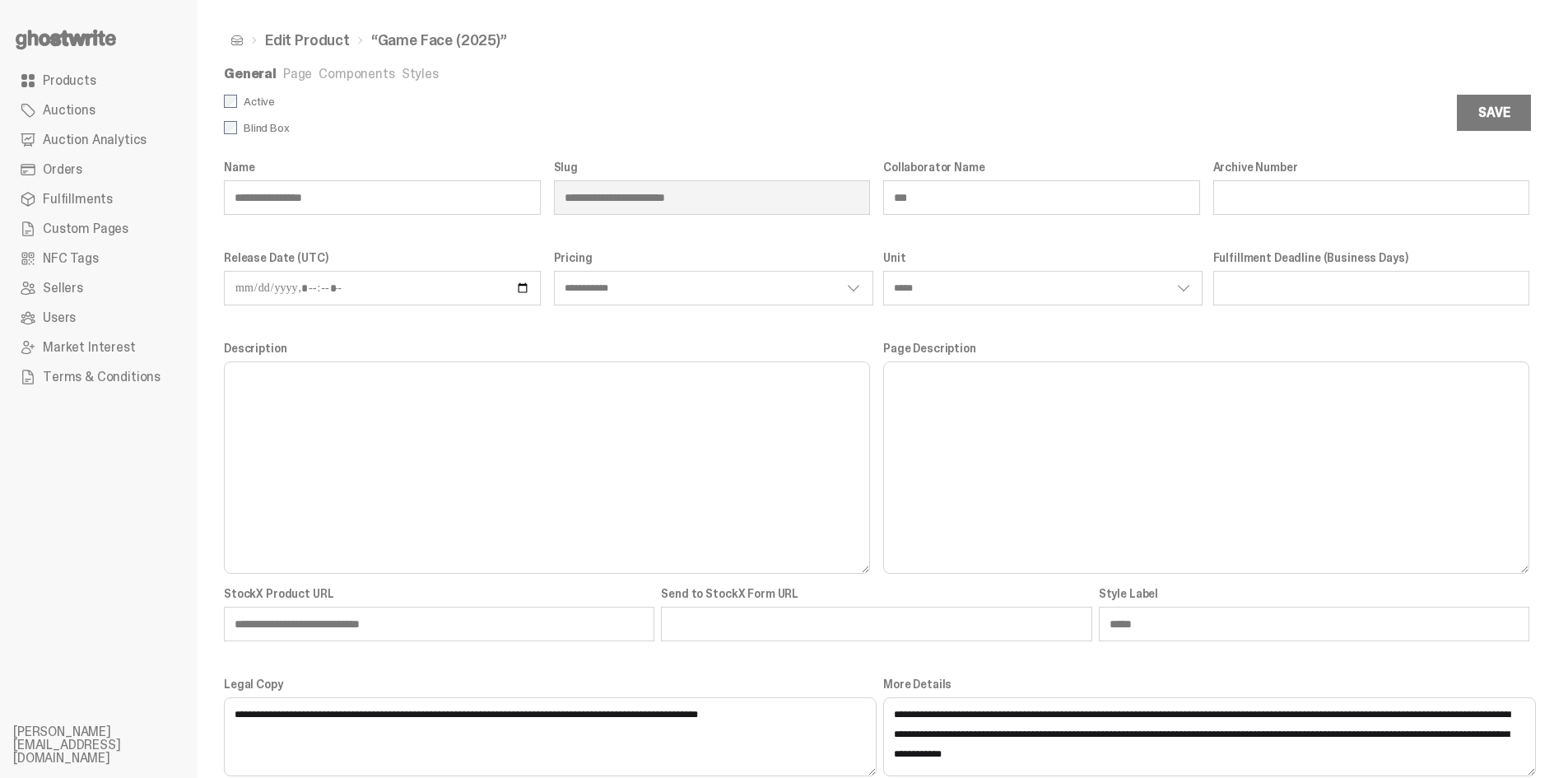
click at [290, 71] on link "Page" at bounding box center [297, 74] width 29 height 18
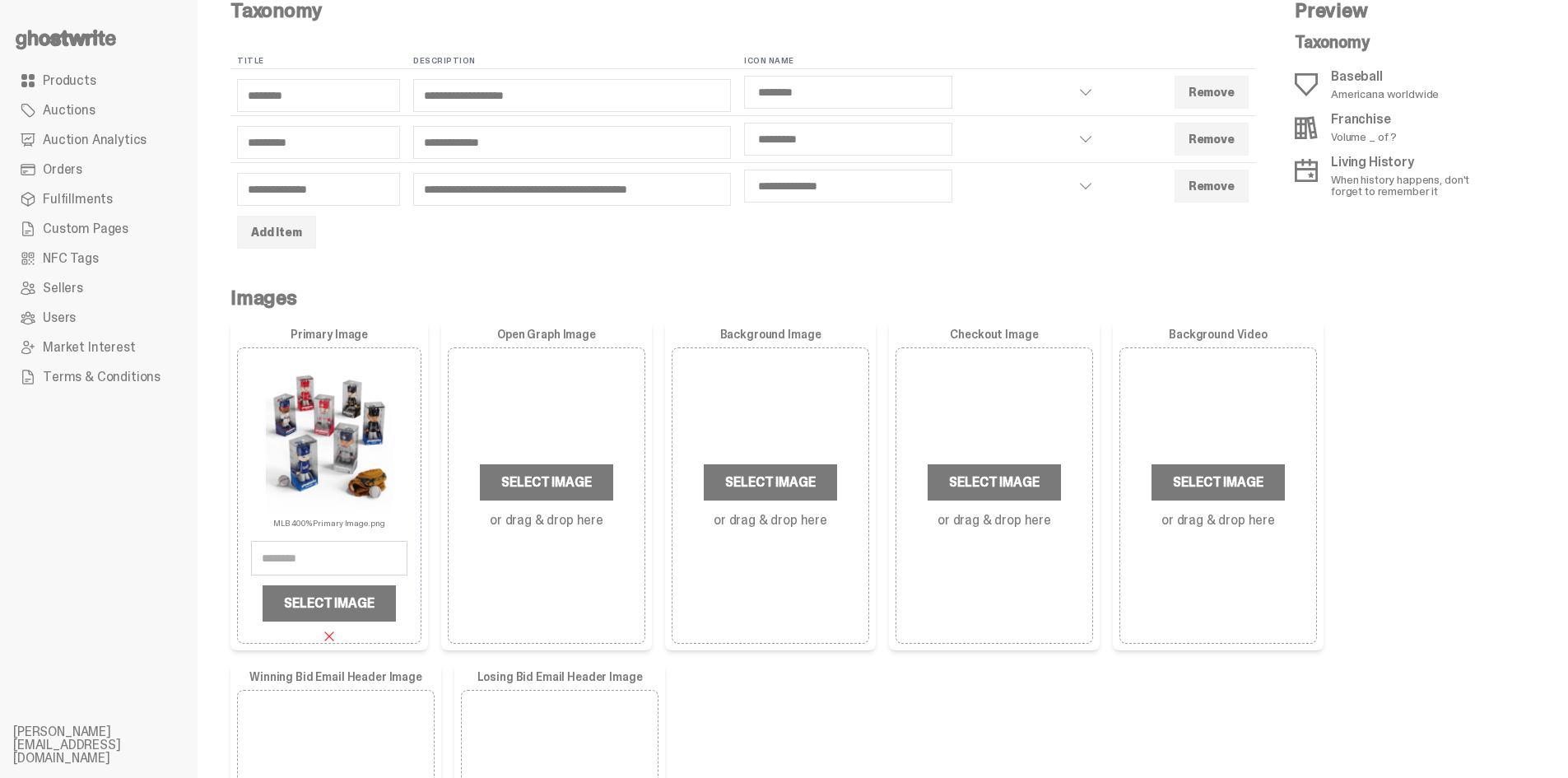
scroll to position [412, 0]
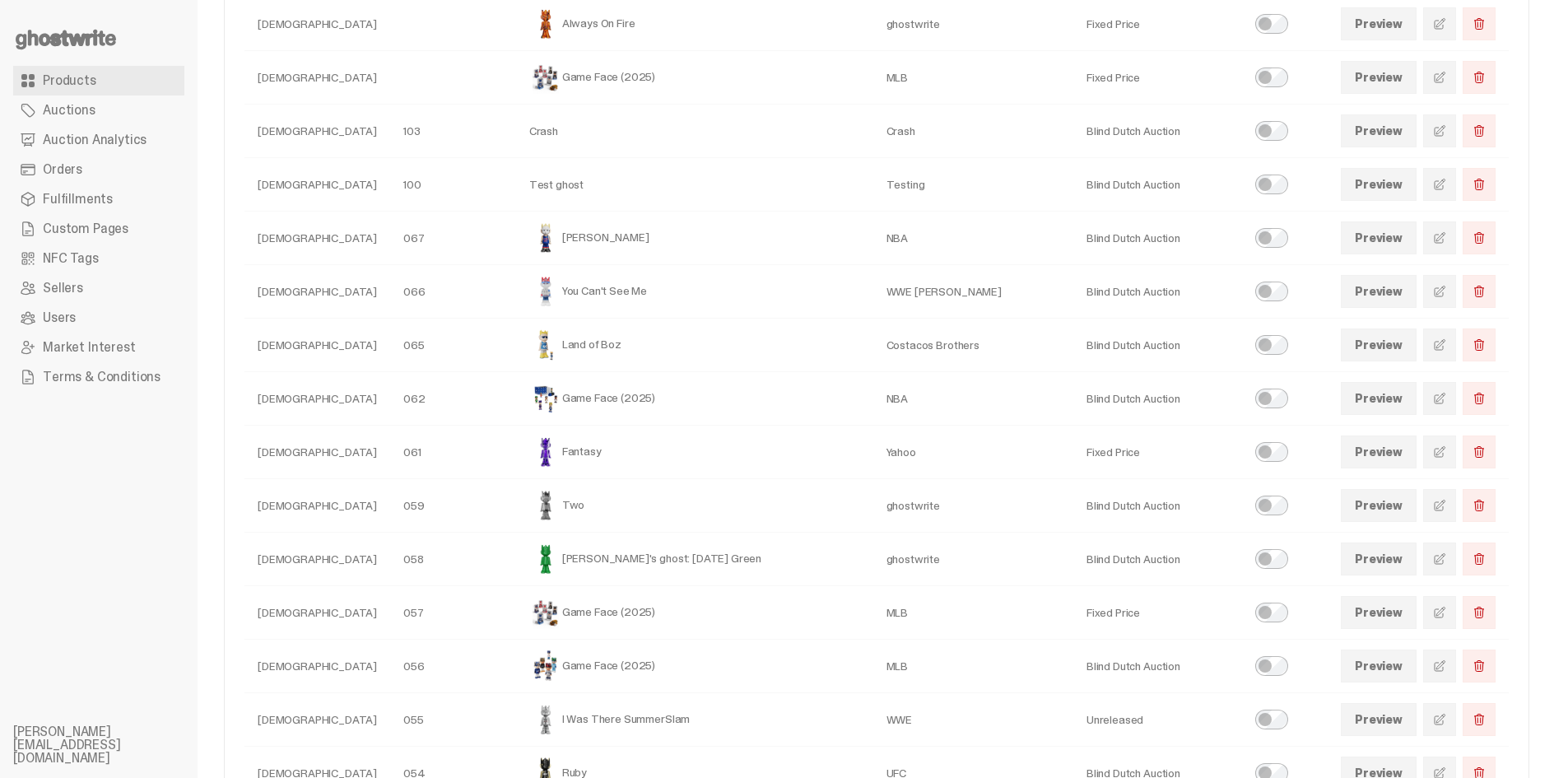
scroll to position [82, 0]
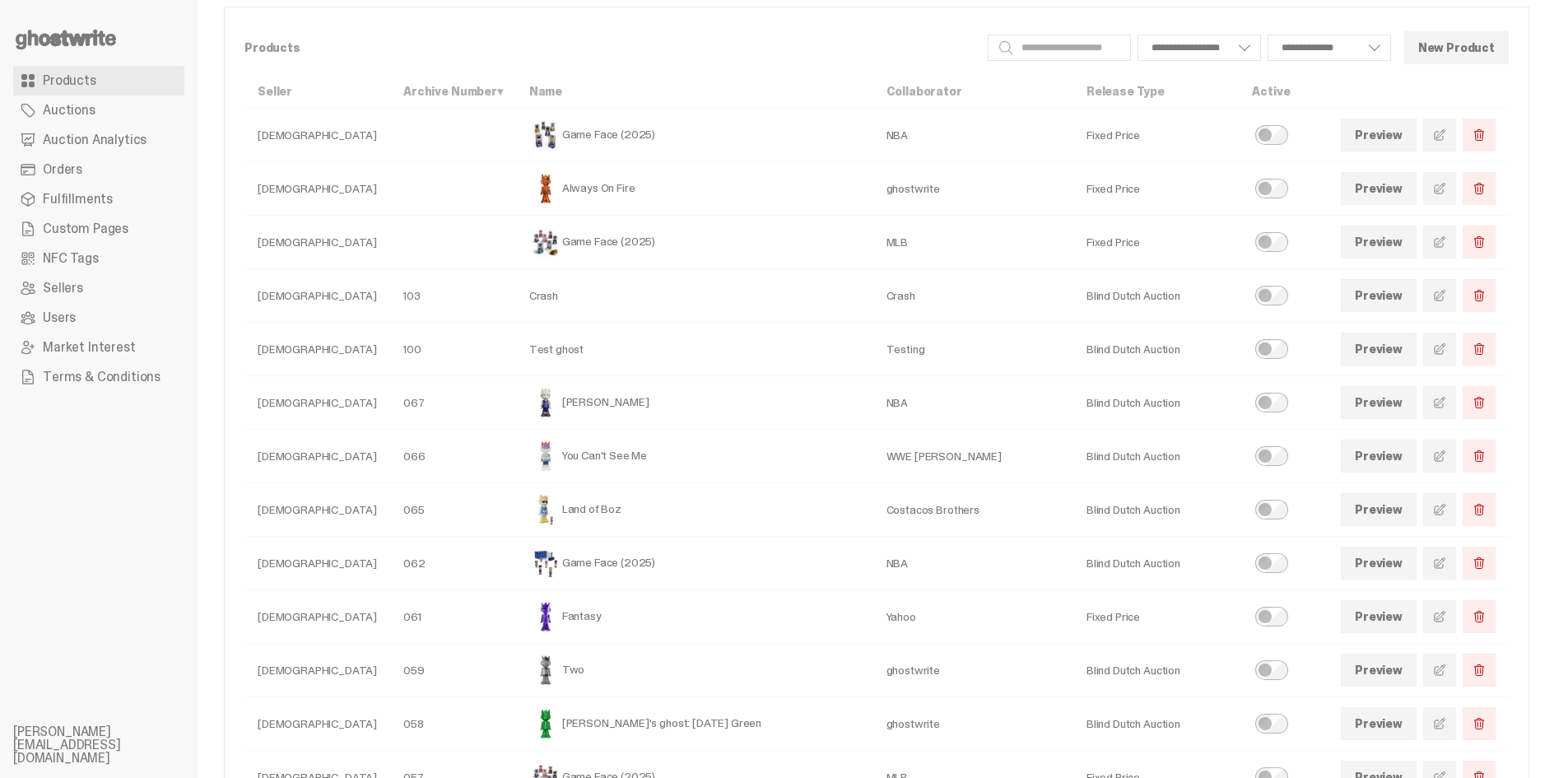
click at [1446, 187] on span at bounding box center [1439, 188] width 13 height 13
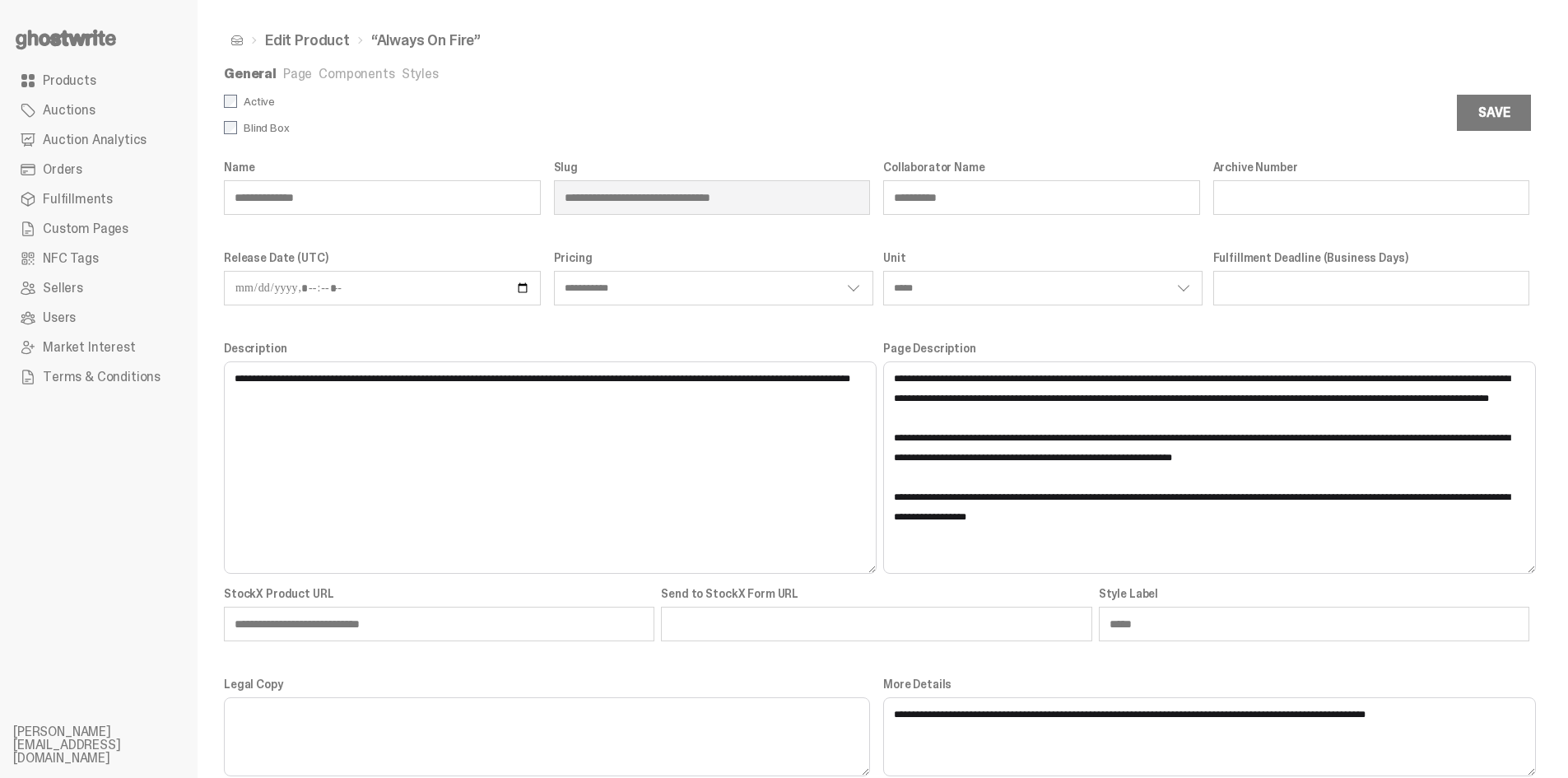
click at [287, 75] on link "Page" at bounding box center [297, 74] width 29 height 18
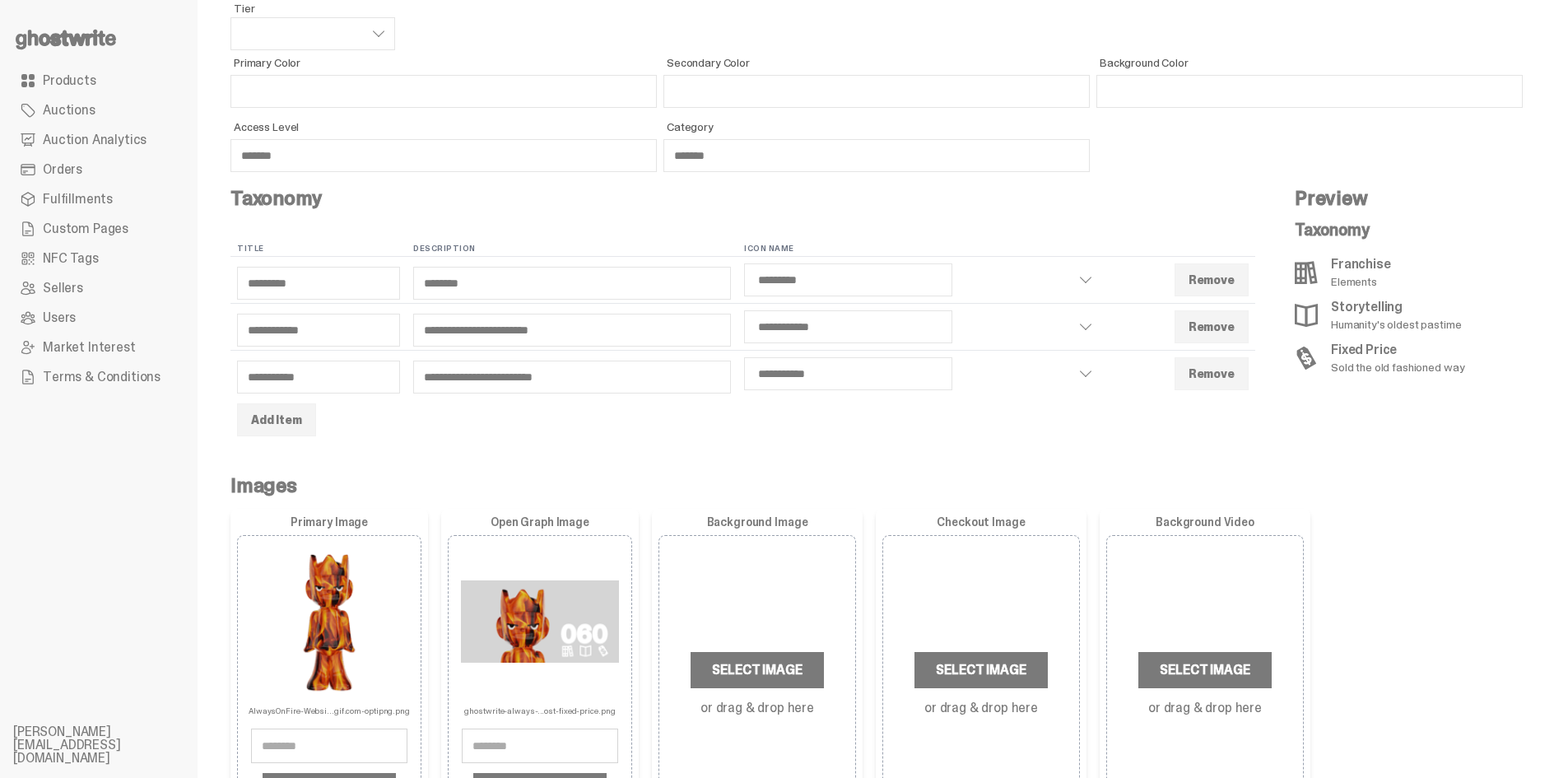
scroll to position [330, 0]
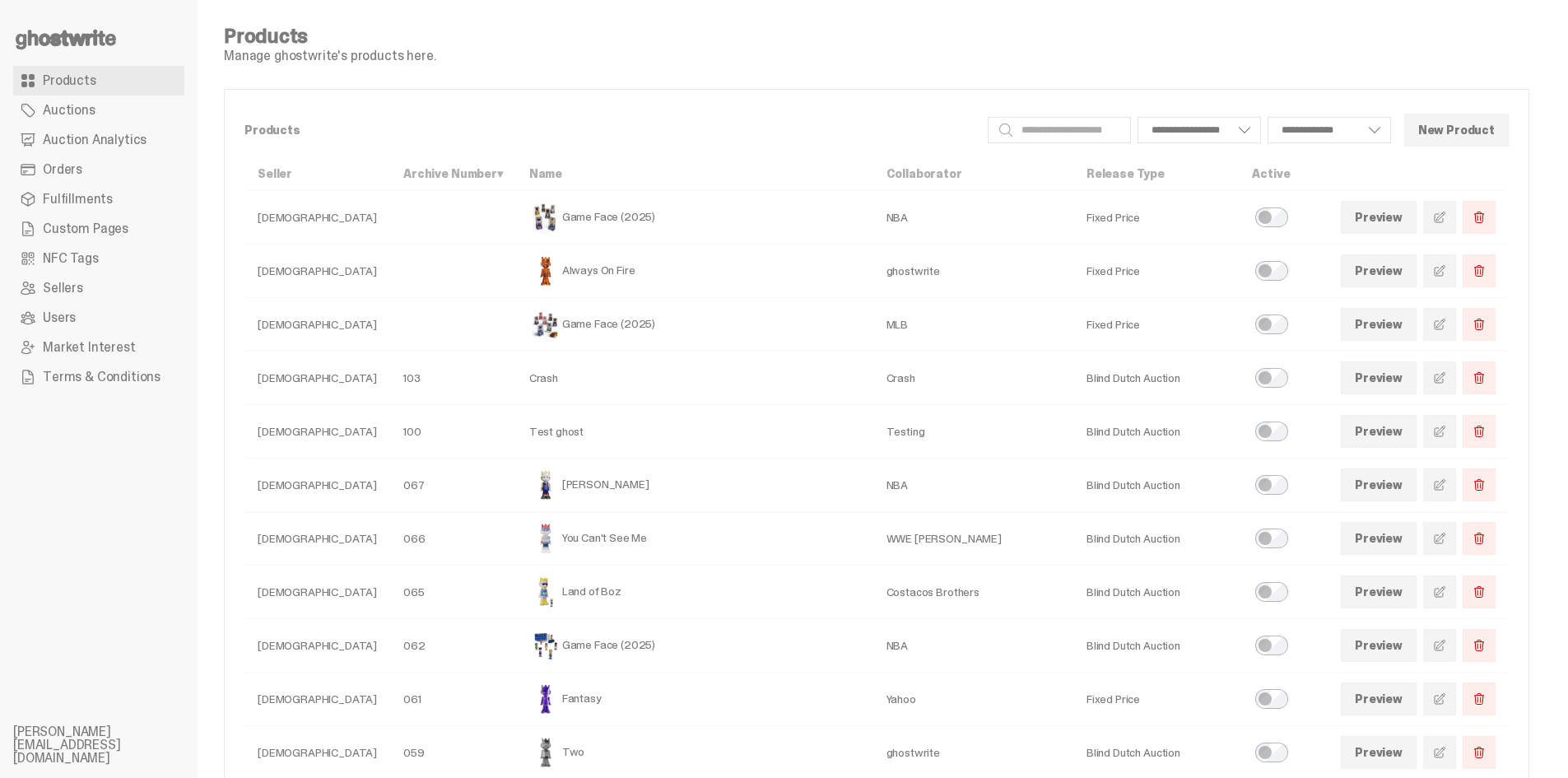
click at [1440, 219] on link at bounding box center [1439, 217] width 33 height 33
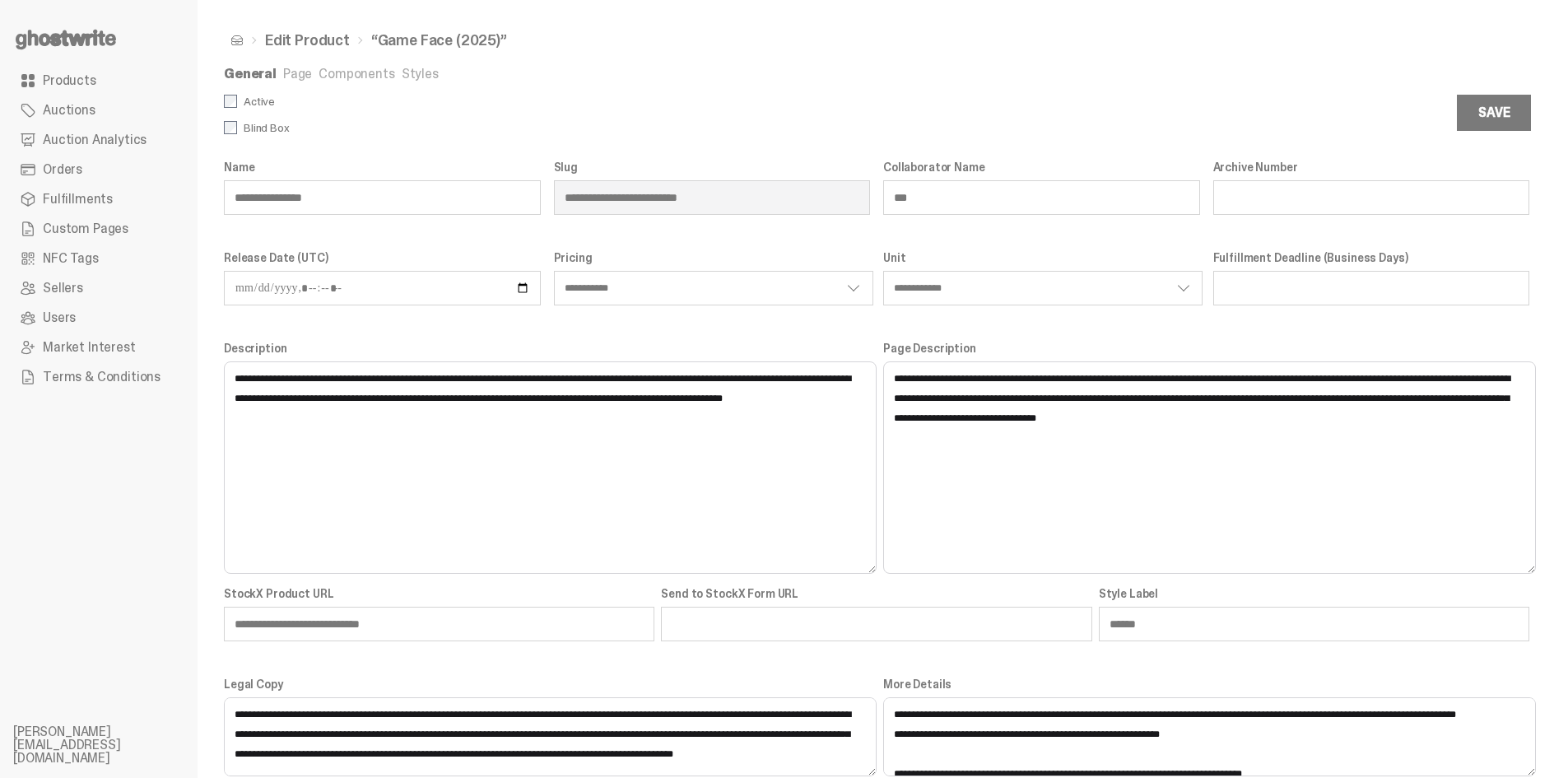
click at [313, 76] on ul "General Page Components Styles" at bounding box center [876, 75] width 1305 height 17
click at [290, 79] on link "Page" at bounding box center [297, 74] width 29 height 18
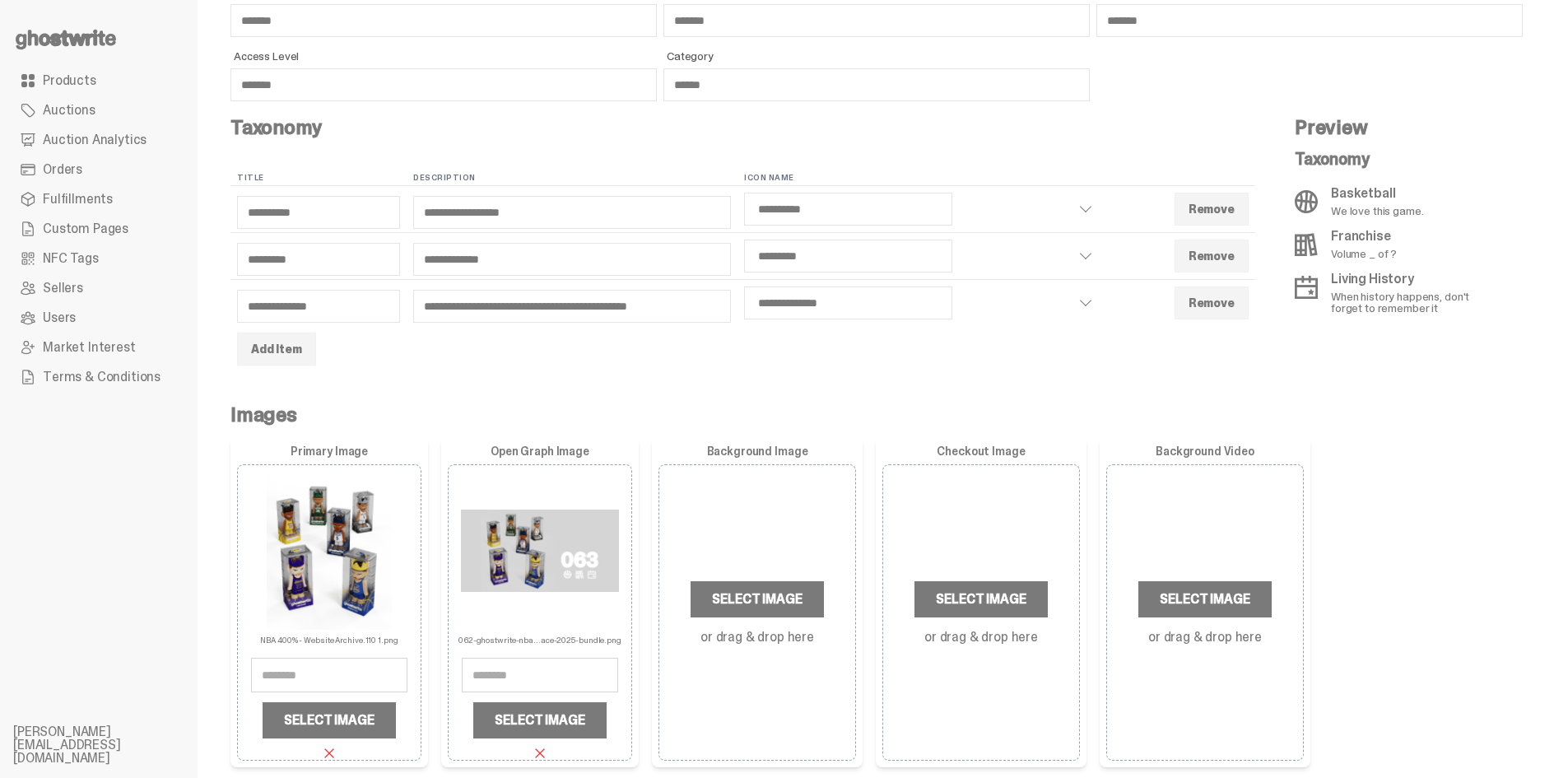
scroll to position [330, 0]
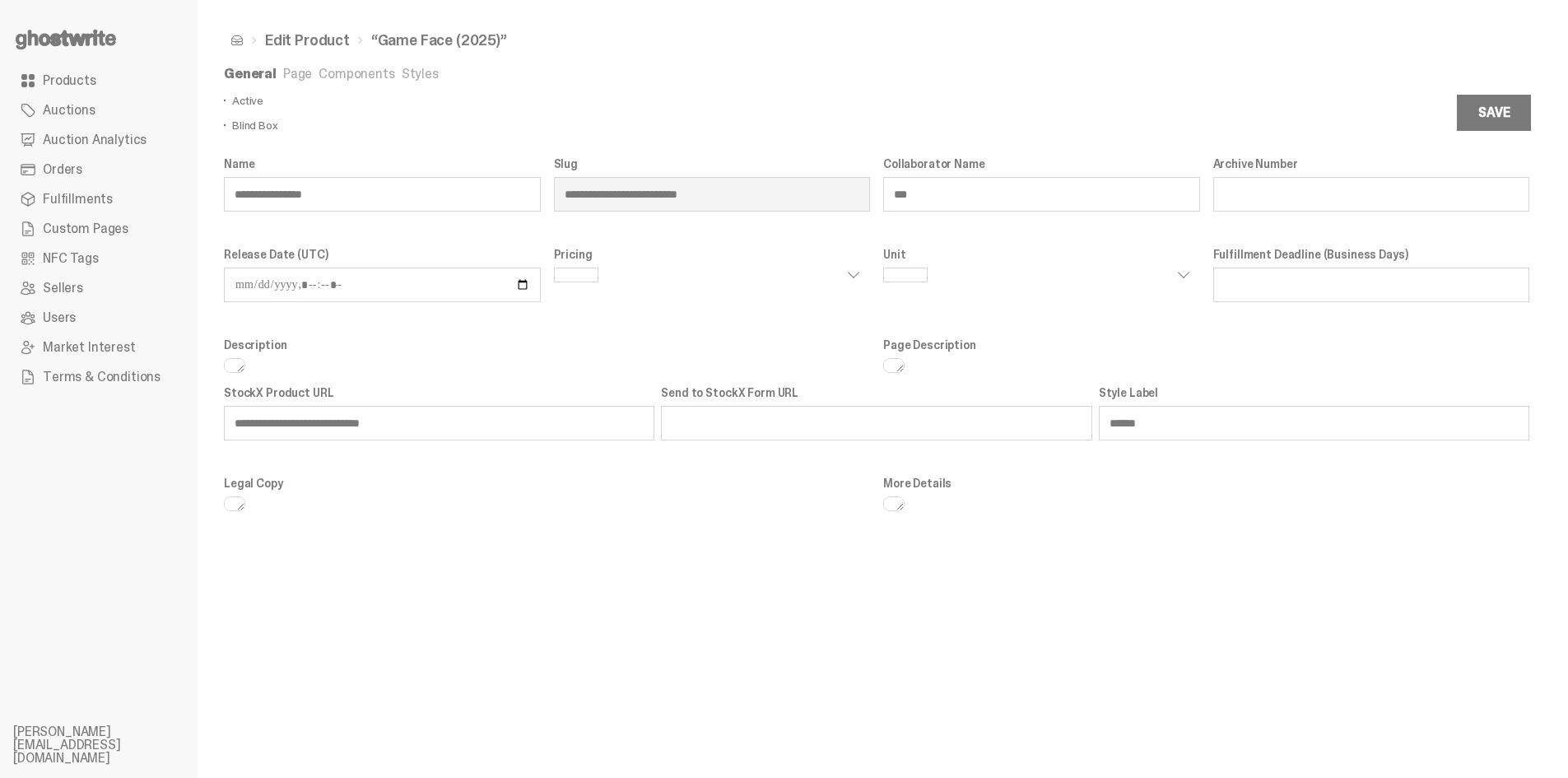
scroll to position [25, 0]
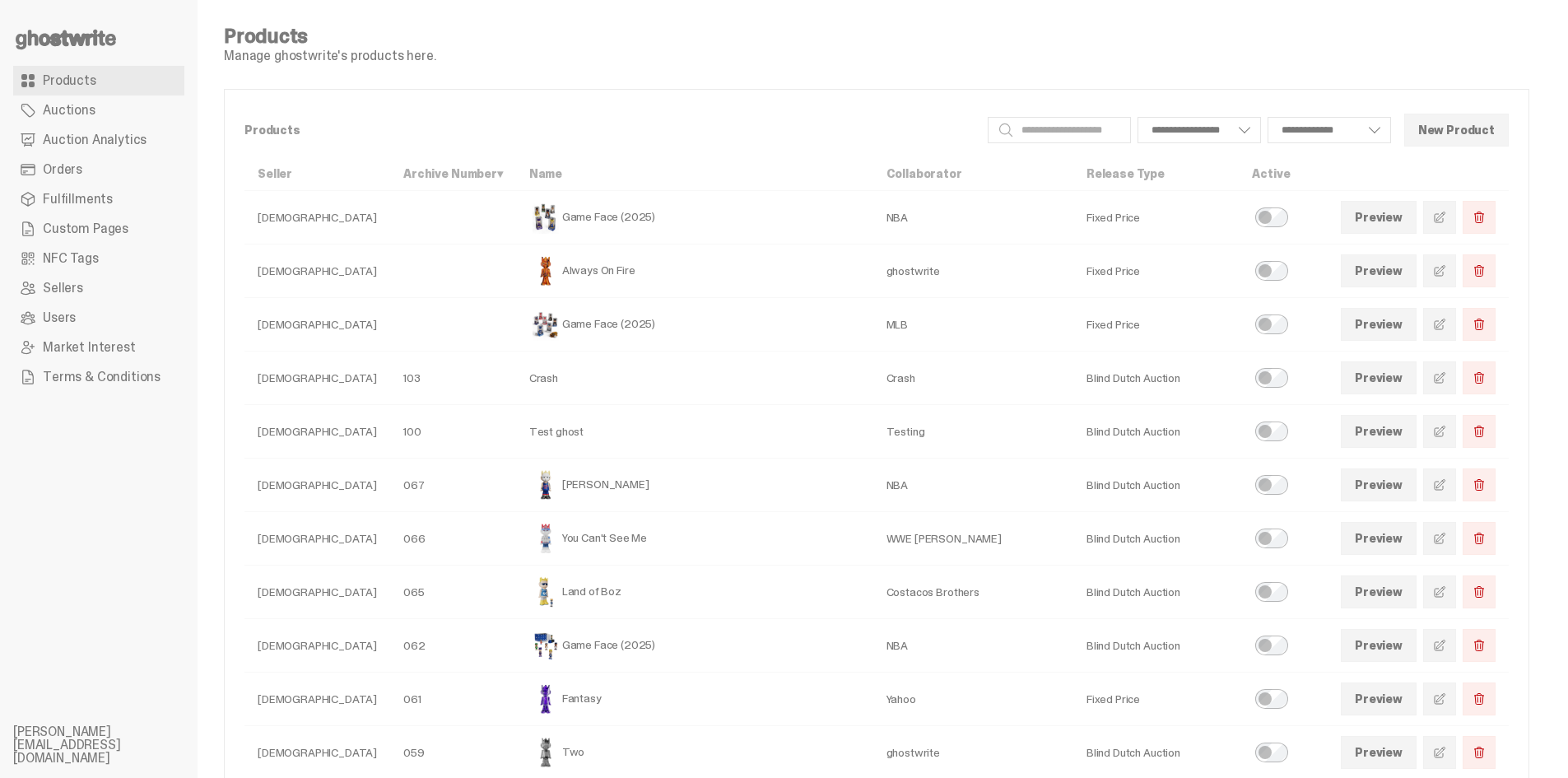
click at [1457, 329] on link at bounding box center [1439, 324] width 33 height 33
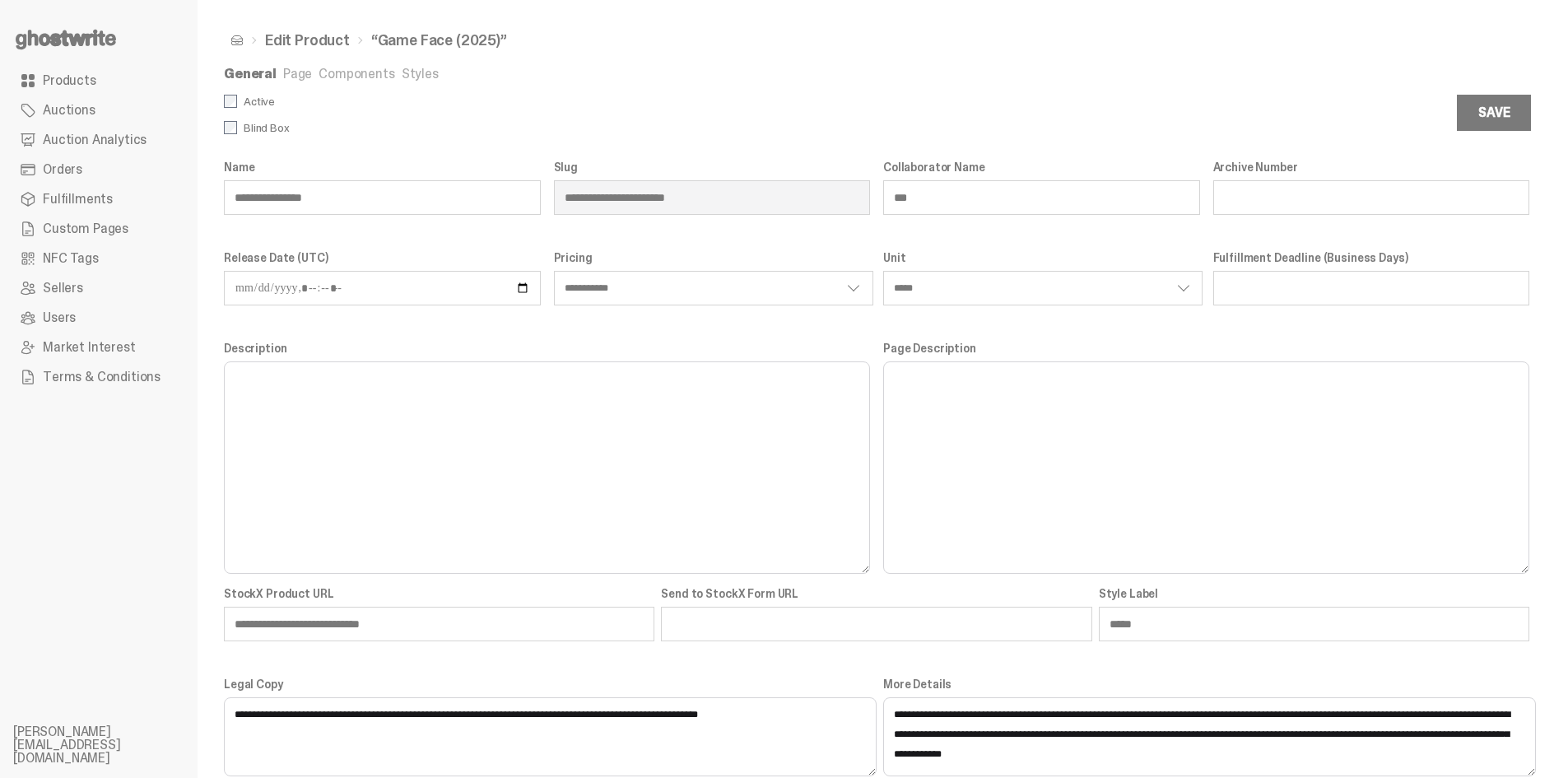
scroll to position [25, 0]
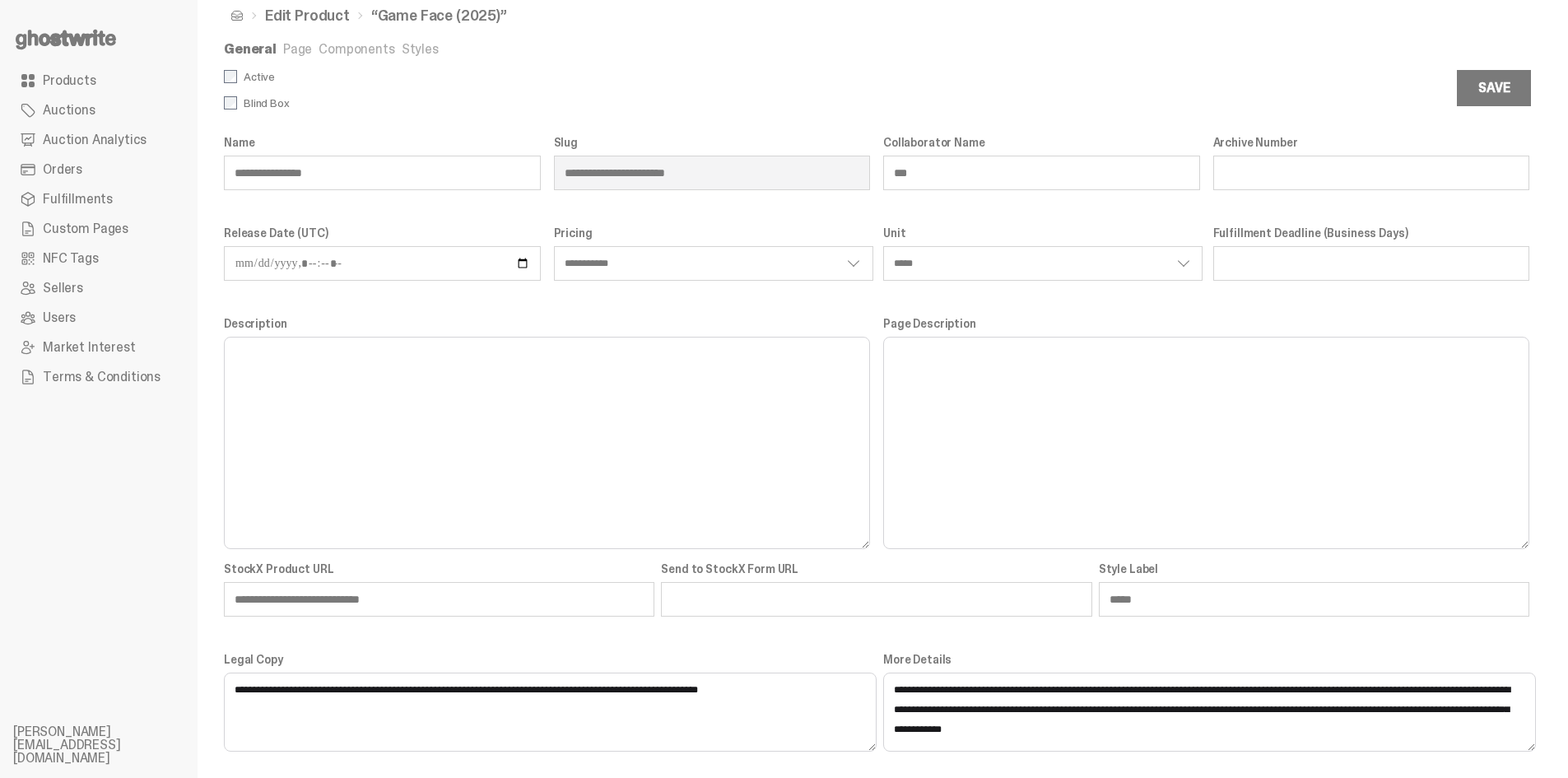
click at [291, 50] on link "Page" at bounding box center [297, 50] width 29 height 18
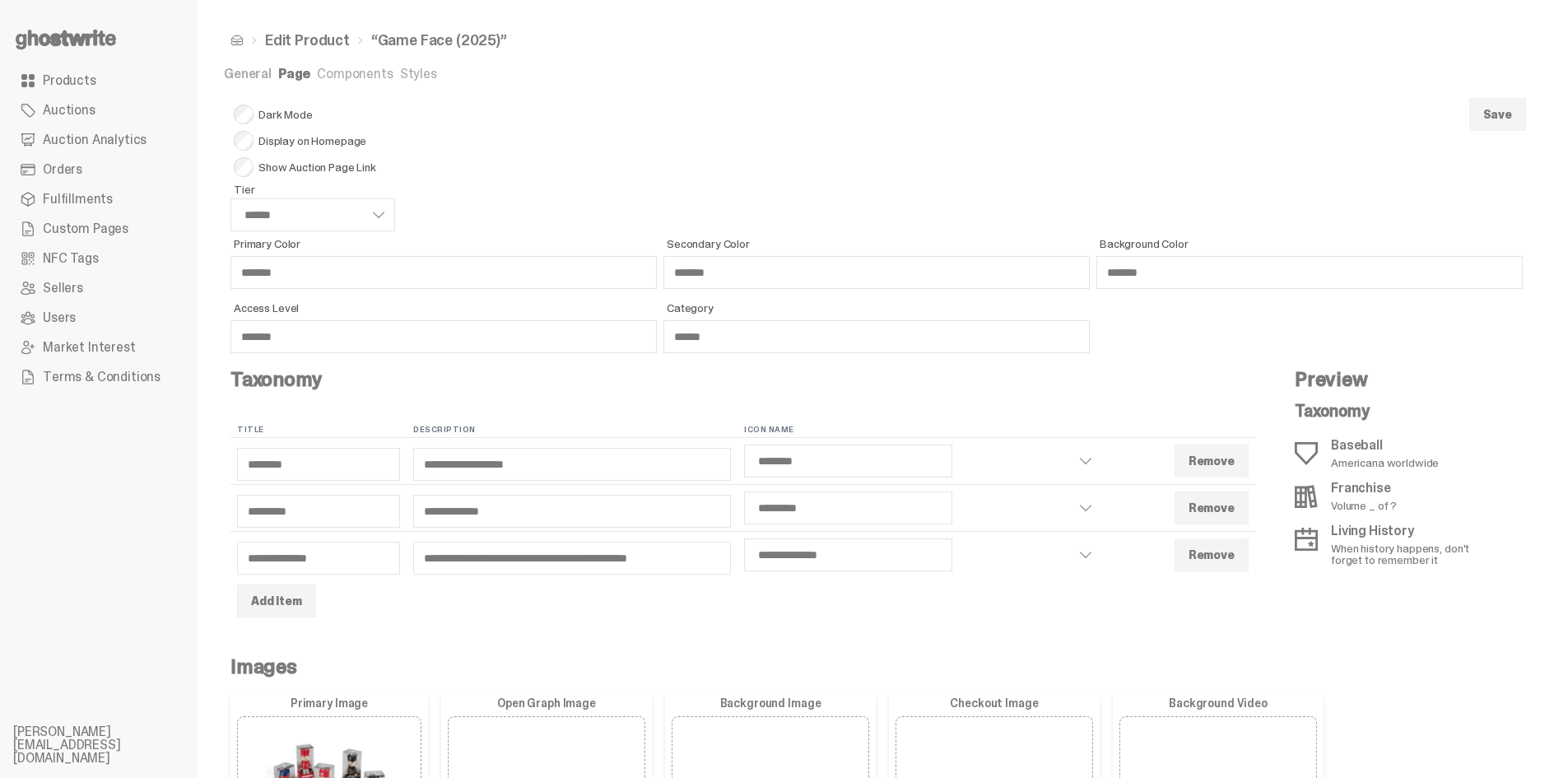
scroll to position [25, 0]
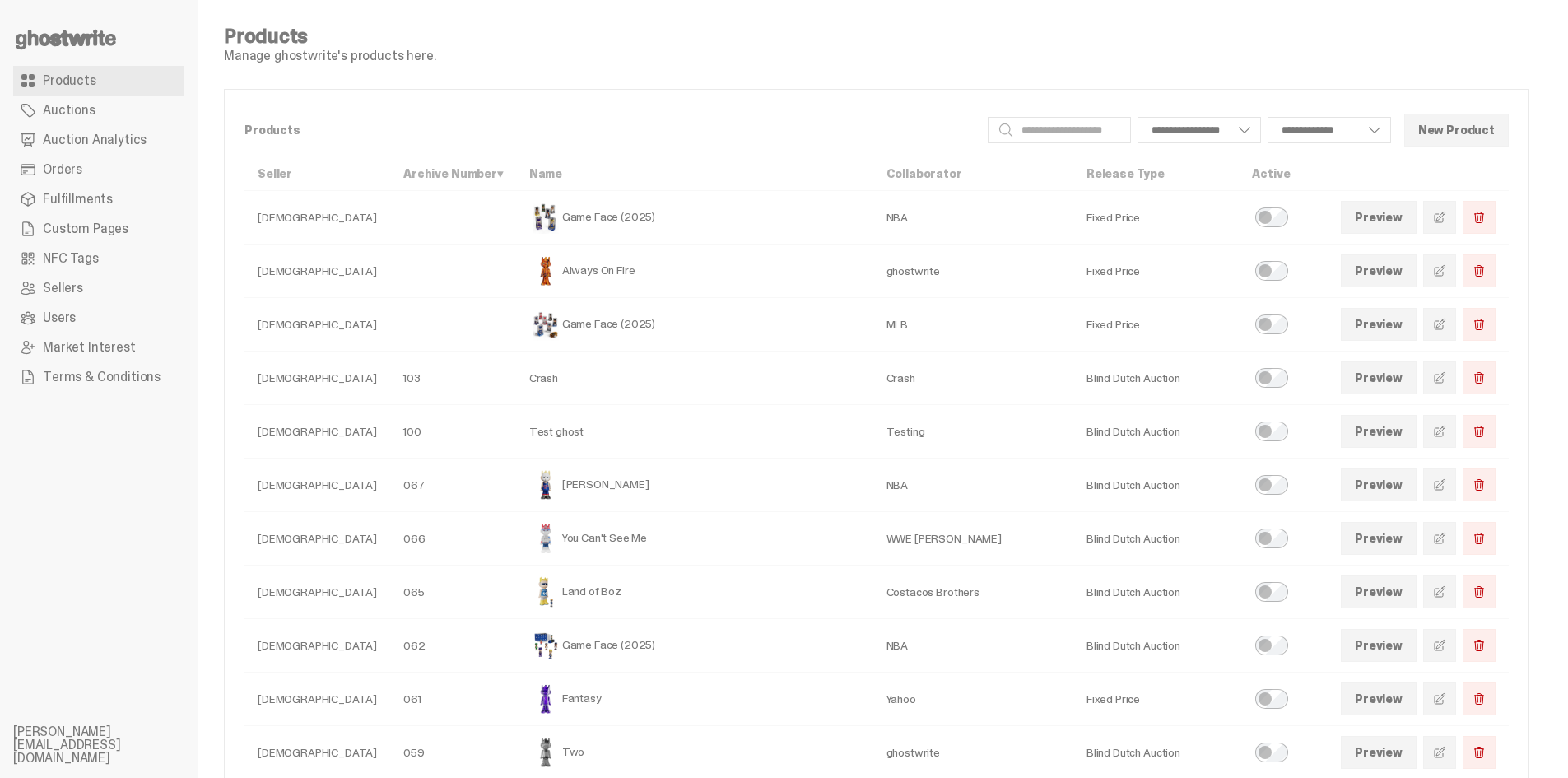
click at [112, 80] on link "Products" at bounding box center [99, 81] width 171 height 30
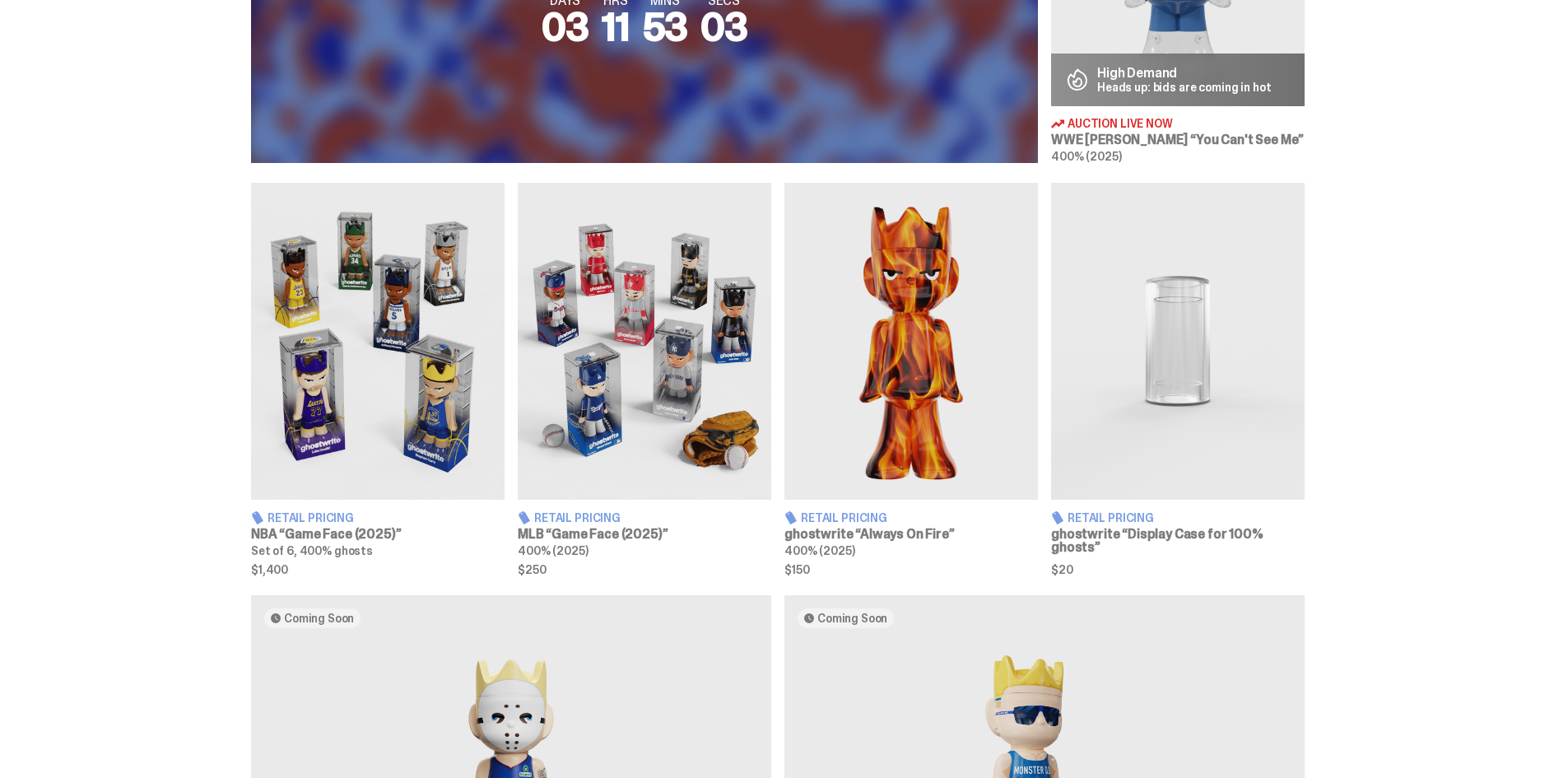
scroll to position [741, 0]
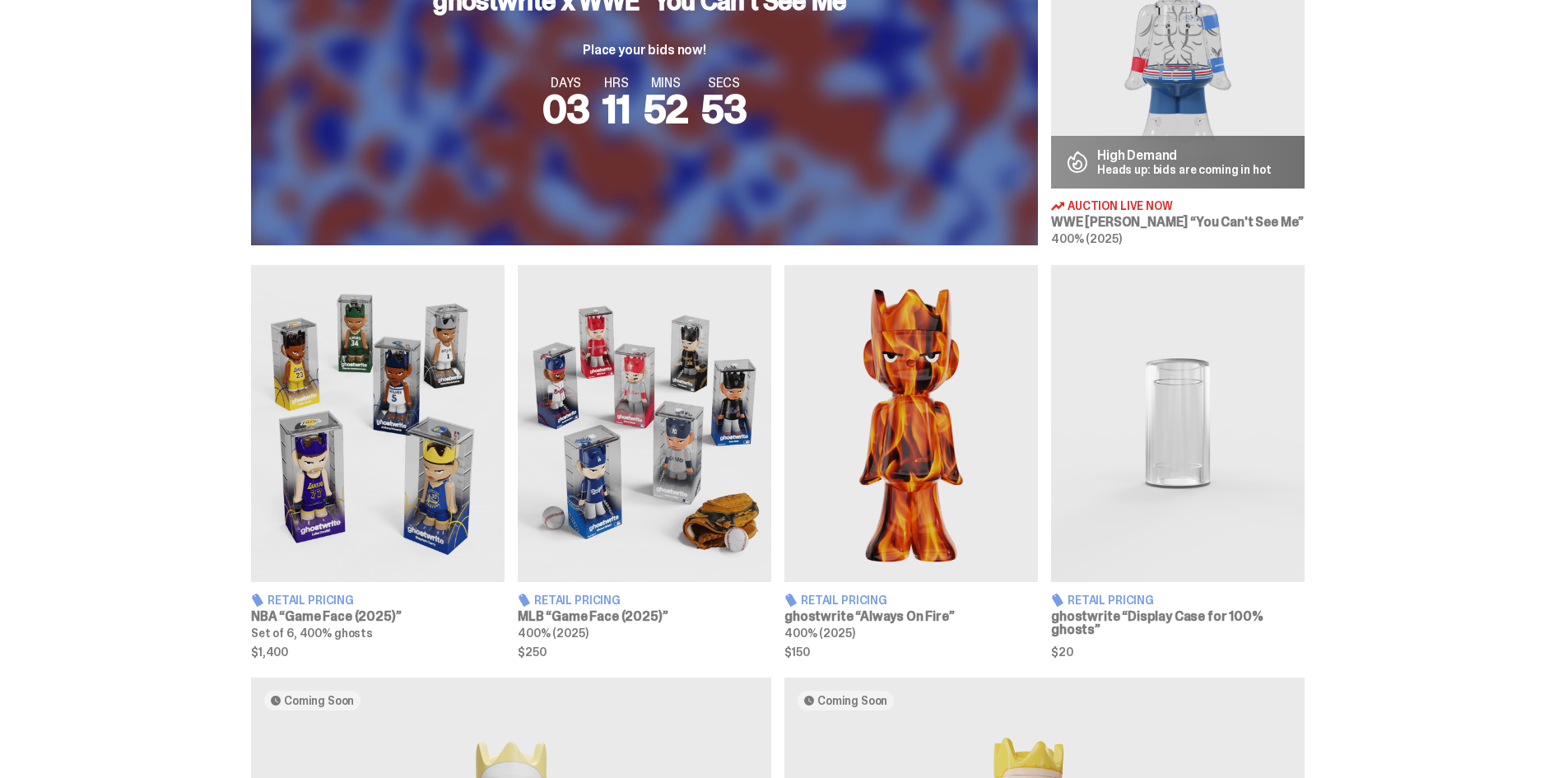
click at [1408, 463] on div "Retail Pricing NBA “Game Face (2025)” Set of 6, 400% ghosts $1,400 Retail Prici…" at bounding box center [778, 461] width 1556 height 392
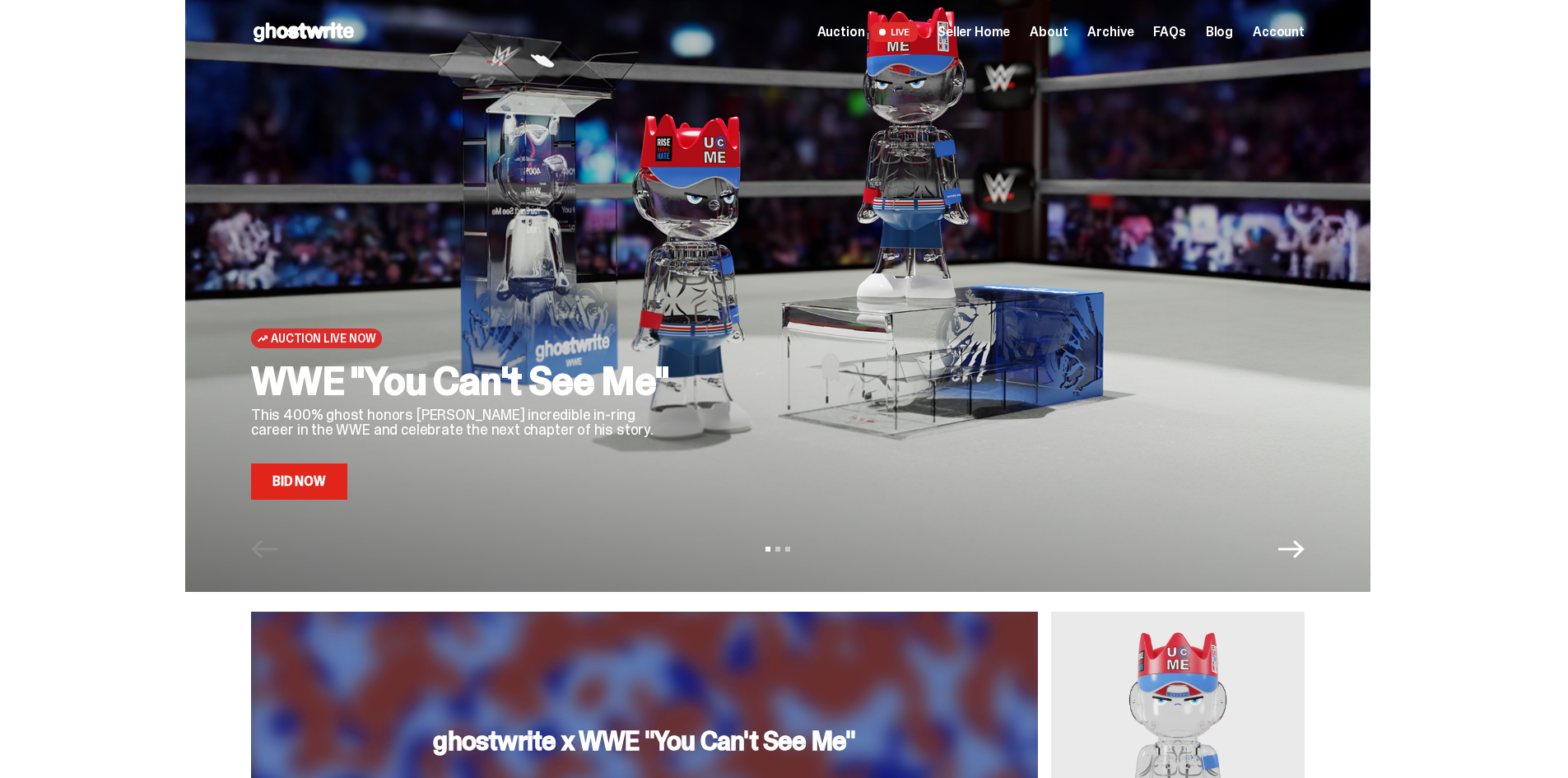
scroll to position [0, 0]
click at [345, 478] on link "Bid Now" at bounding box center [299, 482] width 96 height 36
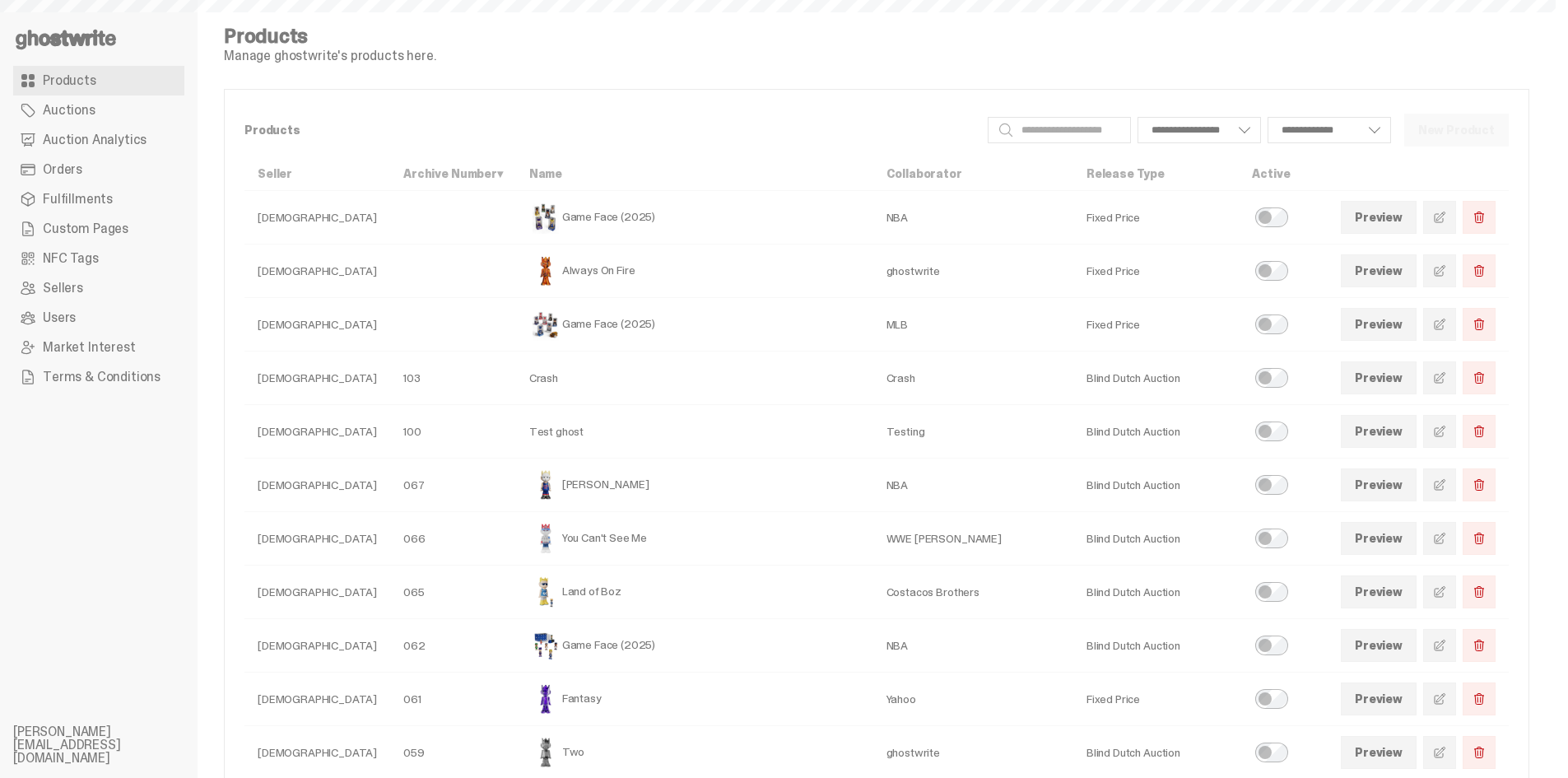
select select
click at [1446, 542] on span at bounding box center [1439, 538] width 13 height 13
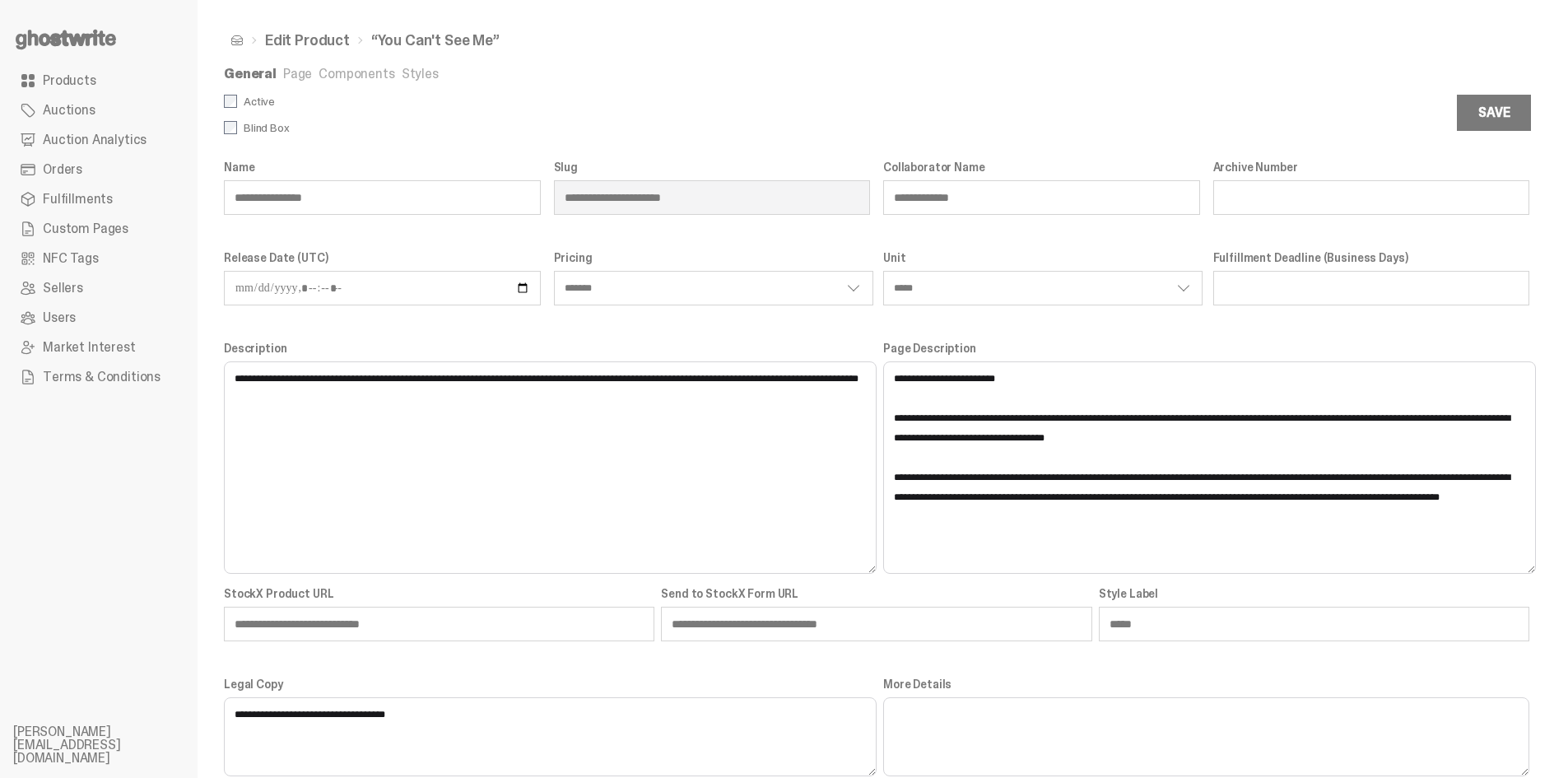
click at [300, 76] on link "Page" at bounding box center [297, 74] width 29 height 18
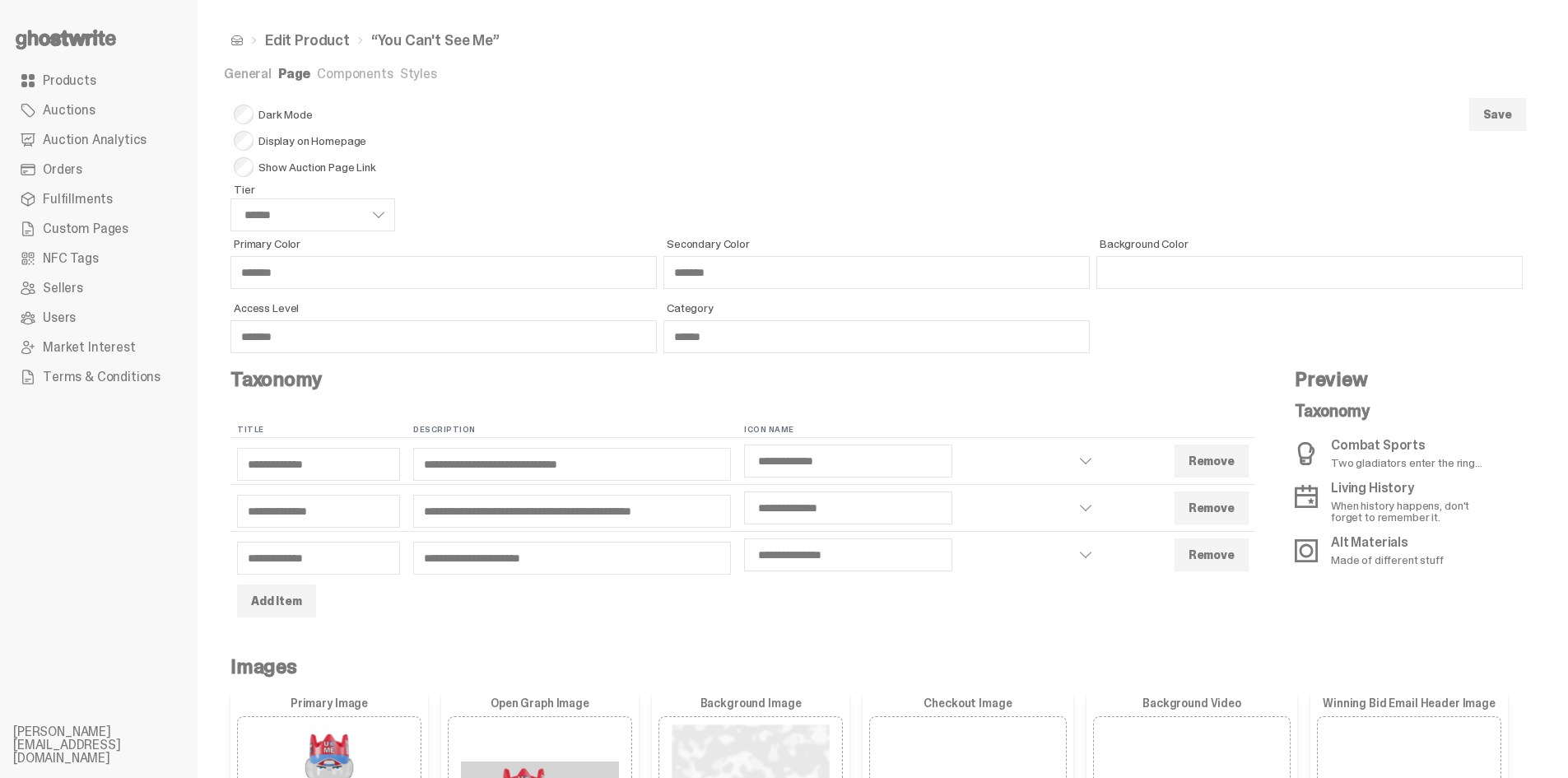
click at [260, 75] on link "General" at bounding box center [247, 74] width 48 height 18
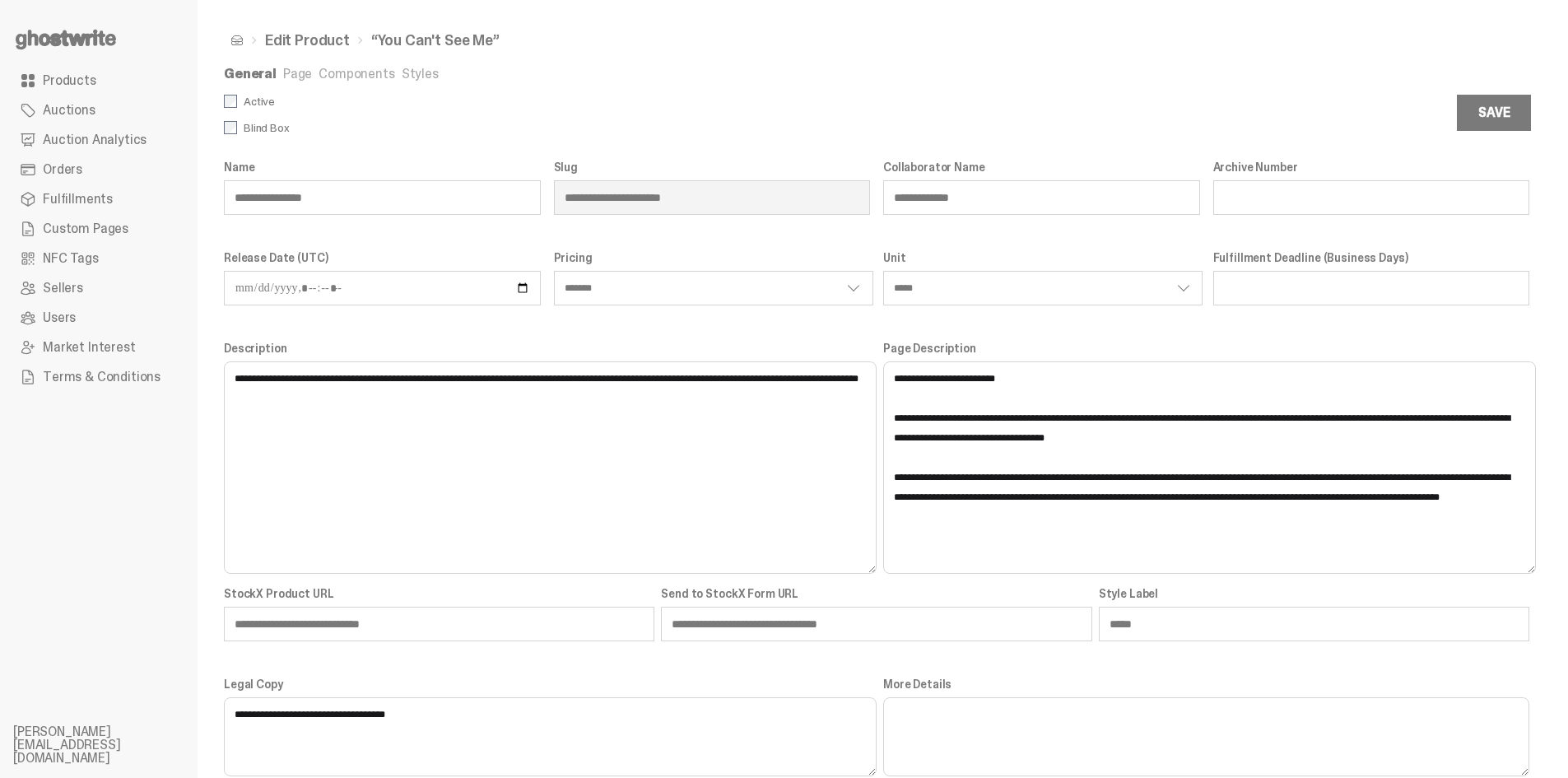
click at [1274, 197] on input "**" at bounding box center [1372, 197] width 317 height 34
type input "**"
select select "*******"
select select "*****"
type input "**"
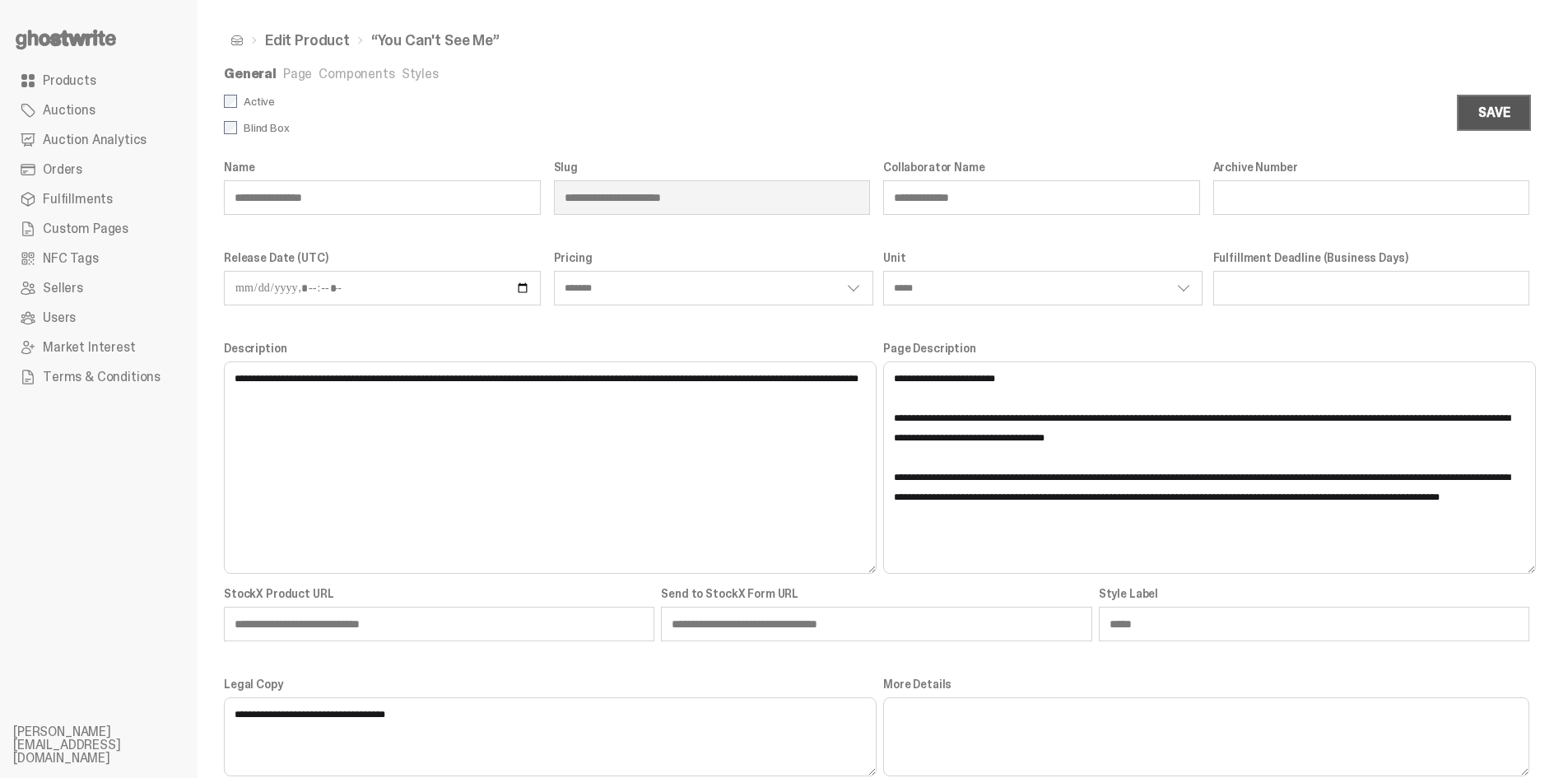
click at [1510, 114] on div "Save" at bounding box center [1494, 112] width 31 height 13
select select "*******"
select select "*****"
click at [148, 88] on link "Products" at bounding box center [99, 81] width 171 height 30
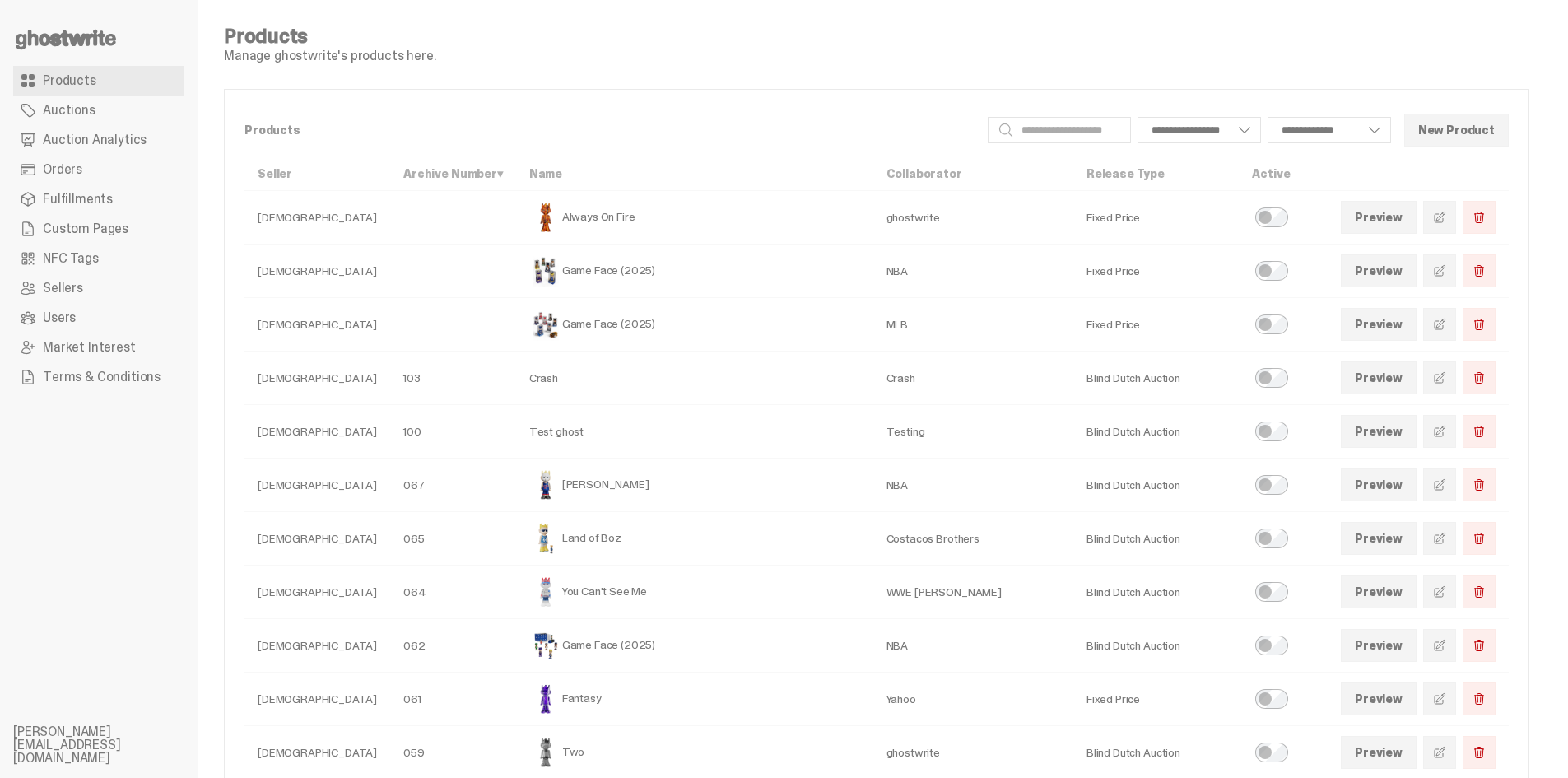
scroll to position [82, 0]
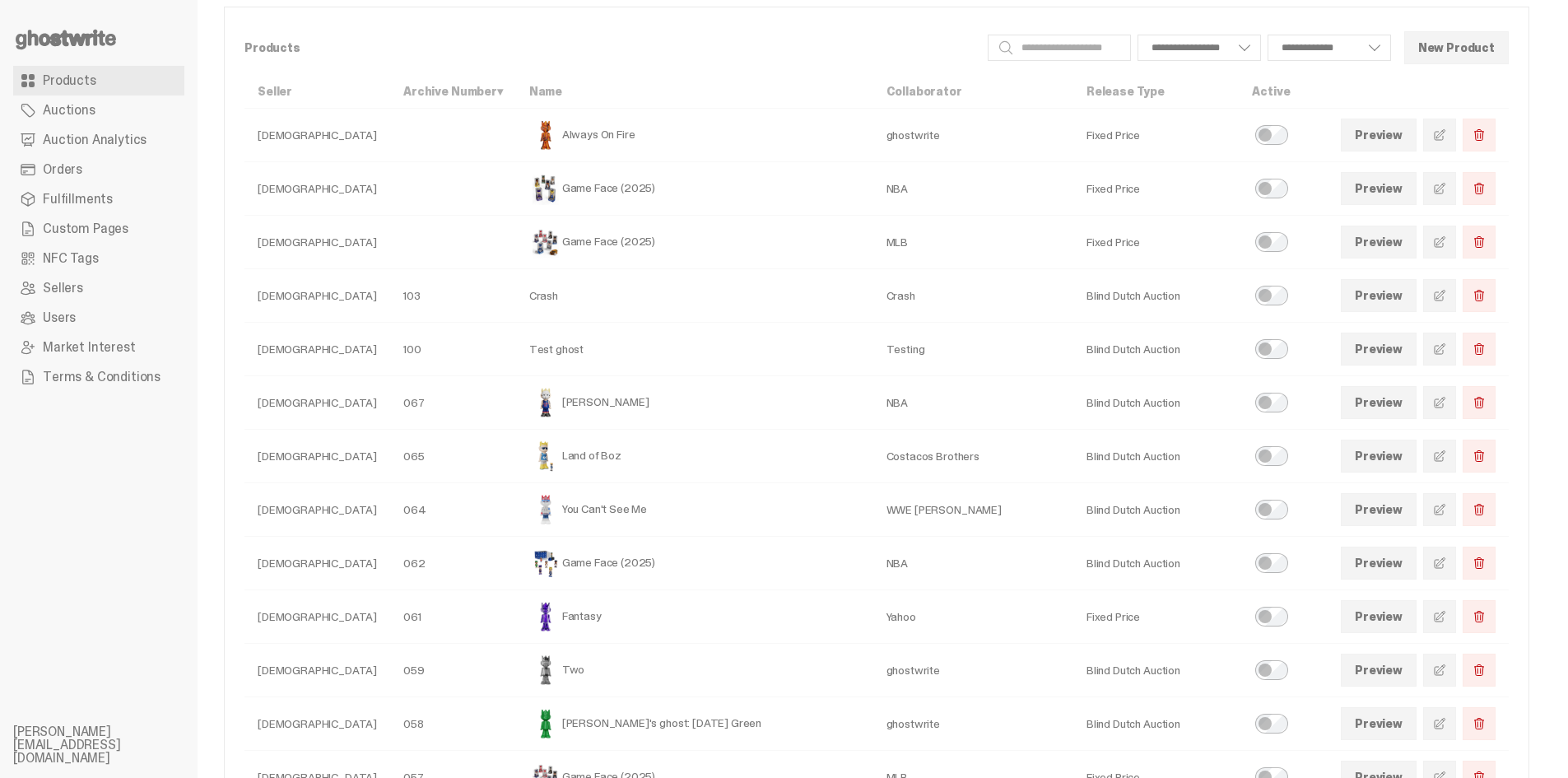
click at [1446, 509] on span at bounding box center [1439, 509] width 13 height 13
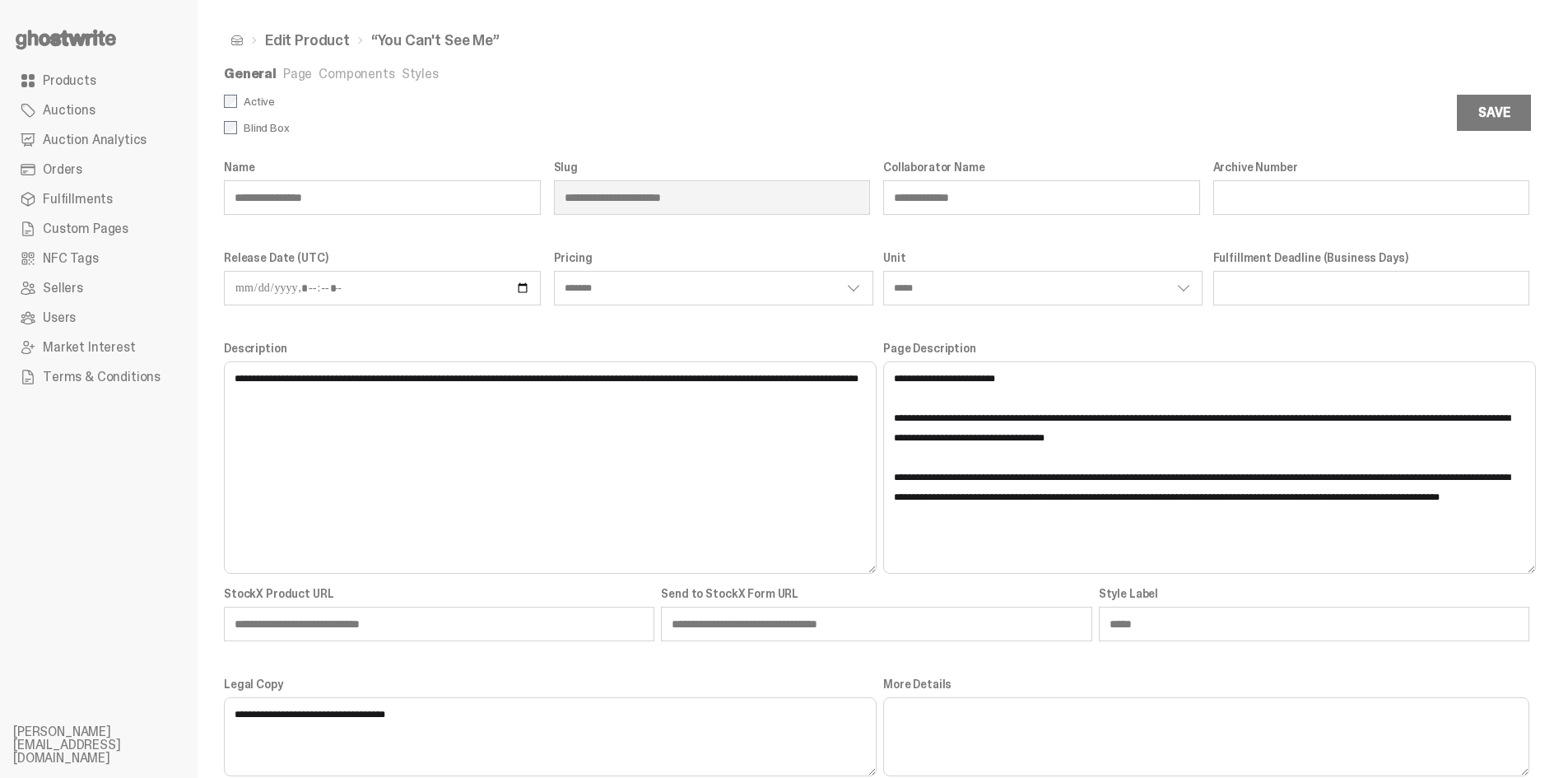
click at [313, 71] on ul "General Page Components Styles" at bounding box center [876, 75] width 1305 height 17
click at [294, 70] on link "Page" at bounding box center [297, 74] width 29 height 18
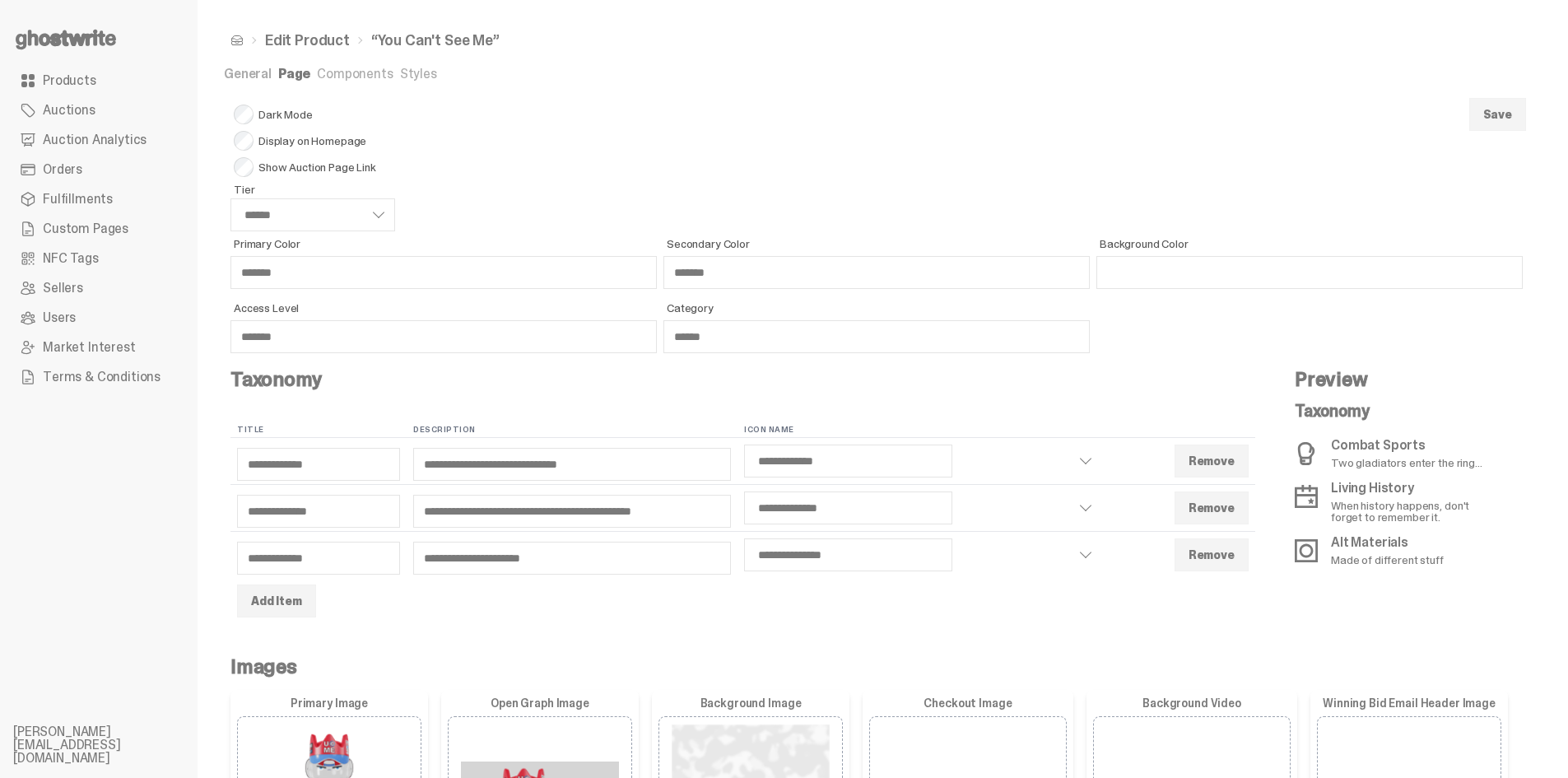
click at [258, 78] on link "General" at bounding box center [247, 74] width 48 height 18
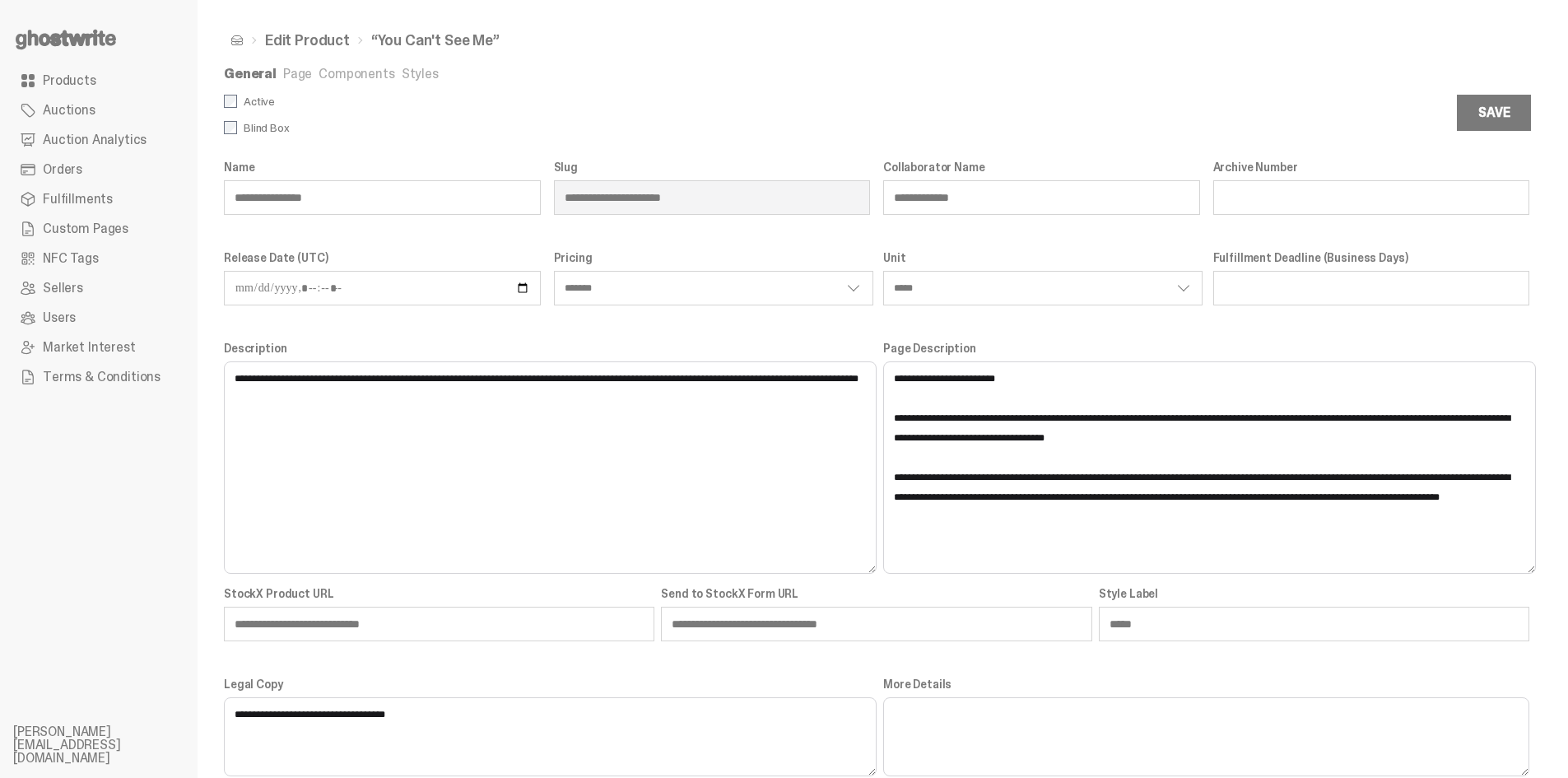
click at [114, 90] on link "Products" at bounding box center [99, 81] width 171 height 30
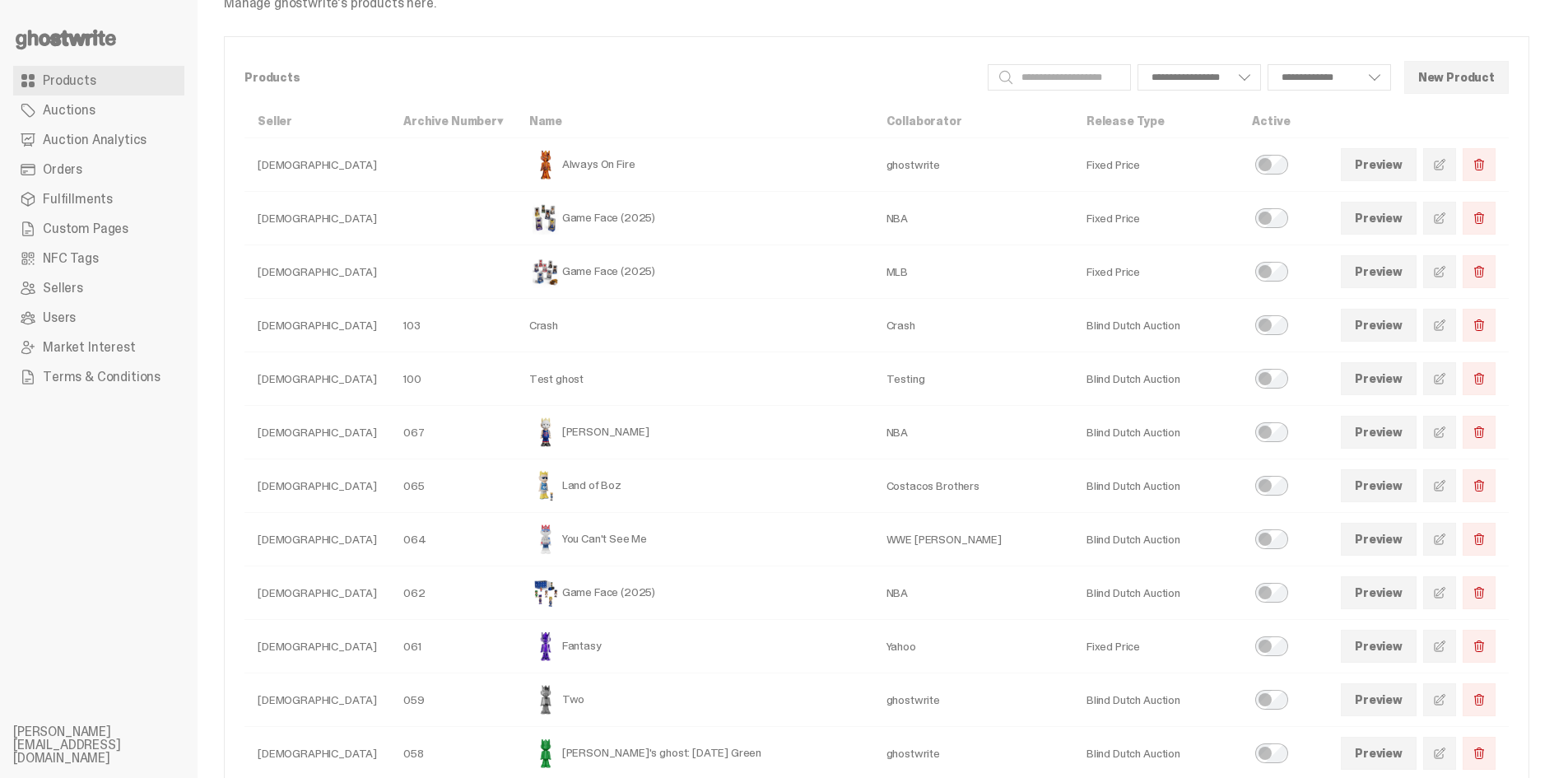
scroll to position [82, 0]
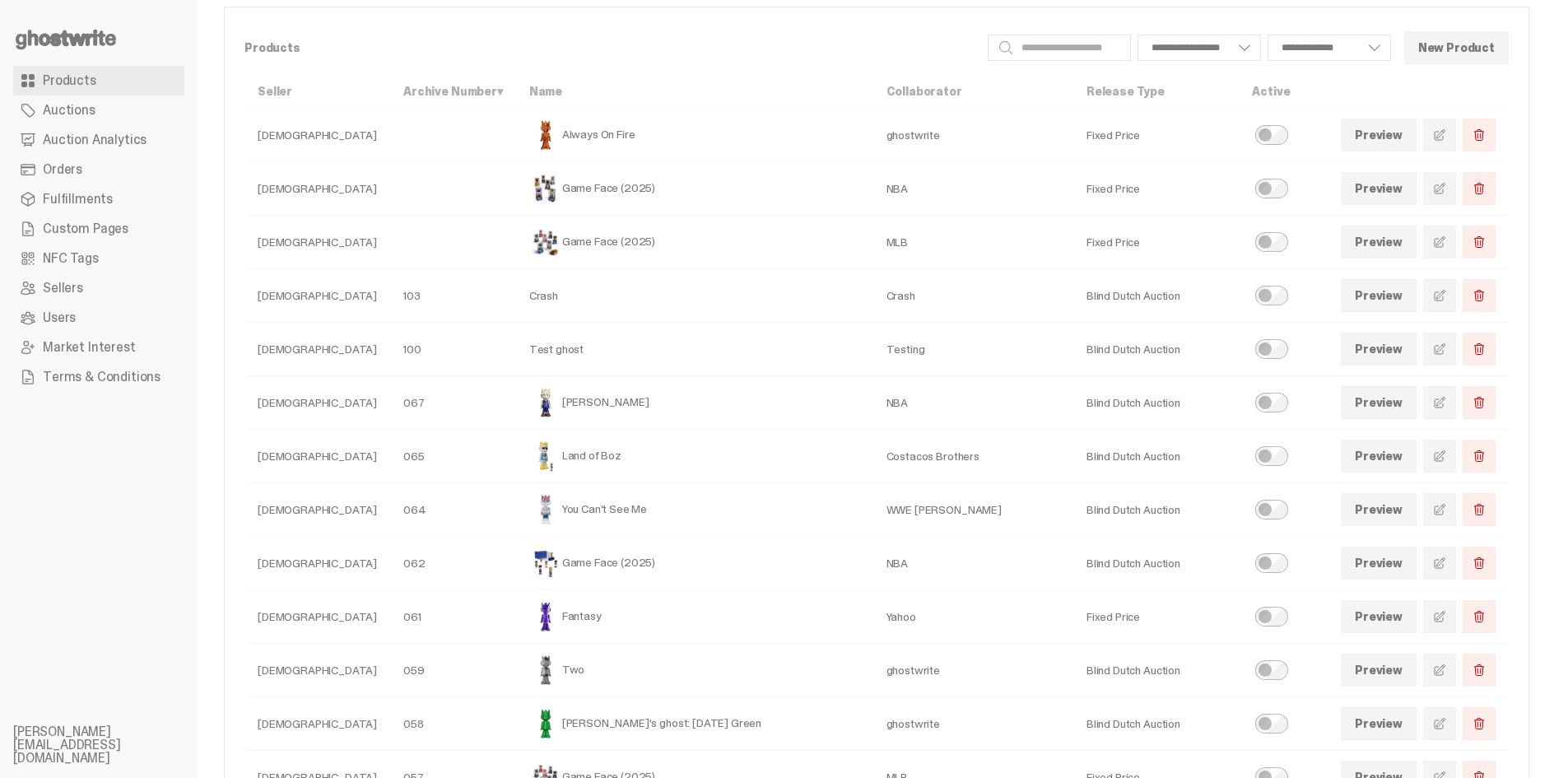
click at [1443, 454] on link at bounding box center [1439, 455] width 33 height 33
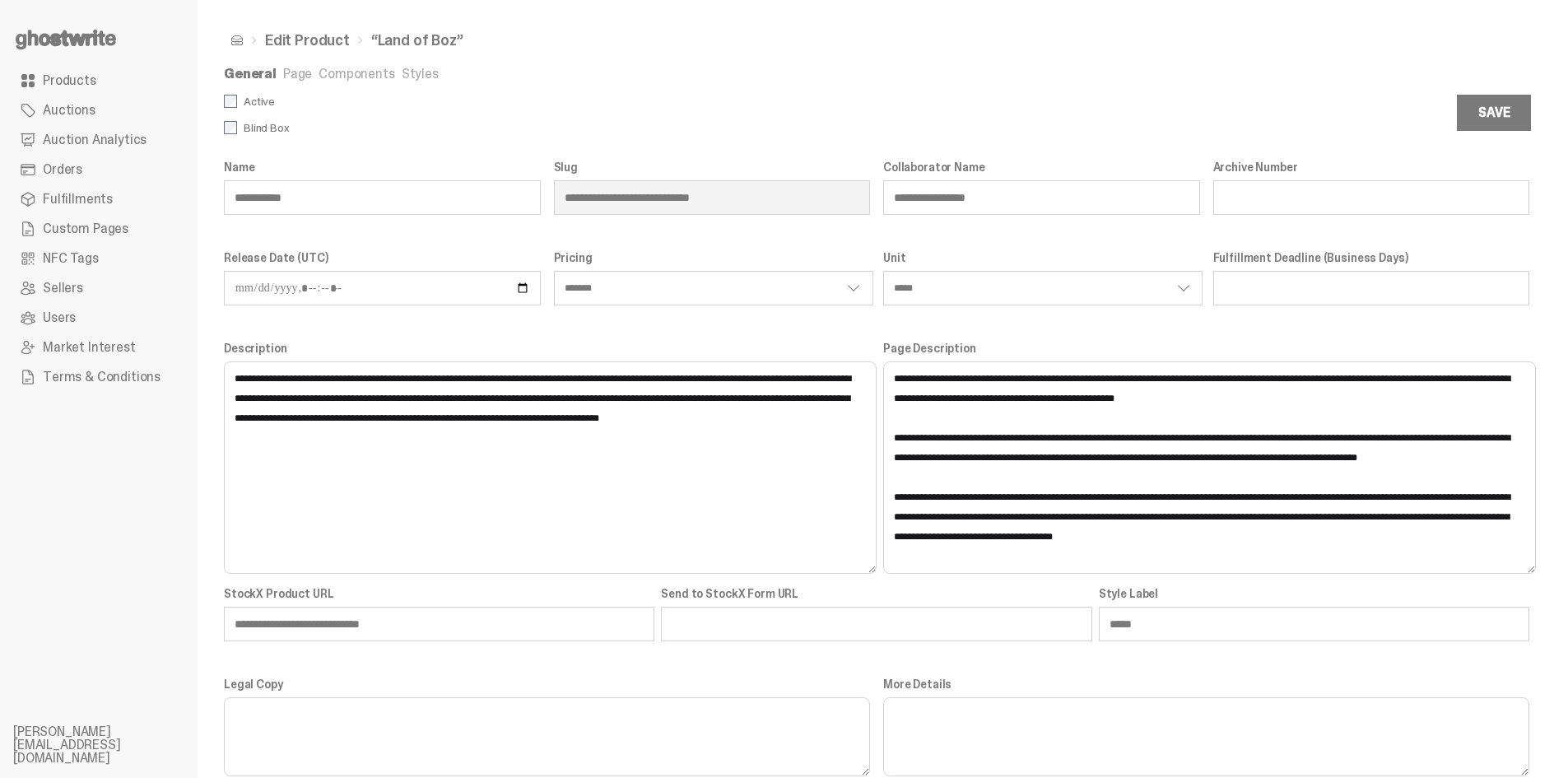
click at [294, 74] on link "Page" at bounding box center [297, 74] width 29 height 18
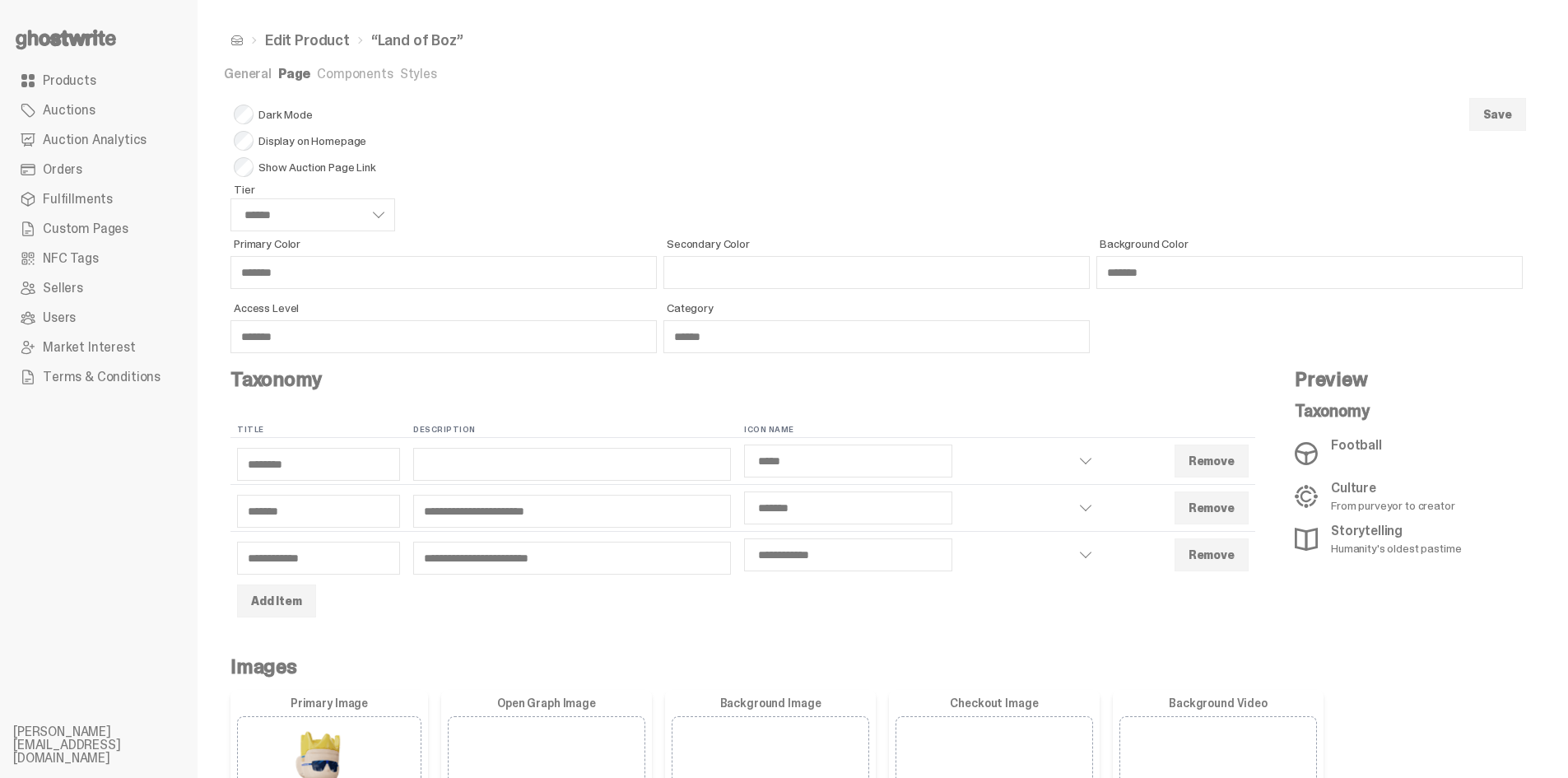
click at [246, 77] on link "General" at bounding box center [247, 74] width 48 height 18
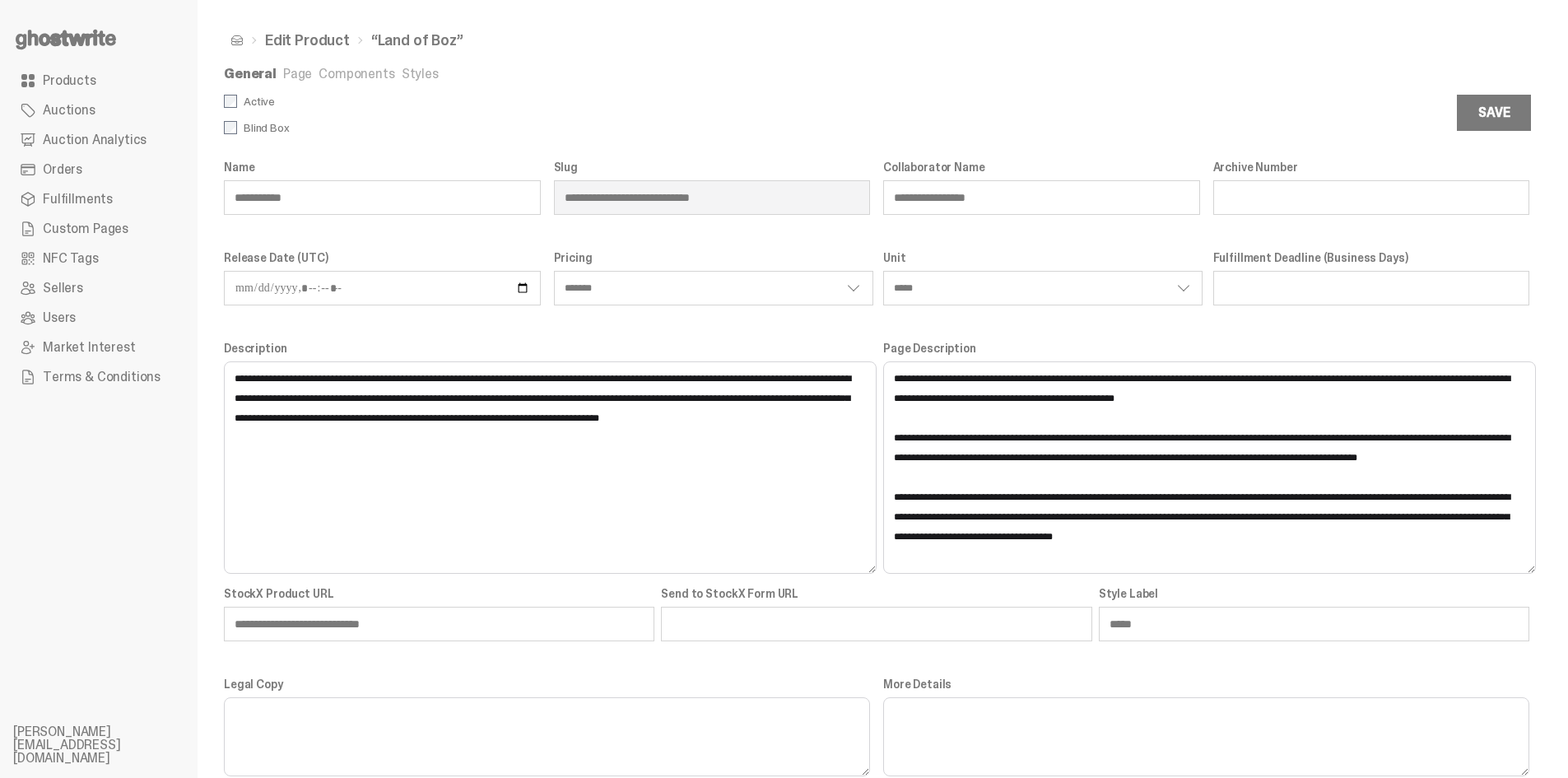
click at [1283, 194] on input "**" at bounding box center [1372, 197] width 317 height 34
type input "*"
select select "*******"
select select "*****"
type input "**"
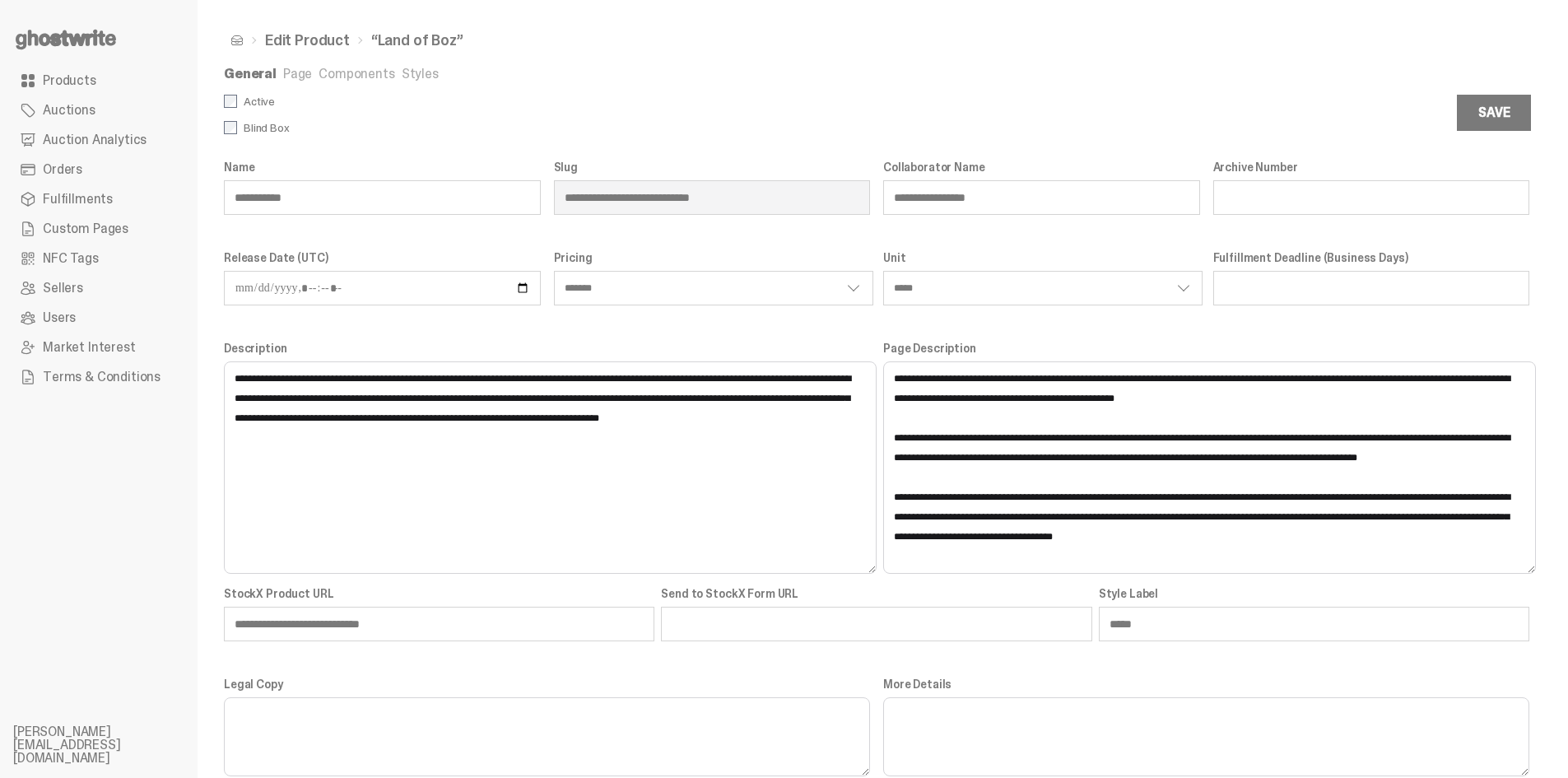
select select "*******"
select select "*****"
type input "**"
click at [1487, 114] on button "Save" at bounding box center [1494, 112] width 74 height 36
select select "*******"
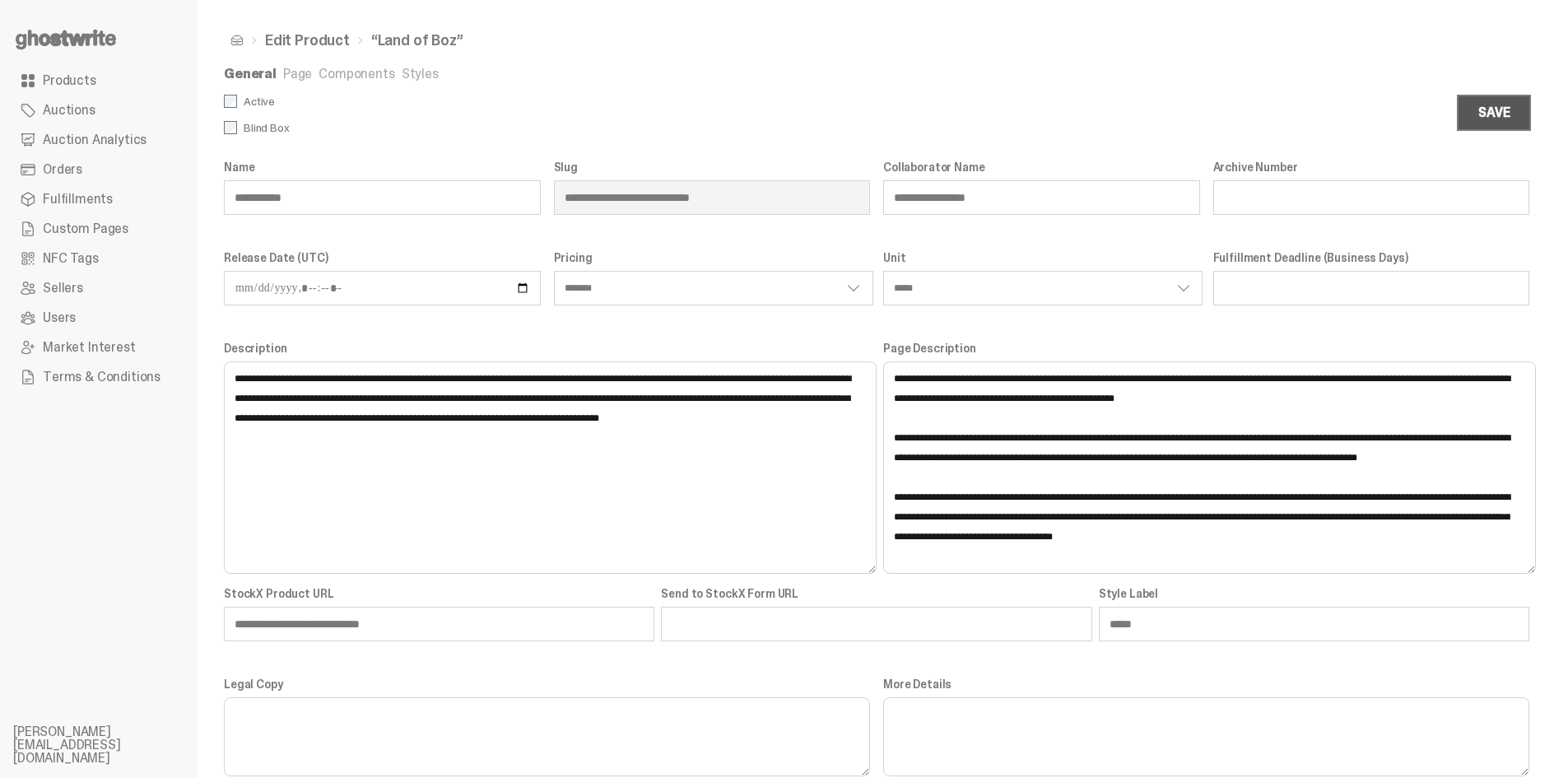
select select "*****"
click at [84, 83] on span "Products" at bounding box center [69, 80] width 54 height 13
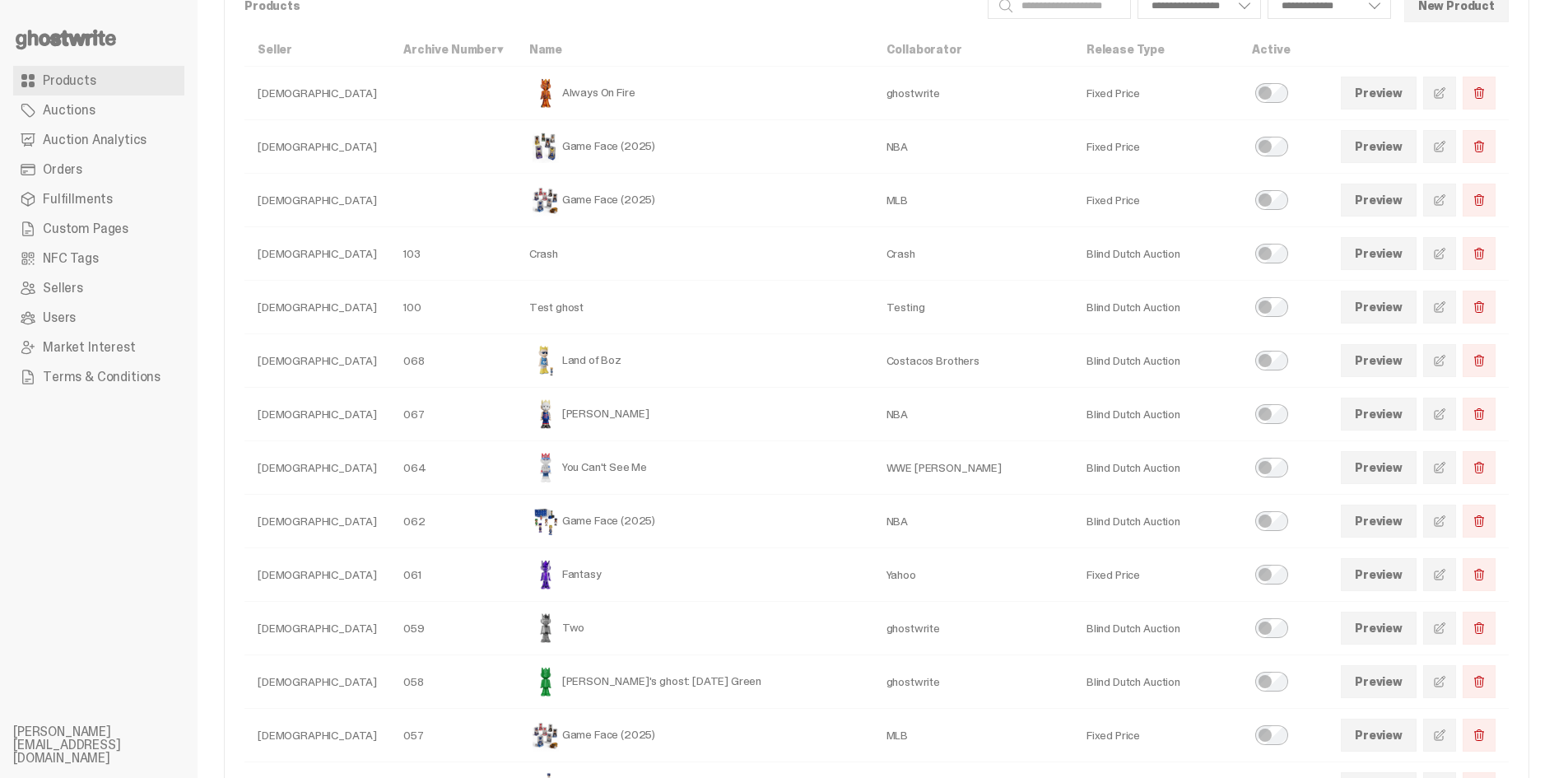
scroll to position [164, 0]
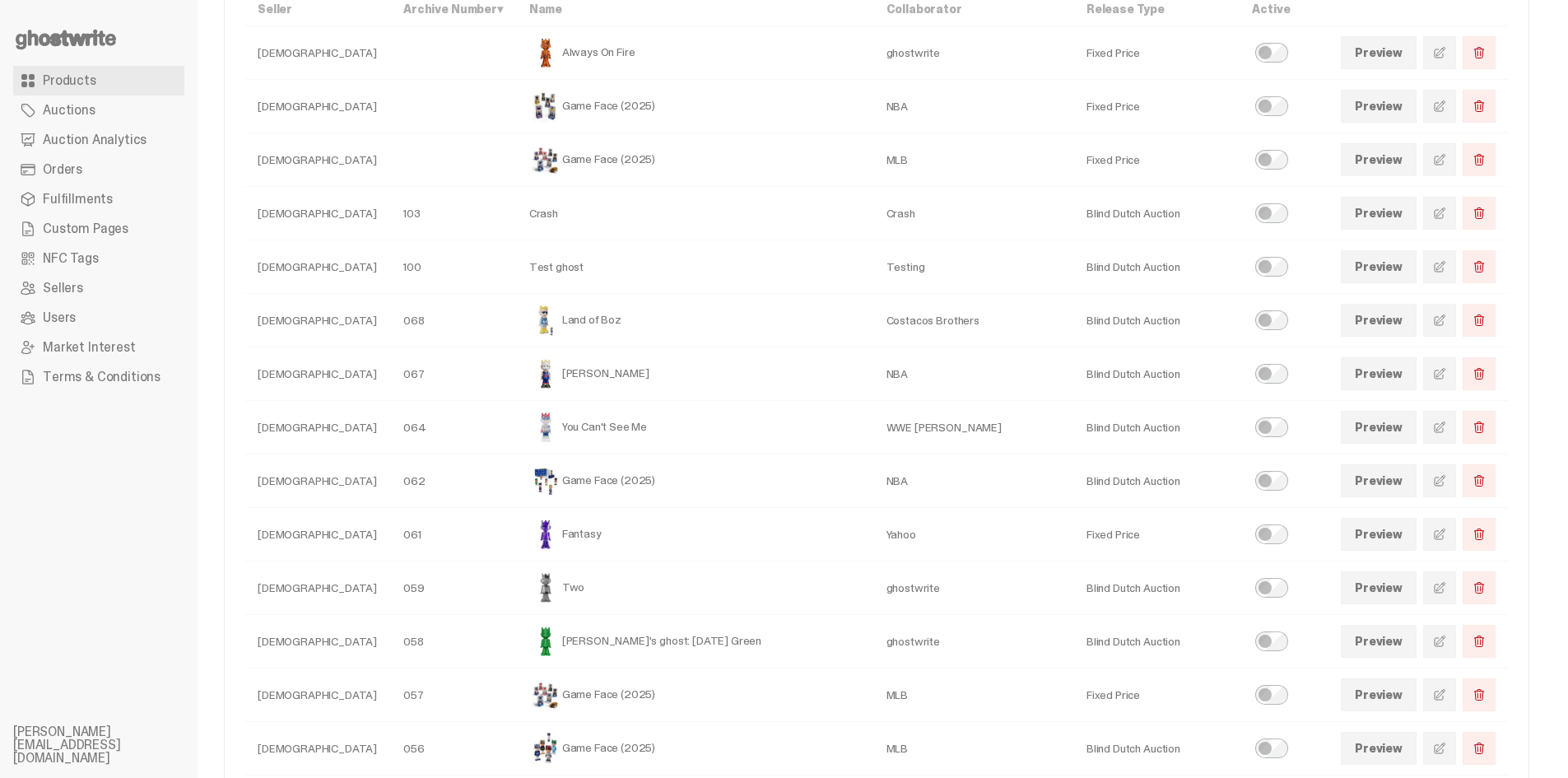
click at [1438, 425] on link at bounding box center [1439, 427] width 33 height 33
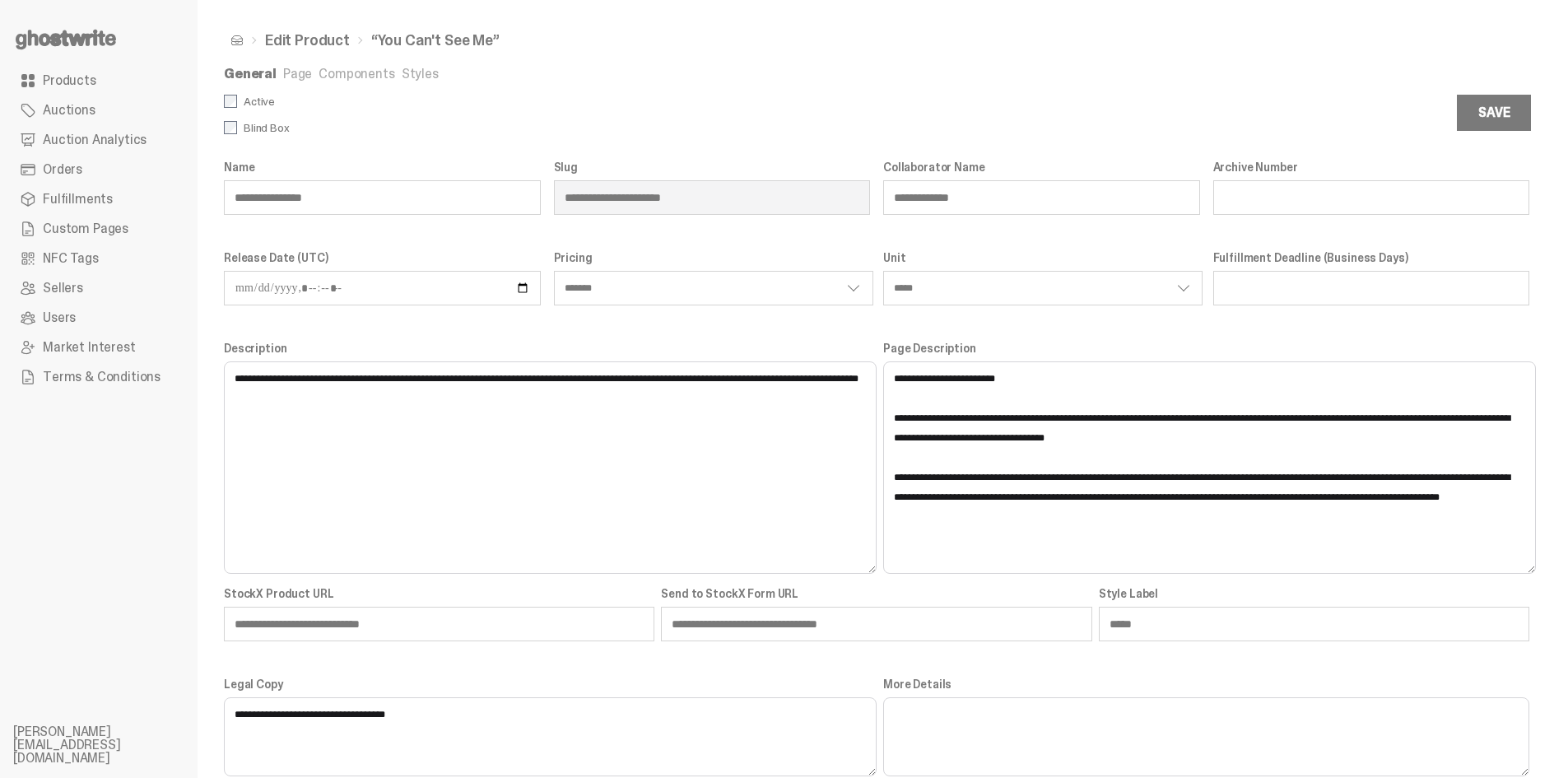
drag, startPoint x: 302, startPoint y: 74, endPoint x: 323, endPoint y: 113, distance: 44.3
click at [301, 74] on link "Page" at bounding box center [297, 74] width 29 height 18
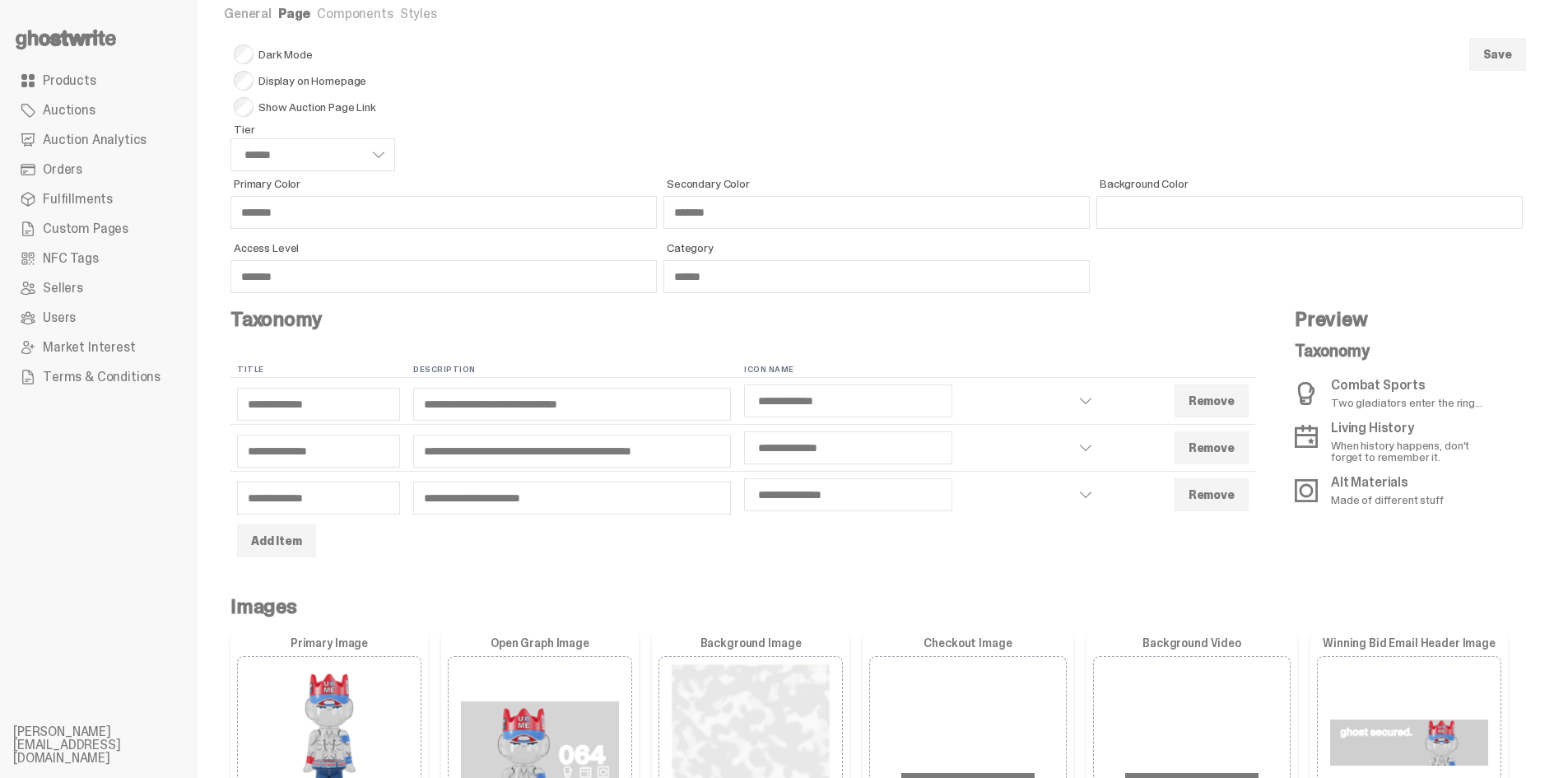
scroll to position [330, 0]
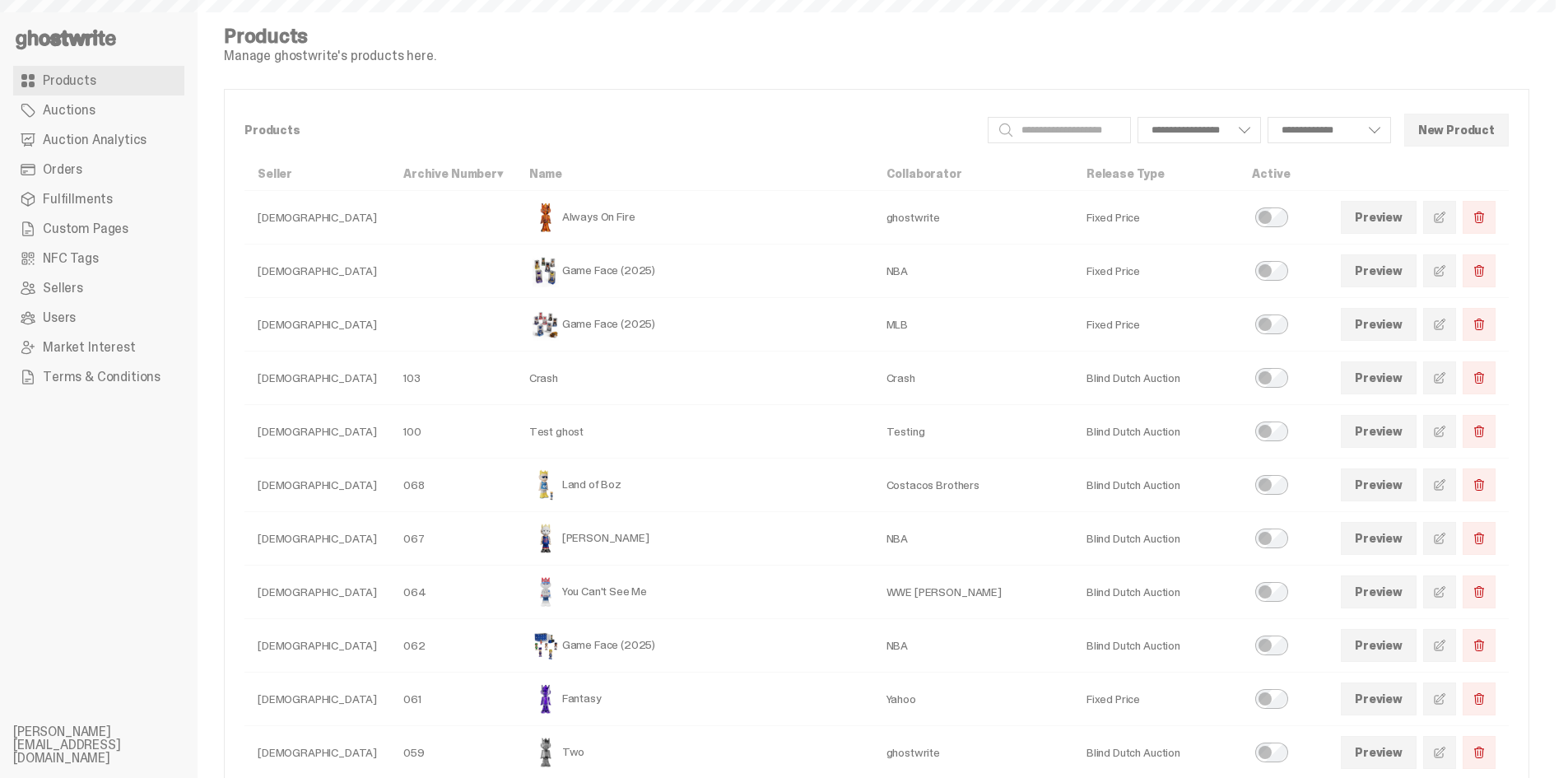
scroll to position [164, 0]
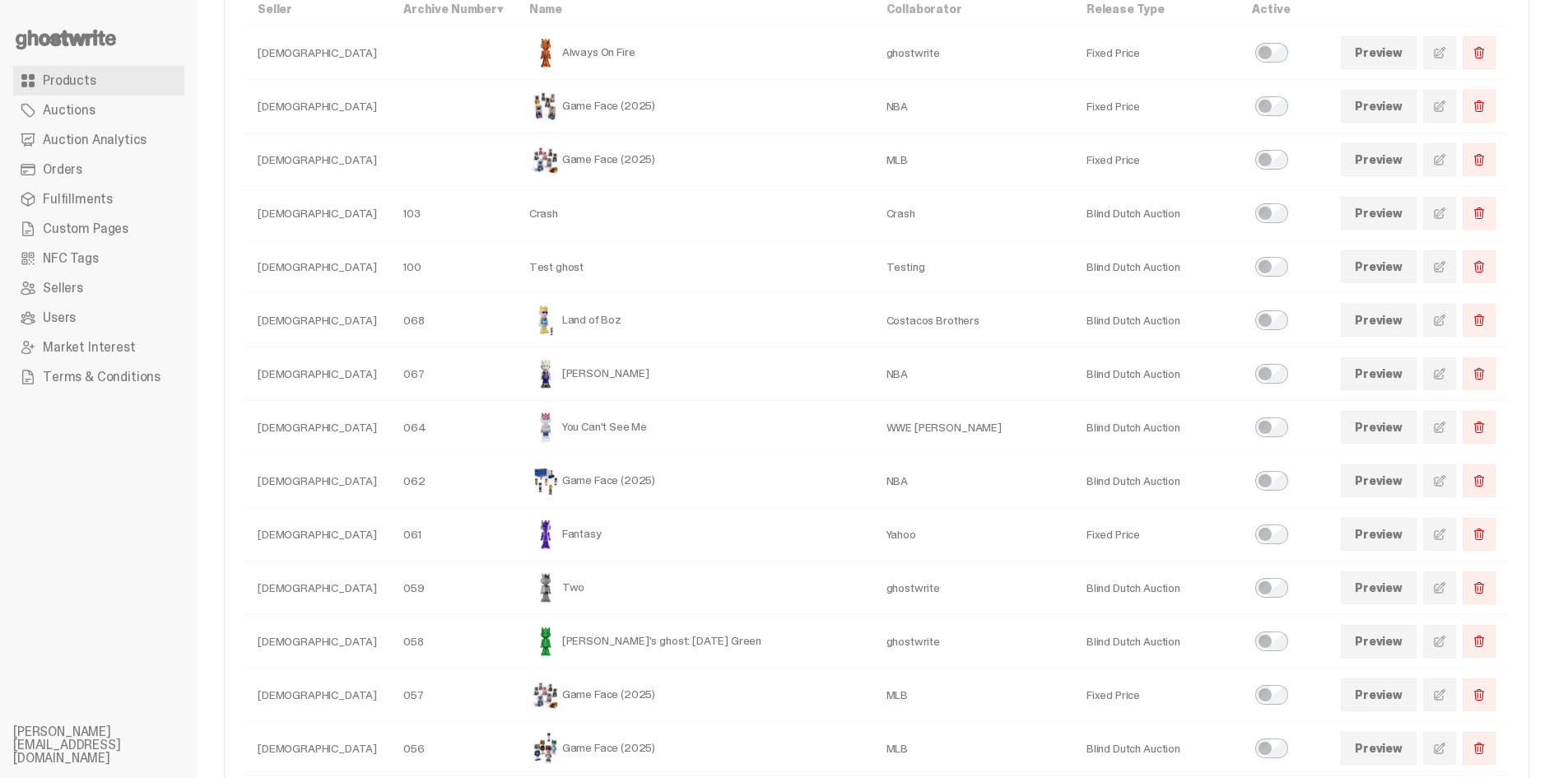
click at [1446, 386] on link at bounding box center [1439, 373] width 33 height 33
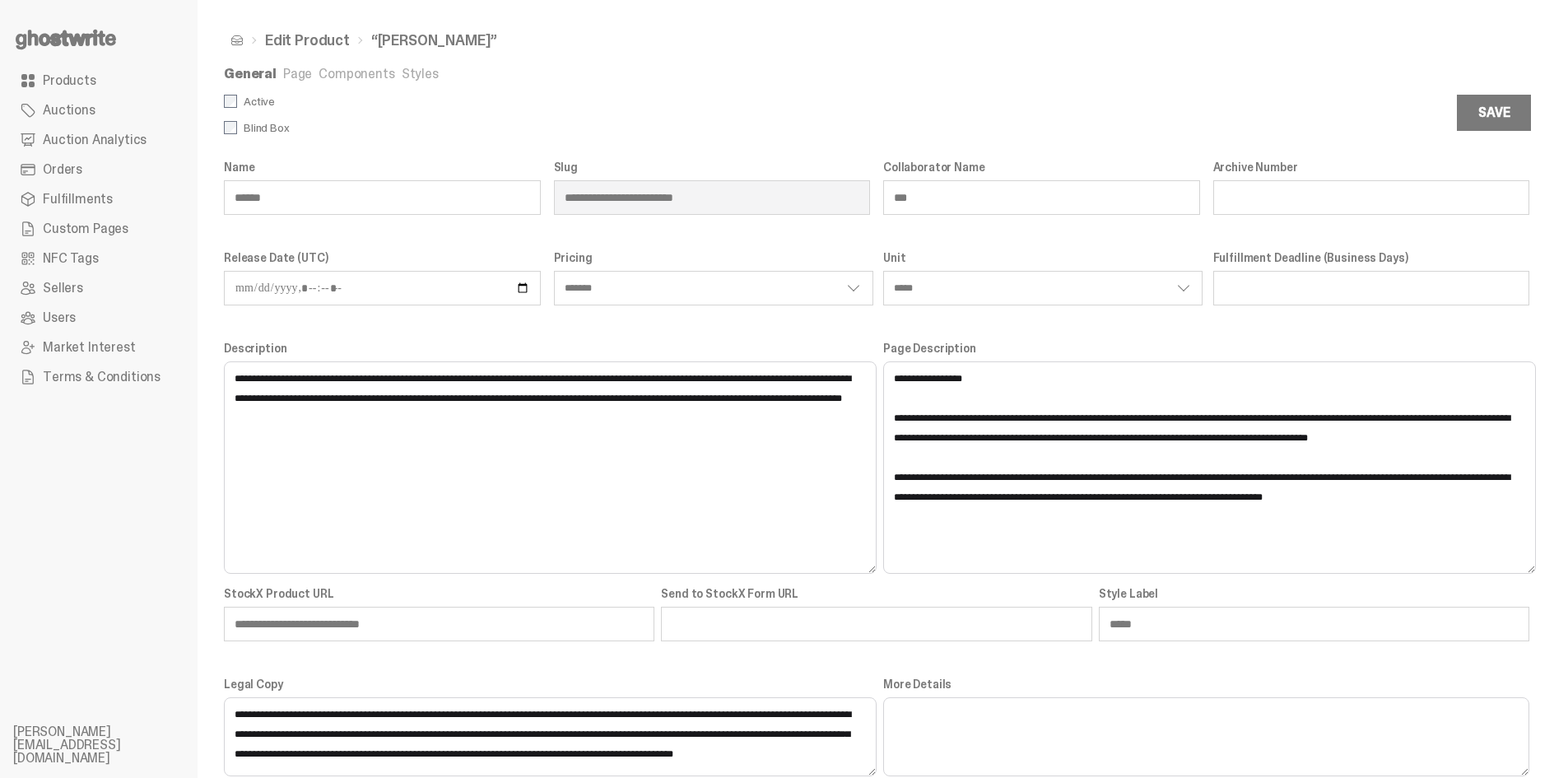
click at [1267, 199] on input "**" at bounding box center [1372, 197] width 317 height 34
type input "**"
select select "*******"
select select "*****"
type input "**"
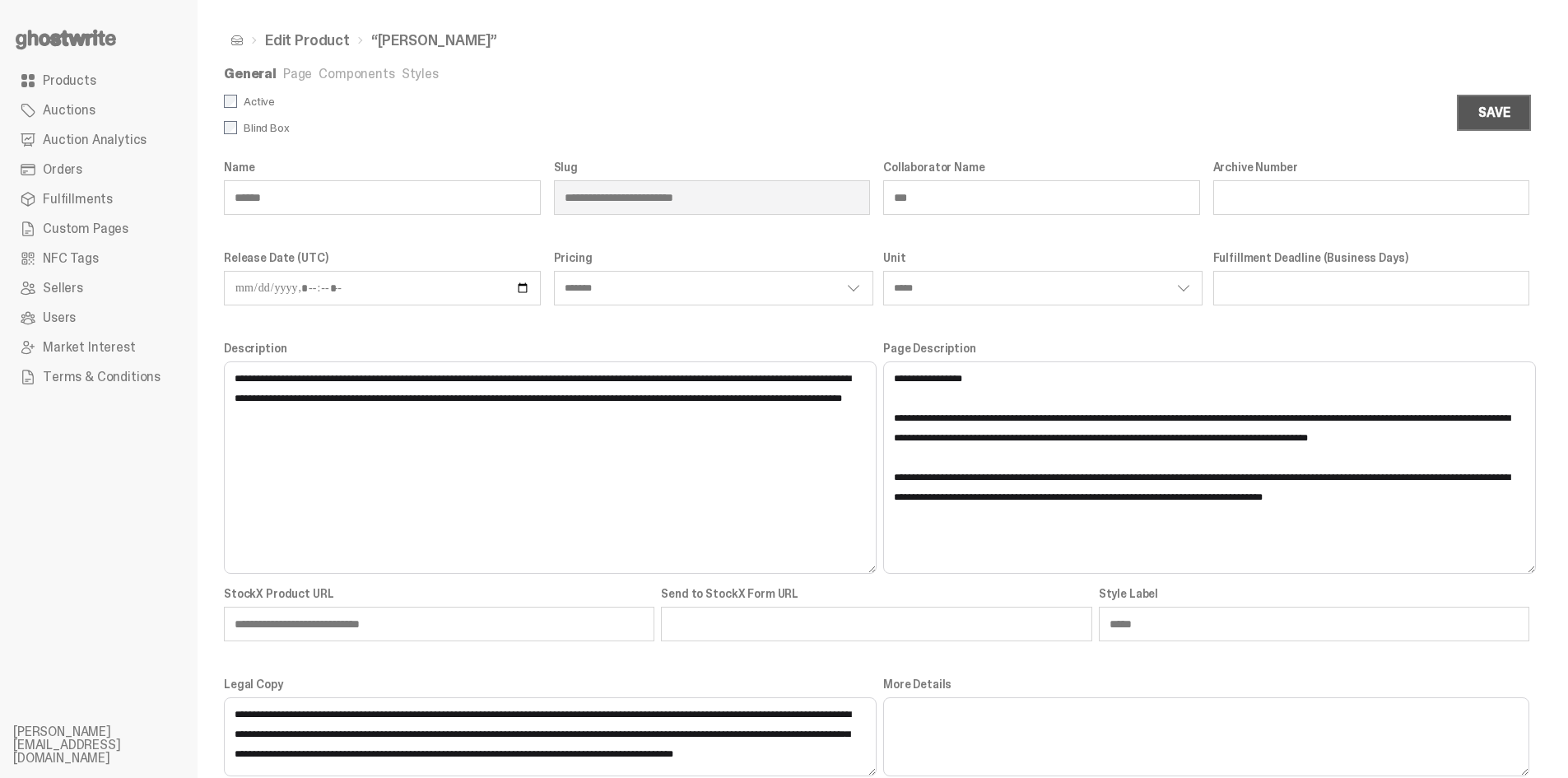
click at [1503, 124] on button "Save" at bounding box center [1494, 112] width 74 height 36
select select "*******"
select select "*****"
click at [110, 83] on link "Products" at bounding box center [99, 81] width 171 height 30
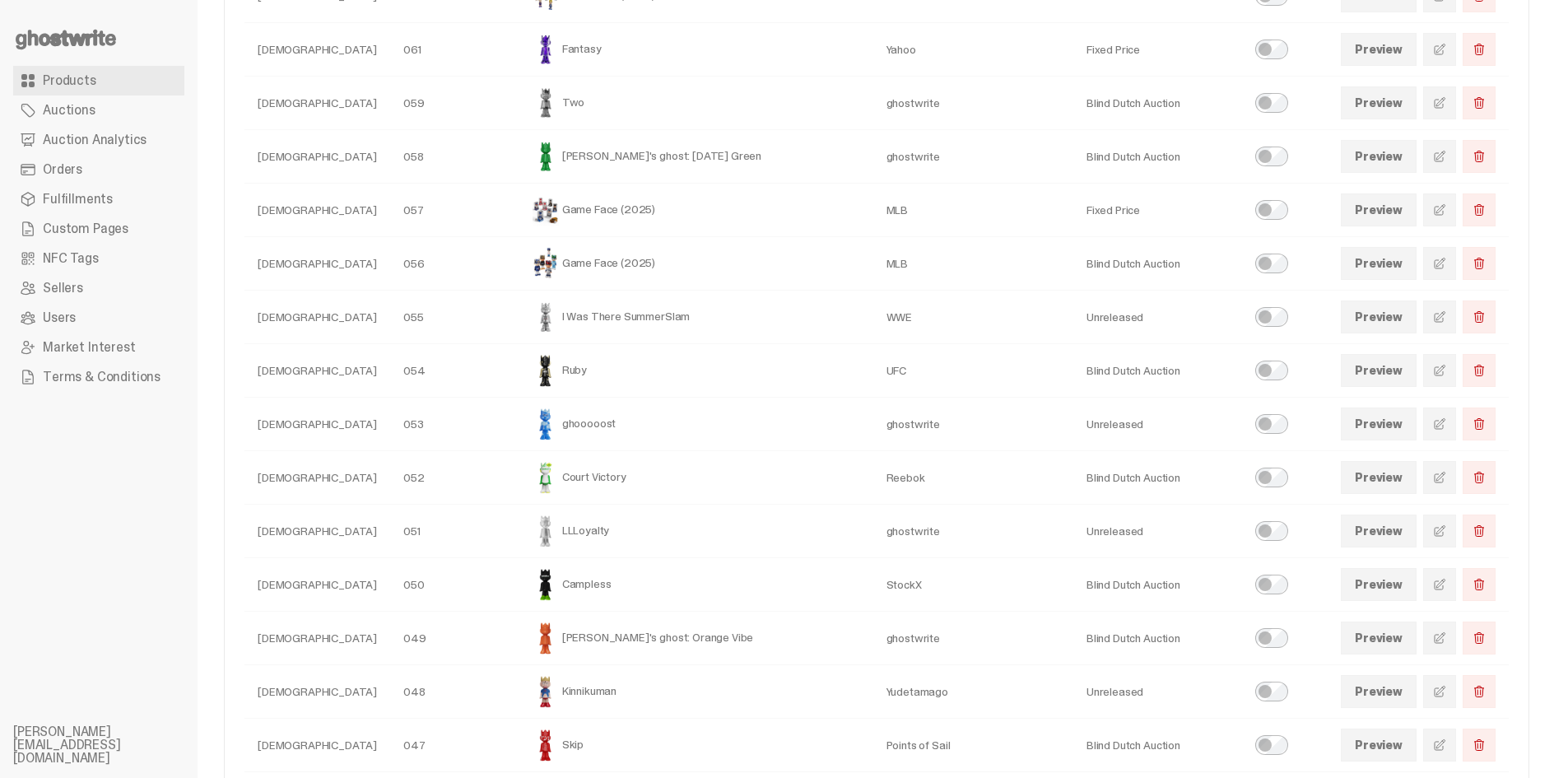
scroll to position [609, 0]
